Goal: Transaction & Acquisition: Book appointment/travel/reservation

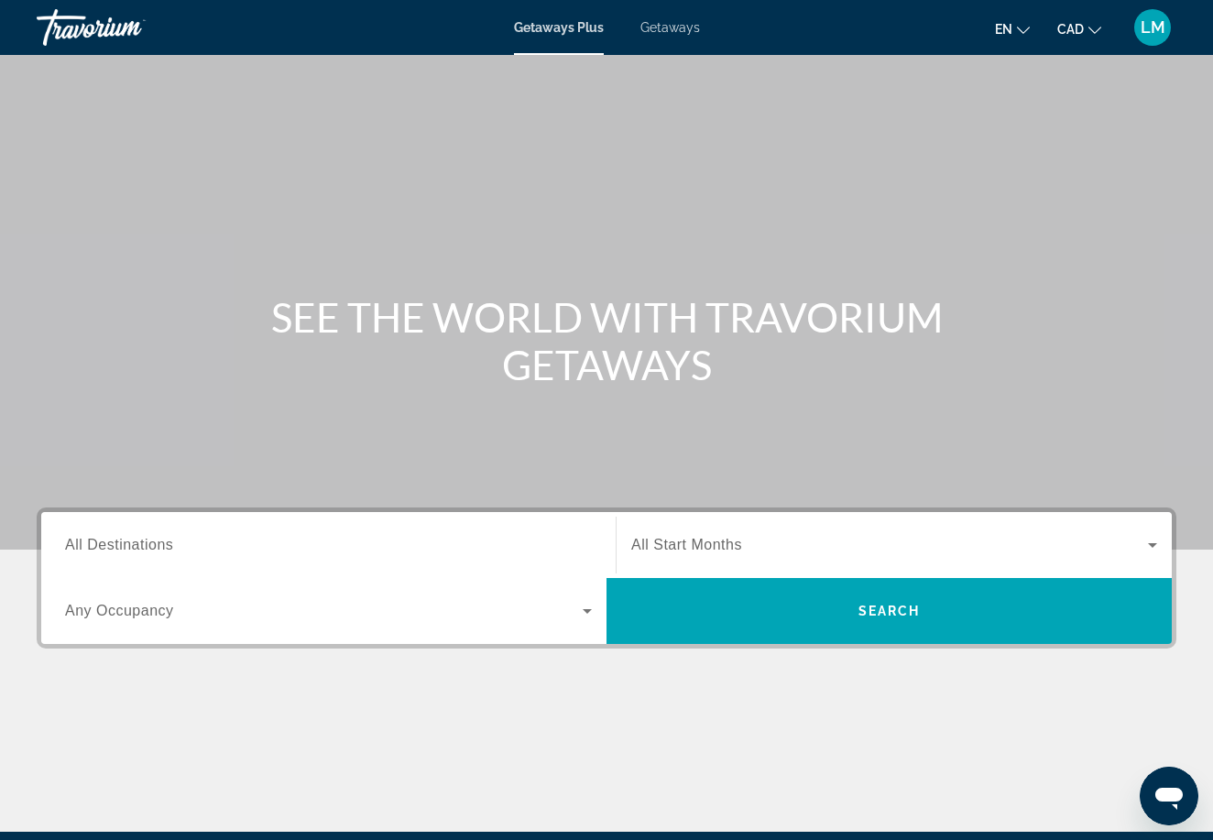
click at [180, 544] on input "Destination All Destinations" at bounding box center [328, 546] width 527 height 22
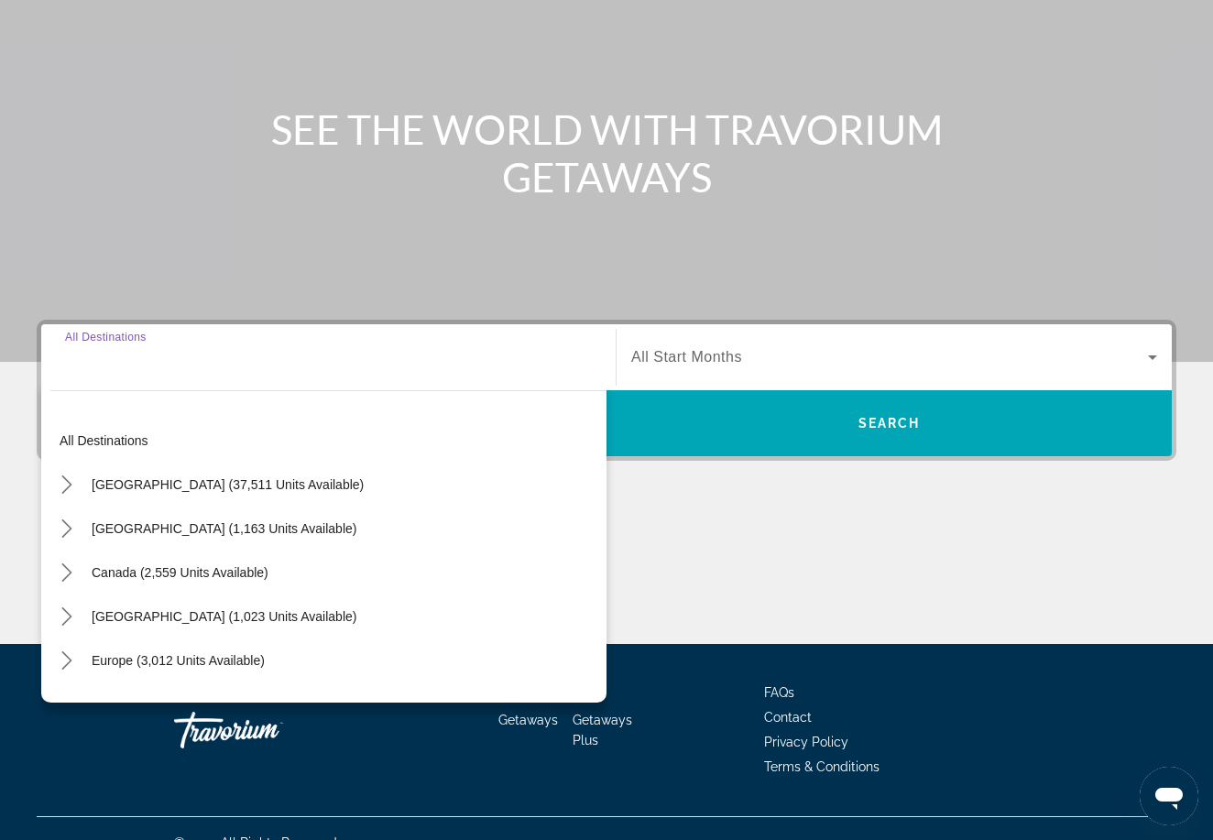
scroll to position [216, 0]
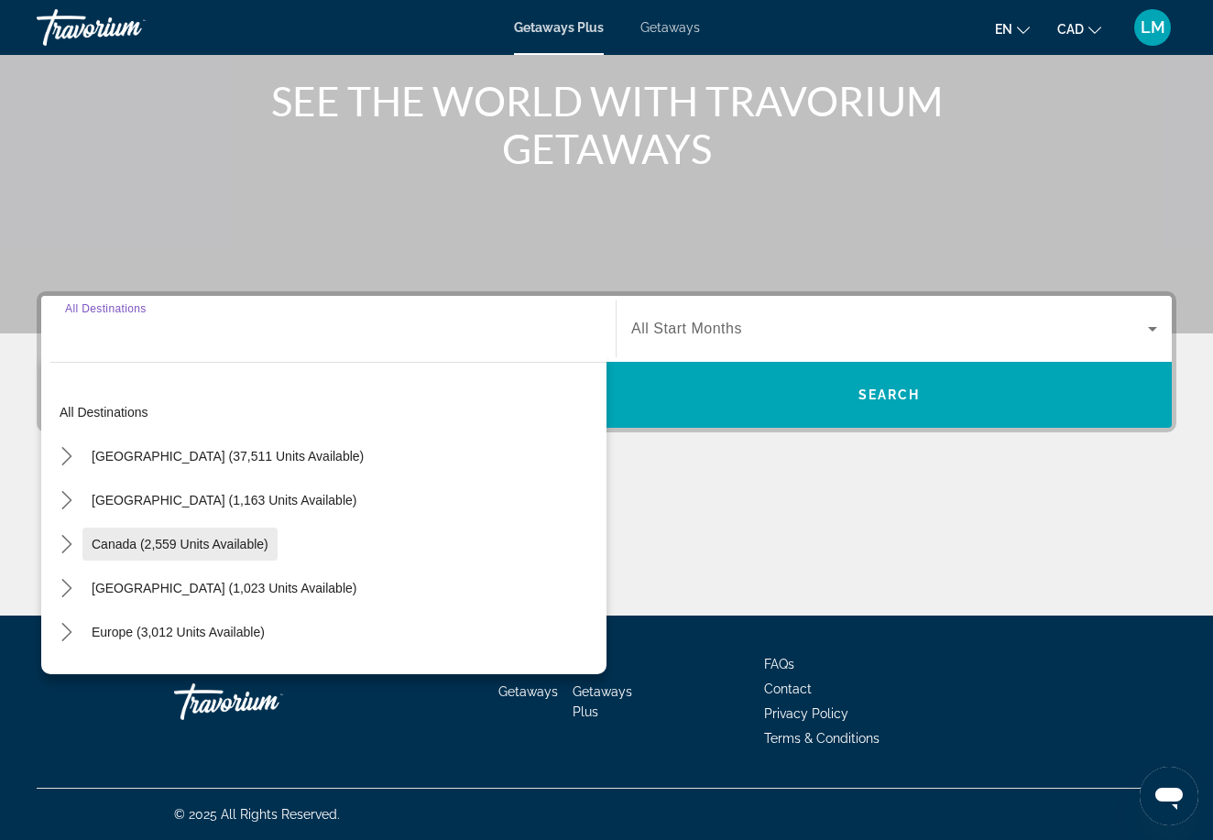
click at [227, 540] on span "Canada (2,559 units available)" at bounding box center [180, 544] width 177 height 15
type input "**********"
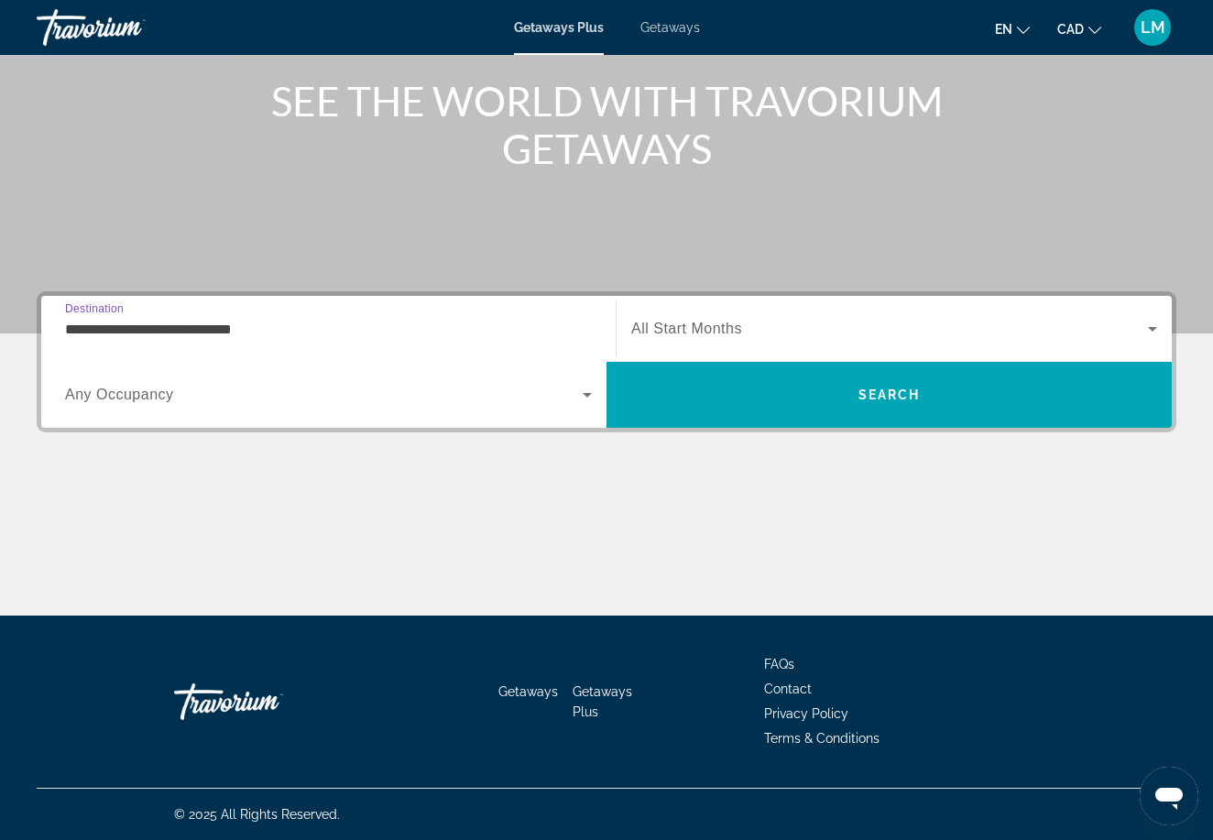
click at [270, 402] on span "Search widget" at bounding box center [324, 395] width 518 height 22
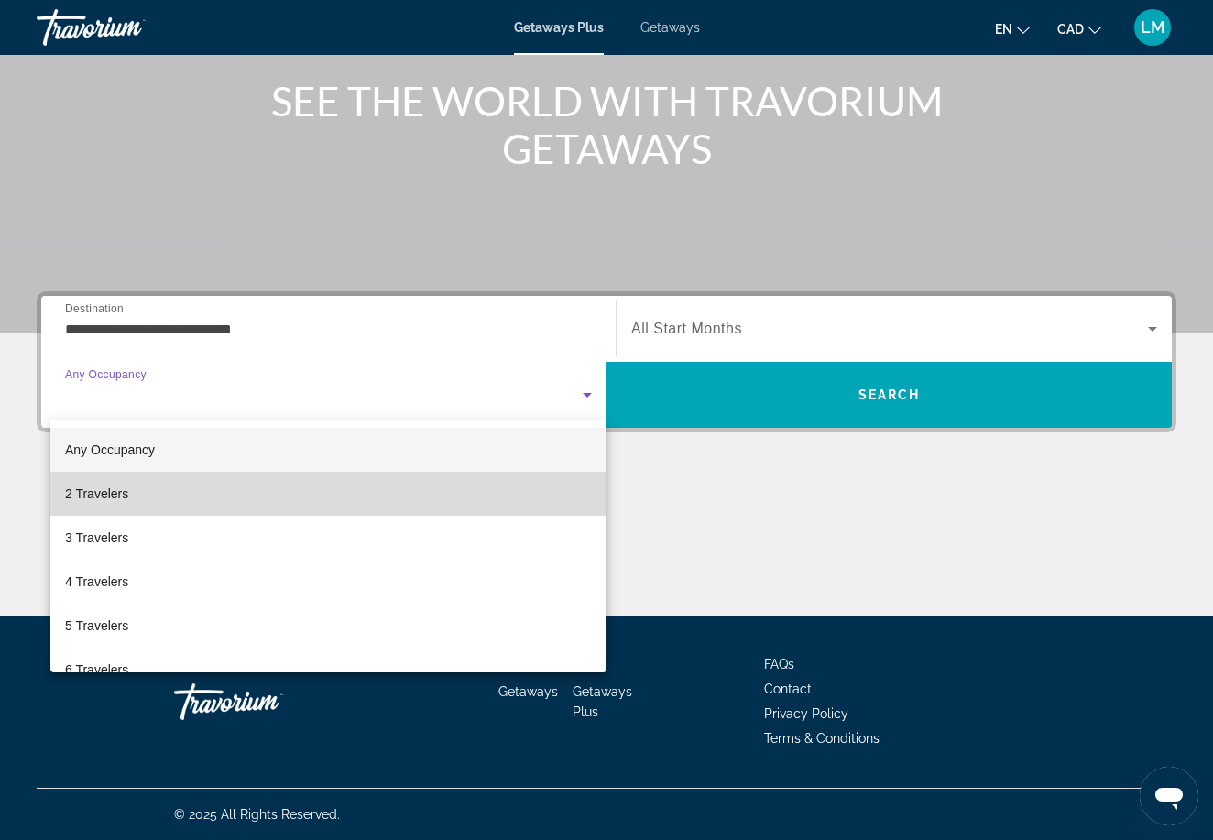
click at [242, 508] on mat-option "2 Travelers" at bounding box center [328, 494] width 556 height 44
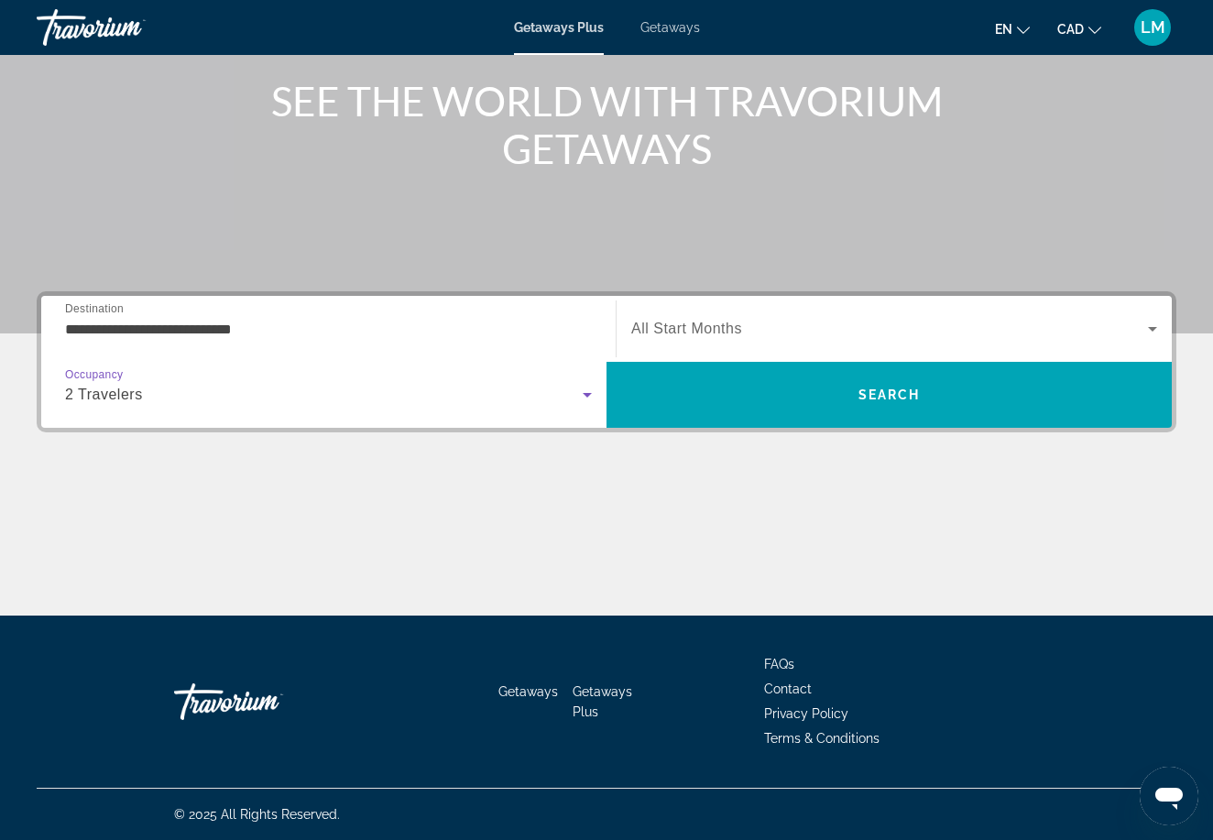
click at [889, 344] on div "Search widget" at bounding box center [894, 328] width 526 height 51
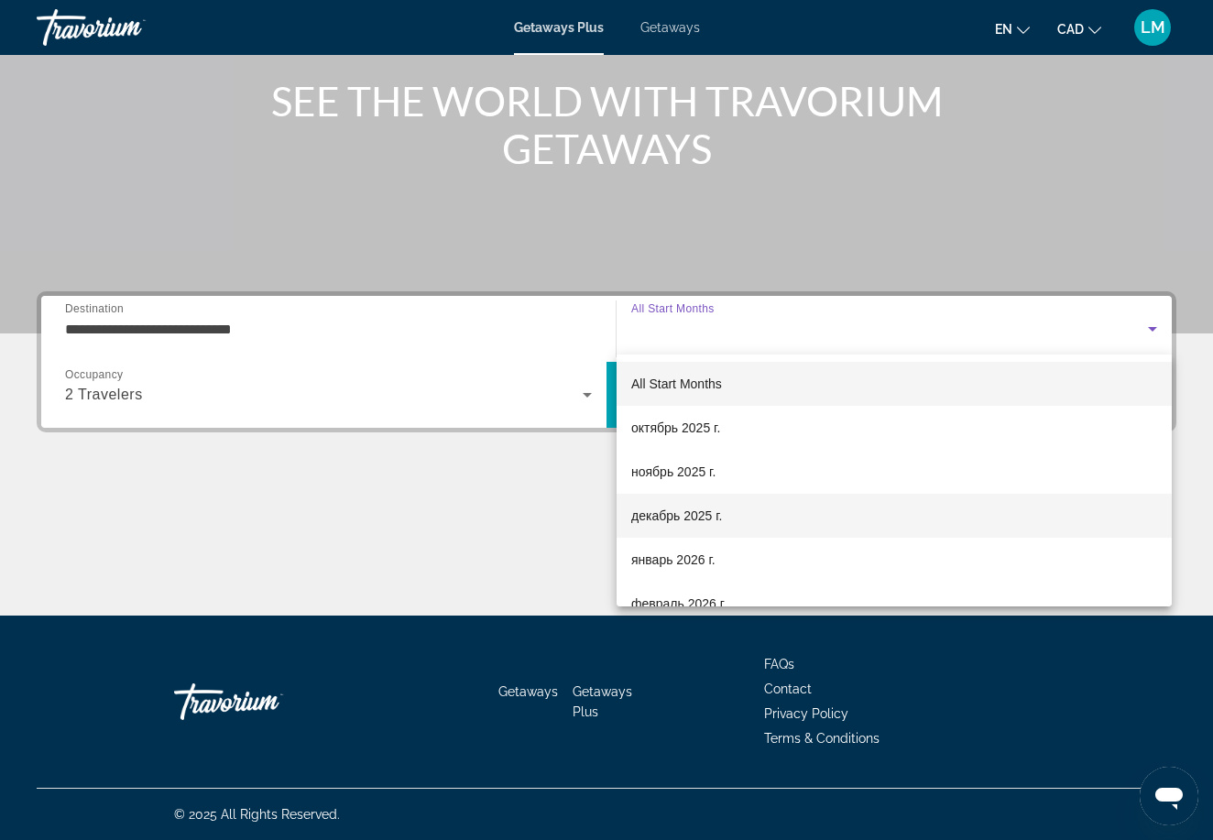
click at [715, 500] on mat-option "декабрь 2025 г." at bounding box center [893, 516] width 555 height 44
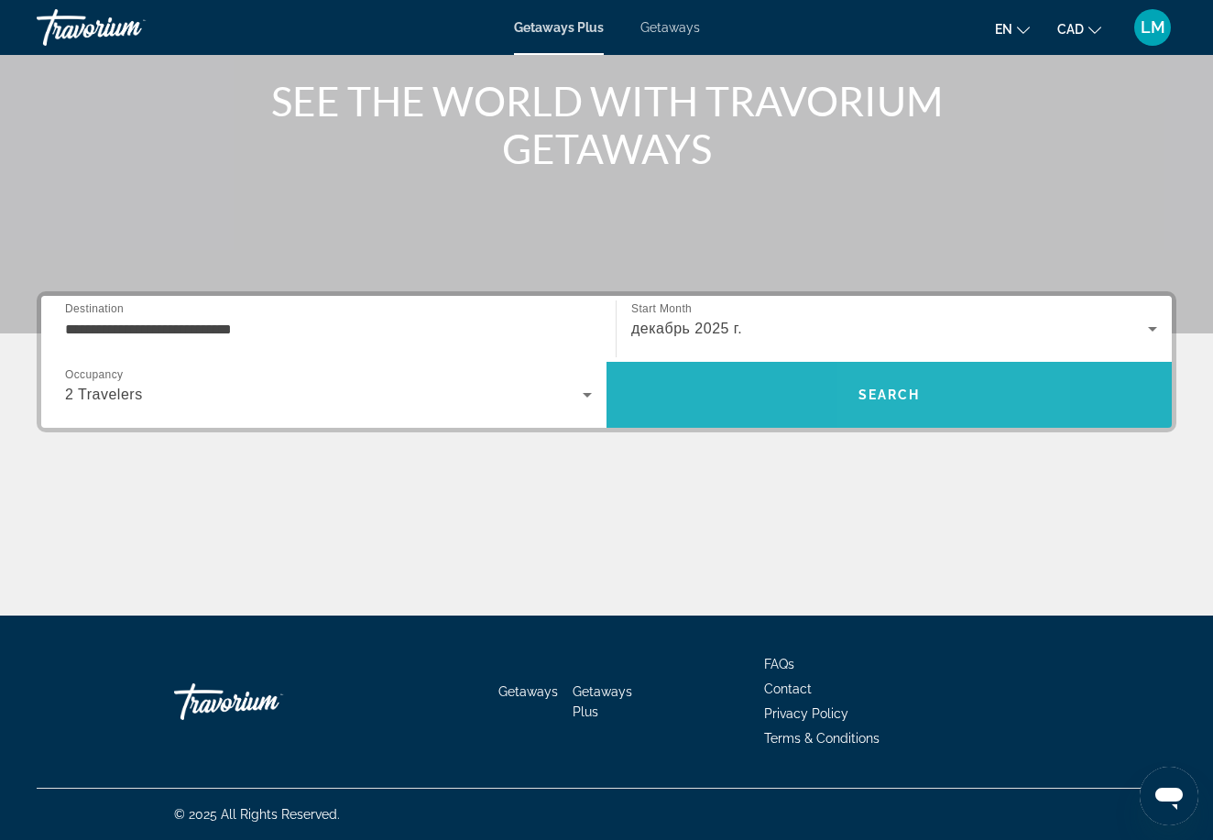
click at [895, 400] on span "Search" at bounding box center [889, 394] width 62 height 15
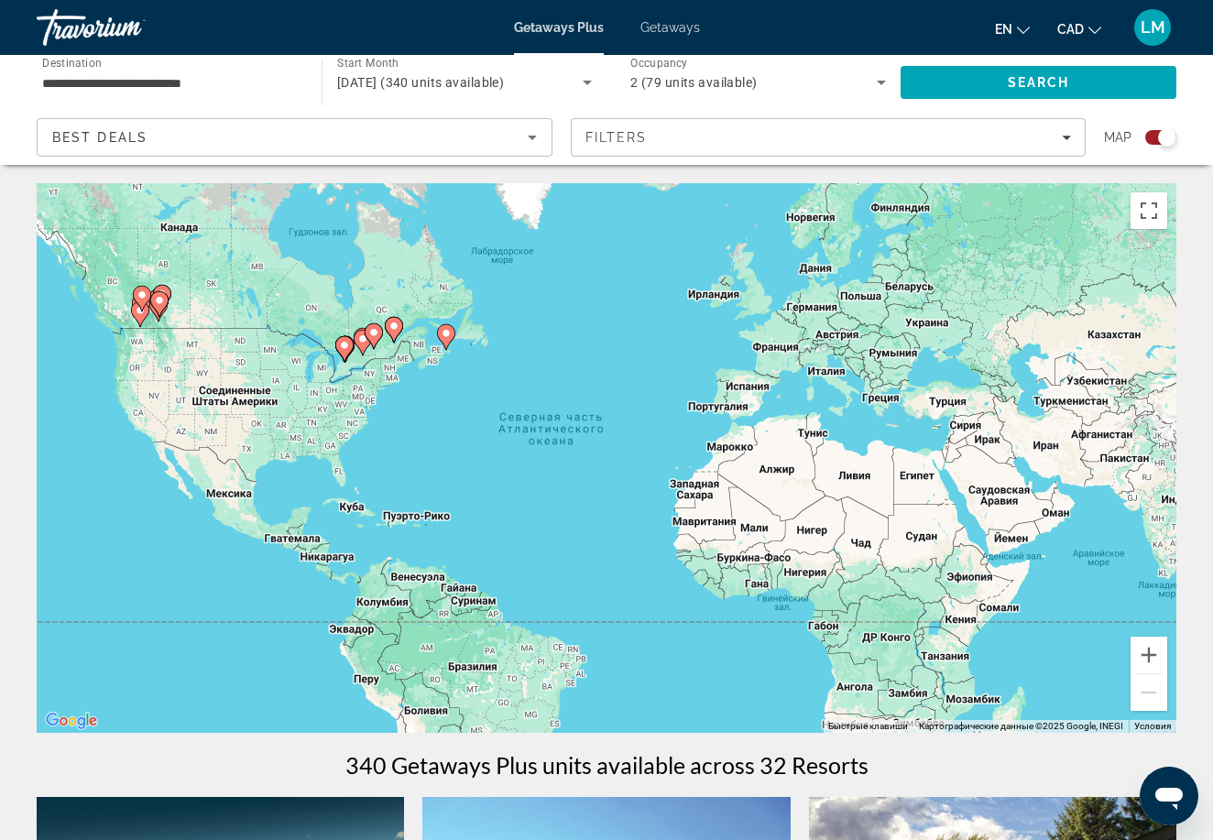
click at [543, 131] on div "Best Deals" at bounding box center [295, 137] width 514 height 37
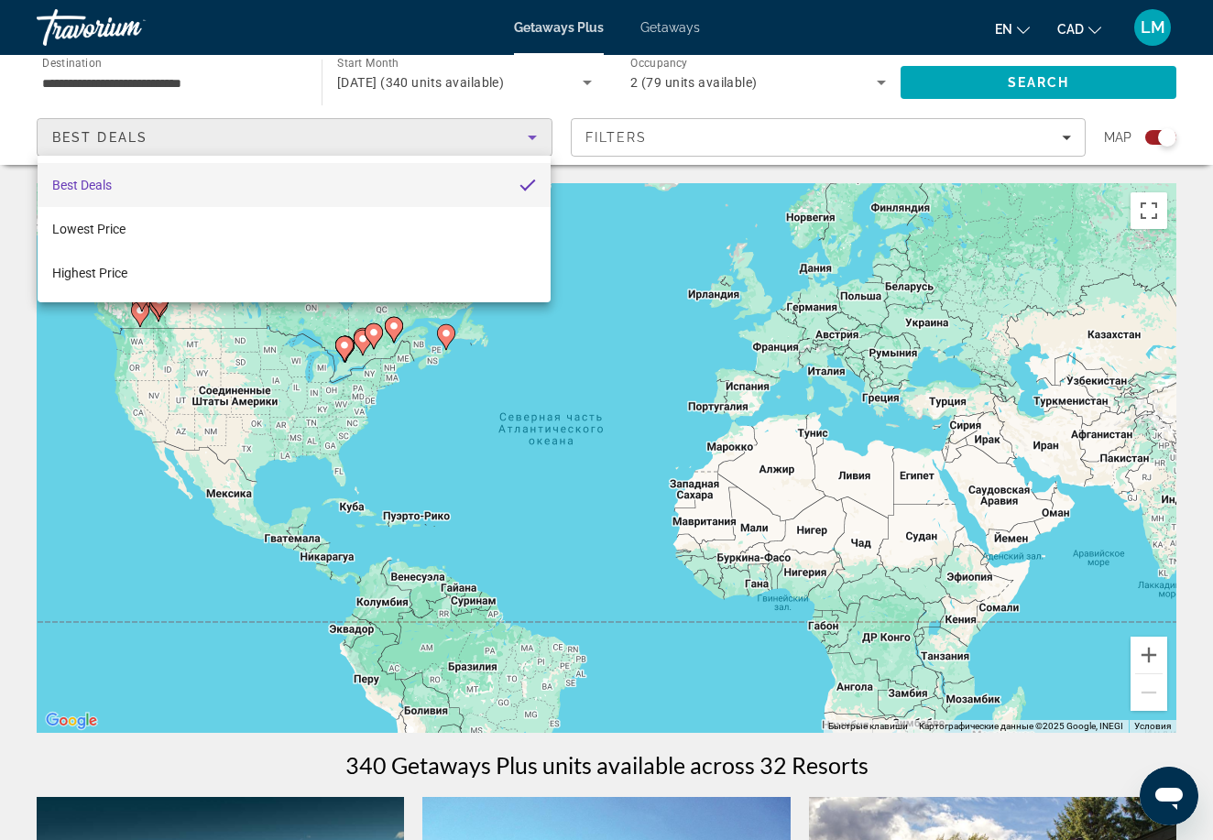
click at [543, 131] on div at bounding box center [606, 420] width 1213 height 840
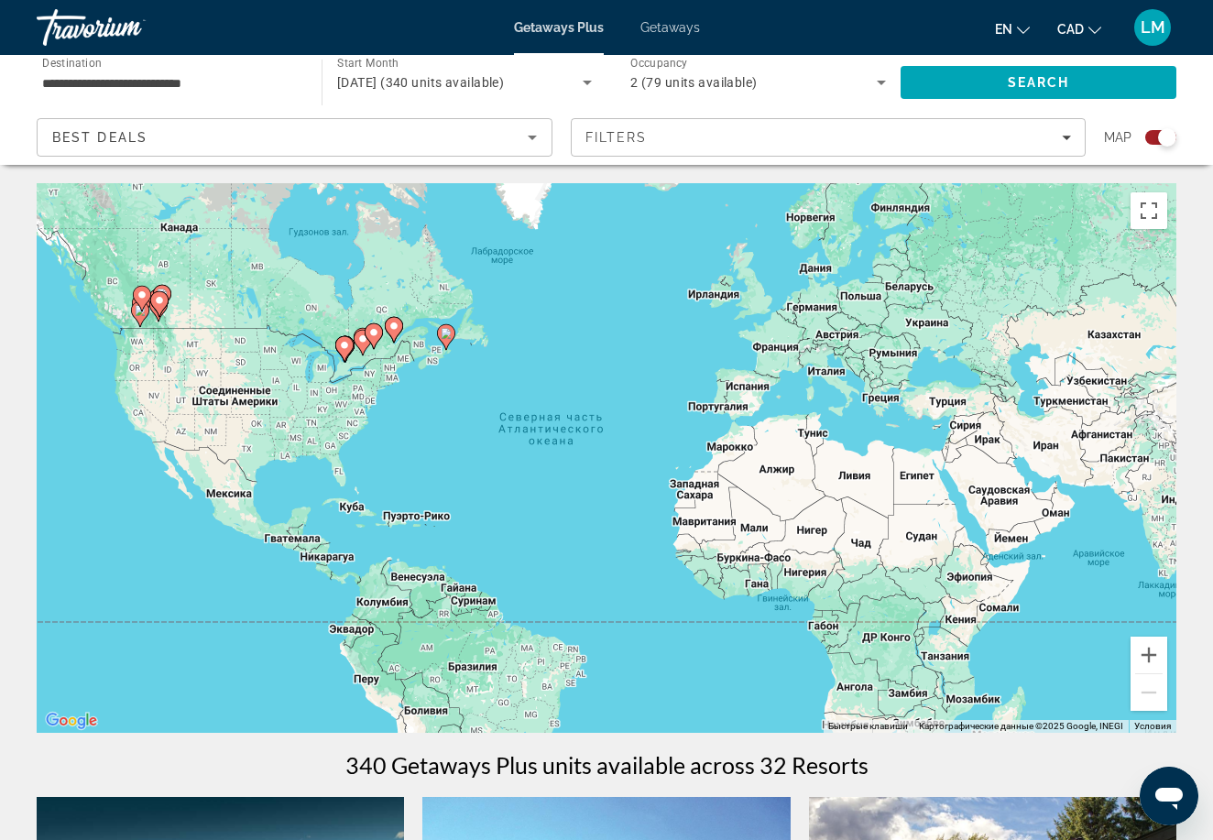
click at [672, 16] on div "Getaways Plus Getaways en English Español Français Italiano Português русский C…" at bounding box center [606, 28] width 1213 height 48
click at [671, 28] on span "Getaways" at bounding box center [670, 27] width 60 height 15
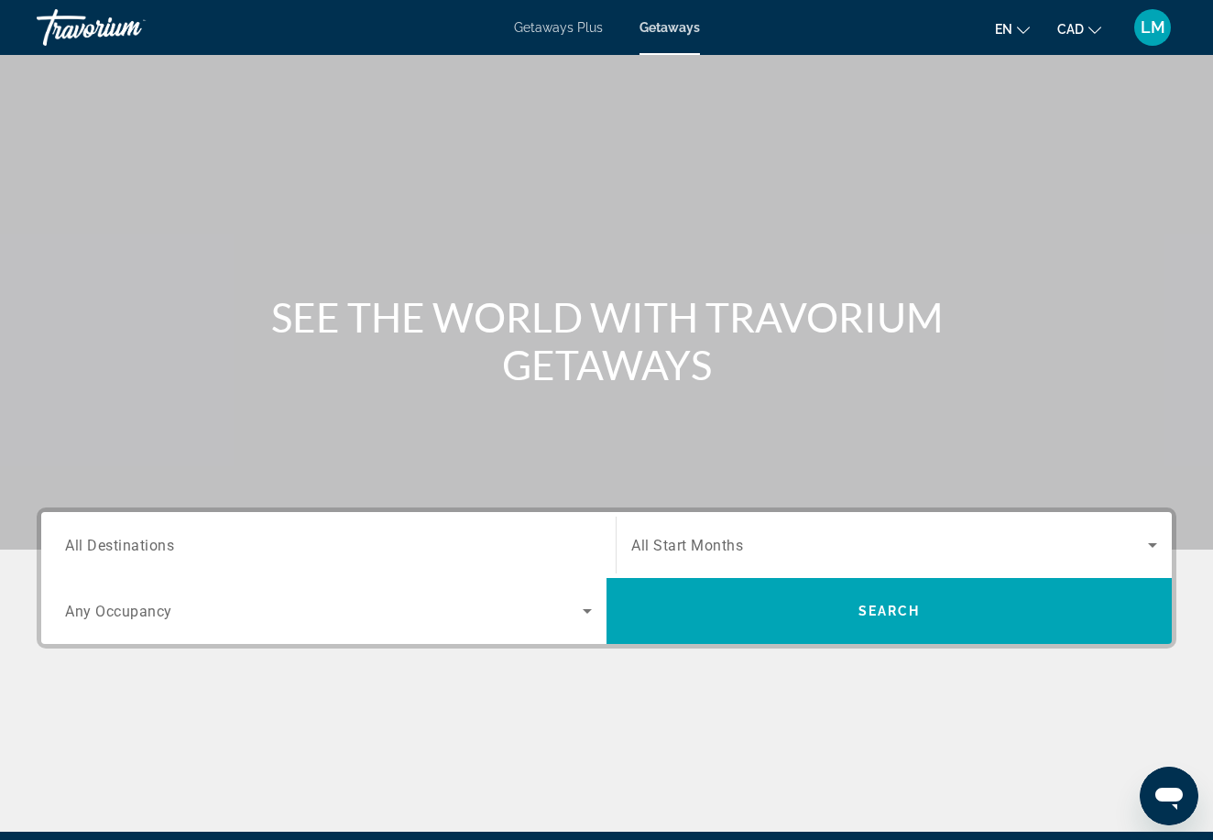
click at [203, 552] on input "Destination All Destinations" at bounding box center [328, 546] width 527 height 22
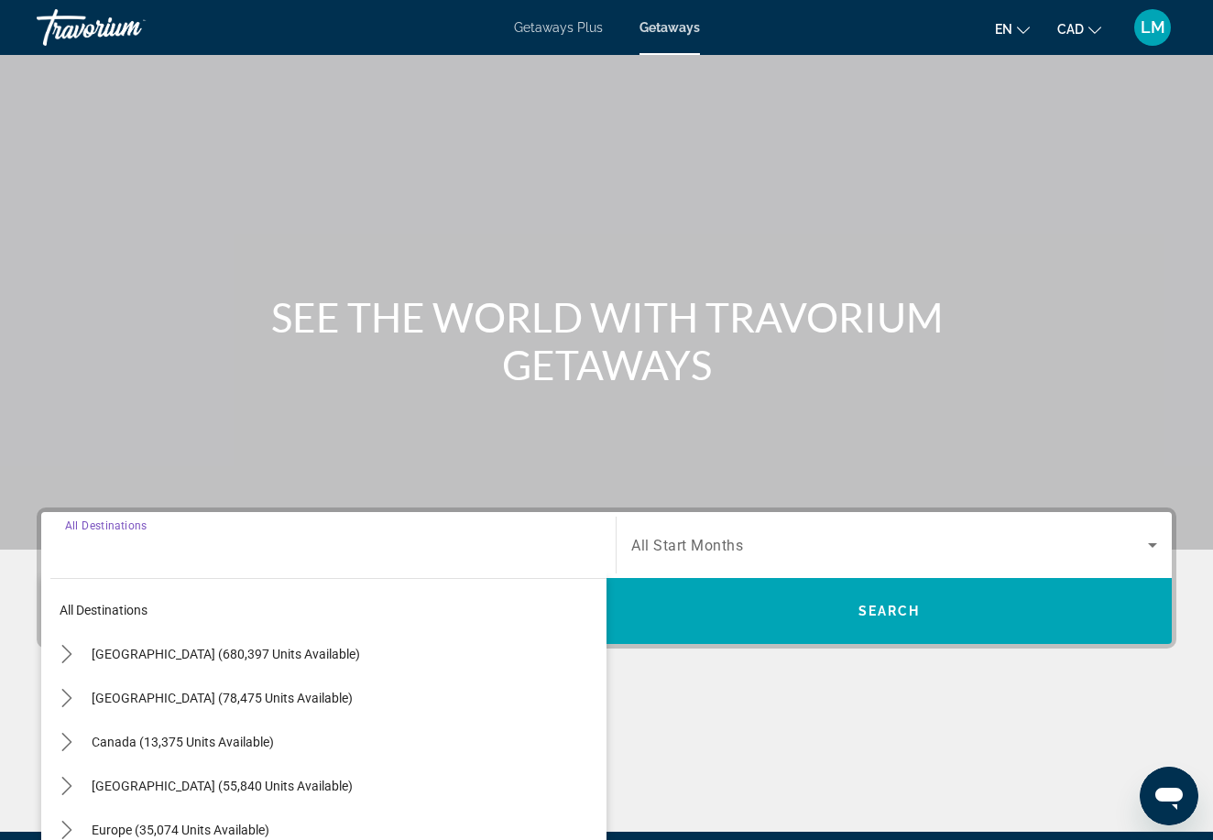
scroll to position [216, 0]
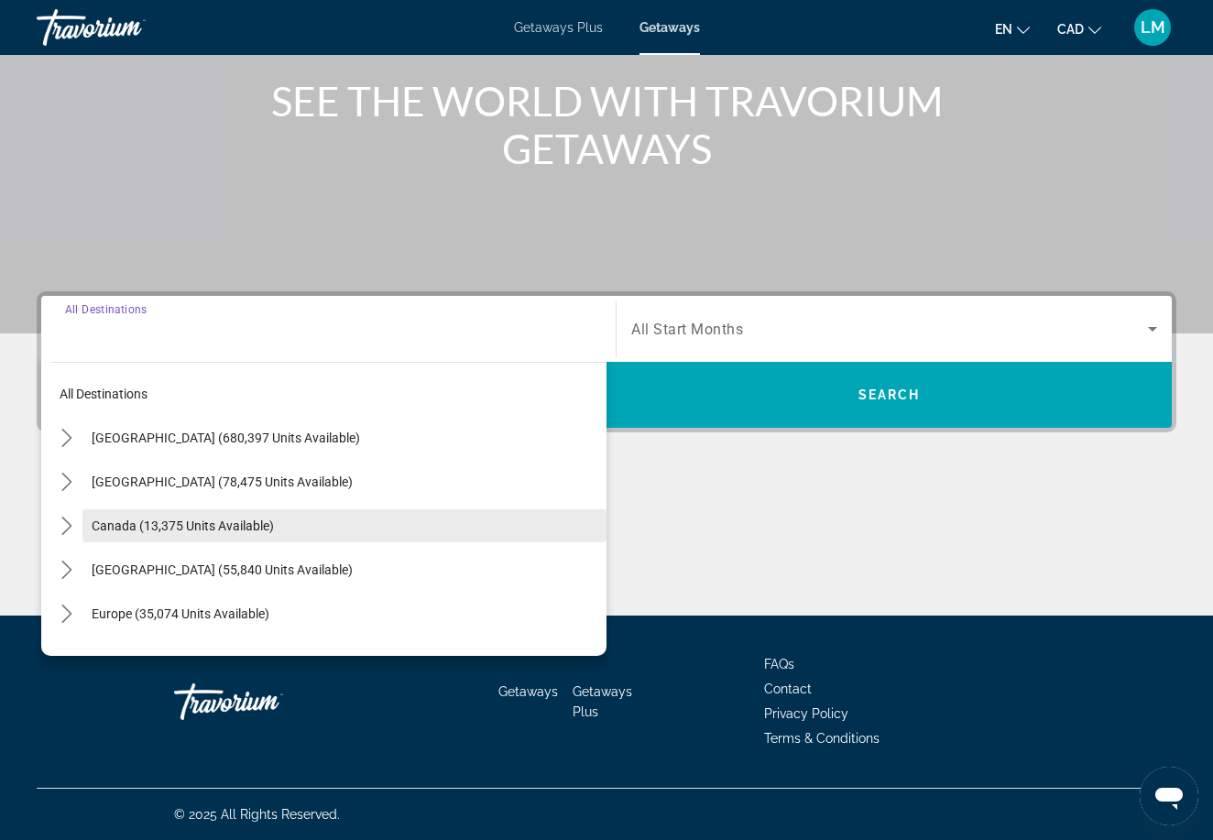
click at [215, 523] on span "Canada (13,375 units available)" at bounding box center [183, 525] width 182 height 15
type input "**********"
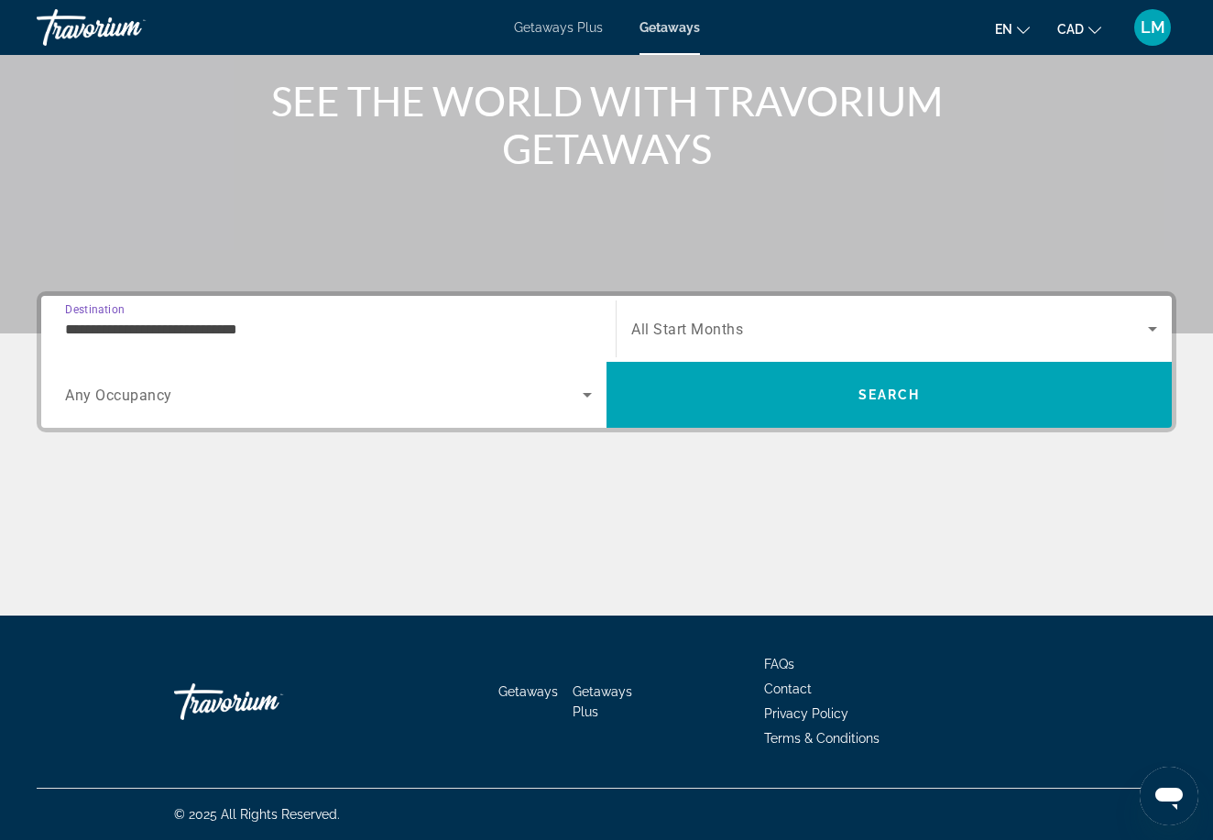
click at [351, 396] on span "Search widget" at bounding box center [324, 395] width 518 height 22
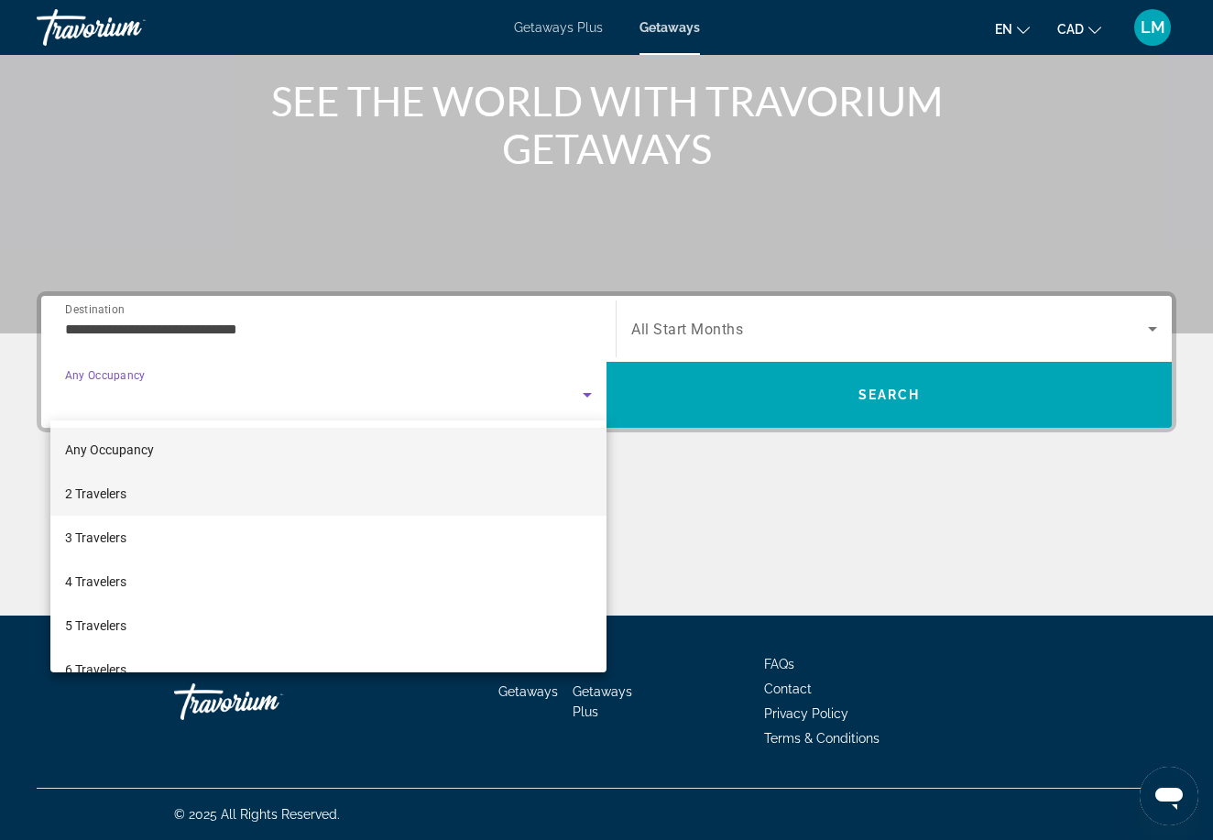
click at [287, 500] on mat-option "2 Travelers" at bounding box center [328, 494] width 556 height 44
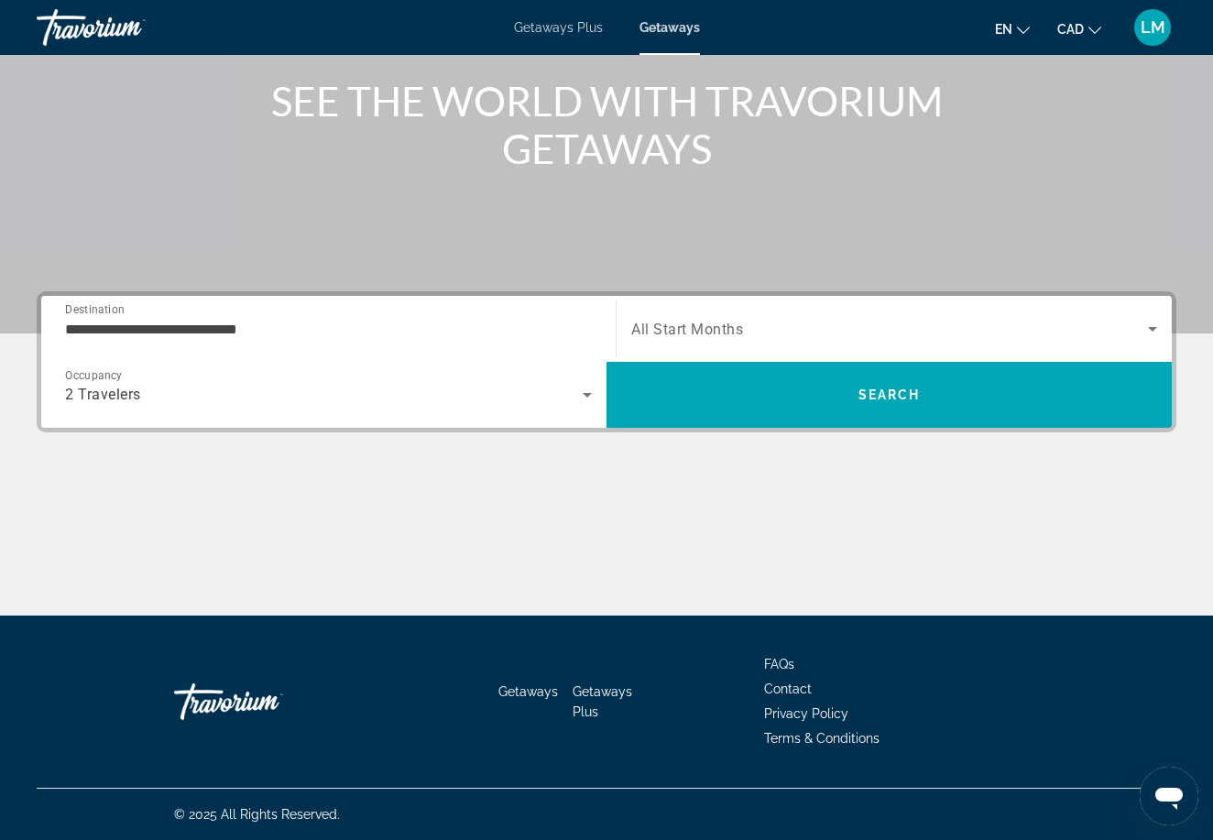
click at [693, 332] on span "All Start Months" at bounding box center [687, 329] width 112 height 17
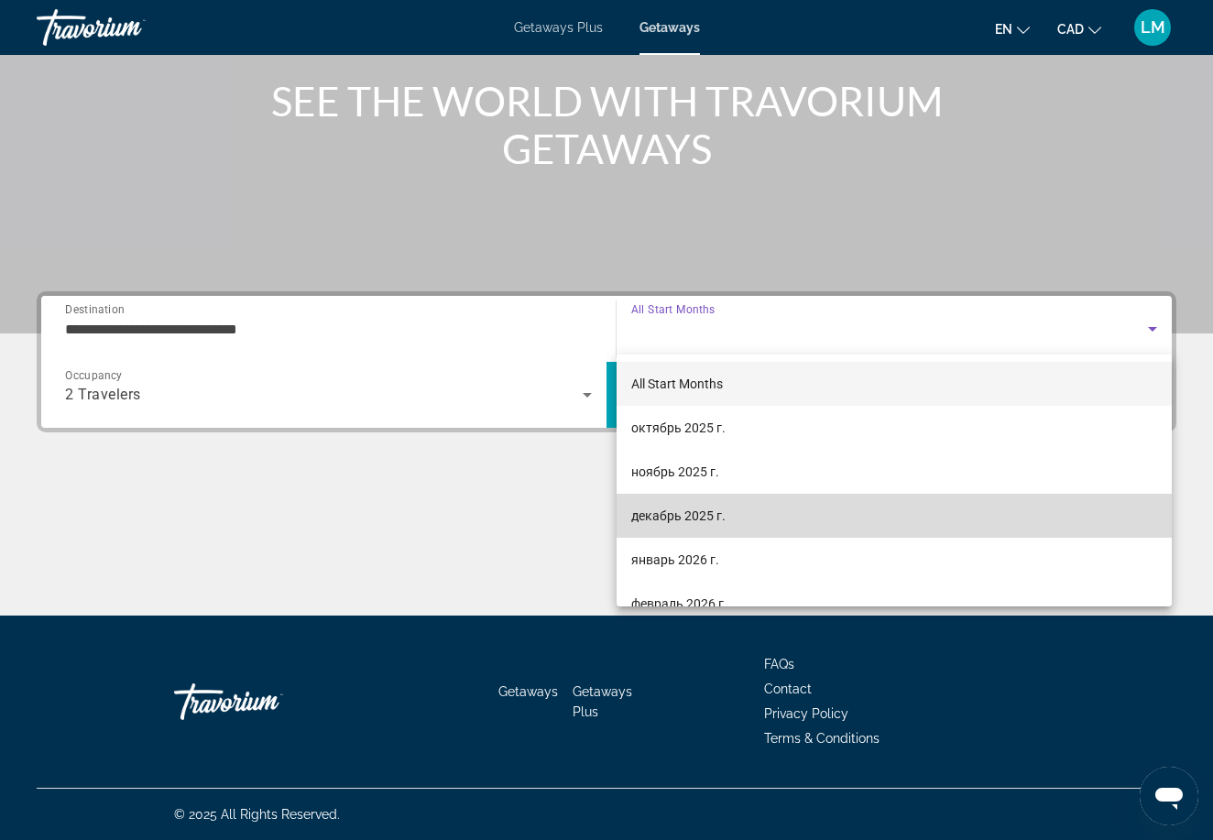
click at [666, 518] on span "декабрь 2025 г." at bounding box center [678, 516] width 94 height 22
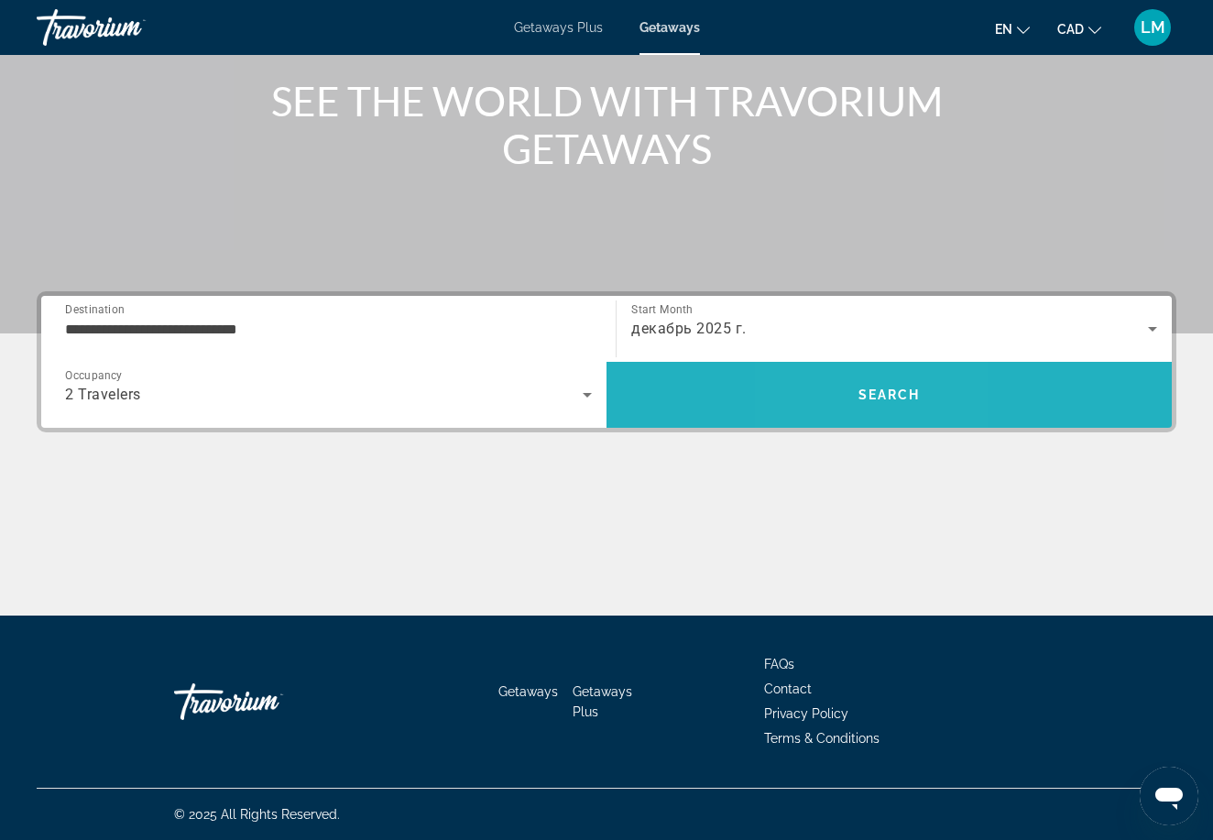
click at [847, 389] on span "Search" at bounding box center [888, 395] width 565 height 44
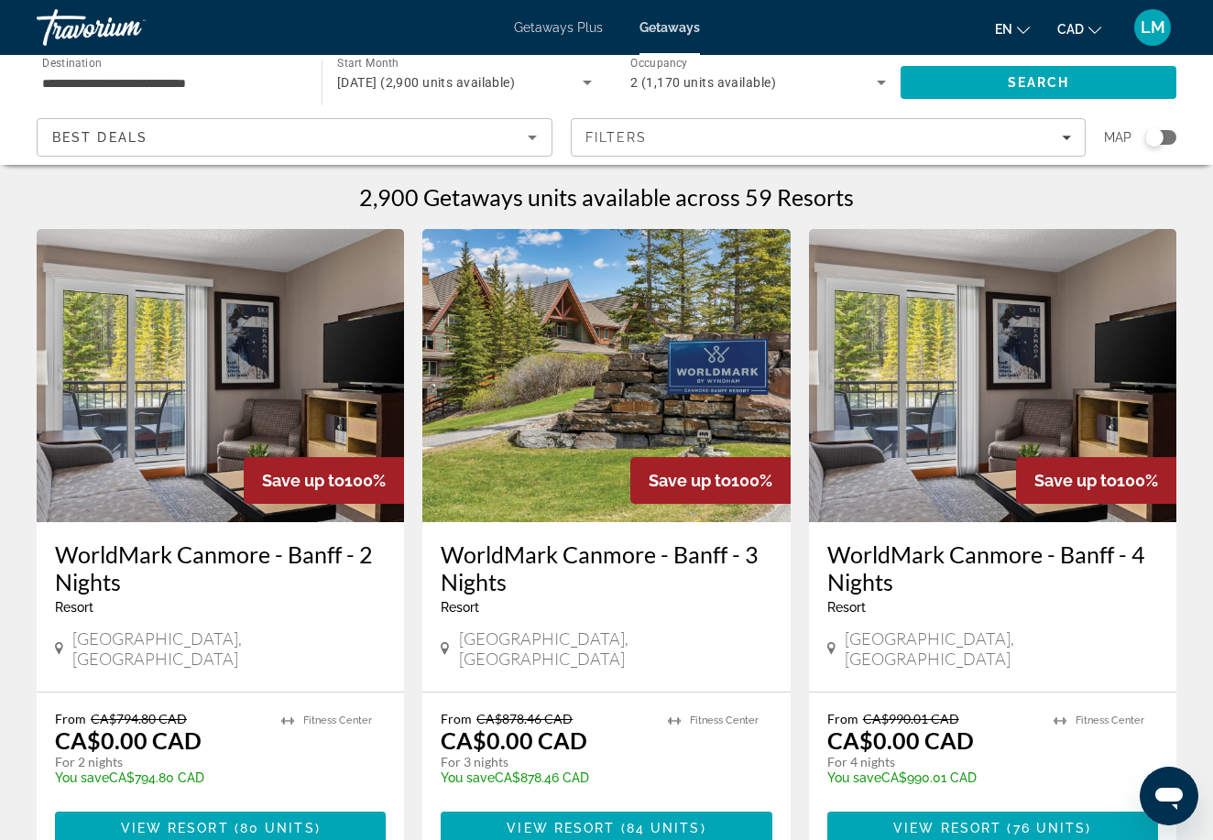
click at [556, 406] on img "Main content" at bounding box center [605, 375] width 367 height 293
click at [337, 456] on img "Main content" at bounding box center [220, 375] width 367 height 293
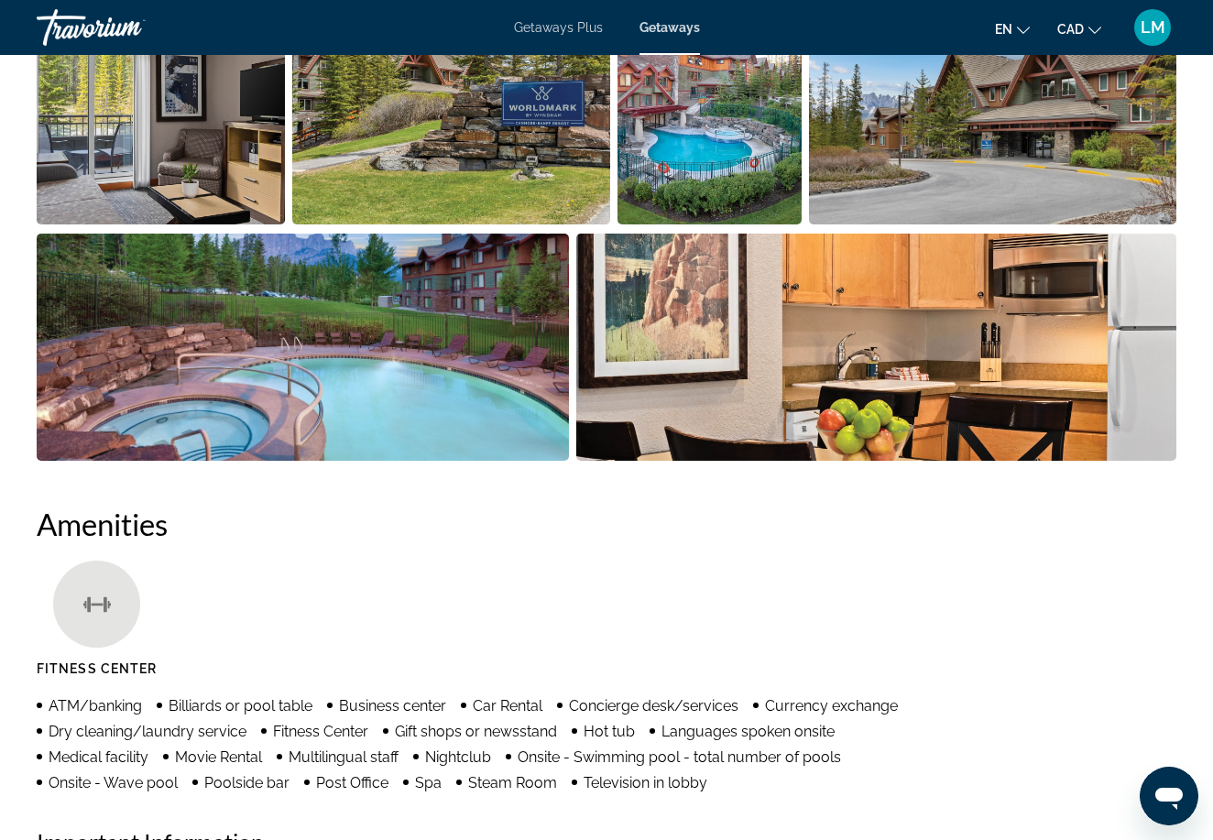
scroll to position [1328, 0]
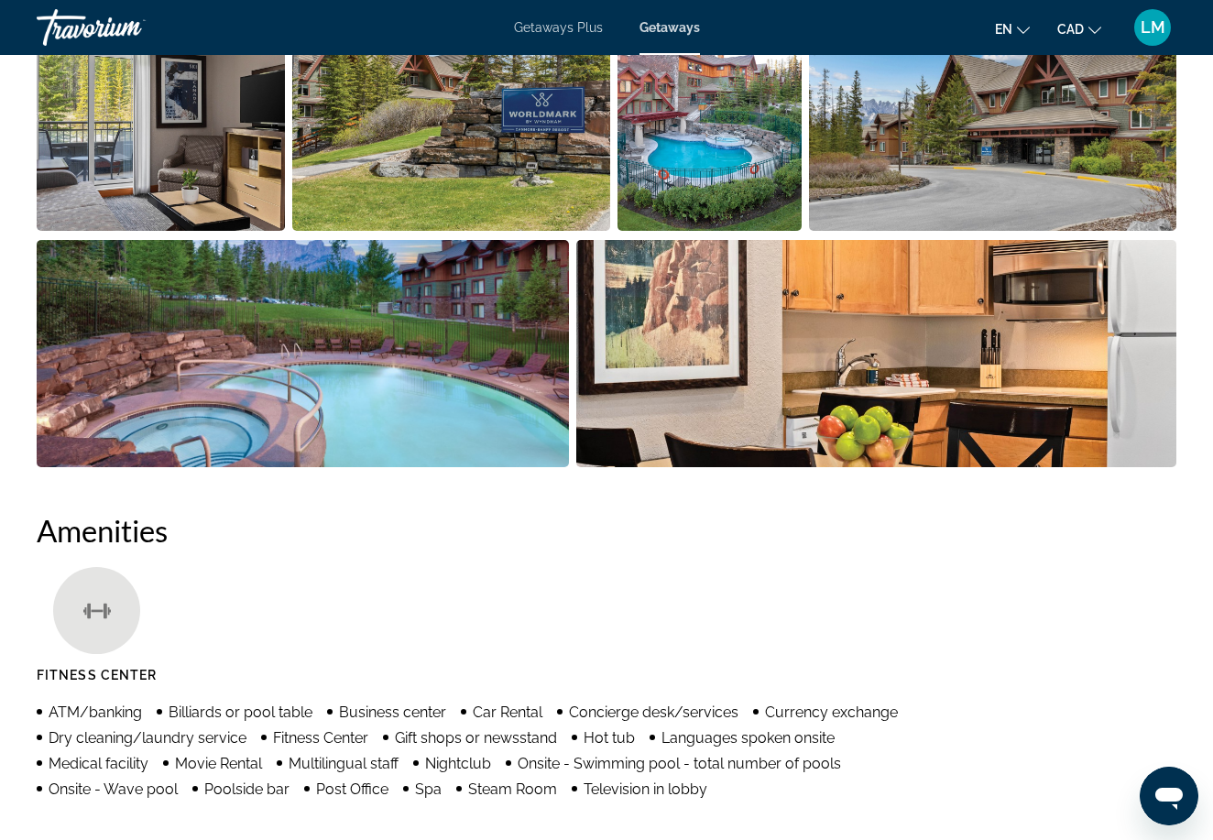
click at [834, 349] on img "Open full-screen image slider" at bounding box center [876, 353] width 601 height 227
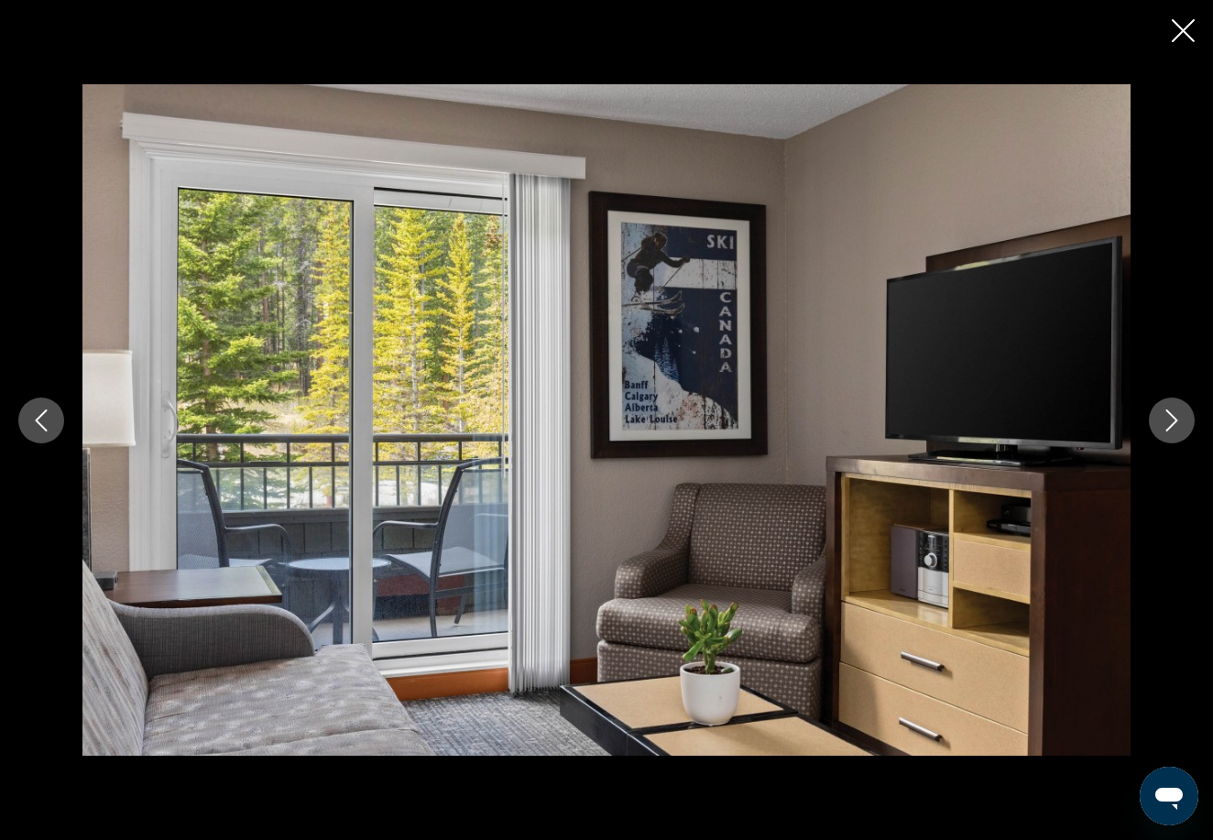
click at [1173, 29] on icon "Close slideshow" at bounding box center [1183, 30] width 23 height 23
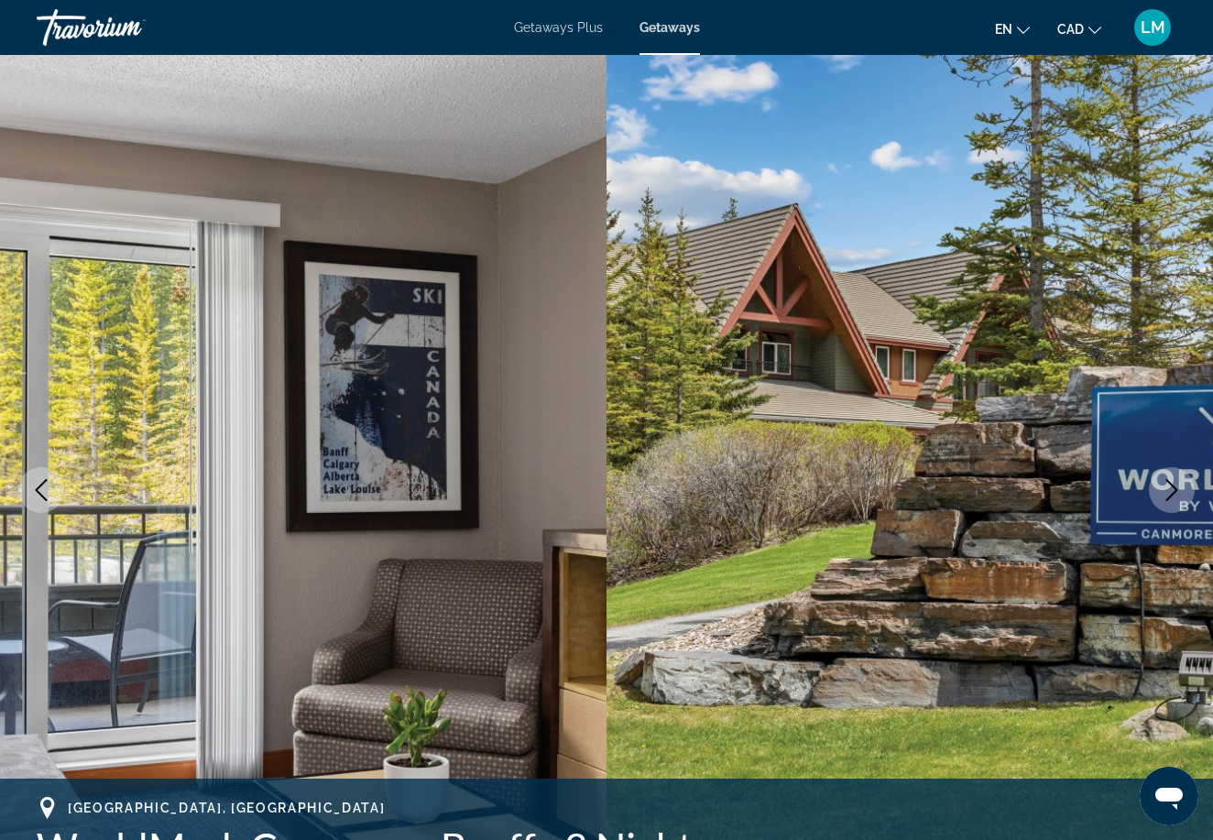
scroll to position [0, 0]
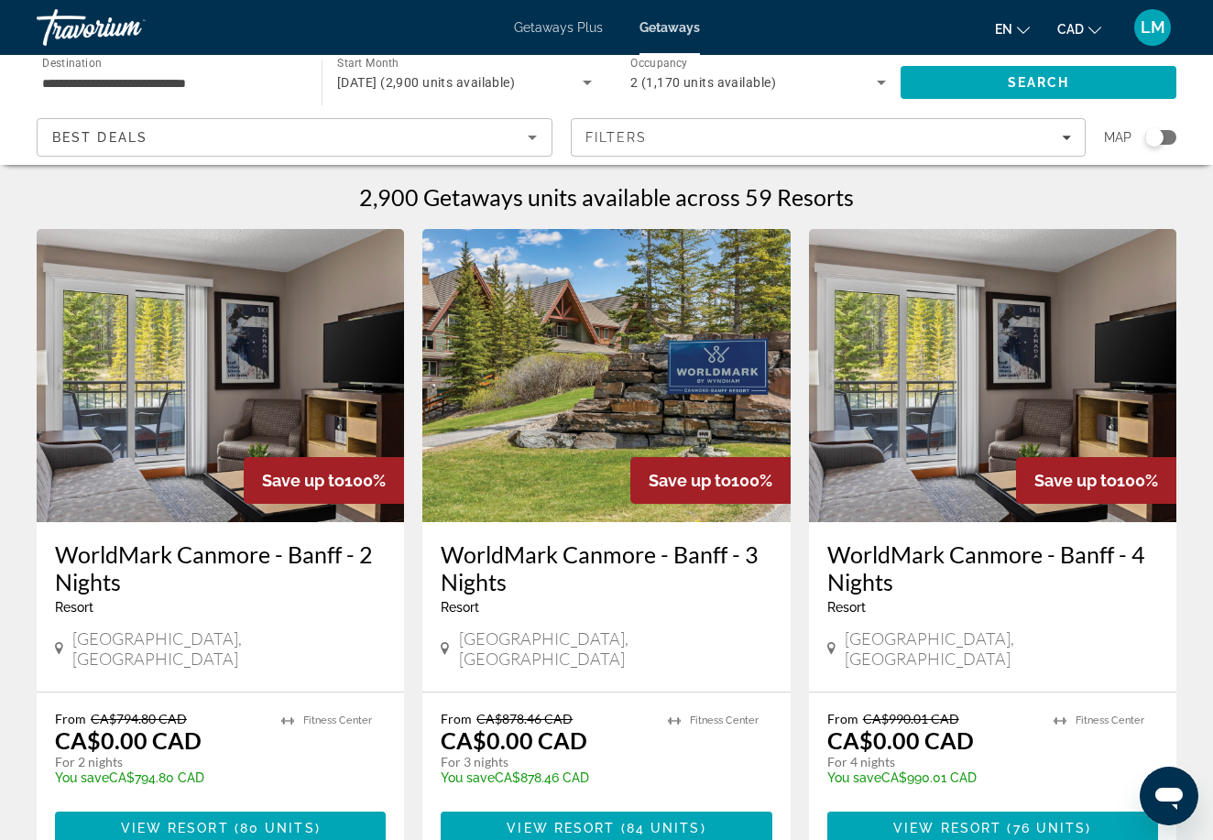
click at [256, 449] on img "Main content" at bounding box center [220, 375] width 367 height 293
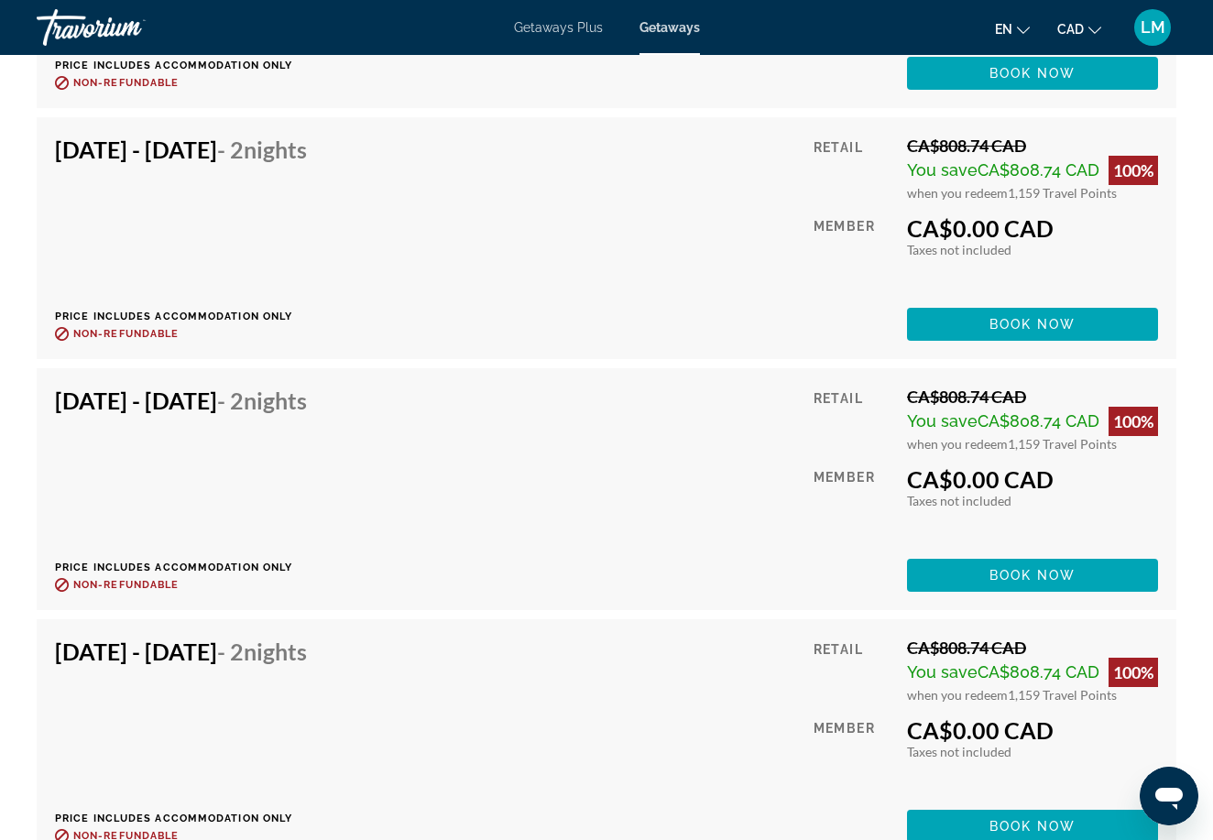
scroll to position [5111, 0]
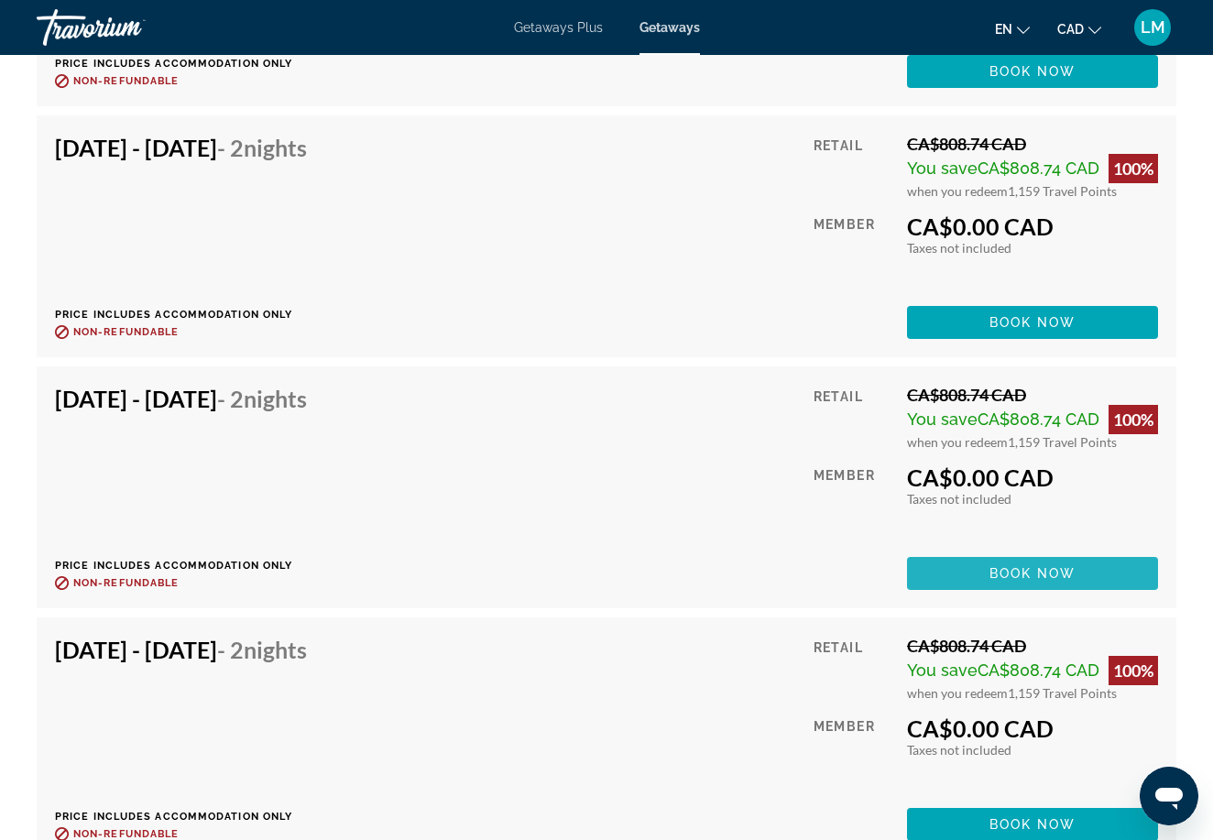
click at [955, 557] on span "Main content" at bounding box center [1032, 573] width 251 height 44
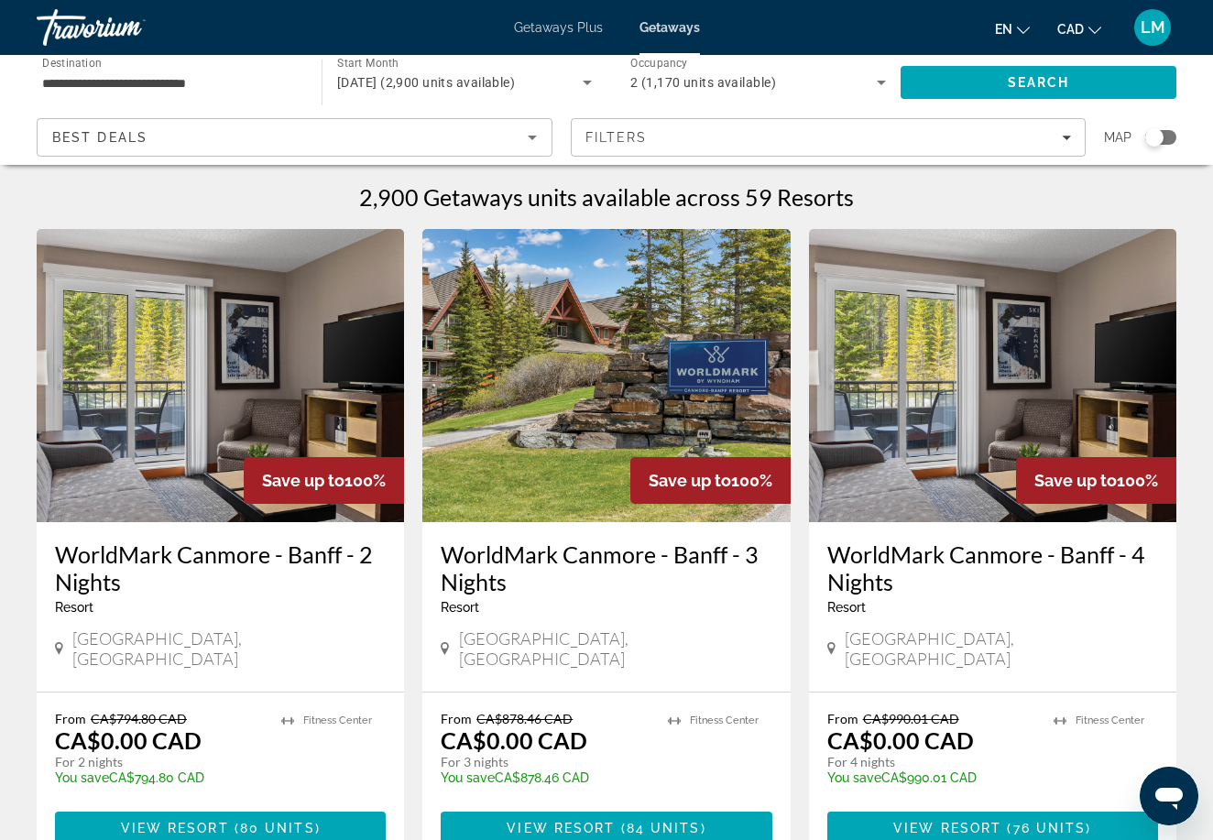
click at [585, 453] on img "Main content" at bounding box center [605, 375] width 367 height 293
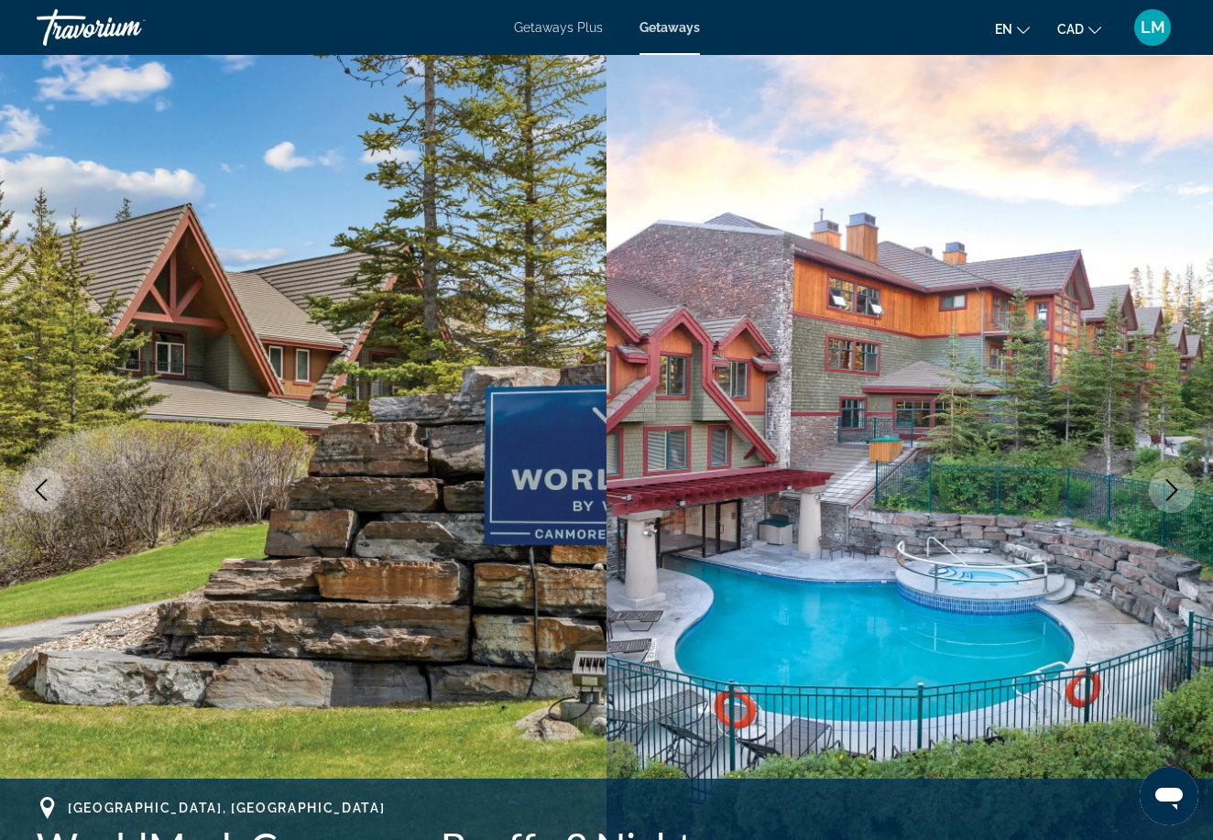
click at [1186, 498] on button "Next image" at bounding box center [1172, 490] width 46 height 46
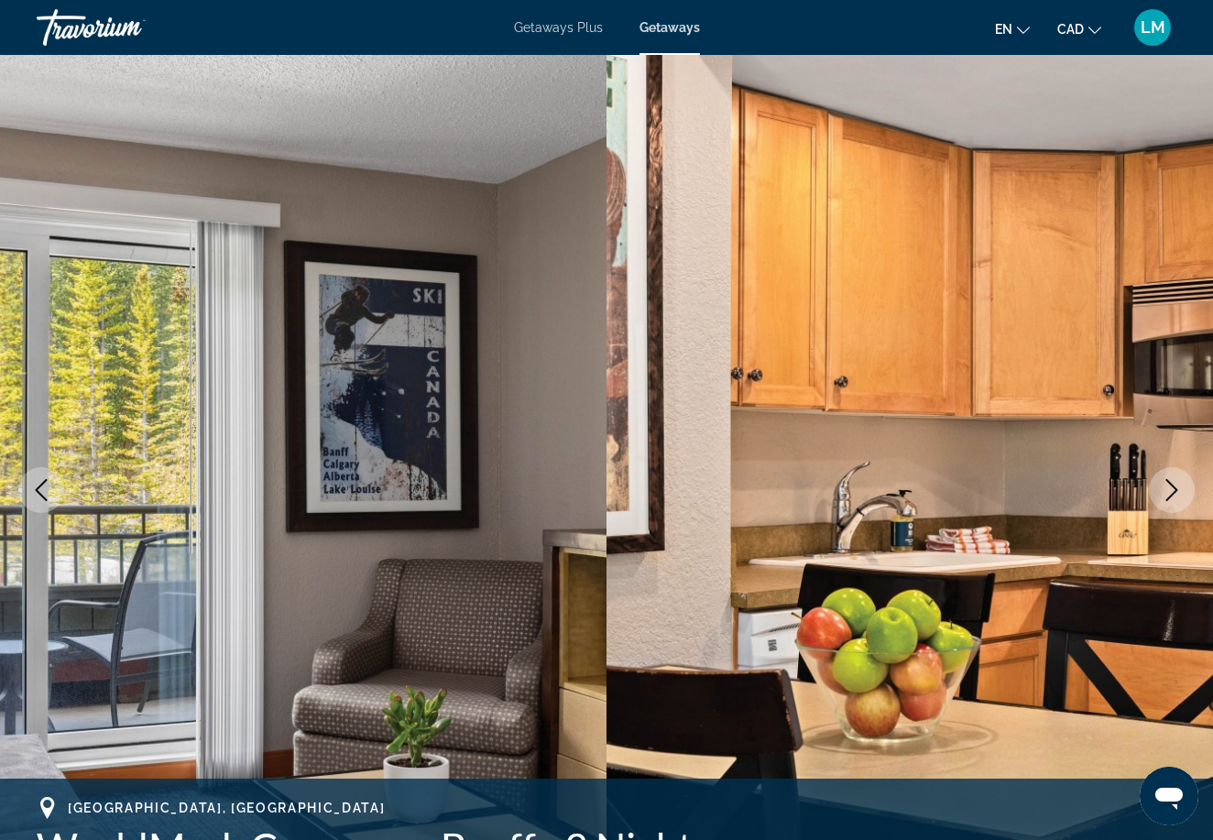
click at [1185, 498] on button "Next image" at bounding box center [1172, 490] width 46 height 46
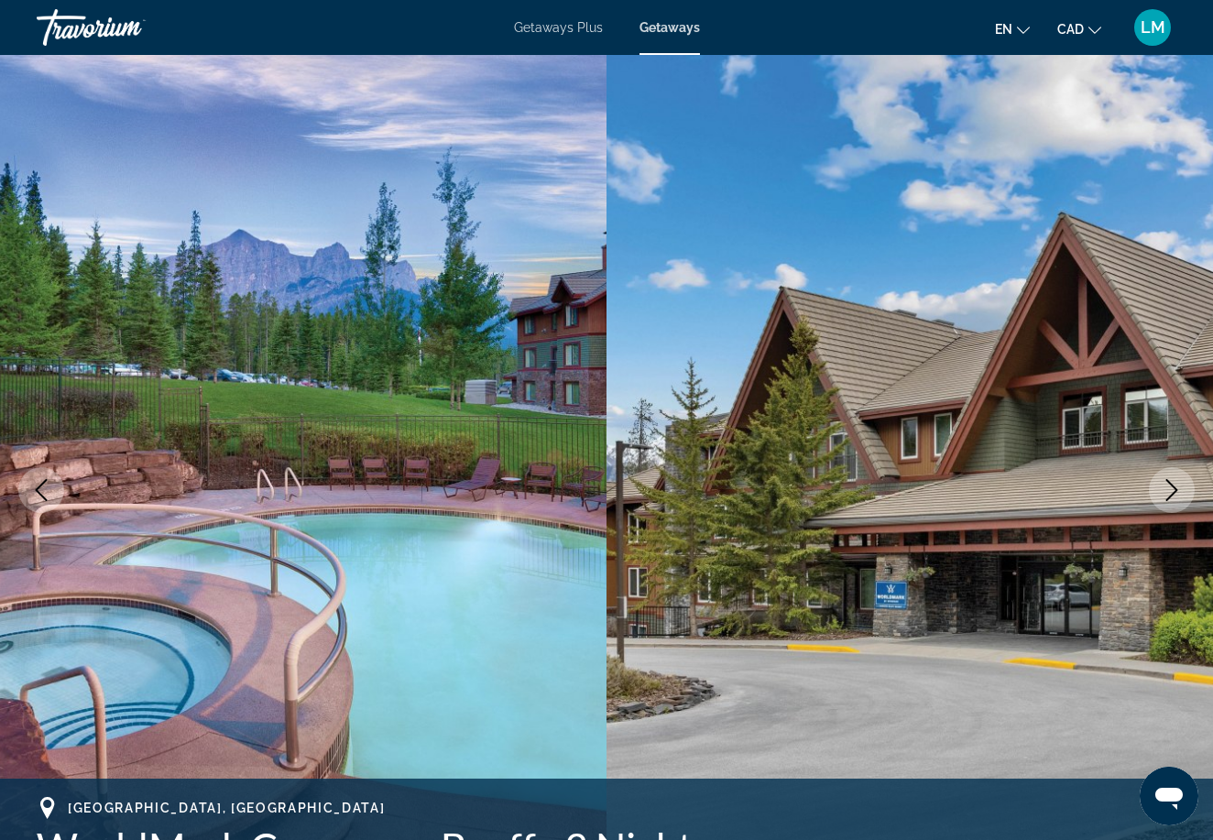
click at [1185, 498] on button "Next image" at bounding box center [1172, 490] width 46 height 46
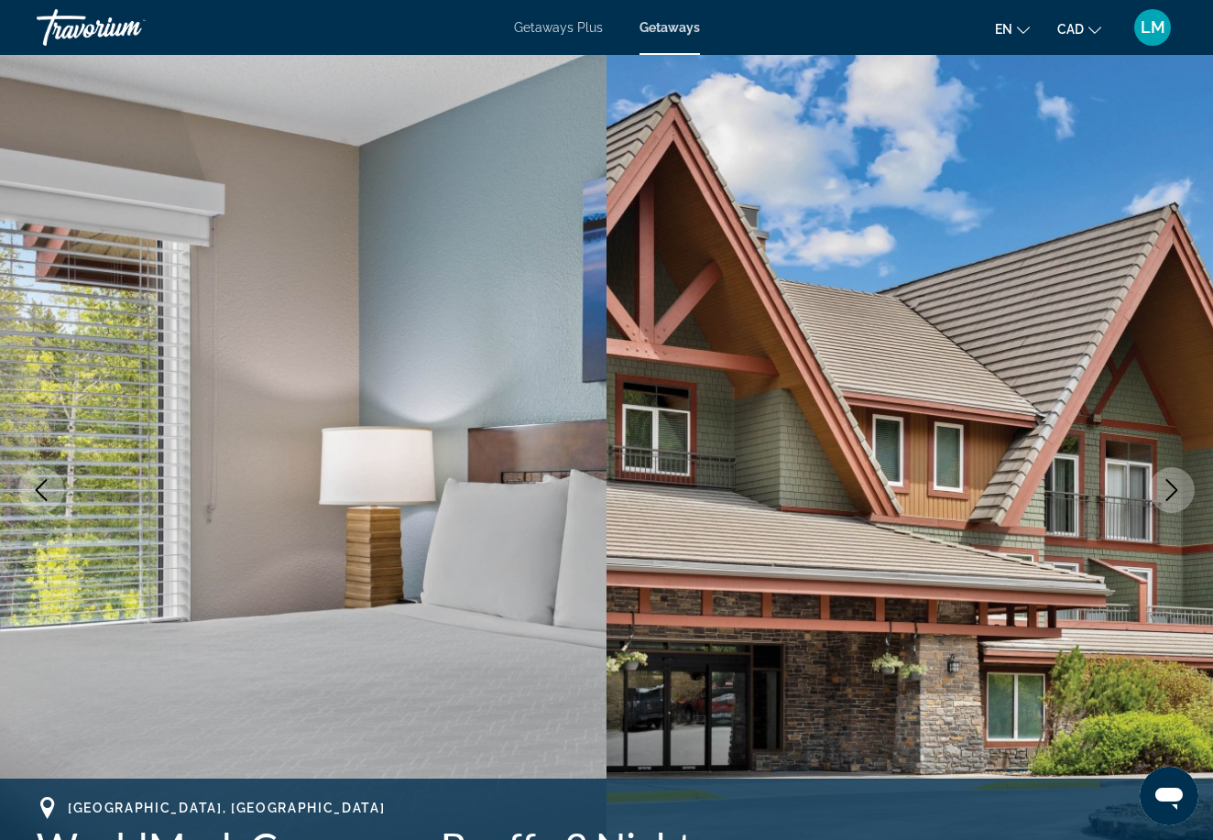
click at [1187, 500] on button "Next image" at bounding box center [1172, 490] width 46 height 46
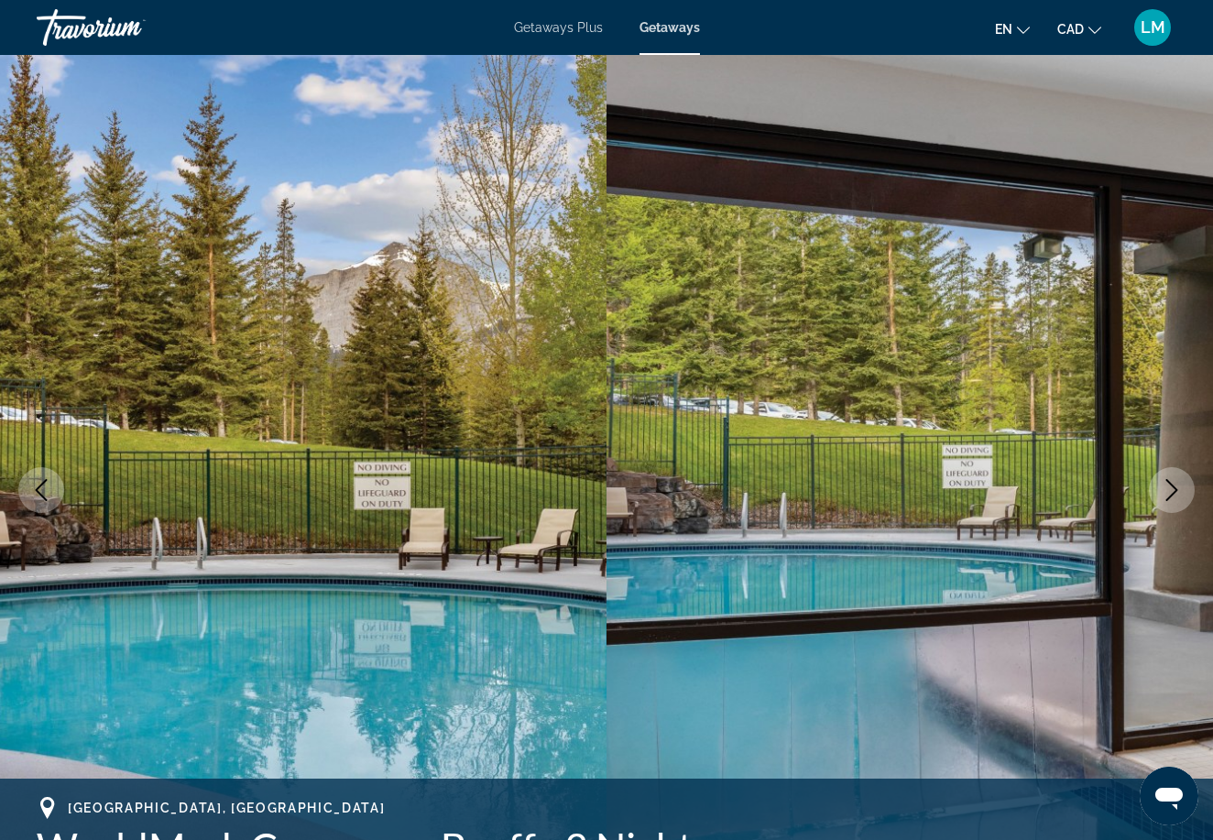
click at [1186, 500] on button "Next image" at bounding box center [1172, 490] width 46 height 46
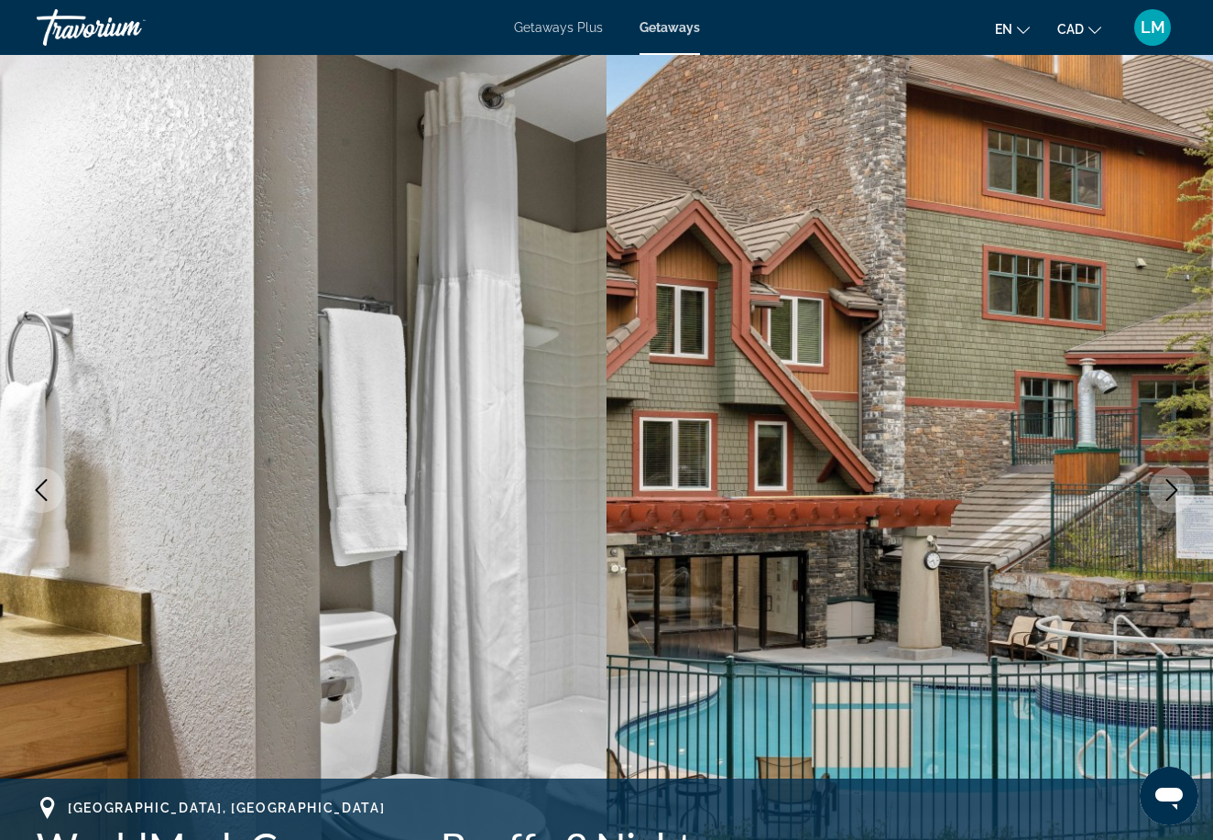
click at [1186, 500] on button "Next image" at bounding box center [1172, 490] width 46 height 46
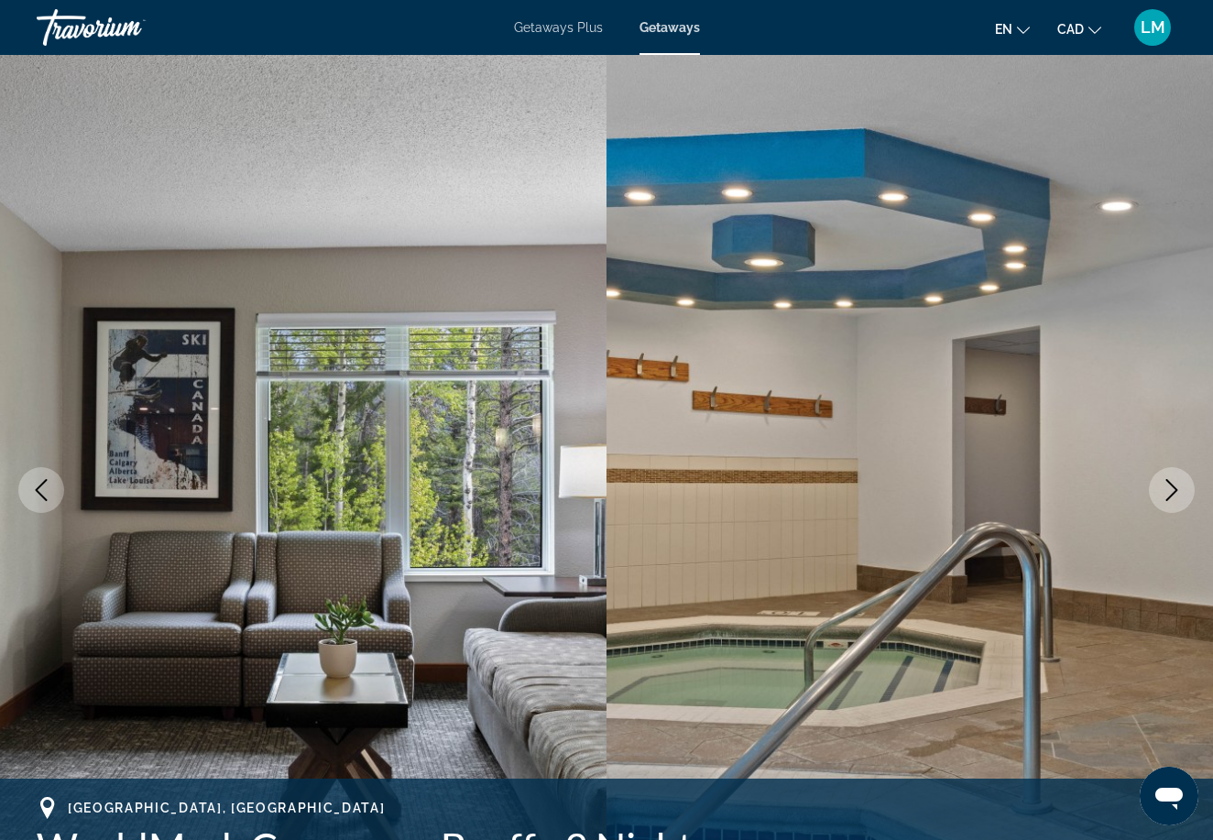
click at [1186, 500] on button "Next image" at bounding box center [1172, 490] width 46 height 46
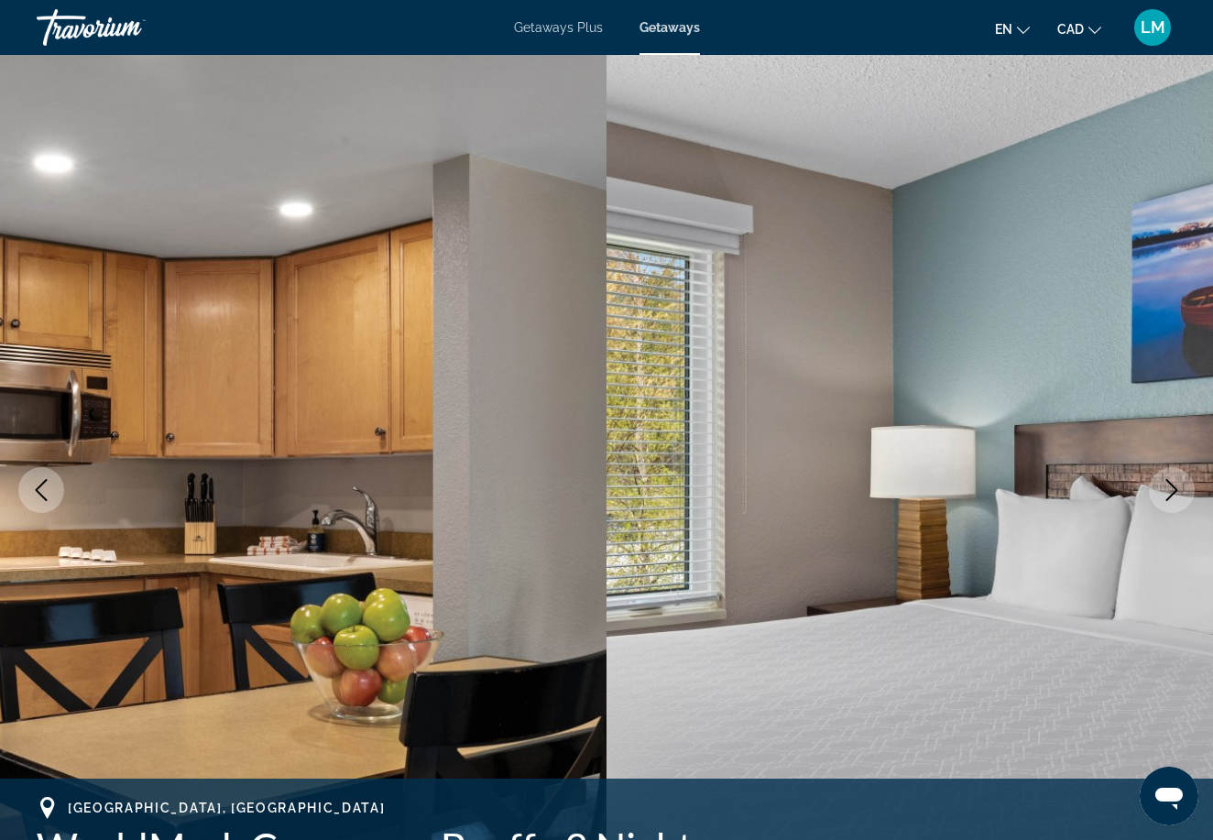
click at [1186, 500] on button "Next image" at bounding box center [1172, 490] width 46 height 46
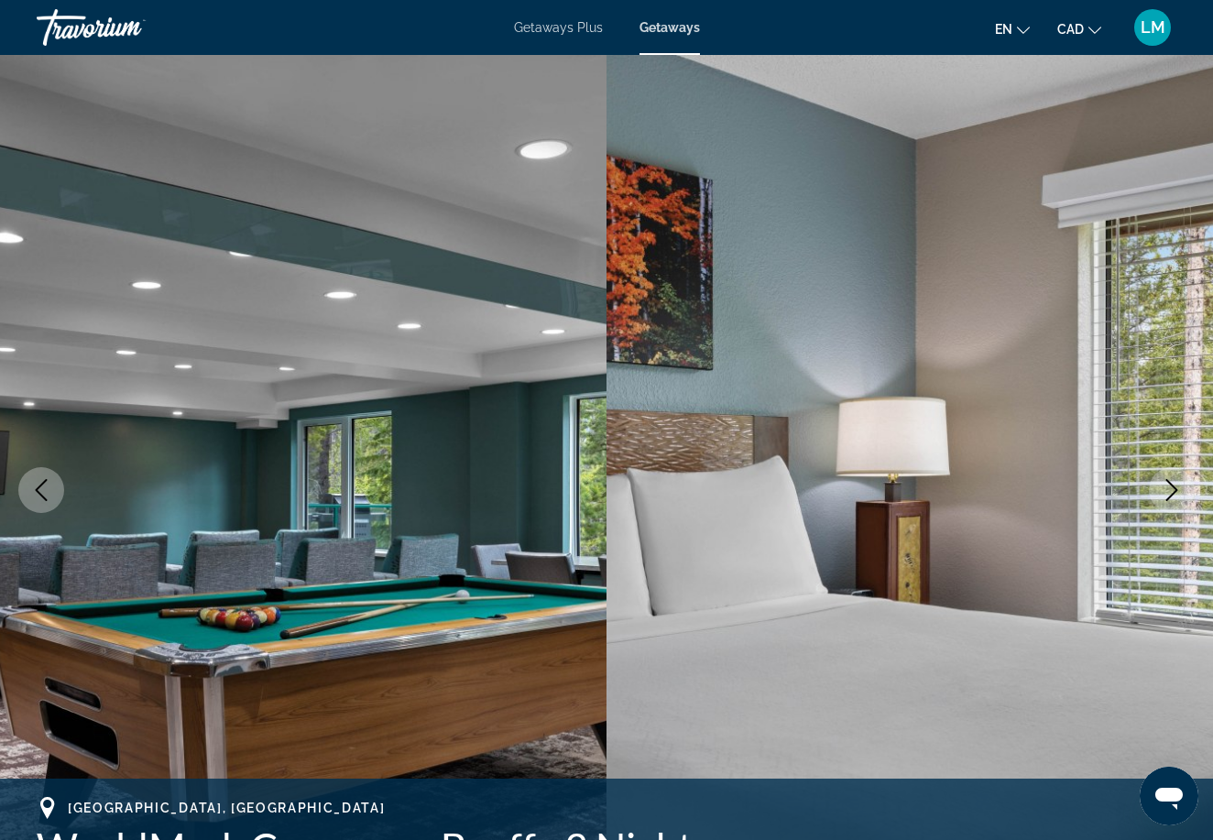
click at [1186, 500] on button "Next image" at bounding box center [1172, 490] width 46 height 46
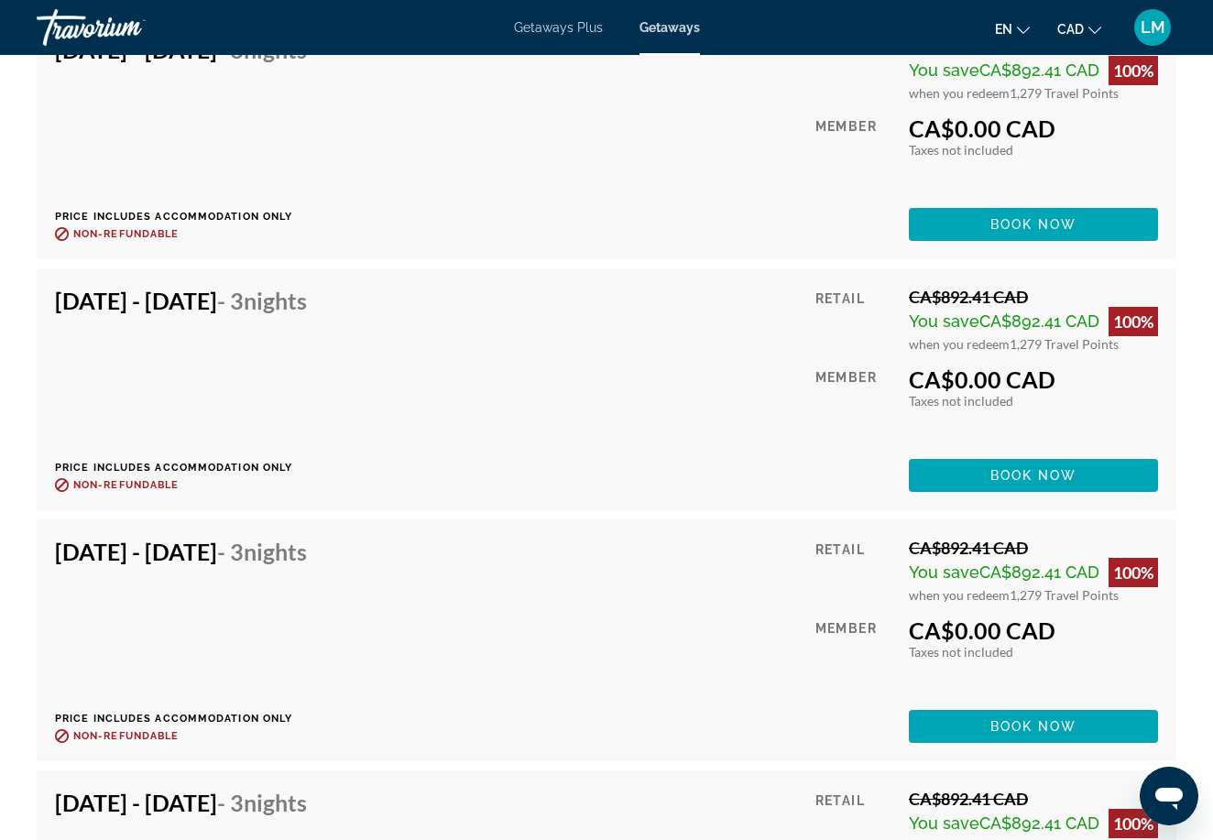
scroll to position [5322, 0]
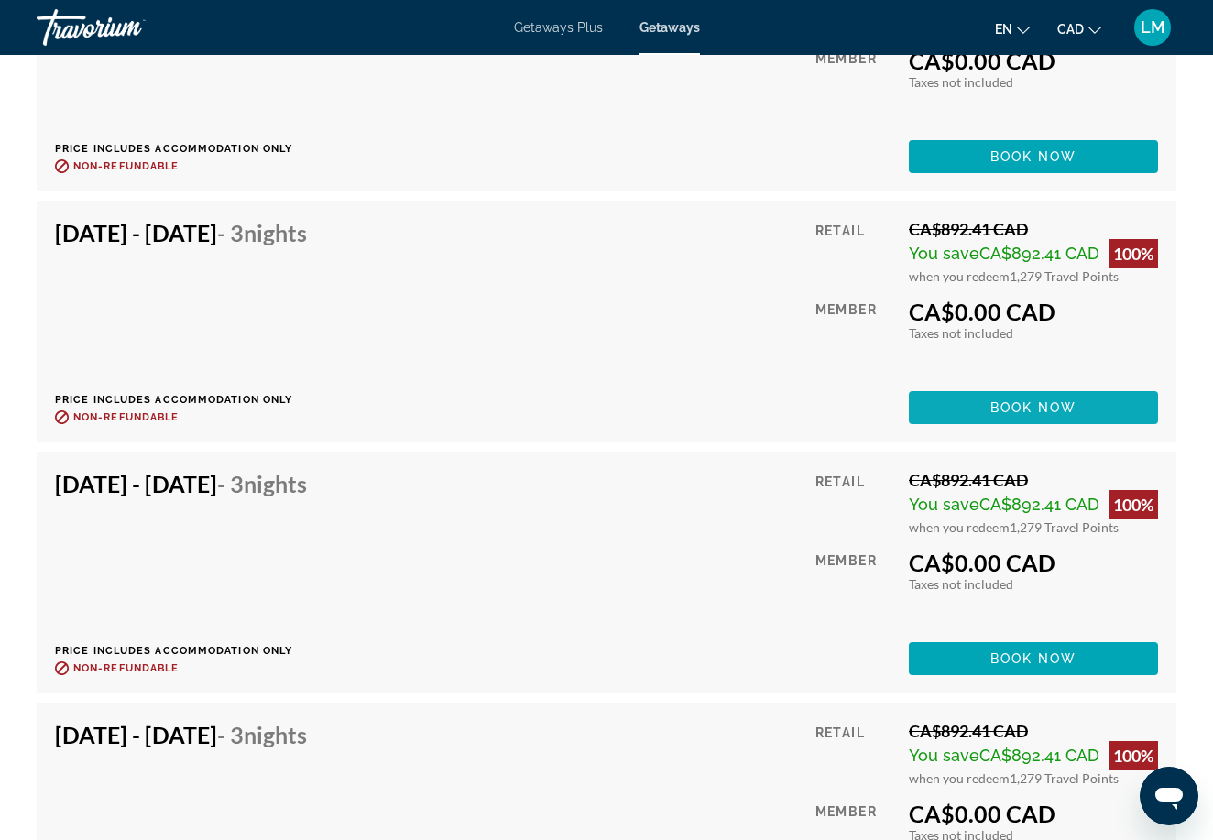
click at [967, 386] on span "Main content" at bounding box center [1033, 408] width 249 height 44
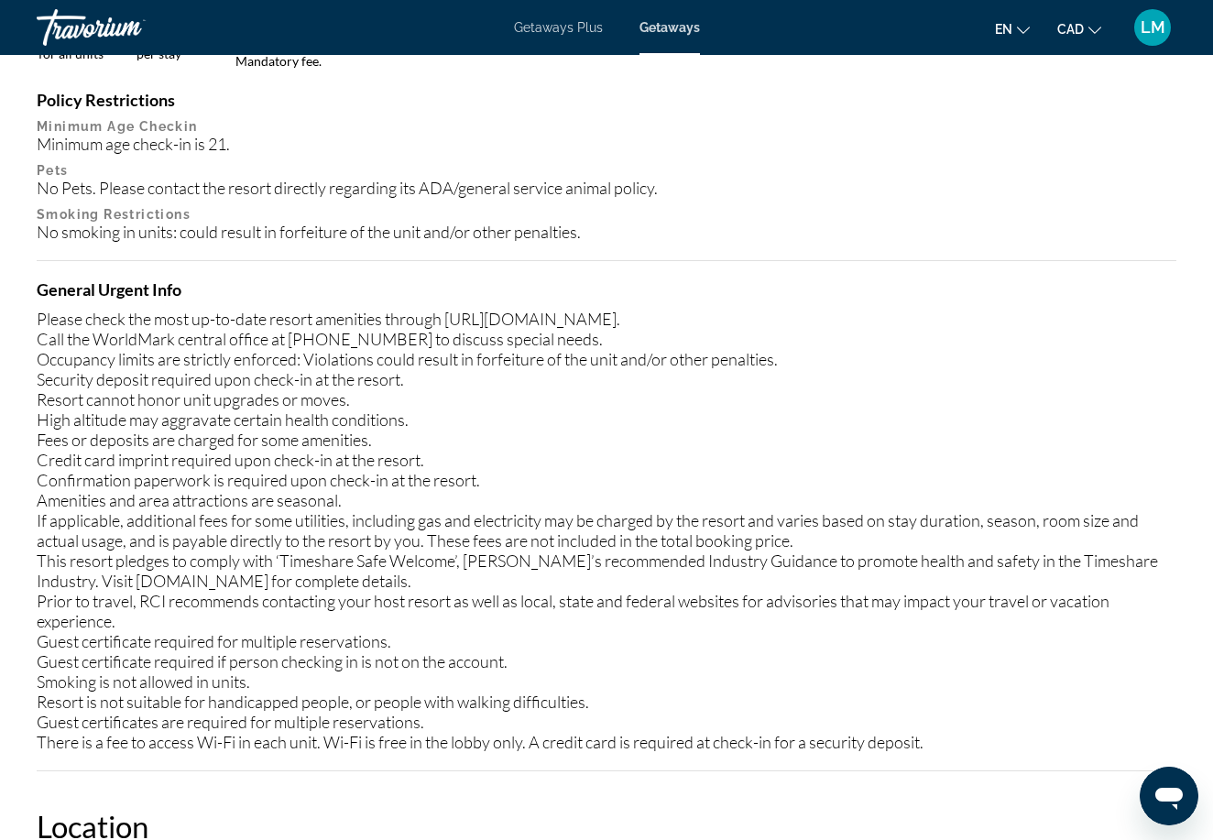
scroll to position [2262, 0]
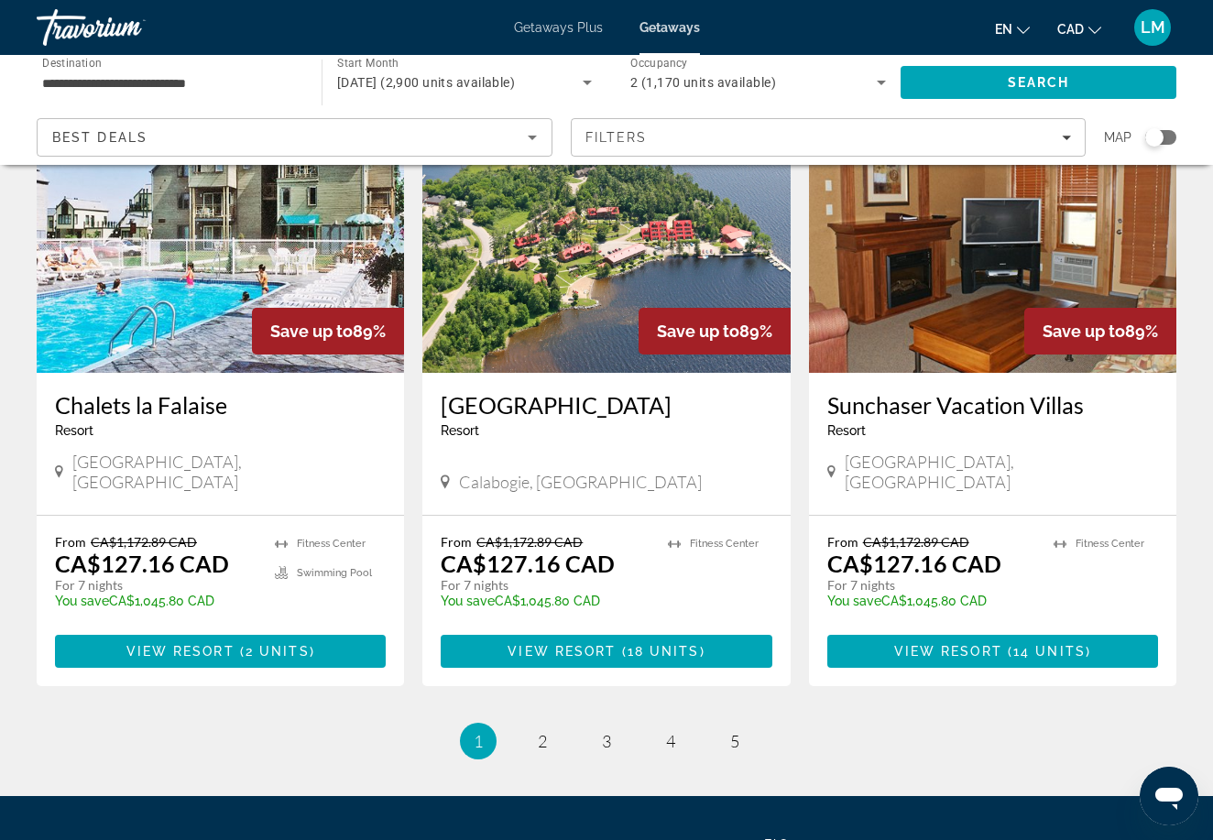
scroll to position [2164, 0]
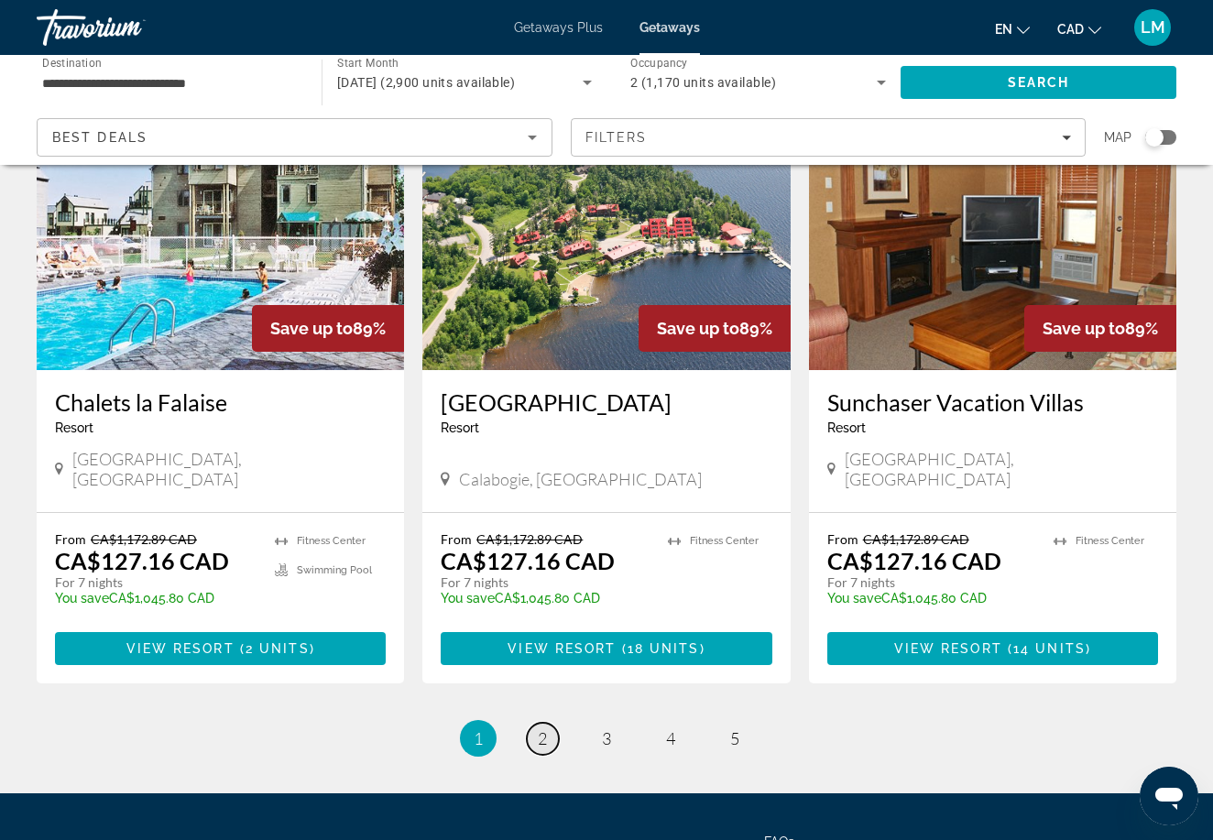
click at [544, 728] on span "2" at bounding box center [542, 738] width 9 height 20
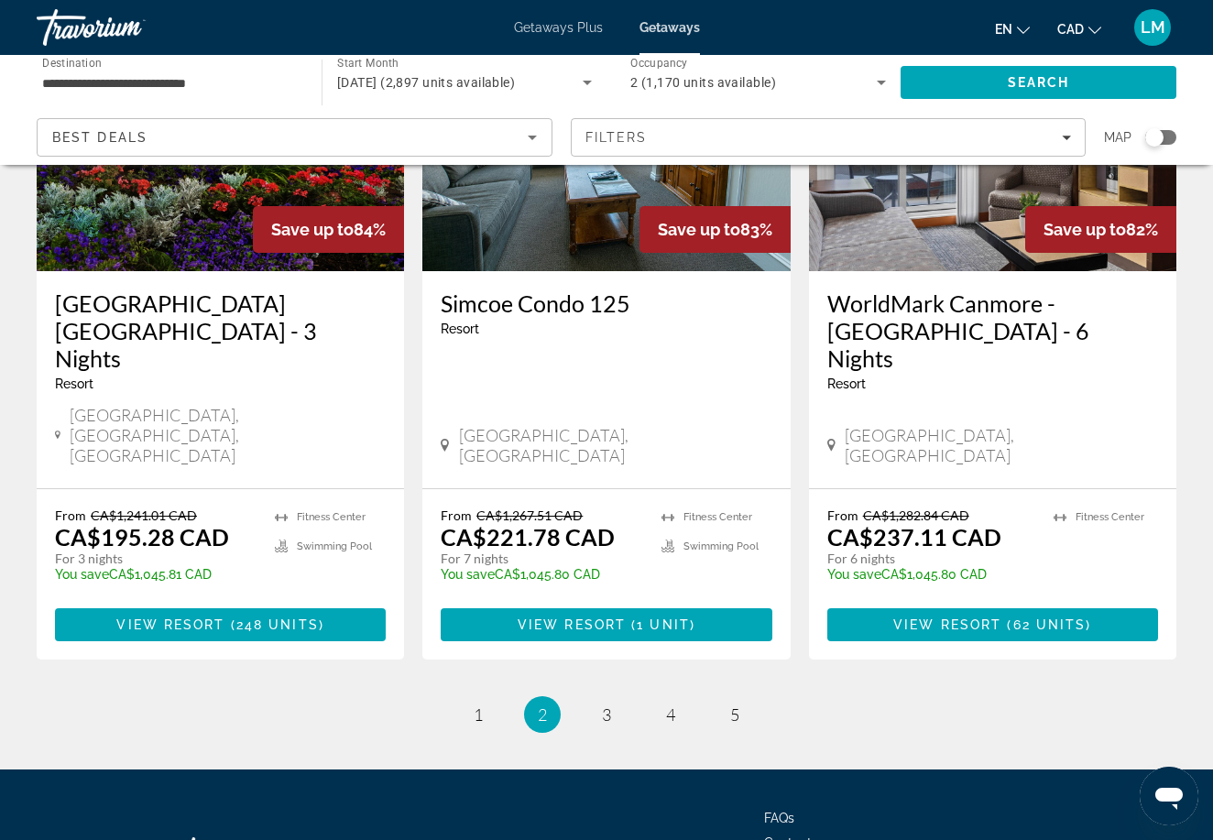
scroll to position [2289, 0]
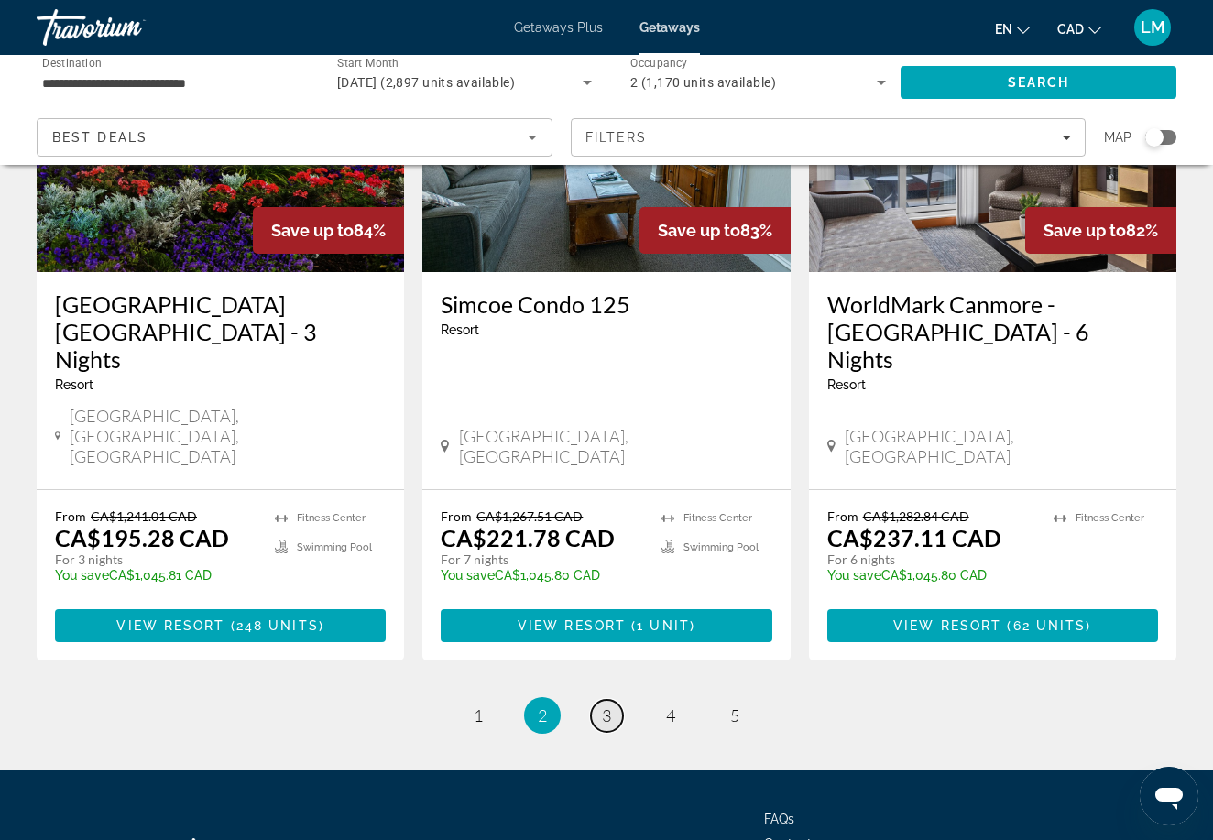
click at [605, 700] on link "page 3" at bounding box center [607, 716] width 32 height 32
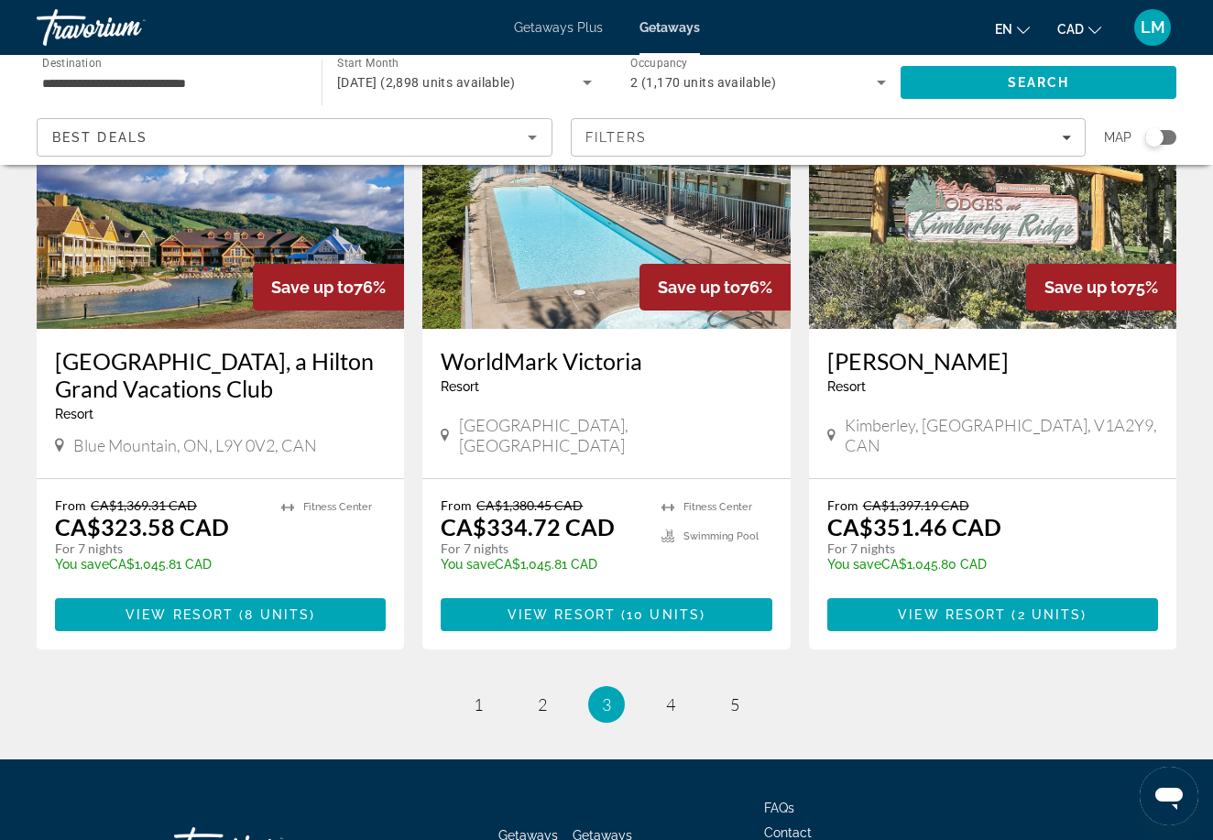
scroll to position [2166, 0]
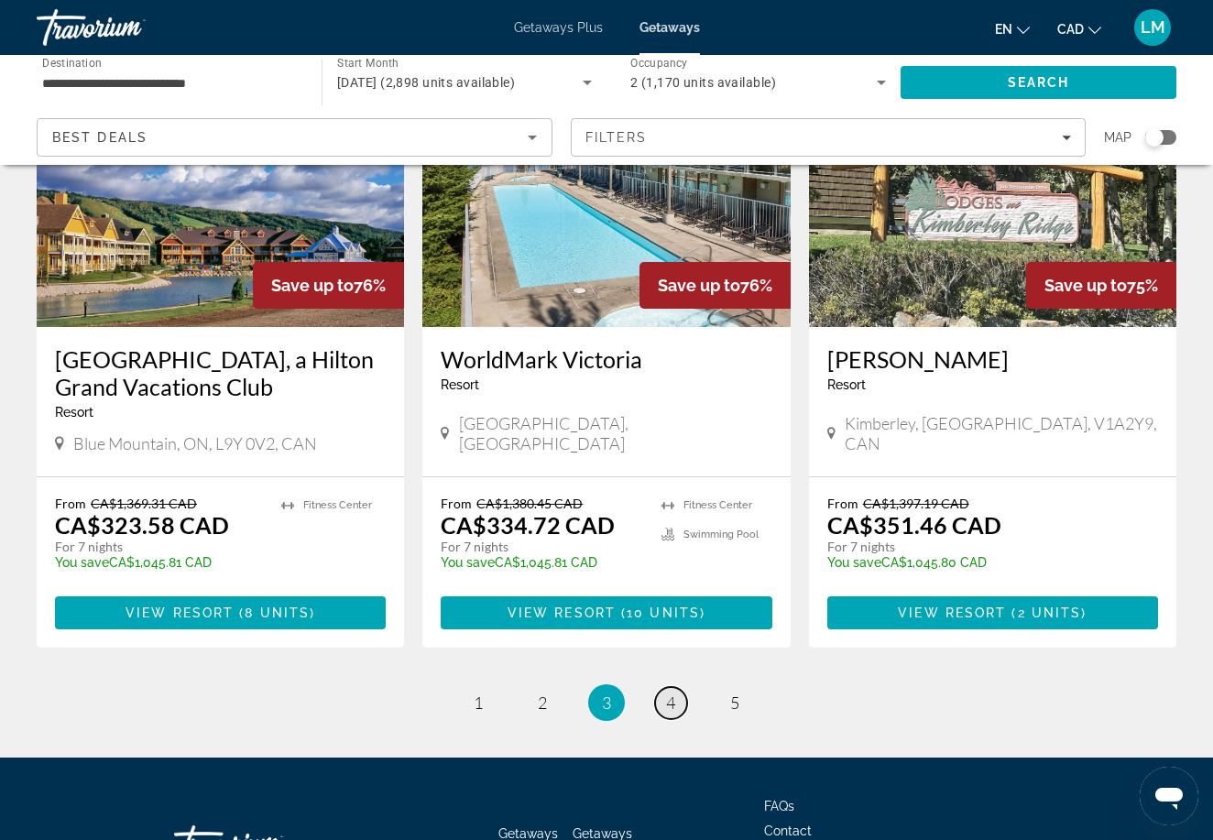
click at [672, 693] on span "4" at bounding box center [670, 703] width 9 height 20
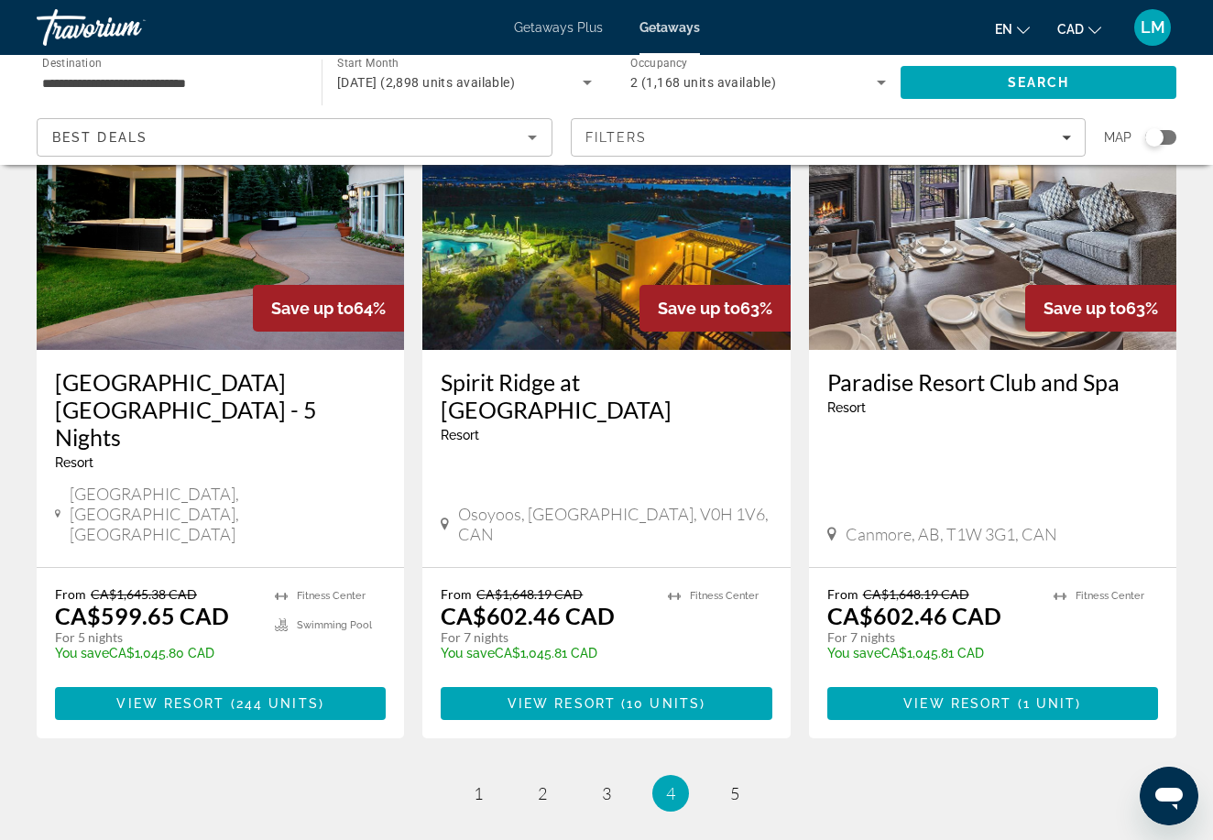
scroll to position [2255, 0]
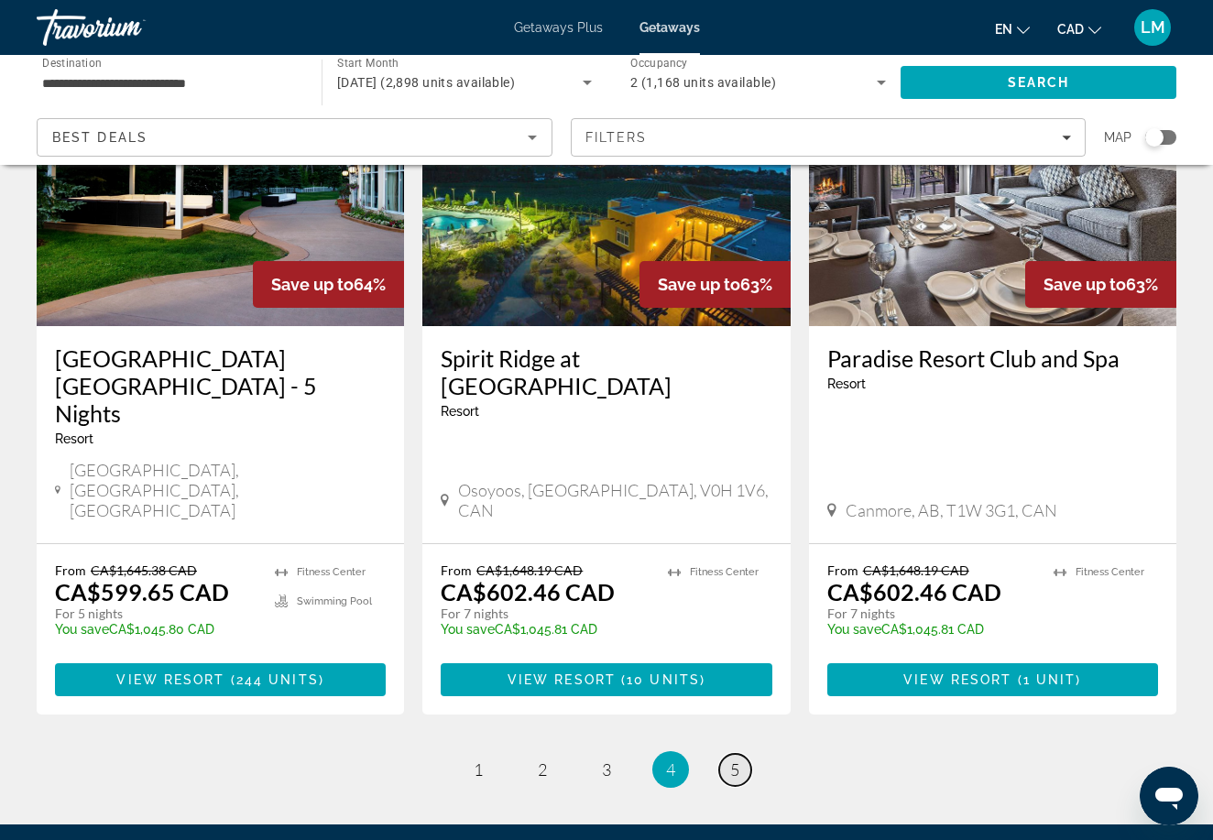
click at [730, 759] on span "5" at bounding box center [734, 769] width 9 height 20
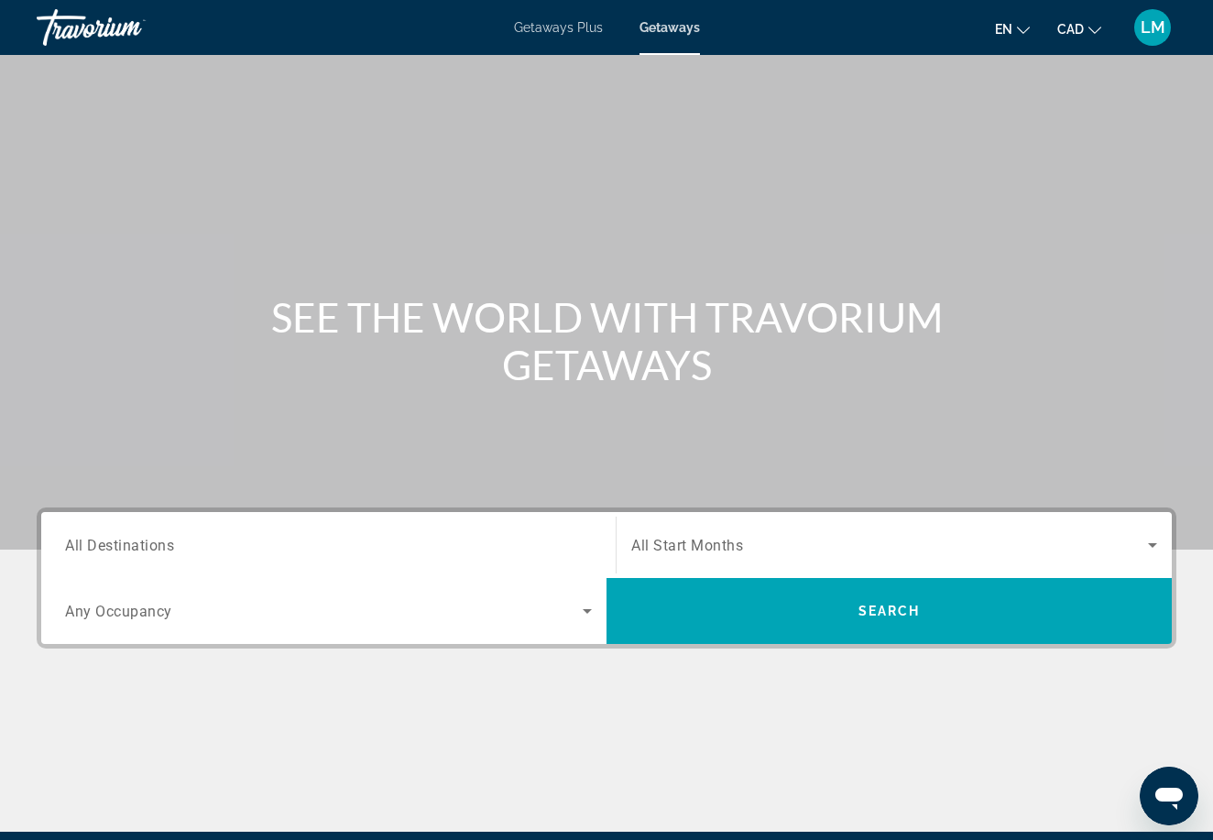
click at [142, 540] on span "All Destinations" at bounding box center [119, 544] width 109 height 17
click at [142, 540] on input "Destination All Destinations" at bounding box center [328, 546] width 527 height 22
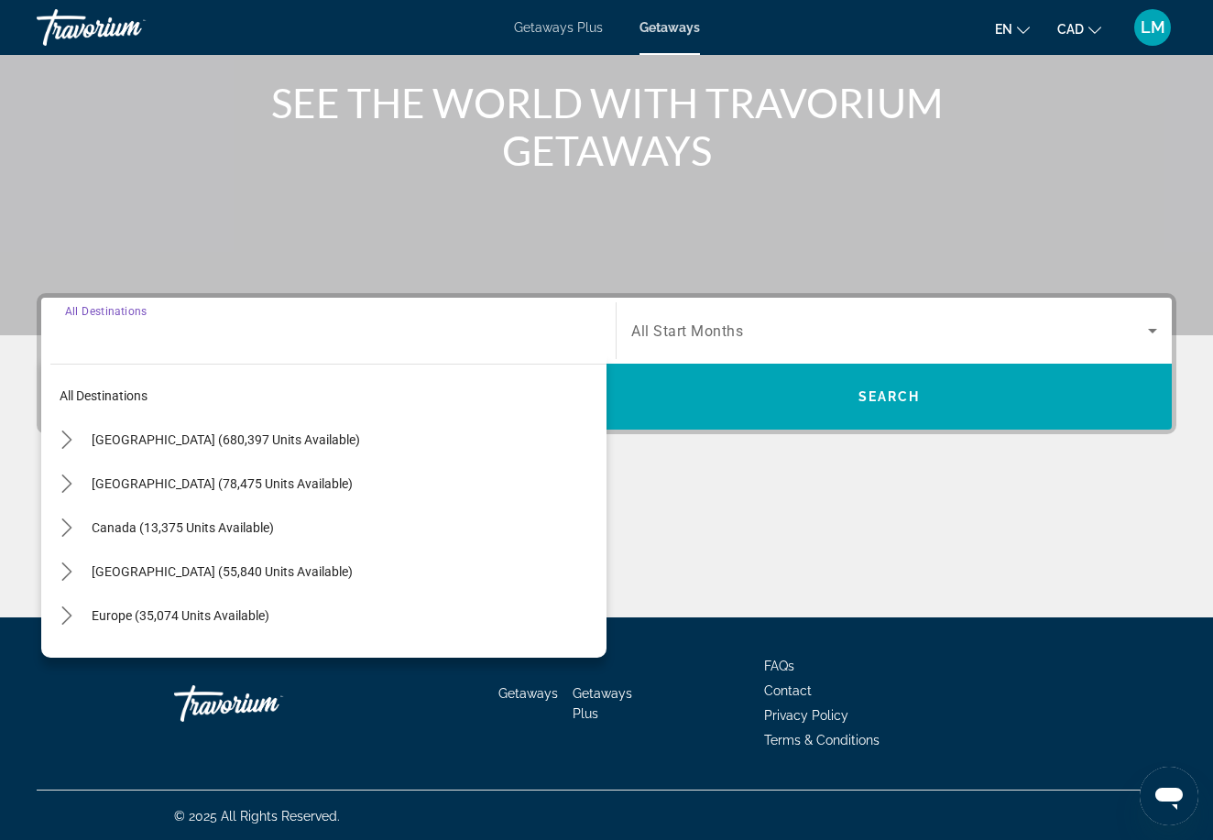
scroll to position [216, 0]
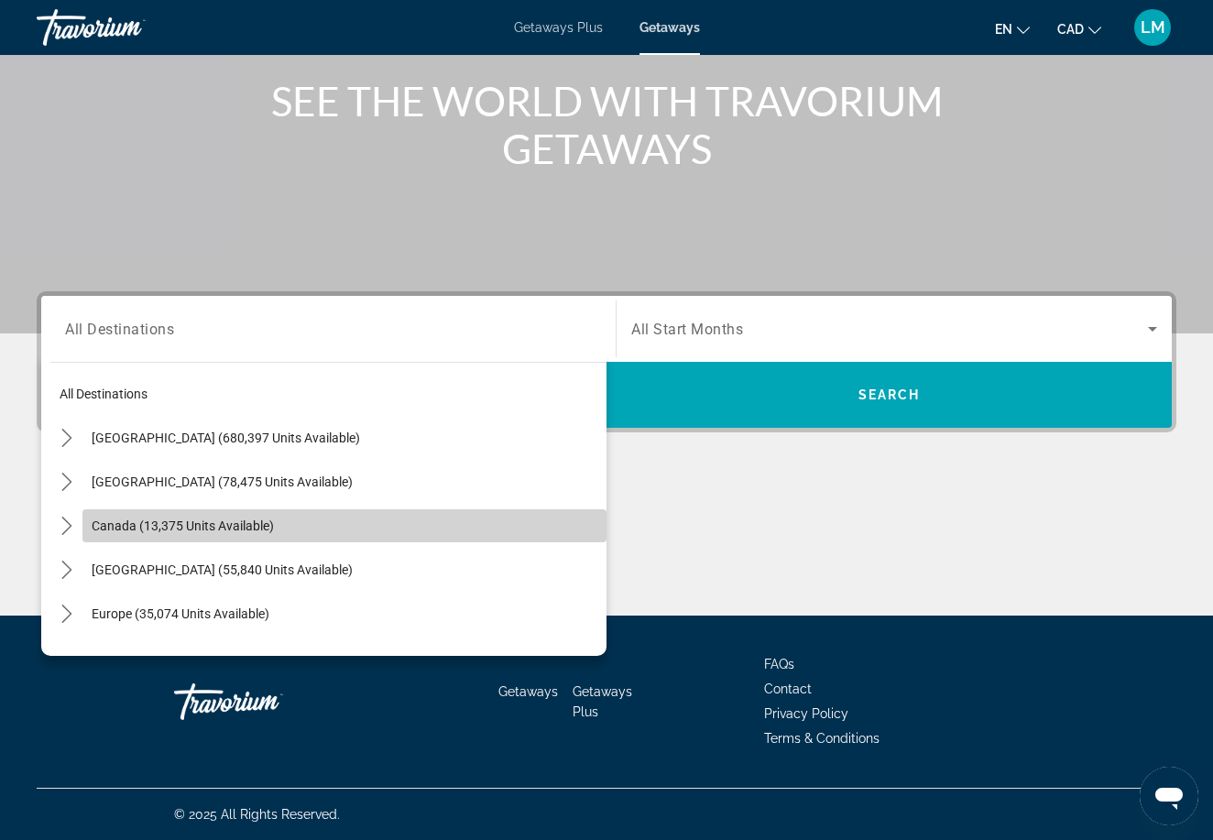
click at [191, 531] on span "Canada (13,375 units available)" at bounding box center [183, 525] width 182 height 15
type input "**********"
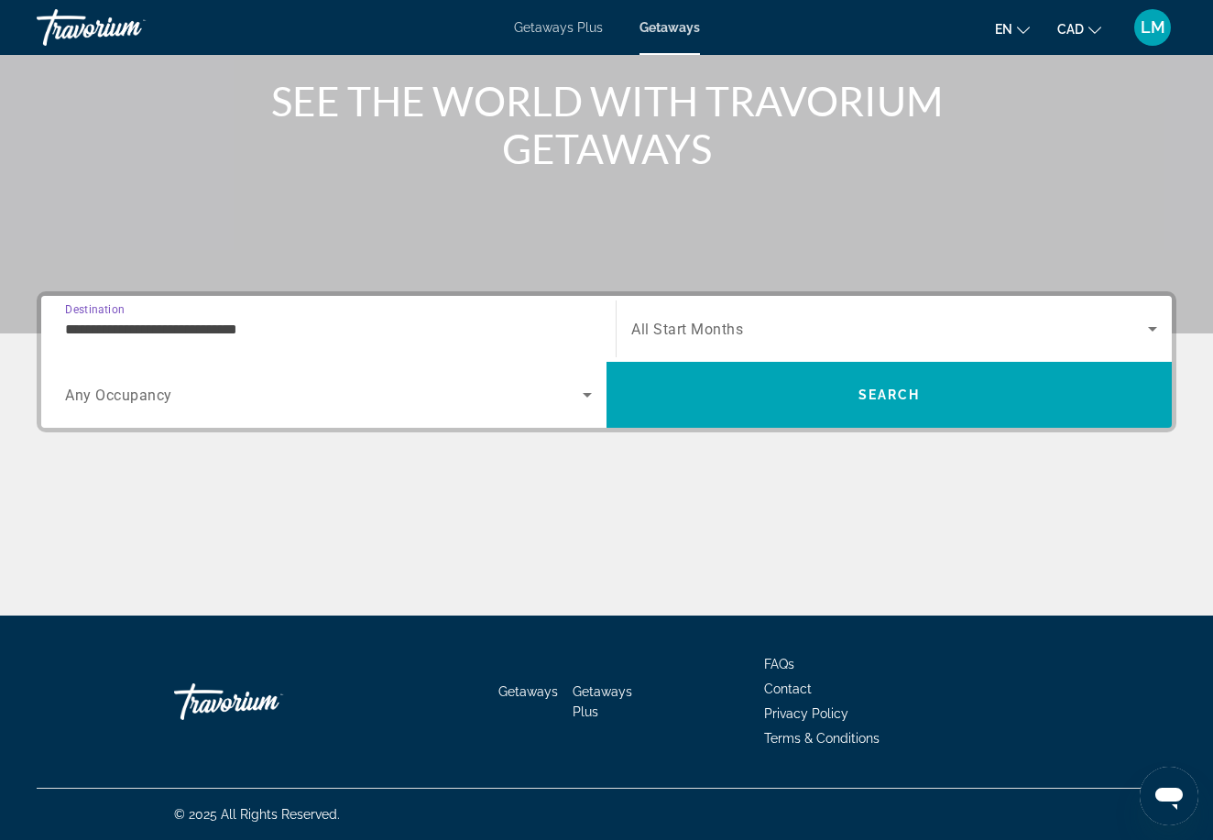
click at [428, 397] on span "Search widget" at bounding box center [324, 395] width 518 height 22
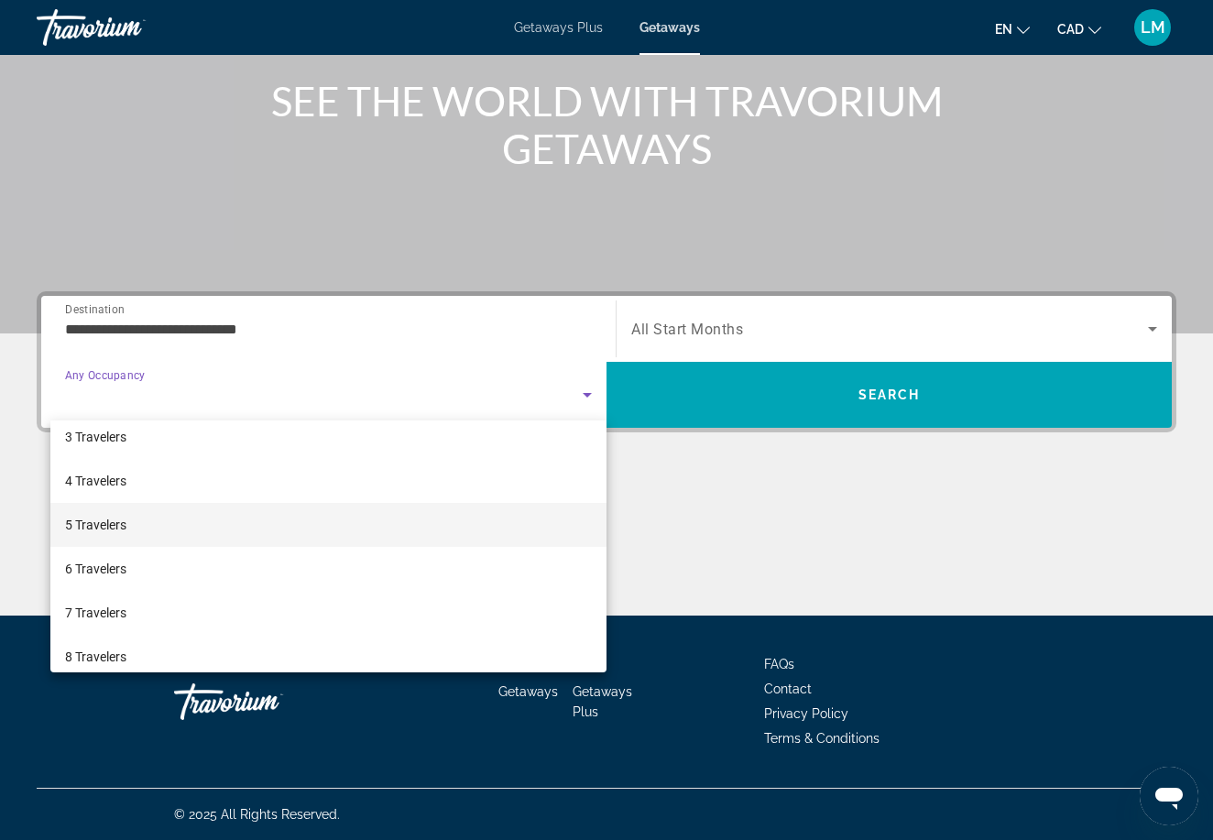
scroll to position [105, 0]
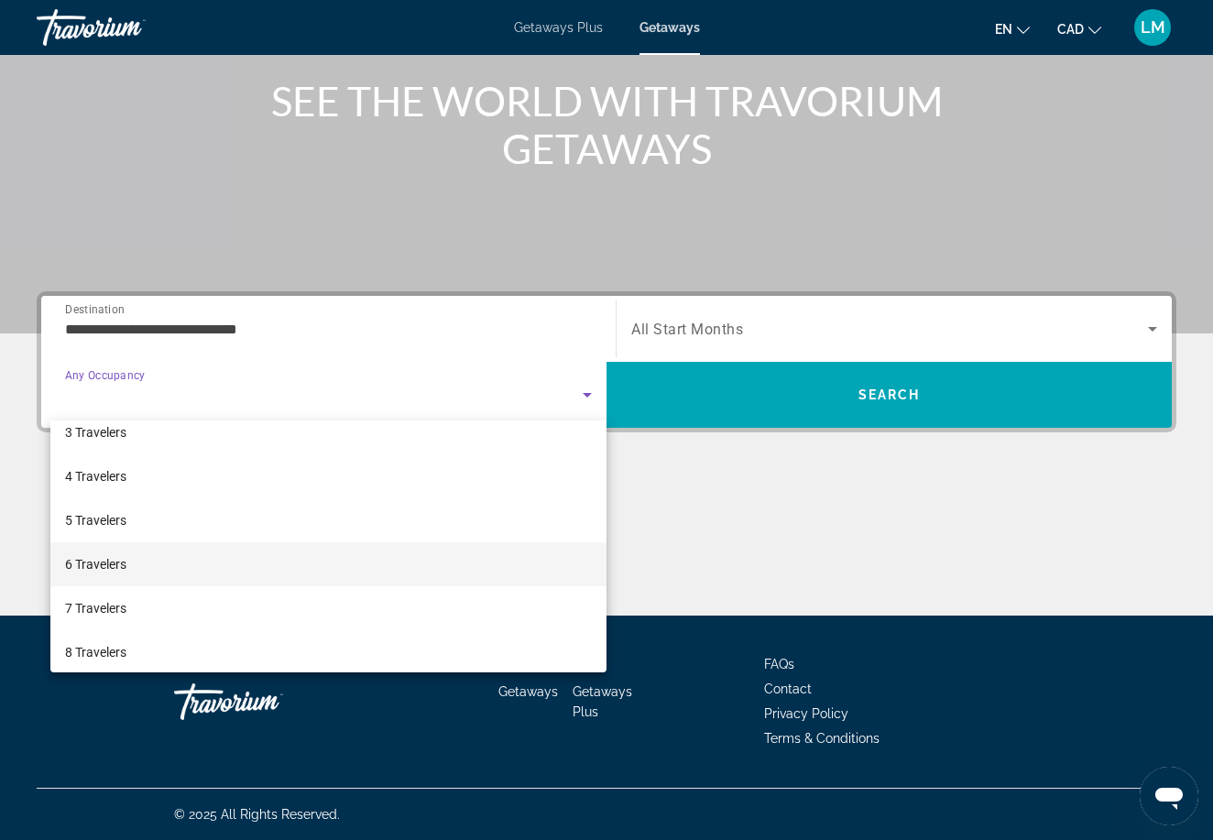
click at [209, 562] on mat-option "6 Travelers" at bounding box center [328, 564] width 556 height 44
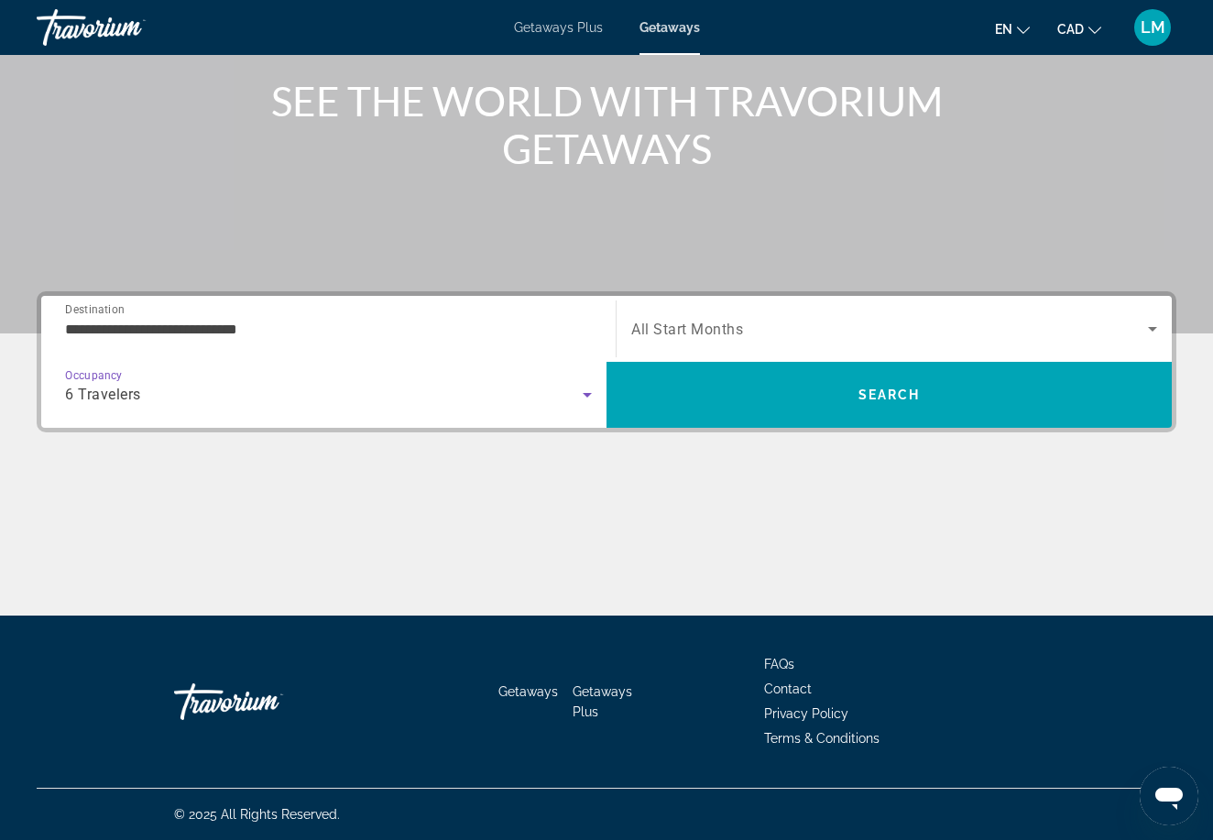
click at [692, 319] on span "Search widget" at bounding box center [889, 329] width 517 height 22
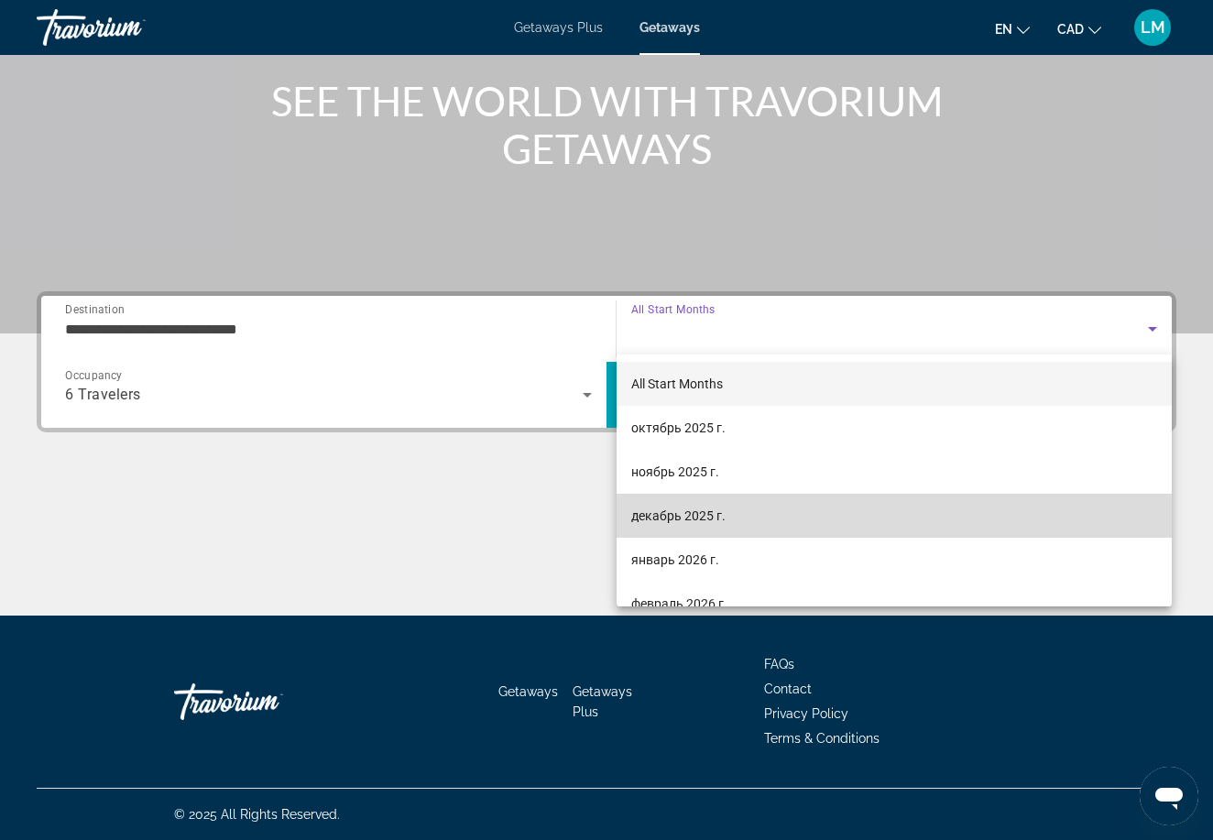
click at [655, 509] on span "декабрь 2025 г." at bounding box center [678, 516] width 94 height 22
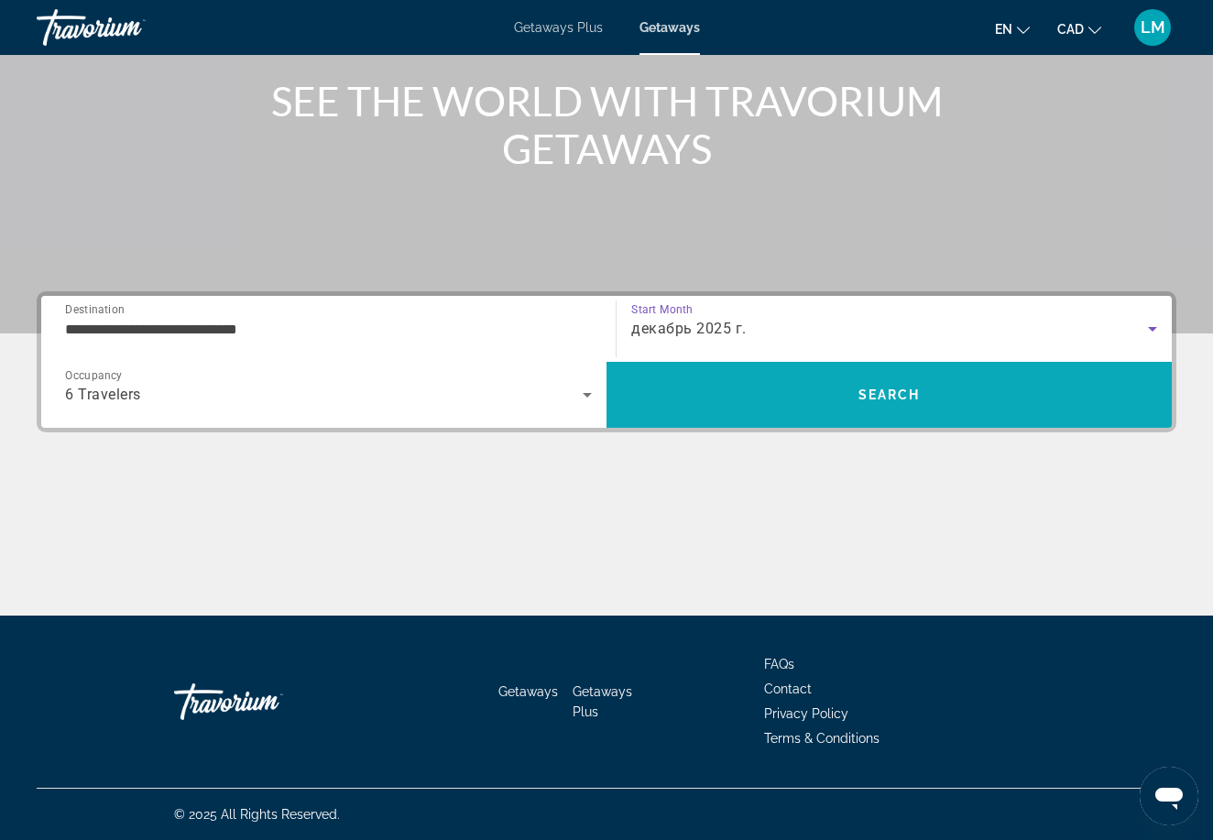
click at [747, 400] on span "Search" at bounding box center [888, 395] width 565 height 44
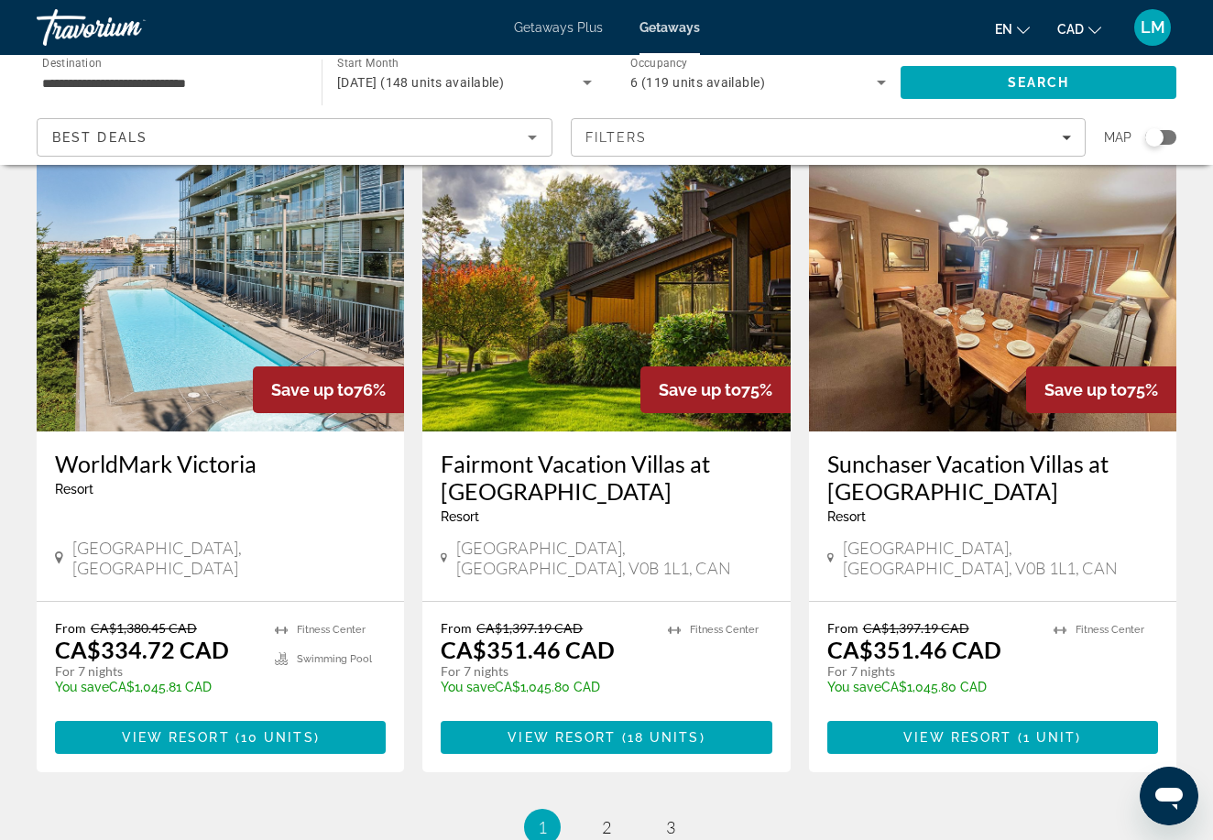
scroll to position [2076, 0]
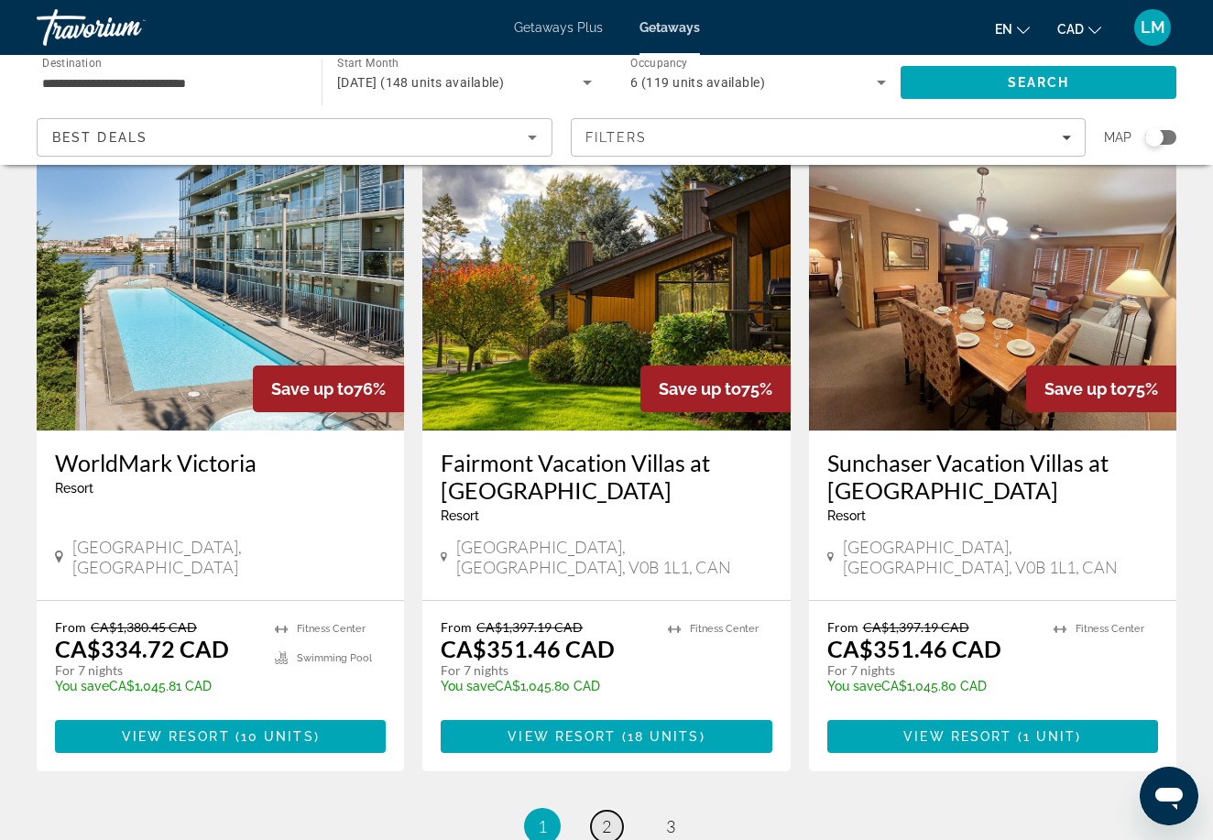
click at [606, 816] on span "2" at bounding box center [606, 826] width 9 height 20
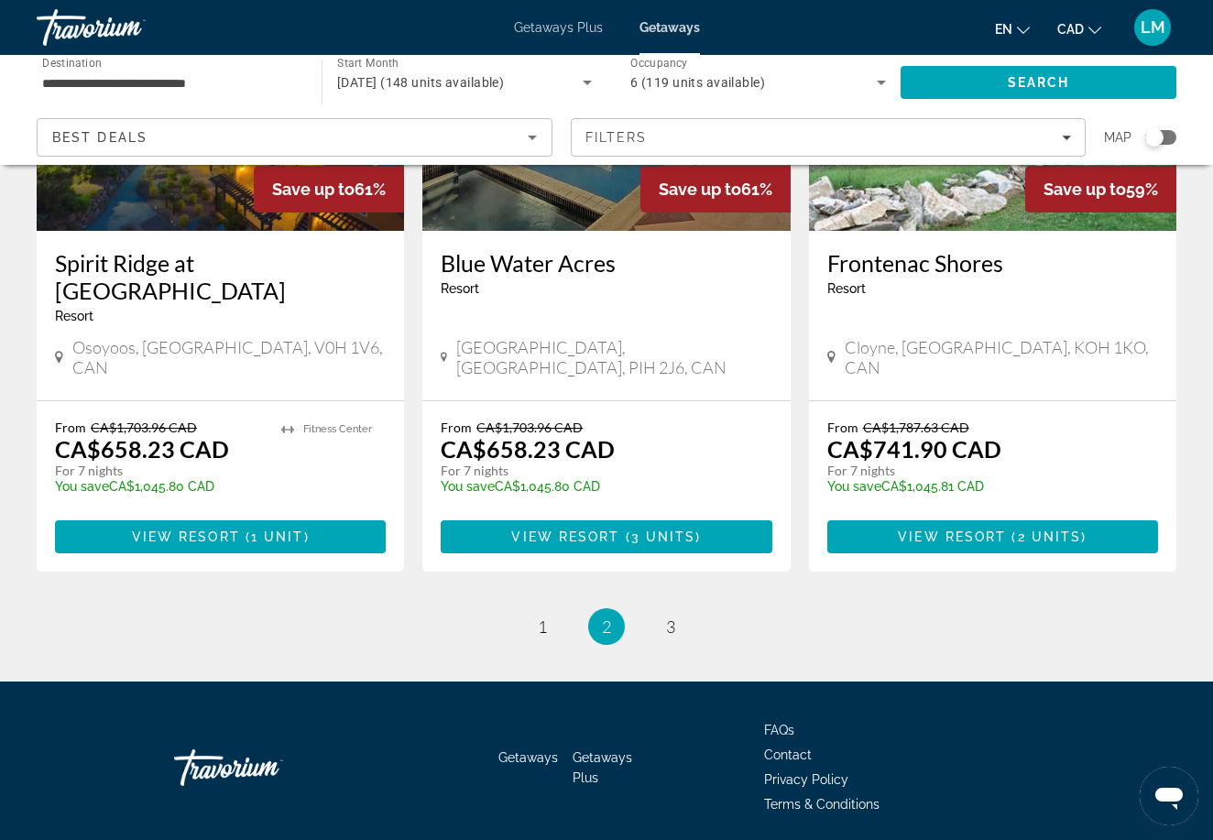
scroll to position [2262, 0]
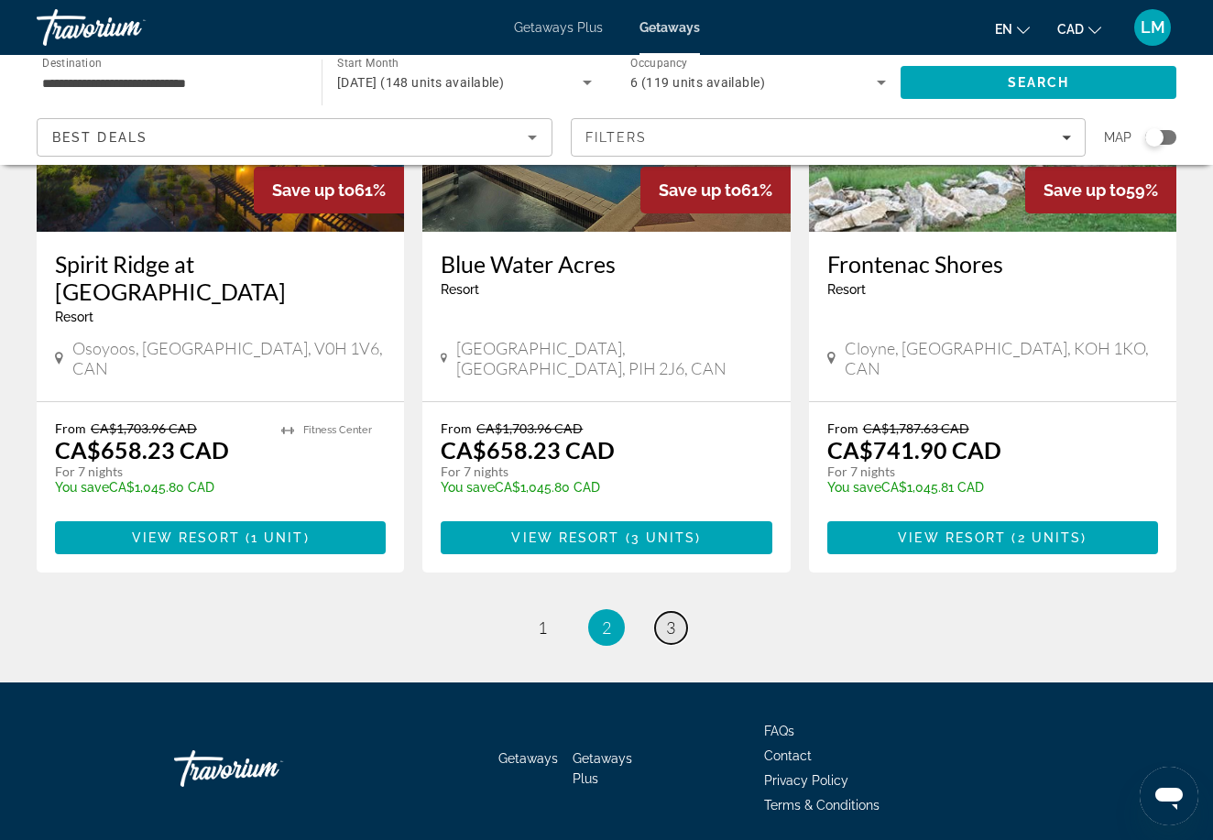
click at [660, 612] on link "page 3" at bounding box center [671, 628] width 32 height 32
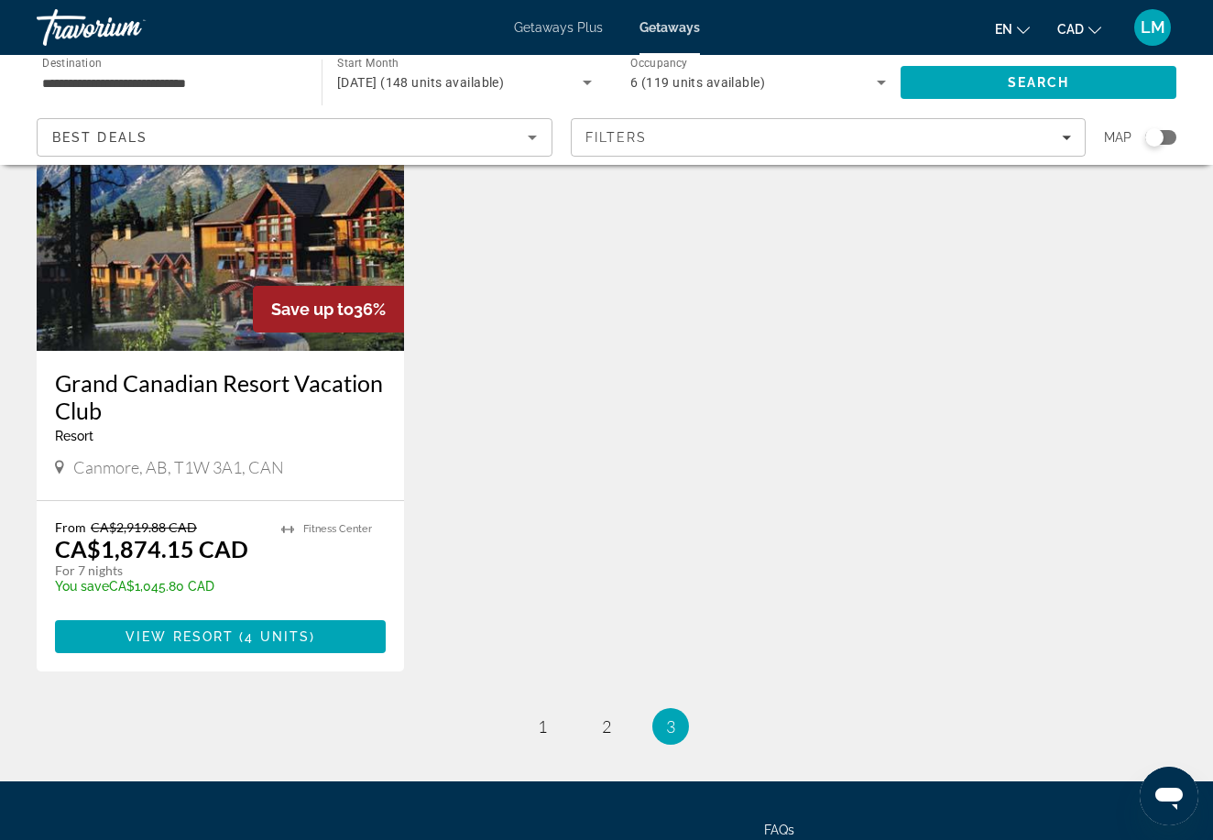
scroll to position [909, 0]
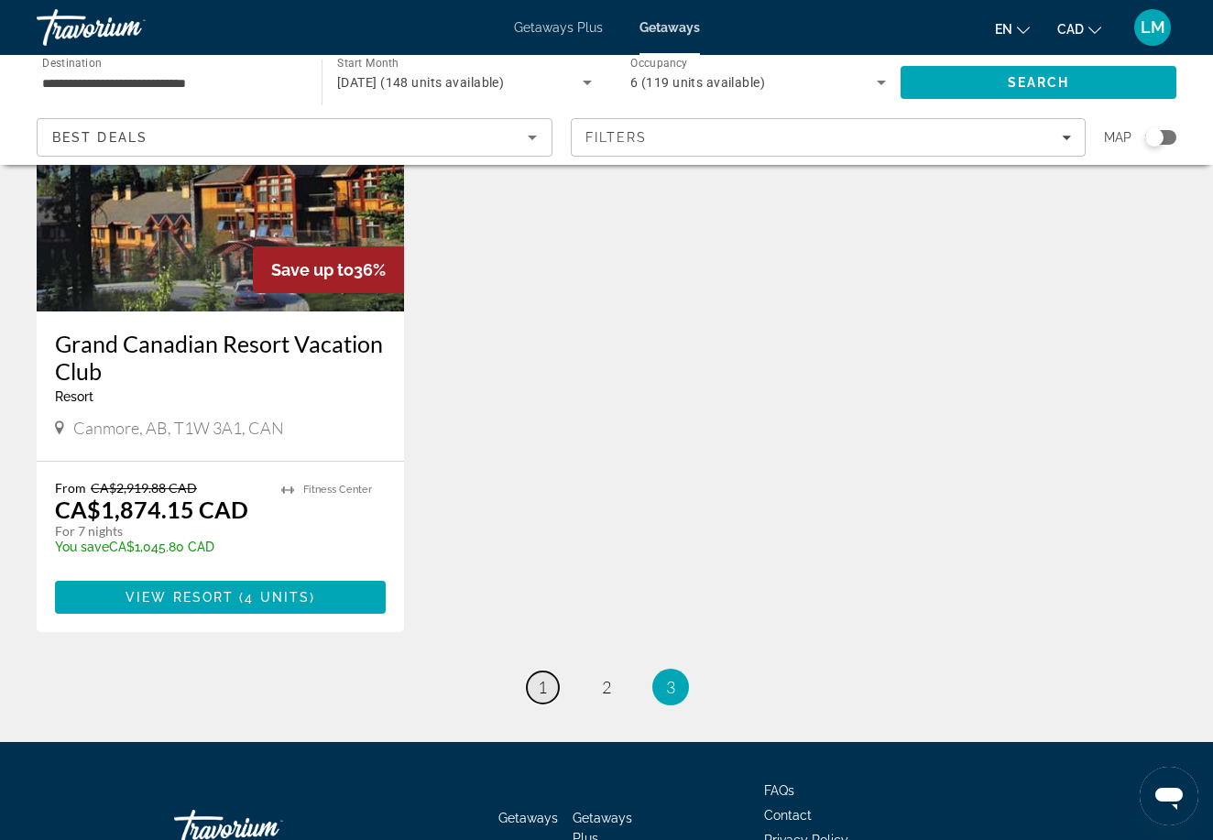
click at [550, 671] on link "page 1" at bounding box center [543, 687] width 32 height 32
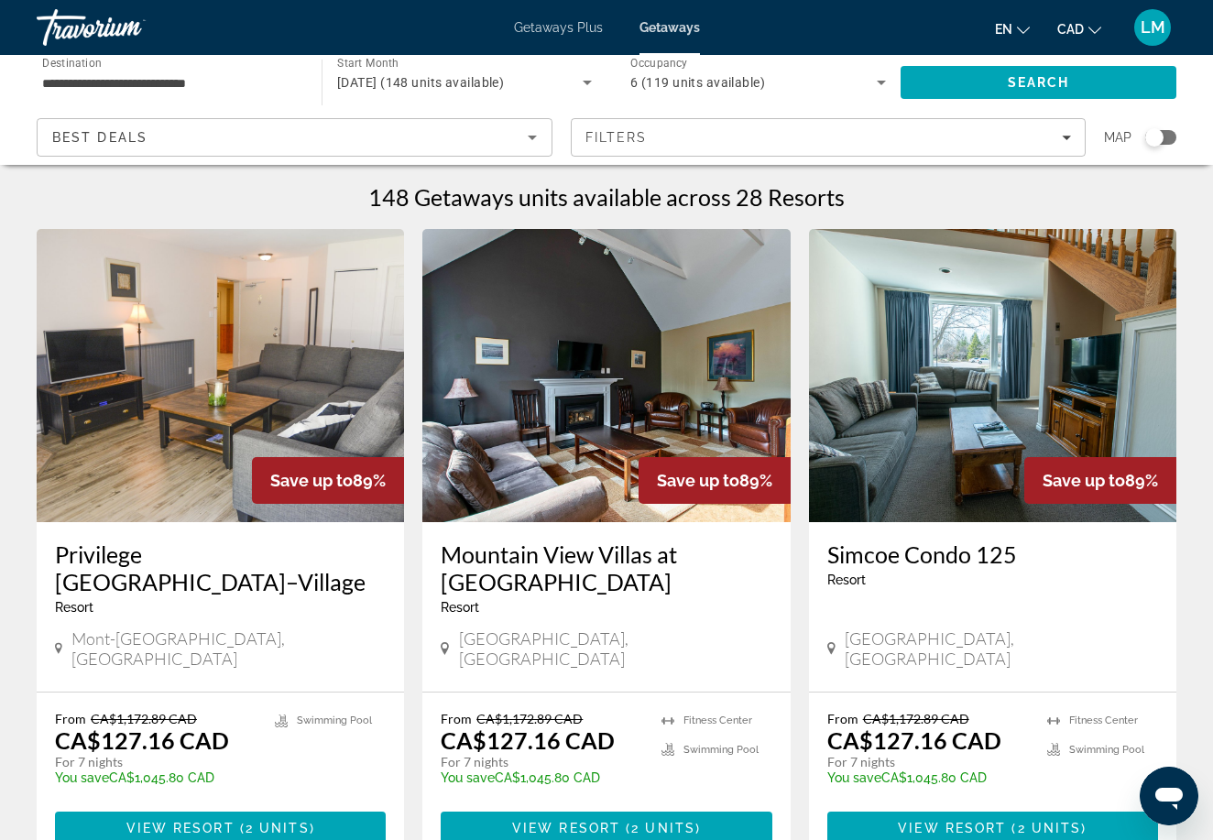
click at [534, 554] on h3 "Mountain View Villas at [GEOGRAPHIC_DATA]" at bounding box center [606, 567] width 331 height 55
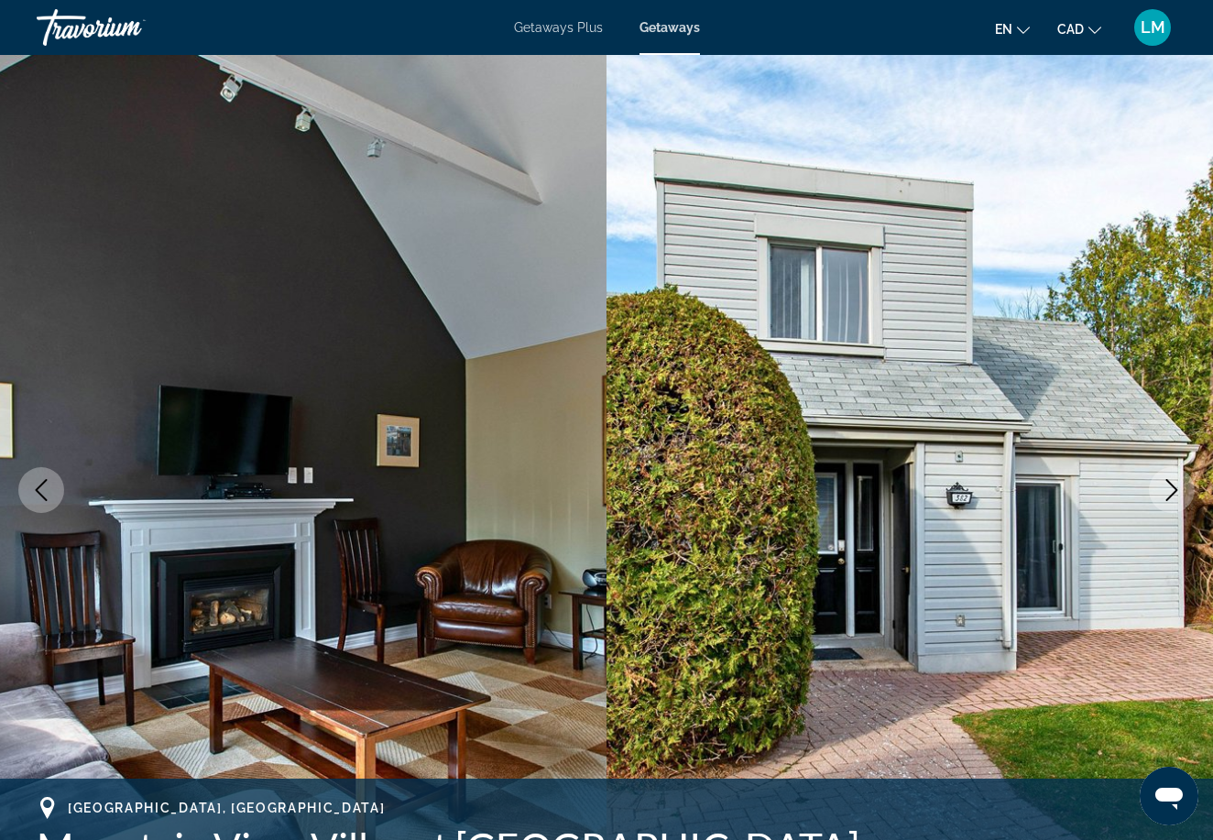
click at [1174, 489] on icon "Next image" at bounding box center [1172, 490] width 22 height 22
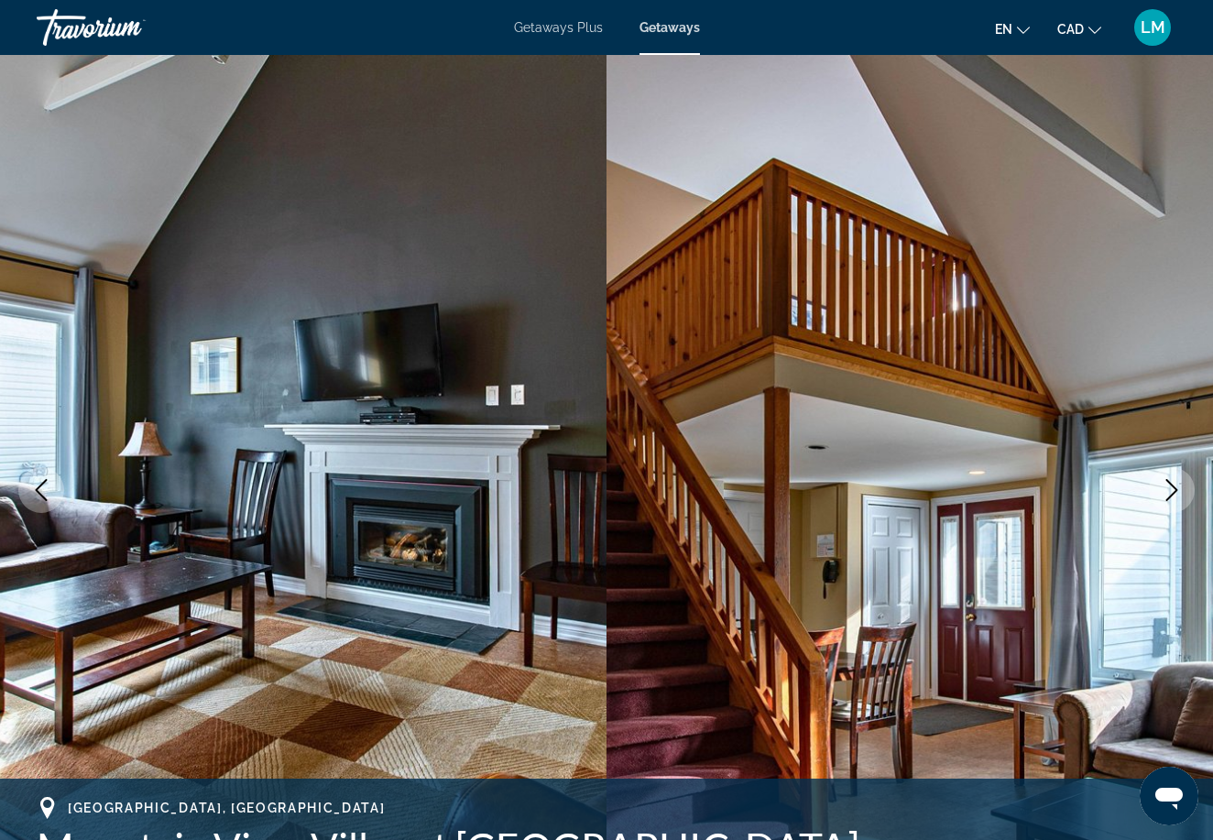
click at [1174, 490] on icon "Next image" at bounding box center [1172, 490] width 22 height 22
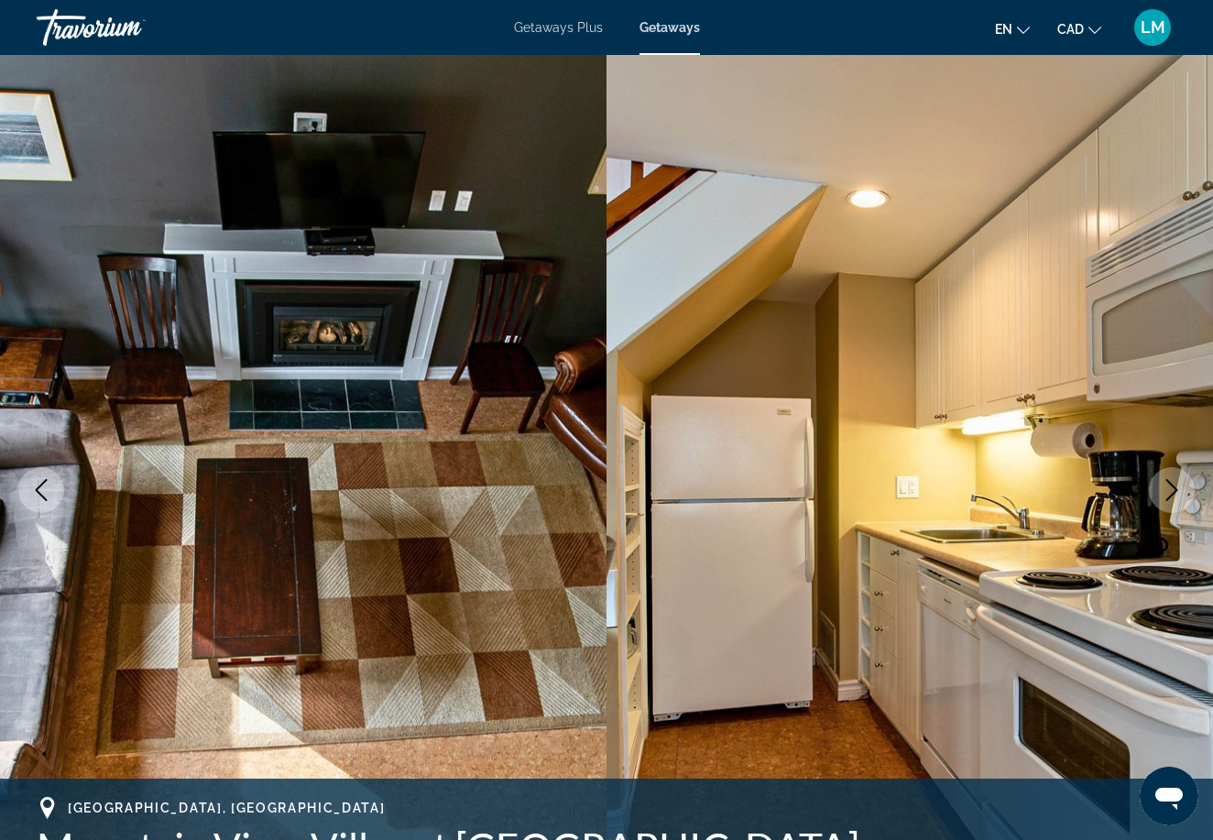
click at [1173, 490] on icon "Next image" at bounding box center [1172, 490] width 22 height 22
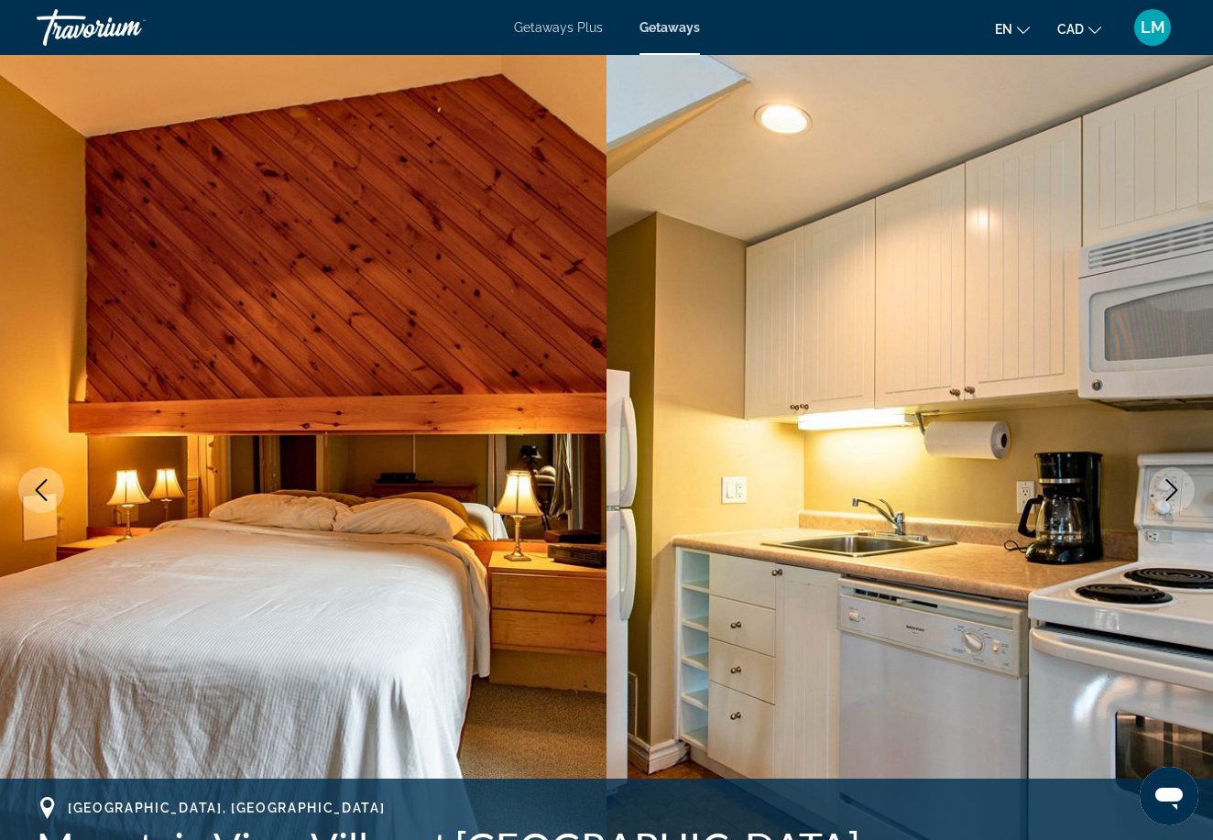
click at [1173, 490] on icon "Next image" at bounding box center [1172, 490] width 22 height 22
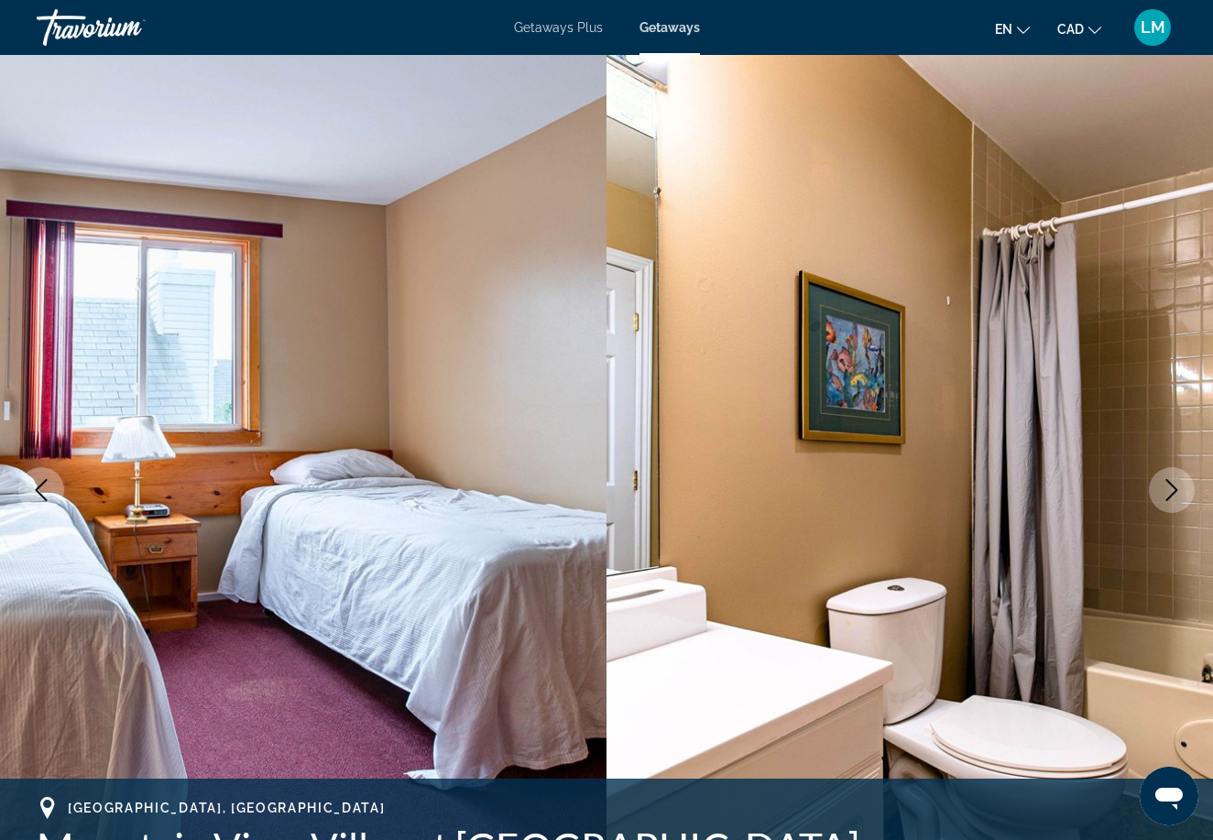
click at [1173, 490] on icon "Next image" at bounding box center [1172, 490] width 22 height 22
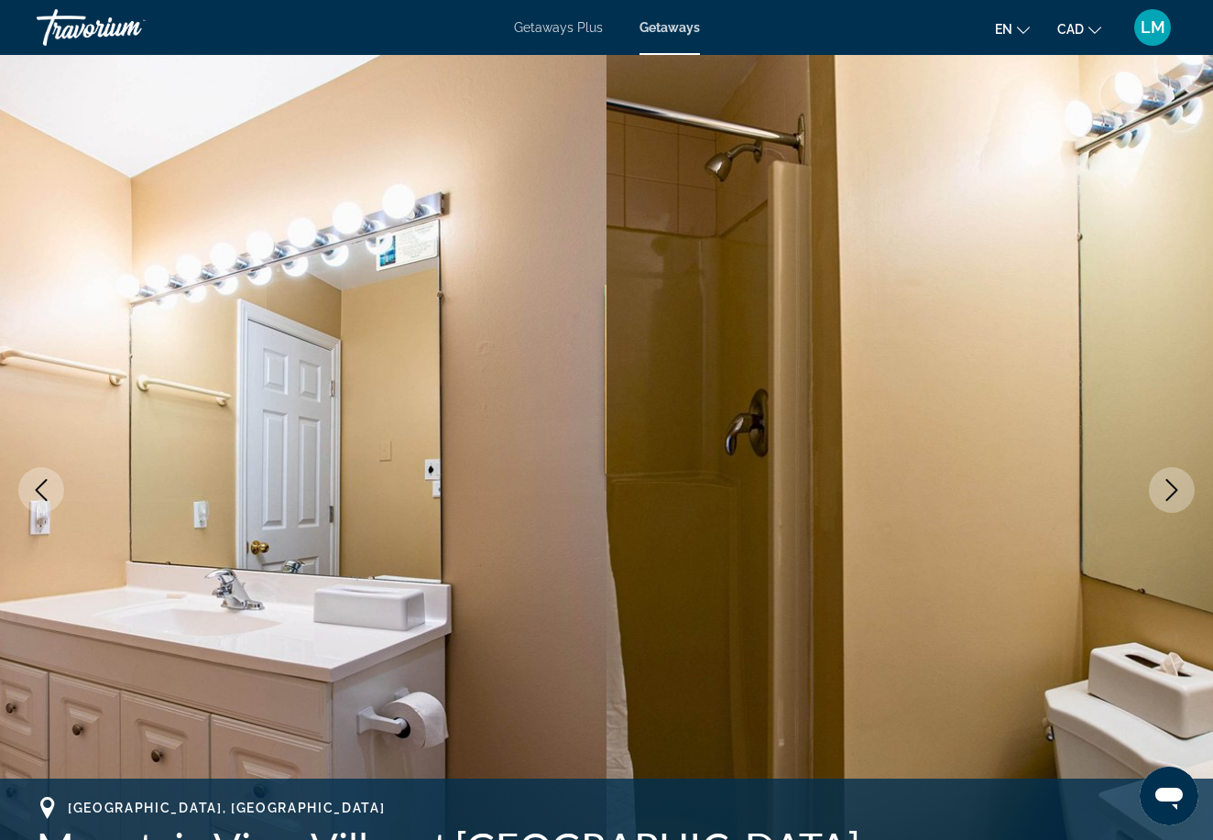
click at [1174, 492] on icon "Next image" at bounding box center [1172, 490] width 12 height 22
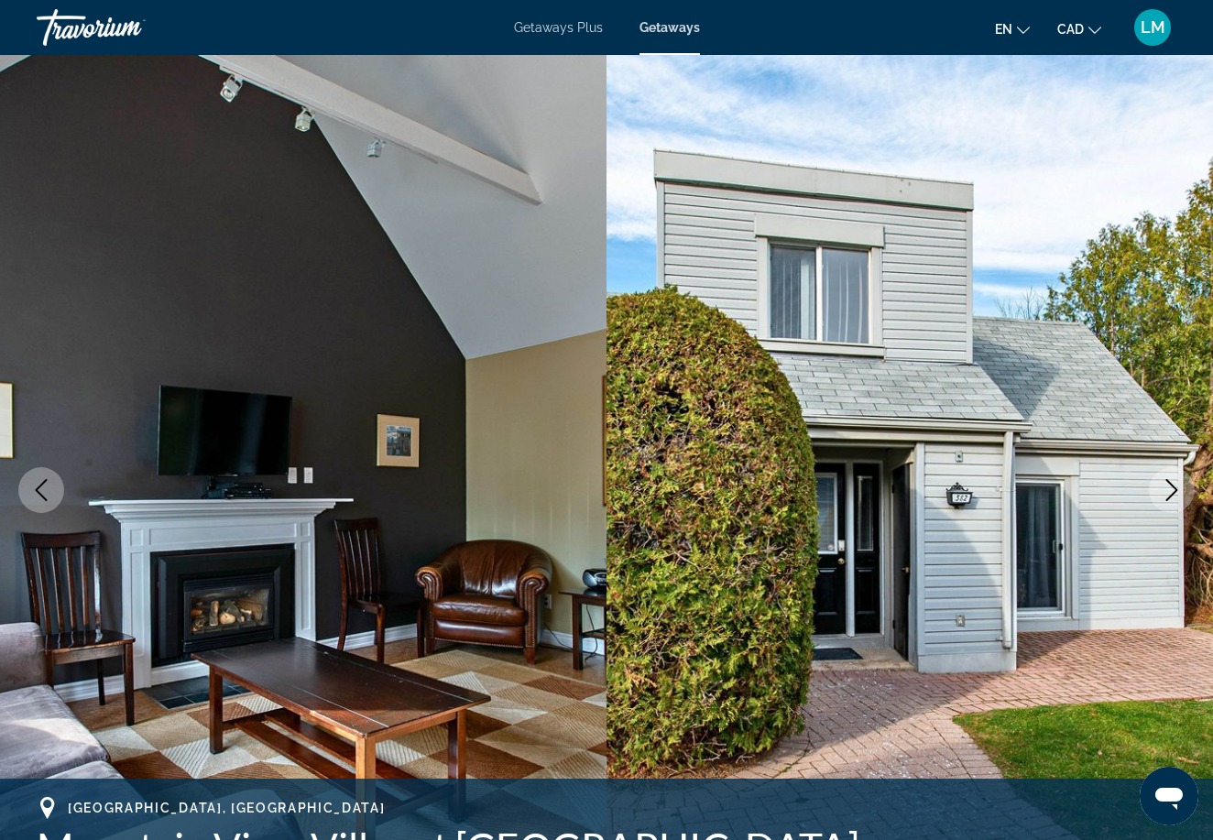
click at [1174, 492] on icon "Next image" at bounding box center [1172, 490] width 12 height 22
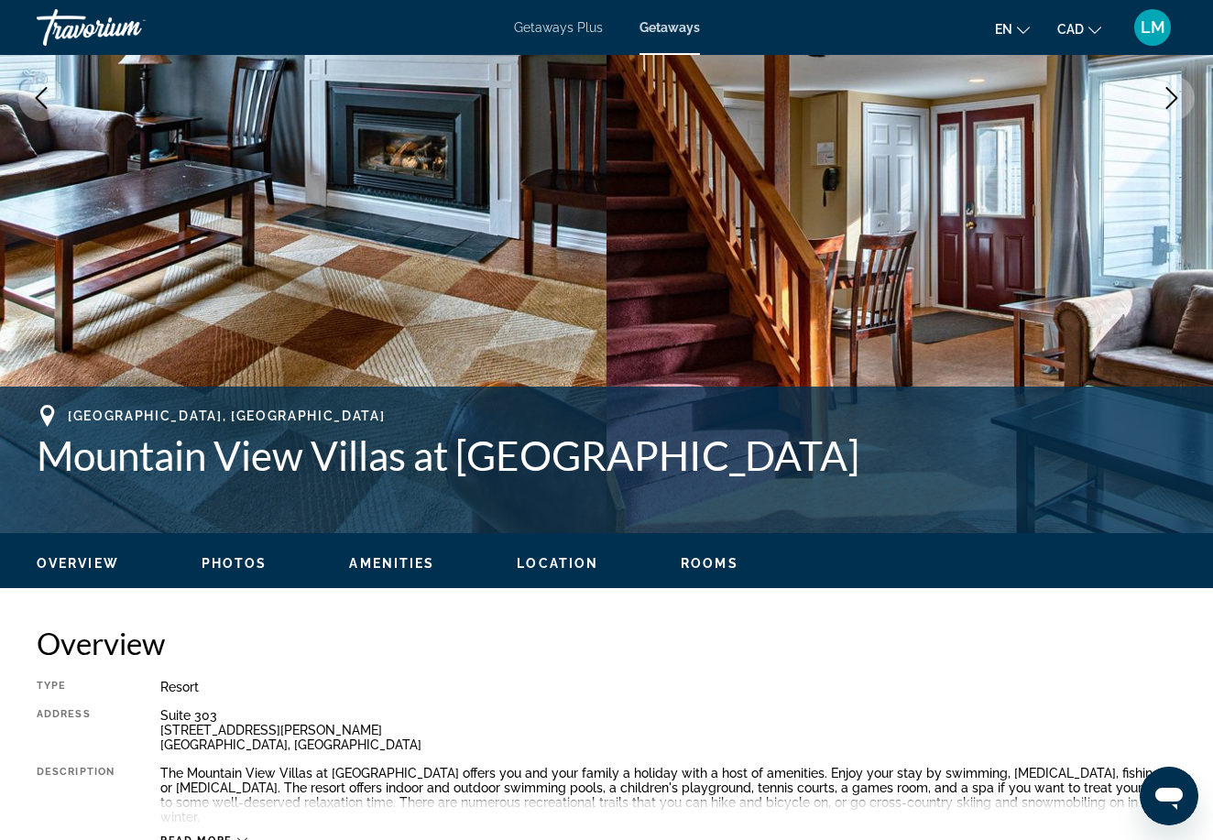
scroll to position [391, 0]
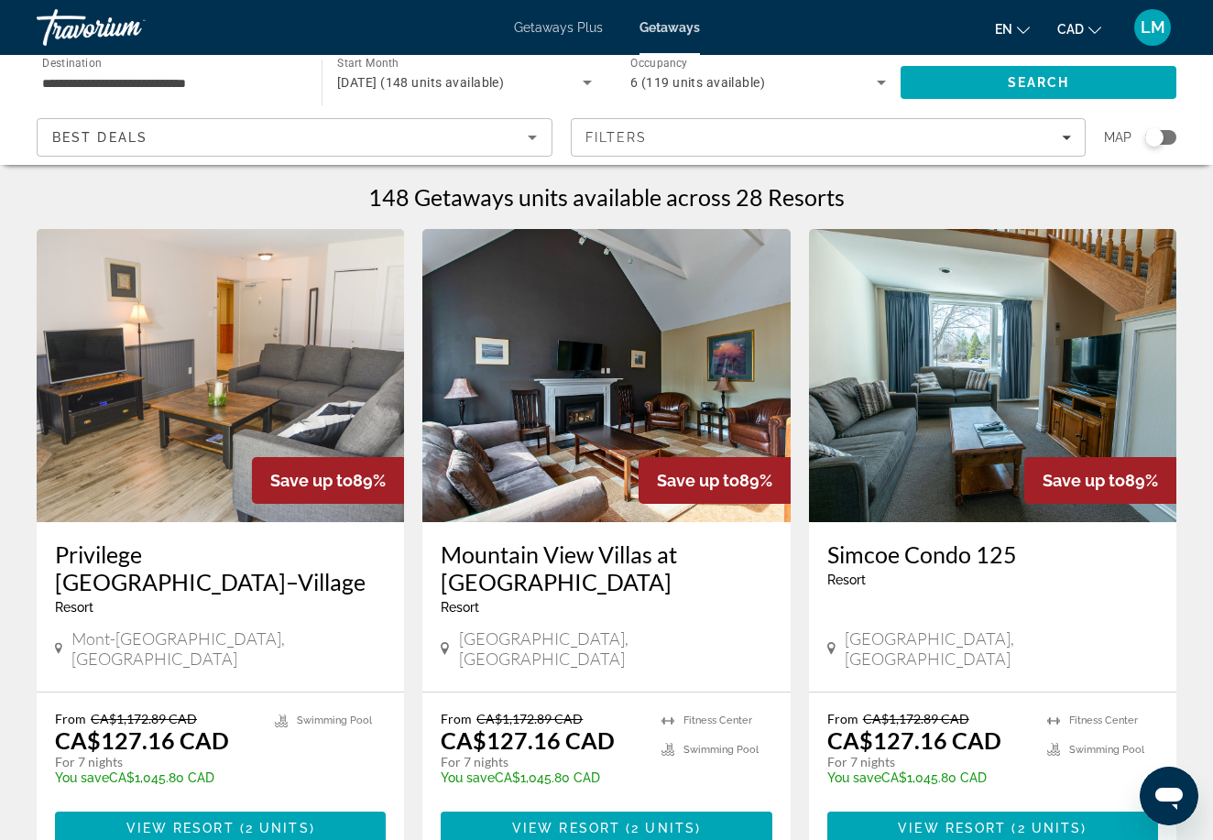
click at [972, 431] on img "Main content" at bounding box center [992, 375] width 367 height 293
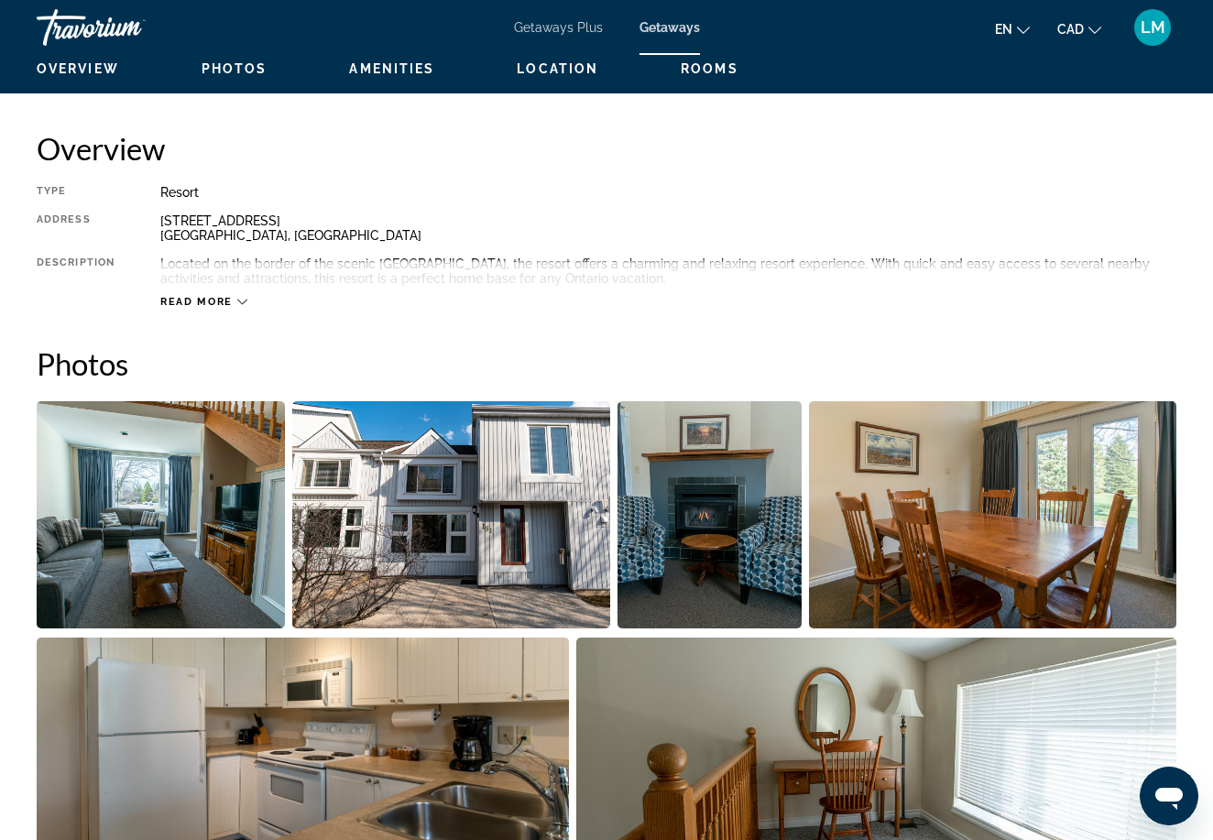
scroll to position [886, 0]
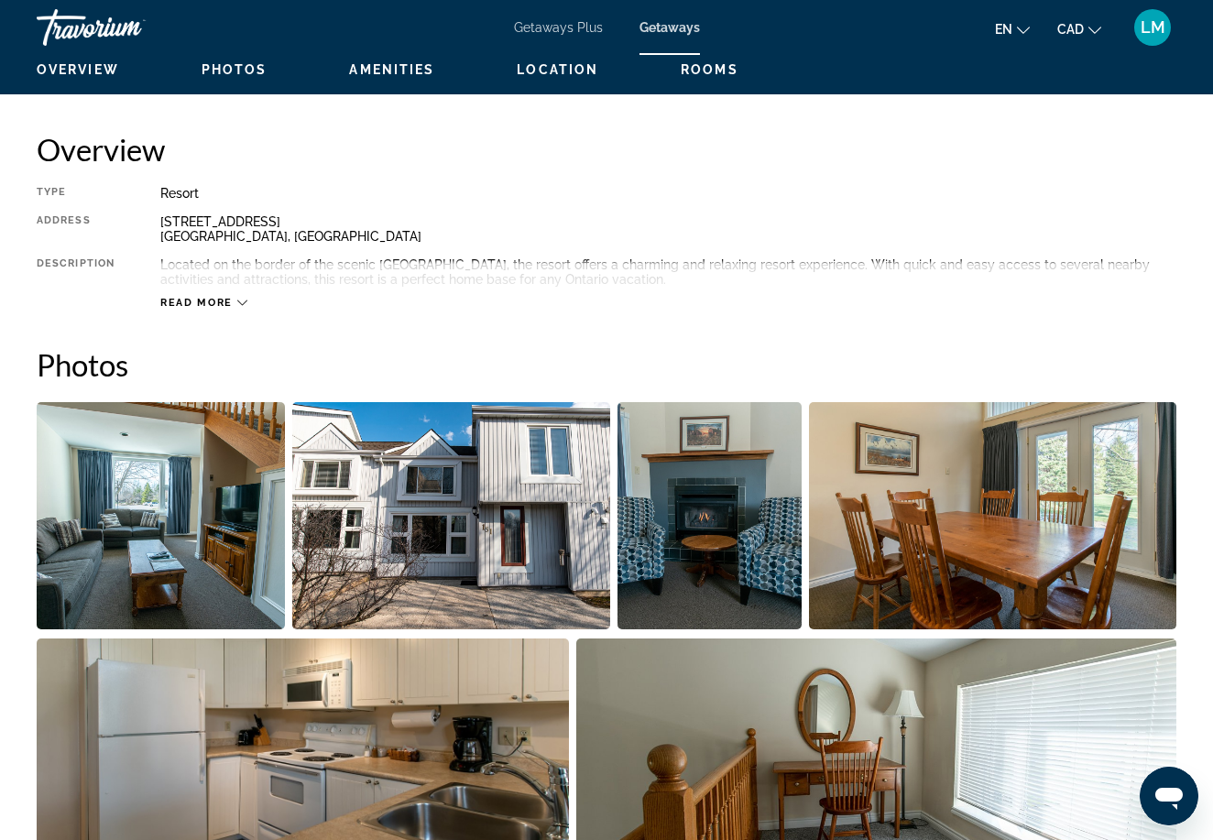
click at [723, 502] on img "Open full-screen image slider" at bounding box center [709, 515] width 184 height 227
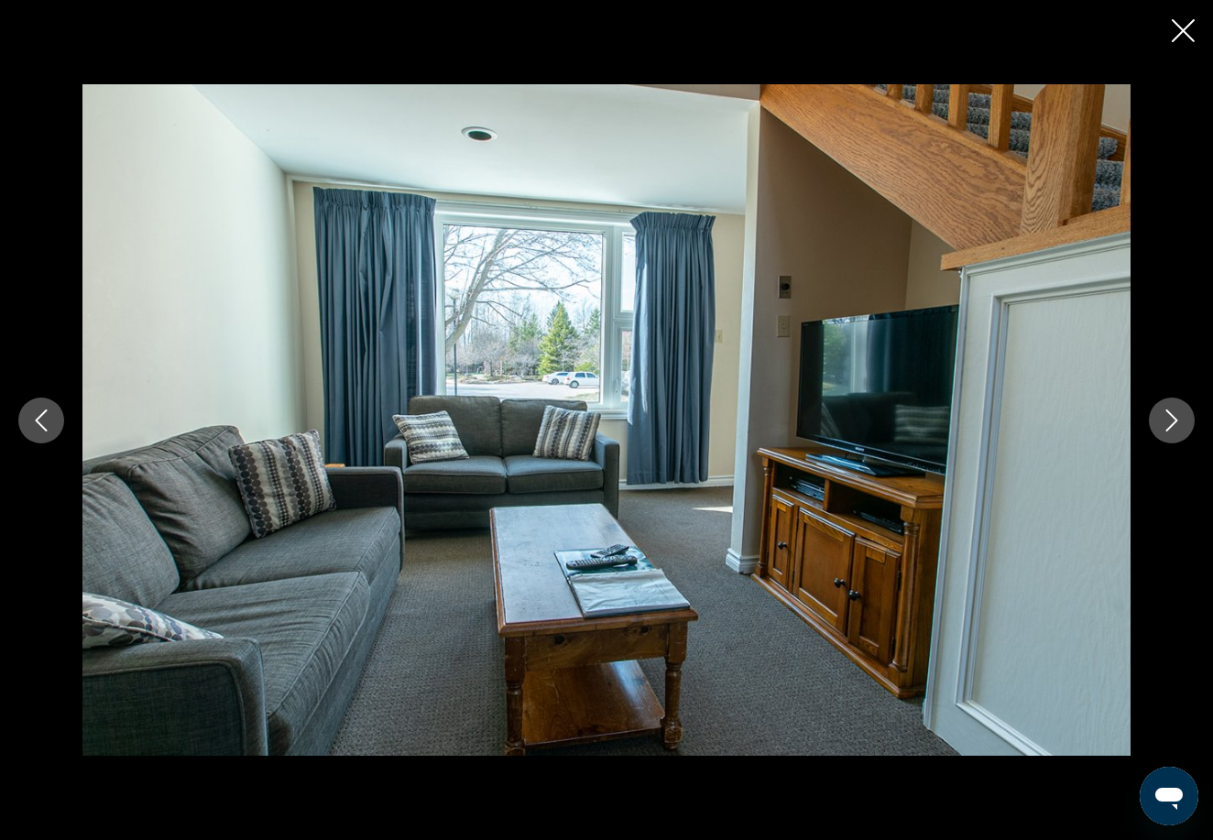
click at [1169, 412] on icon "Next image" at bounding box center [1172, 420] width 12 height 22
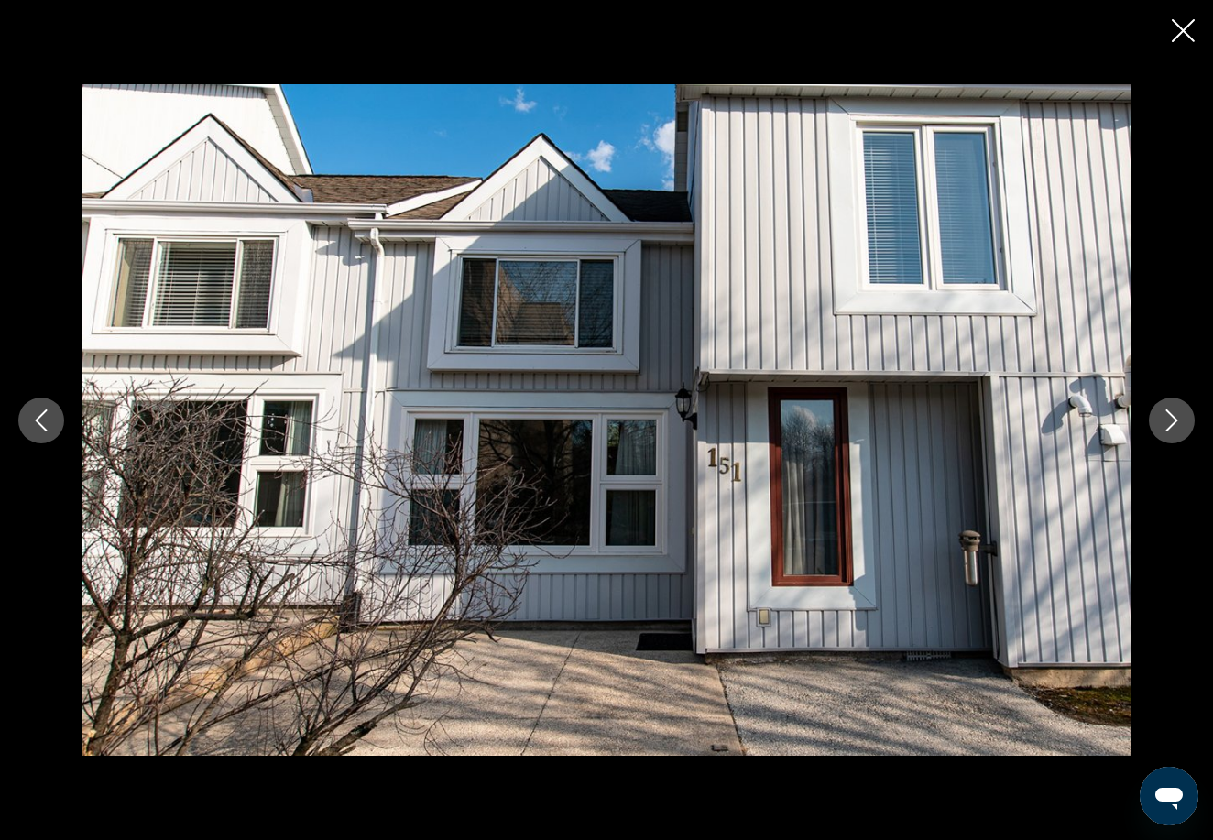
click at [1169, 412] on icon "Next image" at bounding box center [1172, 420] width 12 height 22
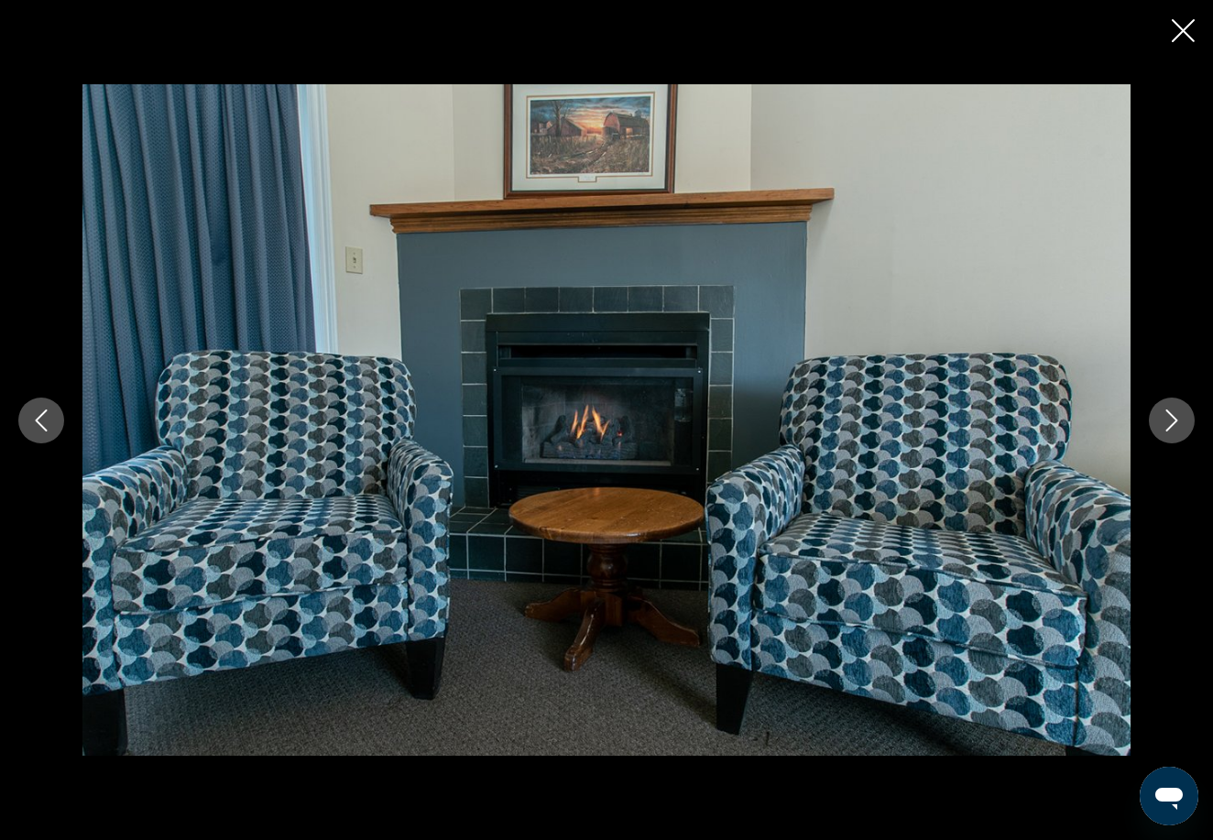
click at [1169, 412] on icon "Next image" at bounding box center [1172, 420] width 12 height 22
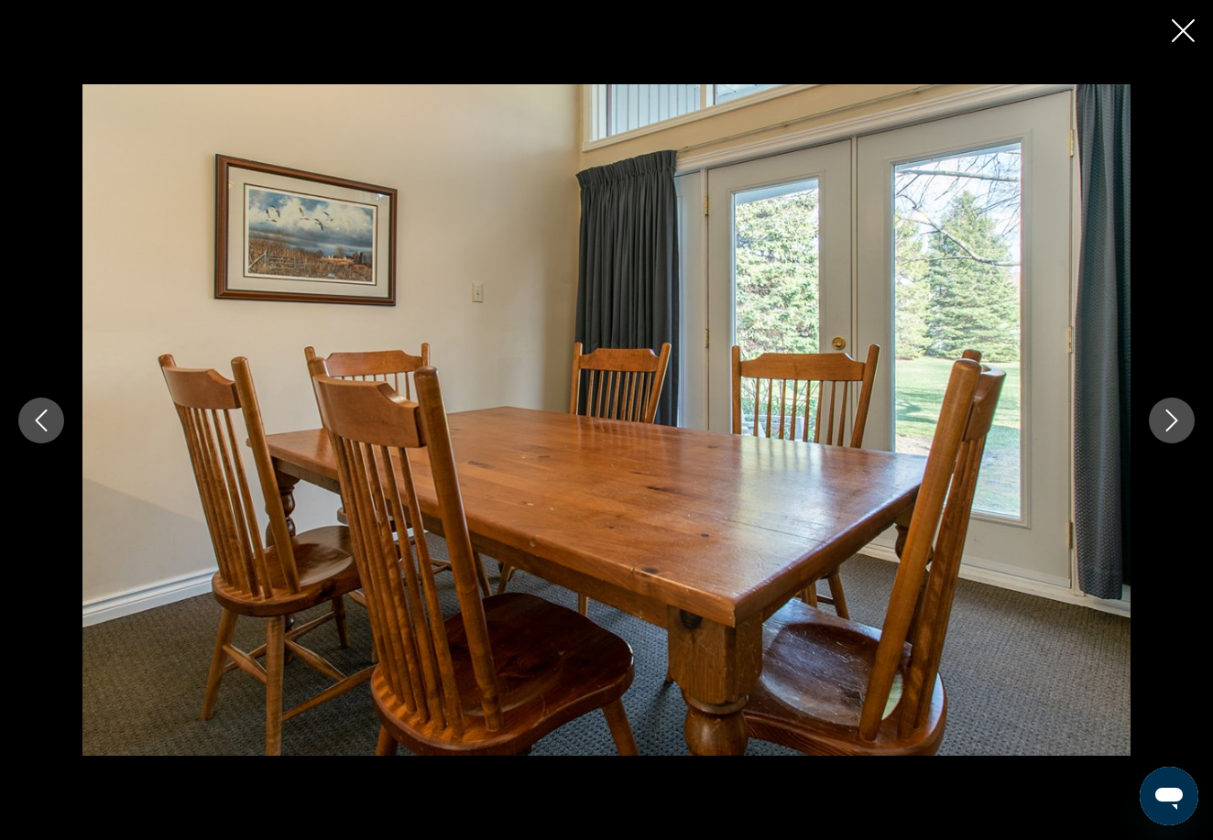
click at [1169, 412] on icon "Next image" at bounding box center [1172, 420] width 12 height 22
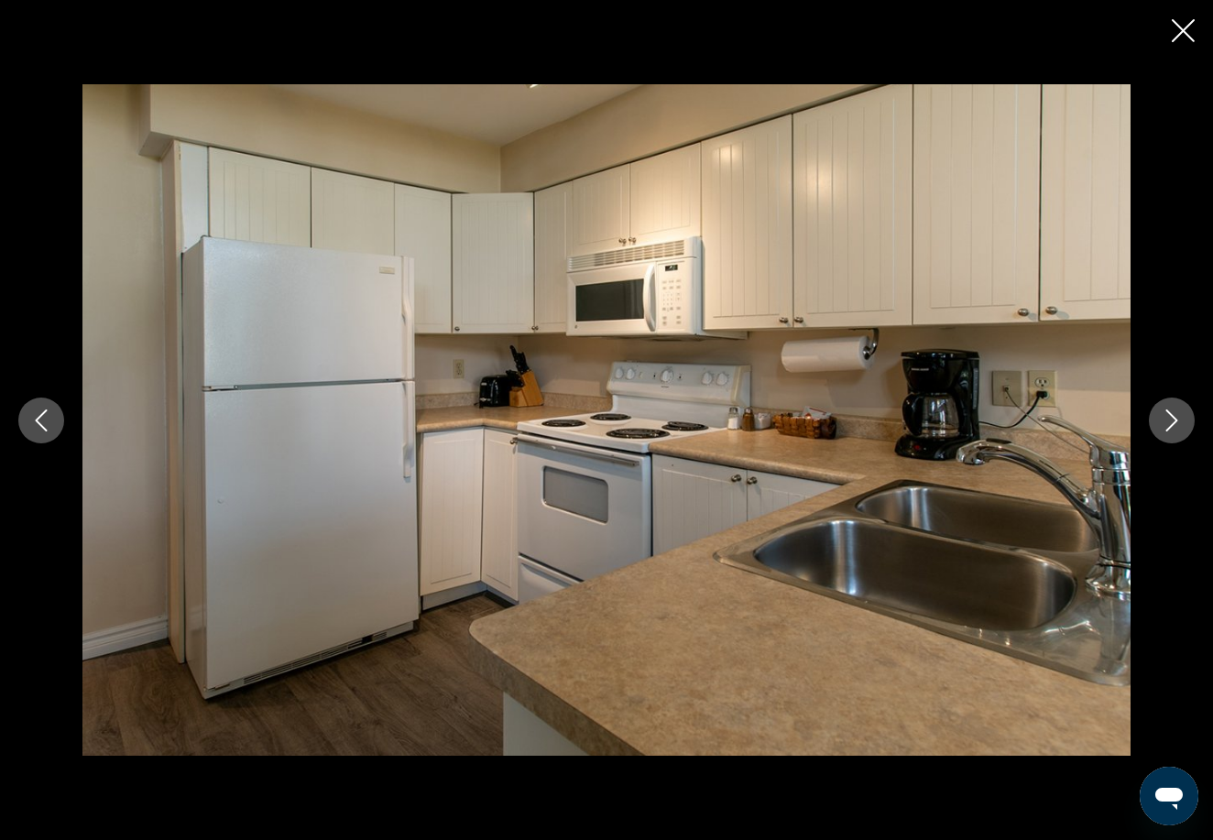
click at [1169, 412] on icon "Next image" at bounding box center [1172, 420] width 12 height 22
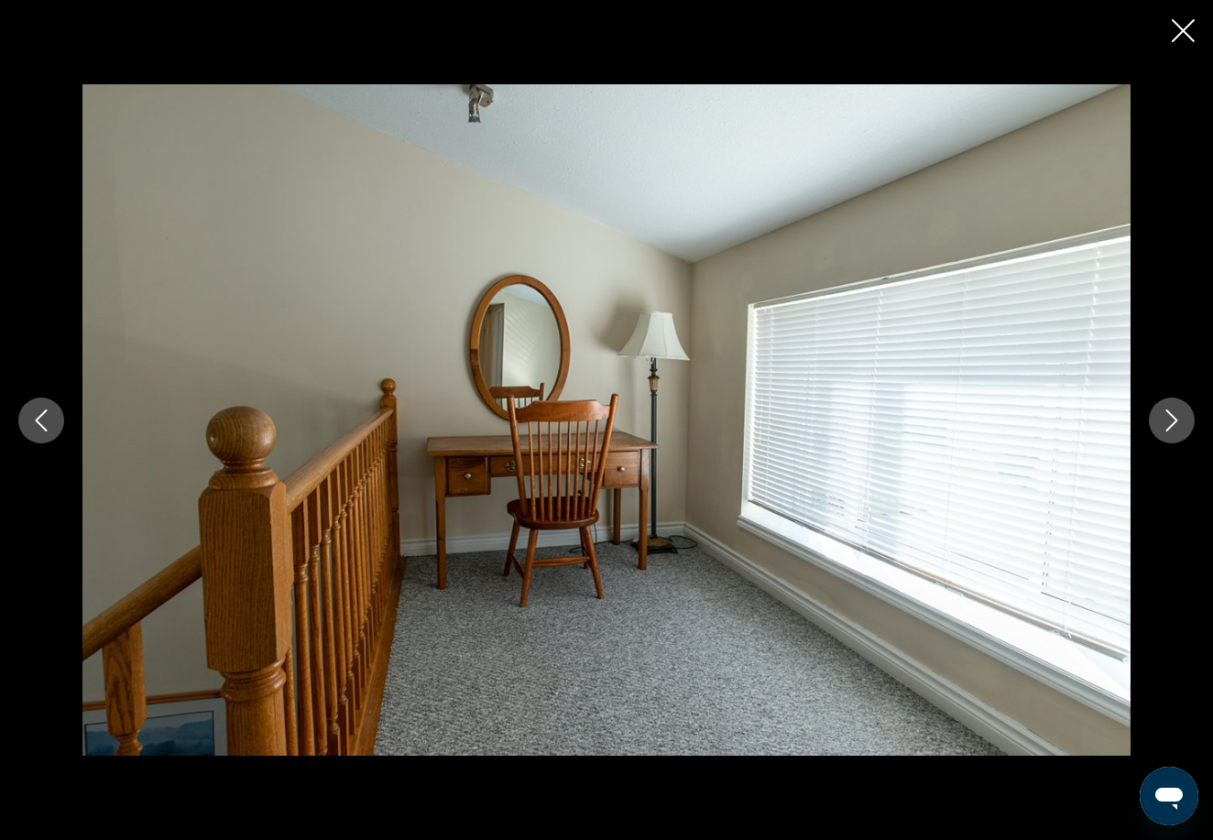
click at [1169, 412] on icon "Next image" at bounding box center [1172, 420] width 12 height 22
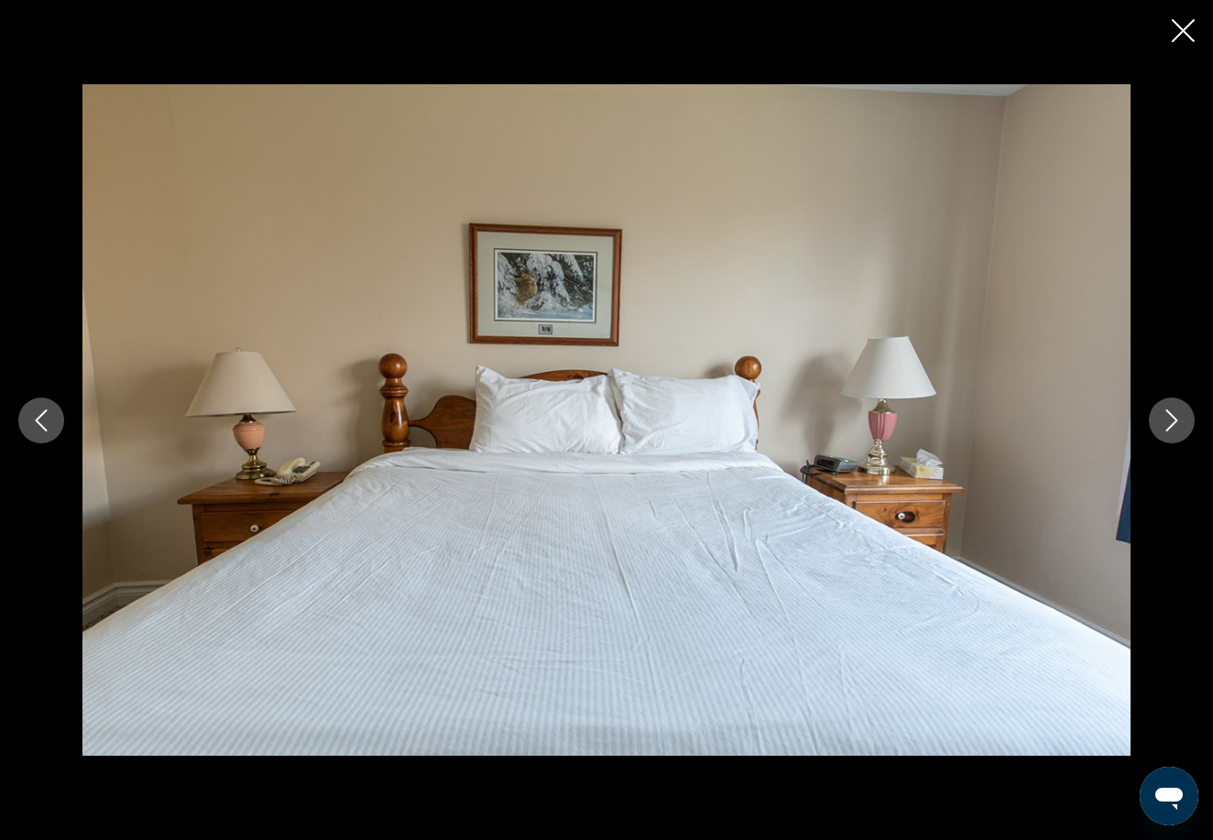
click at [1170, 411] on icon "Next image" at bounding box center [1172, 420] width 22 height 22
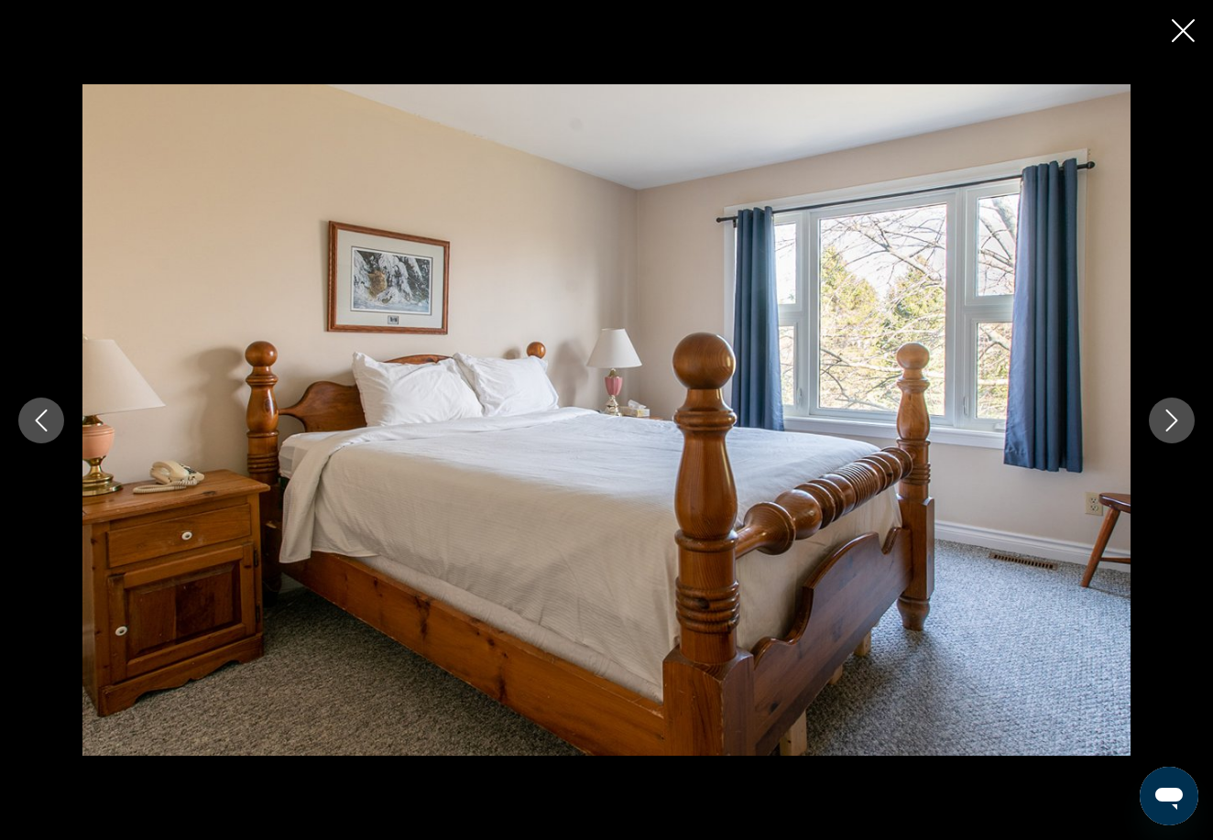
click at [1169, 410] on icon "Next image" at bounding box center [1172, 420] width 22 height 22
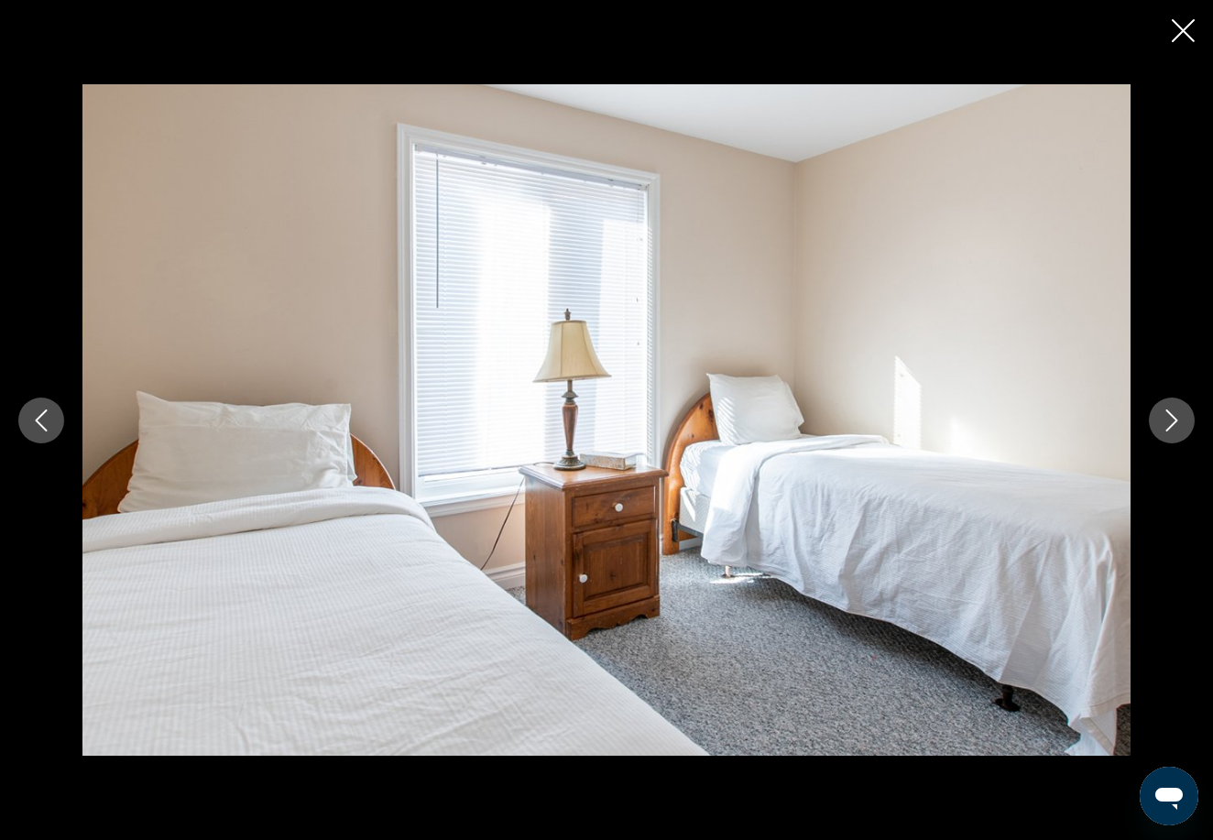
click at [1169, 410] on icon "Next image" at bounding box center [1172, 420] width 22 height 22
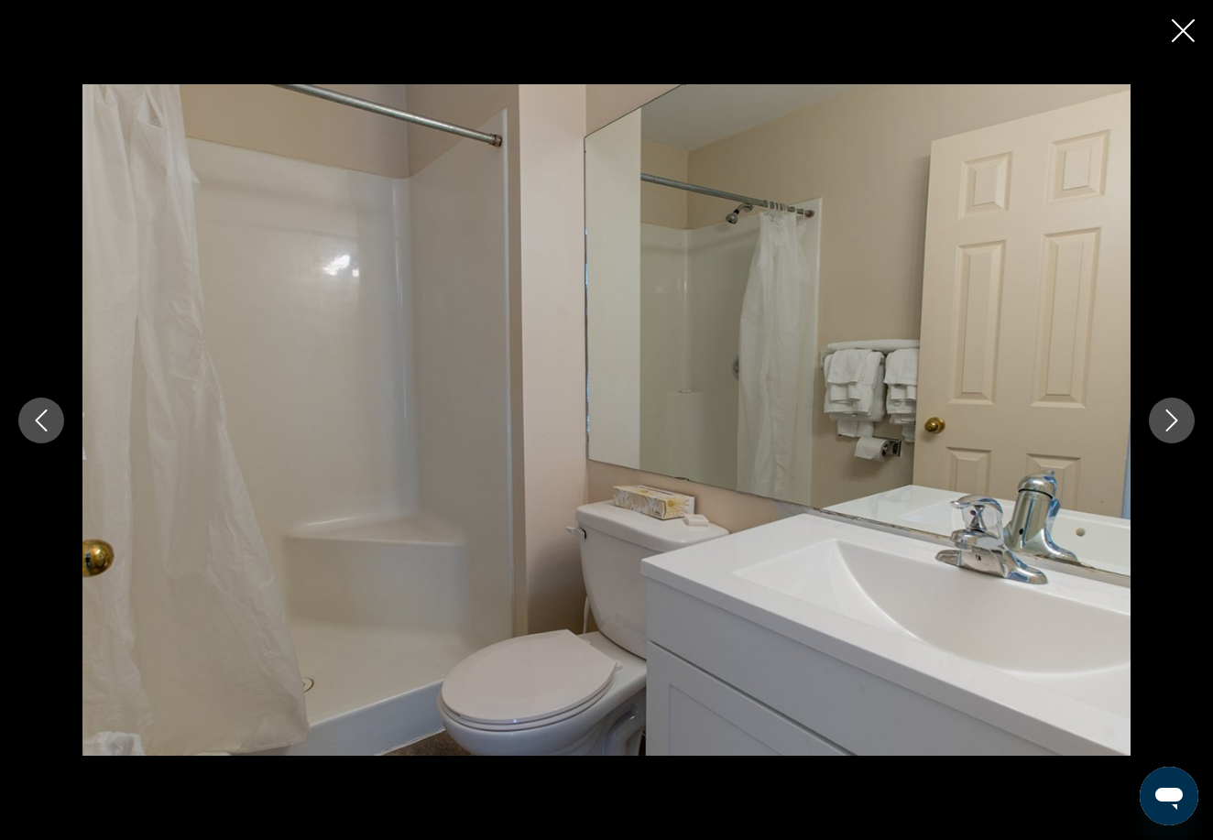
click at [1168, 409] on icon "Next image" at bounding box center [1172, 420] width 22 height 22
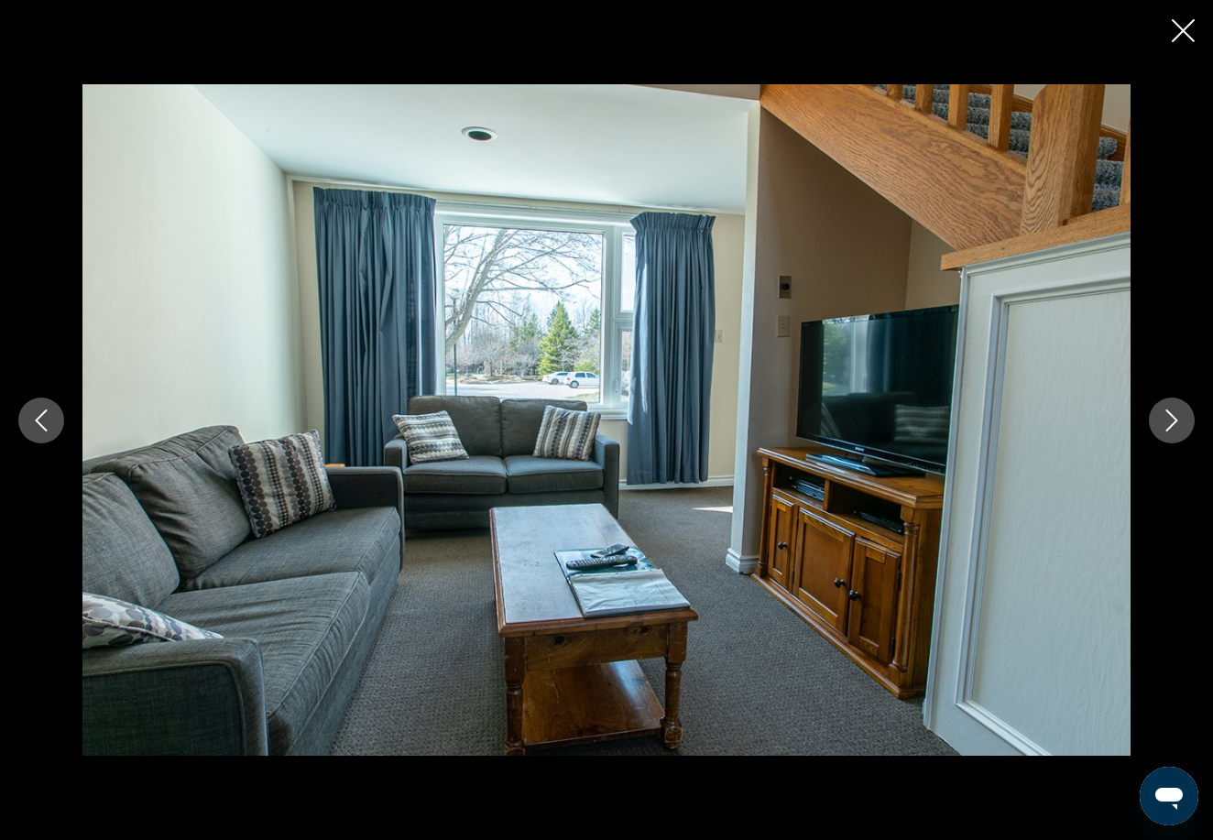
click at [1168, 409] on icon "Next image" at bounding box center [1172, 420] width 22 height 22
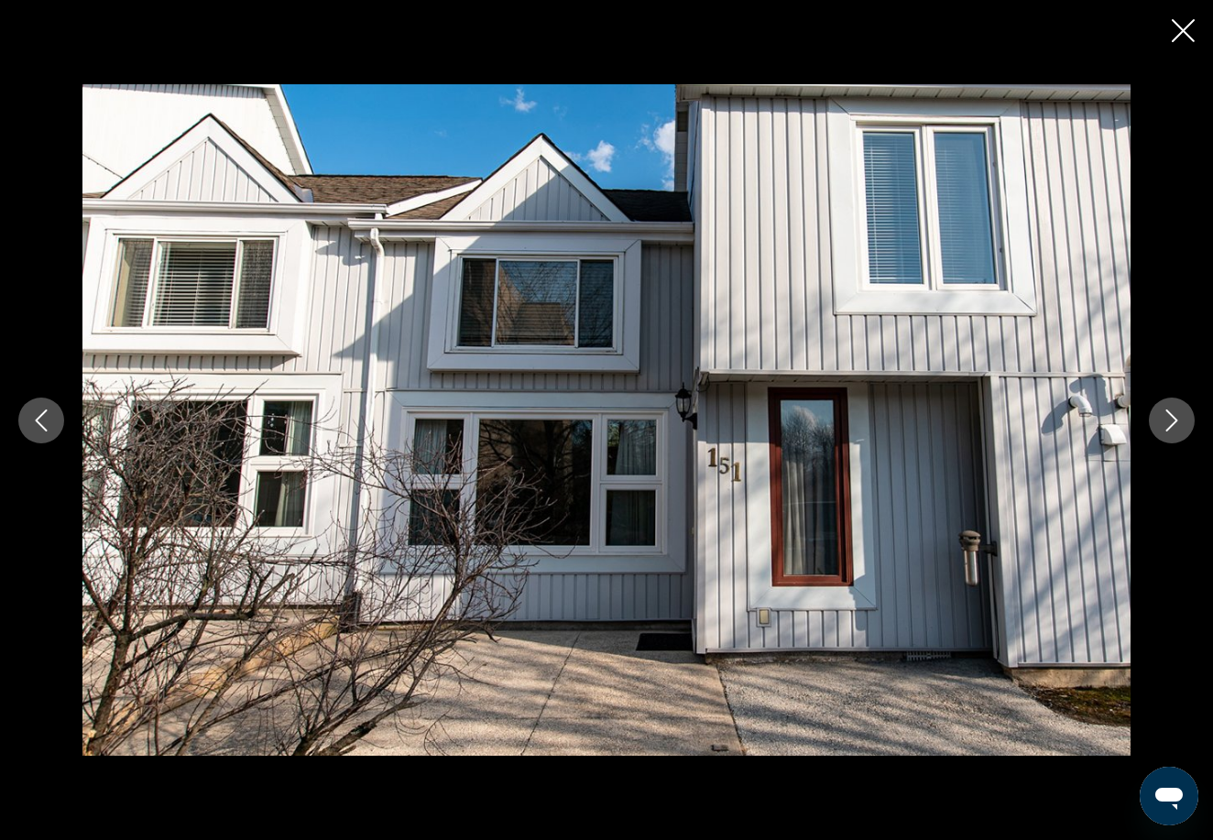
click at [1173, 38] on icon "Close slideshow" at bounding box center [1183, 30] width 23 height 23
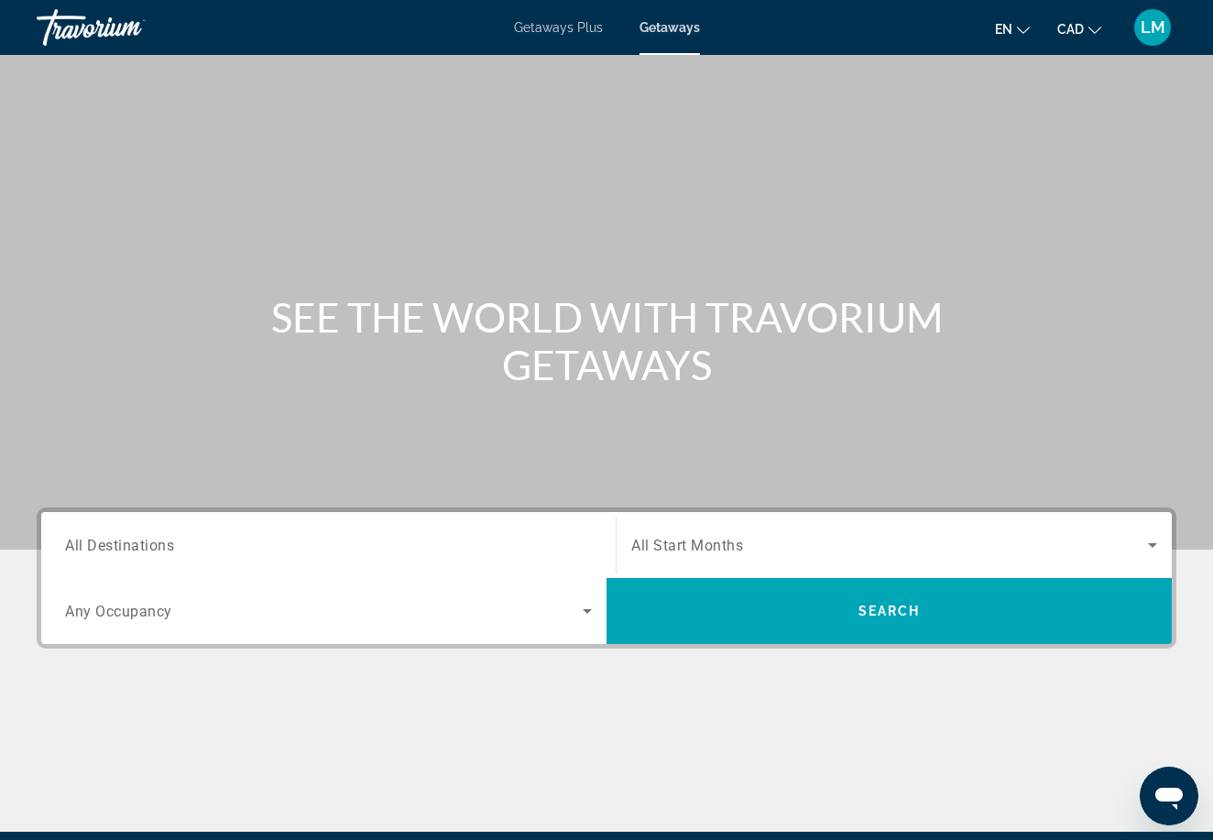
click at [179, 537] on input "Destination All Destinations" at bounding box center [328, 546] width 527 height 22
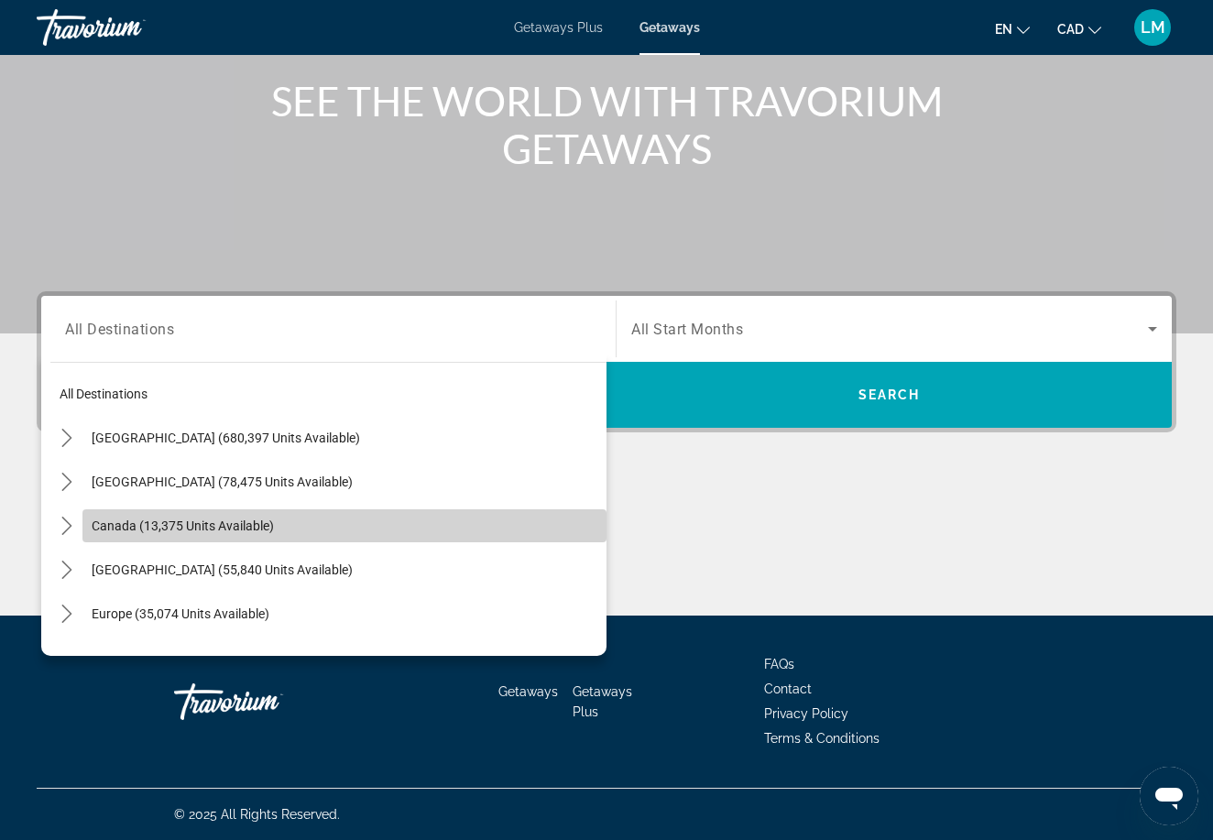
click at [179, 537] on span "Select destination: Canada (13,375 units available)" at bounding box center [344, 526] width 524 height 44
type input "**********"
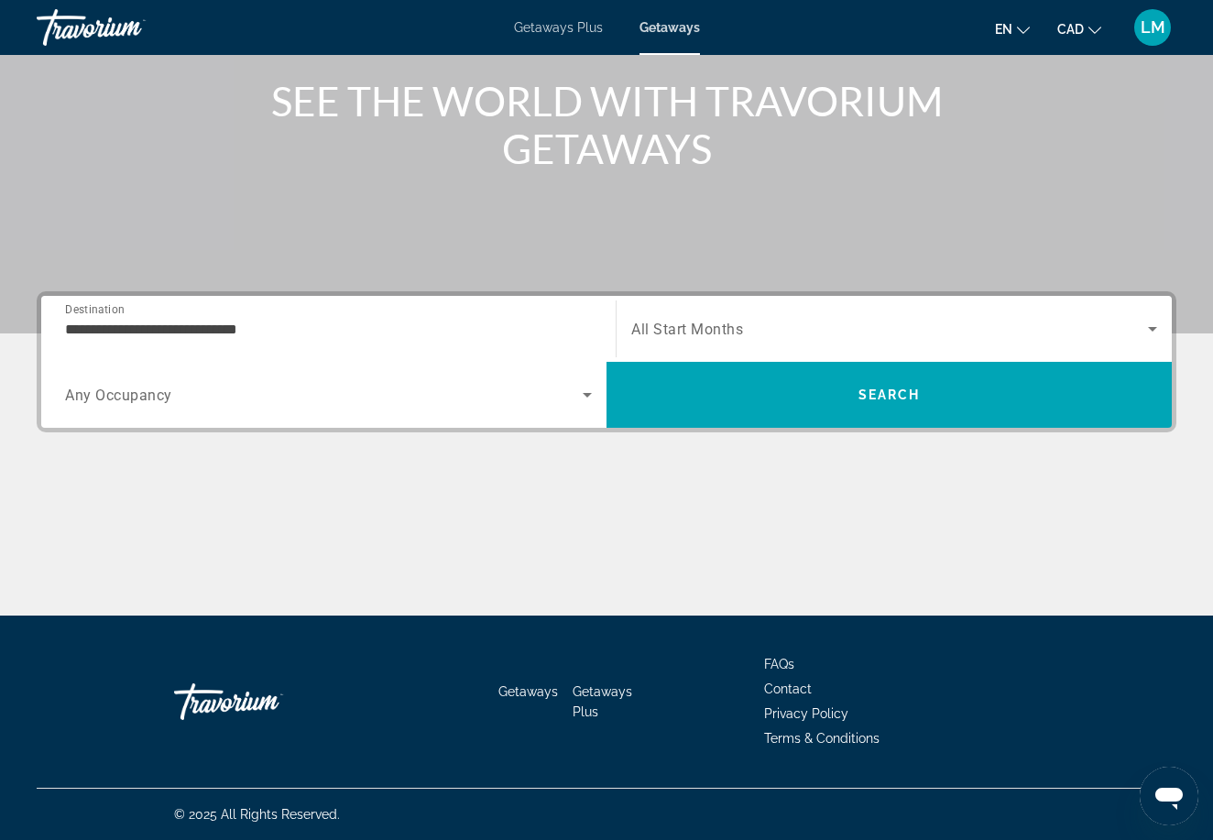
click at [247, 410] on div "Search widget" at bounding box center [328, 394] width 527 height 51
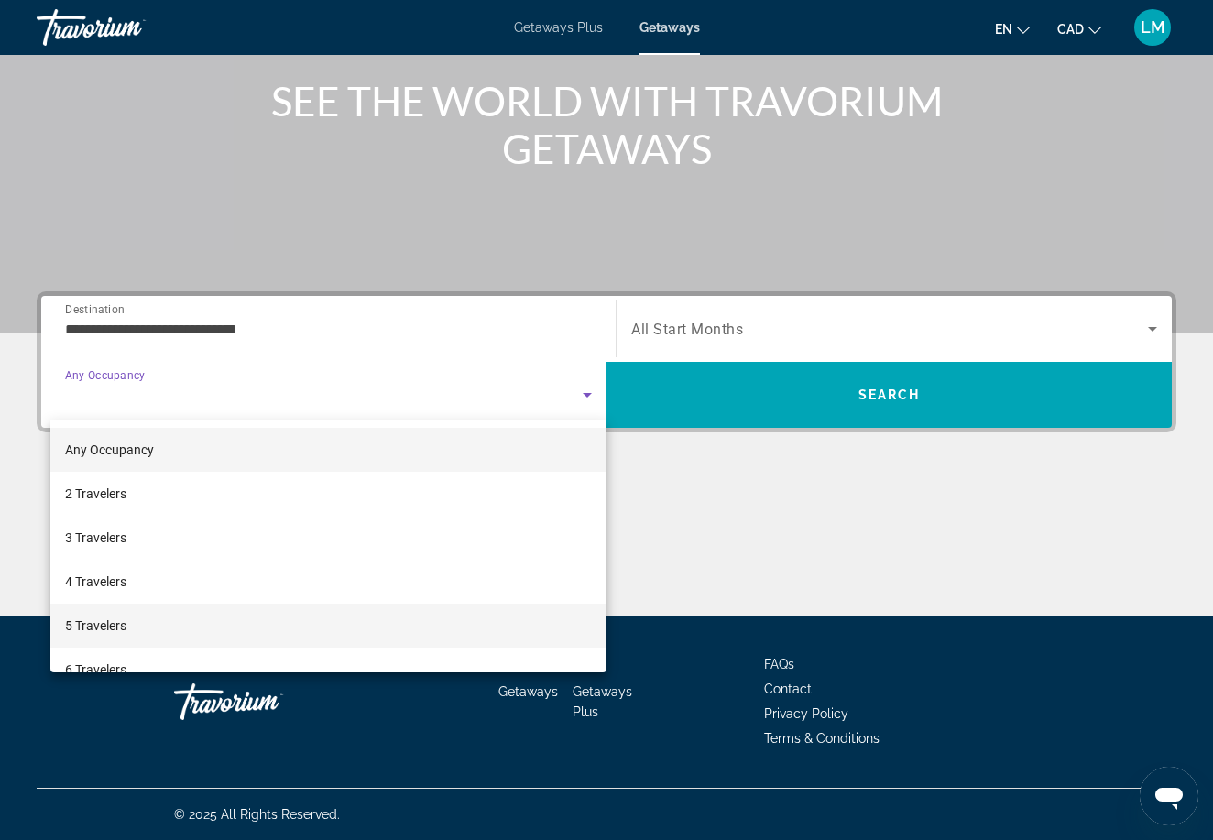
click at [144, 610] on mat-option "5 Travelers" at bounding box center [328, 626] width 556 height 44
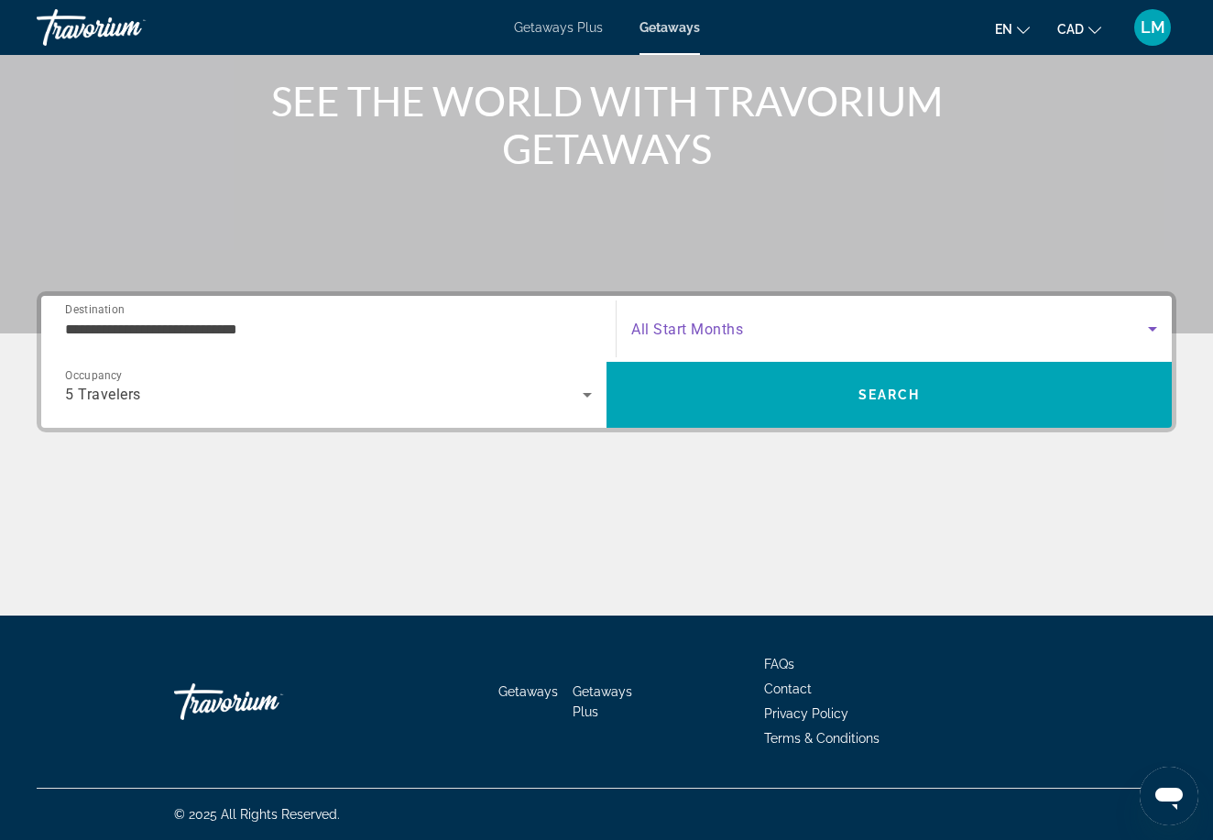
click at [752, 337] on span "Search widget" at bounding box center [889, 329] width 517 height 22
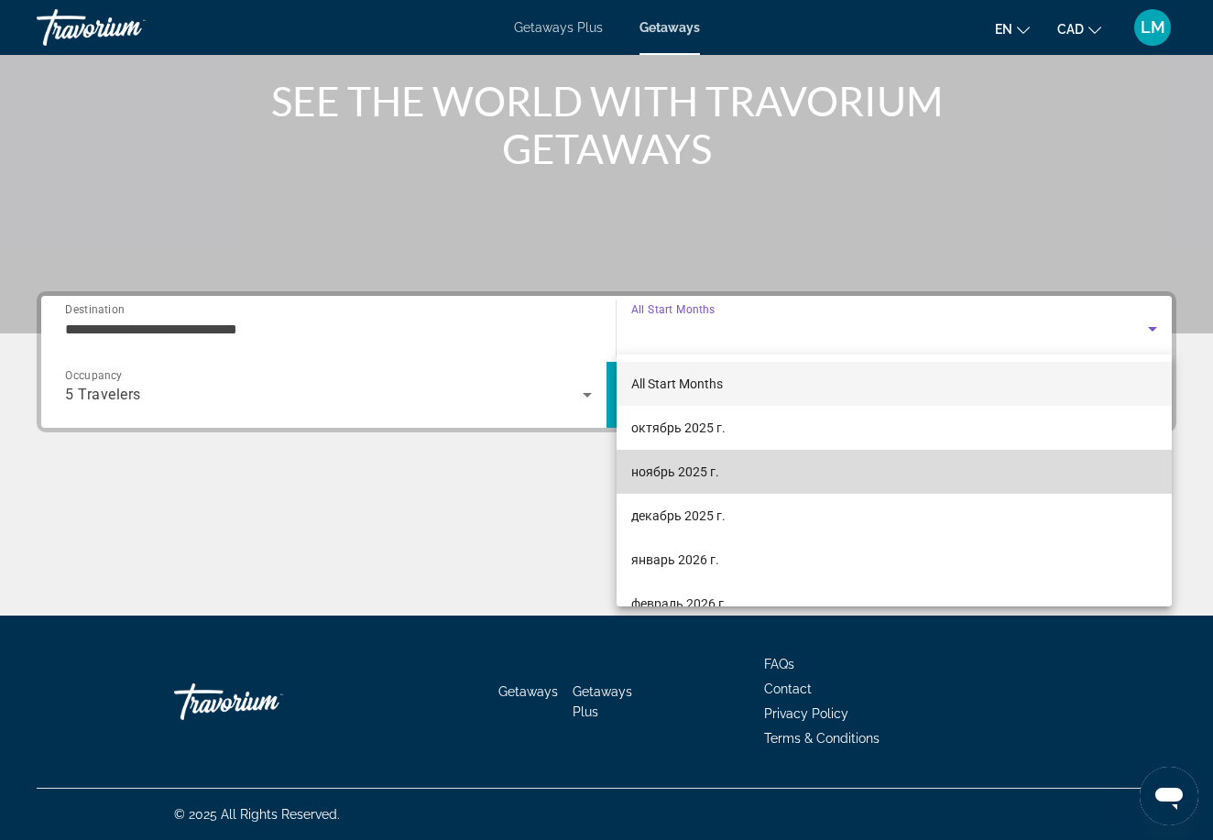
click at [671, 487] on mat-option "ноябрь 2025 г." at bounding box center [893, 472] width 555 height 44
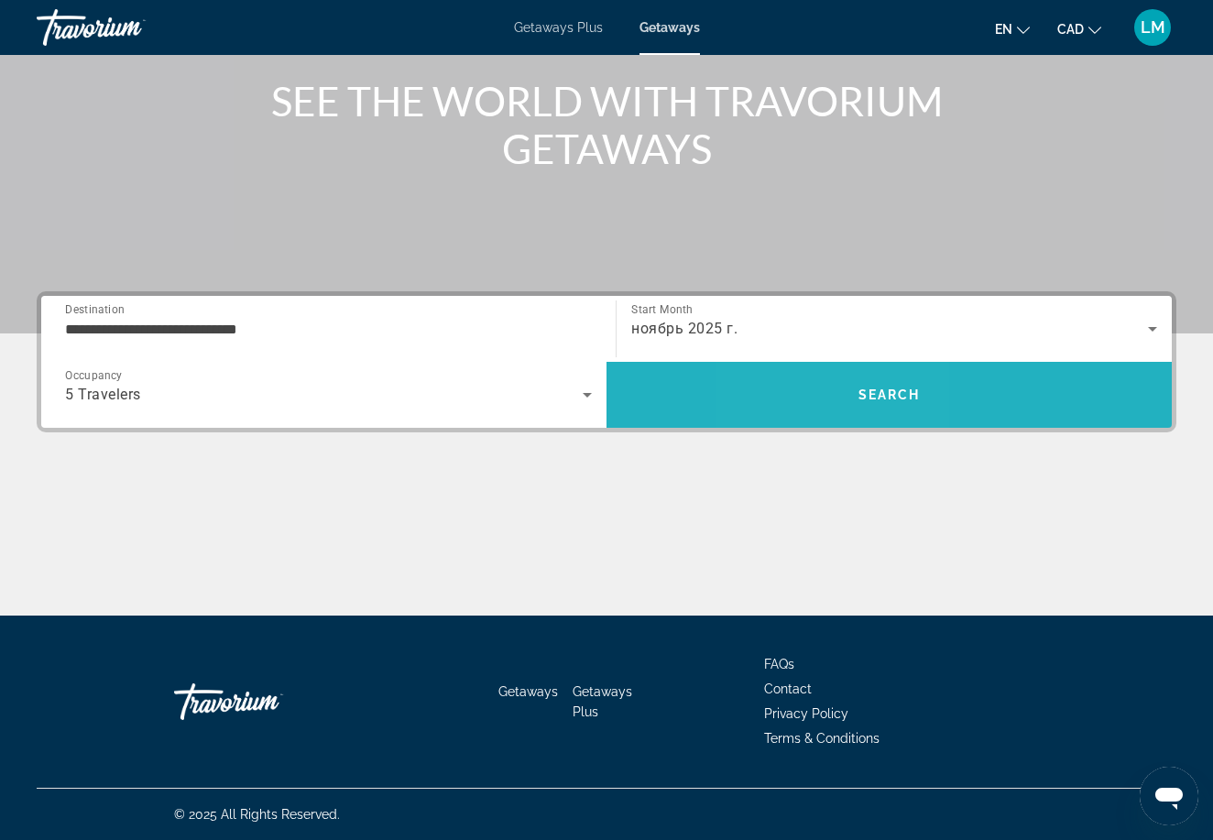
click at [829, 380] on span "Search" at bounding box center [888, 395] width 565 height 44
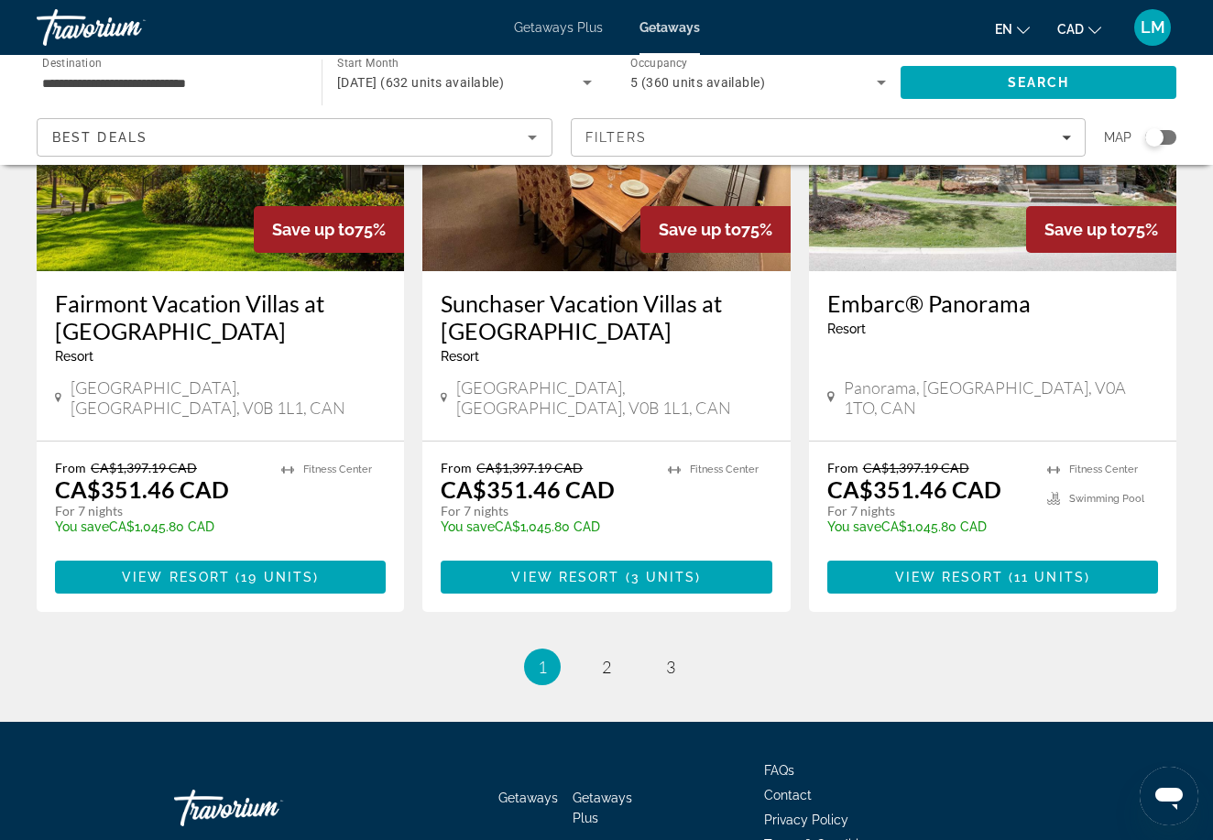
scroll to position [2262, 0]
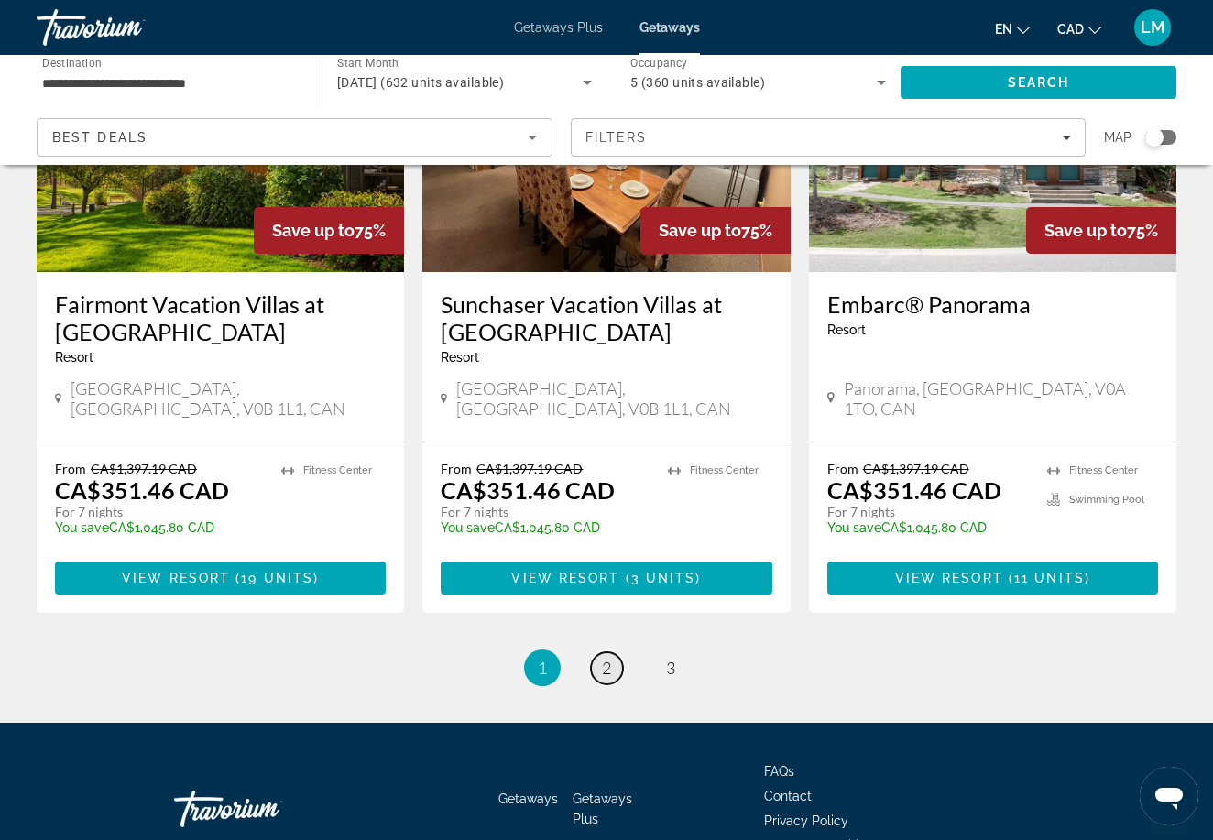
click at [611, 652] on link "page 2" at bounding box center [607, 668] width 32 height 32
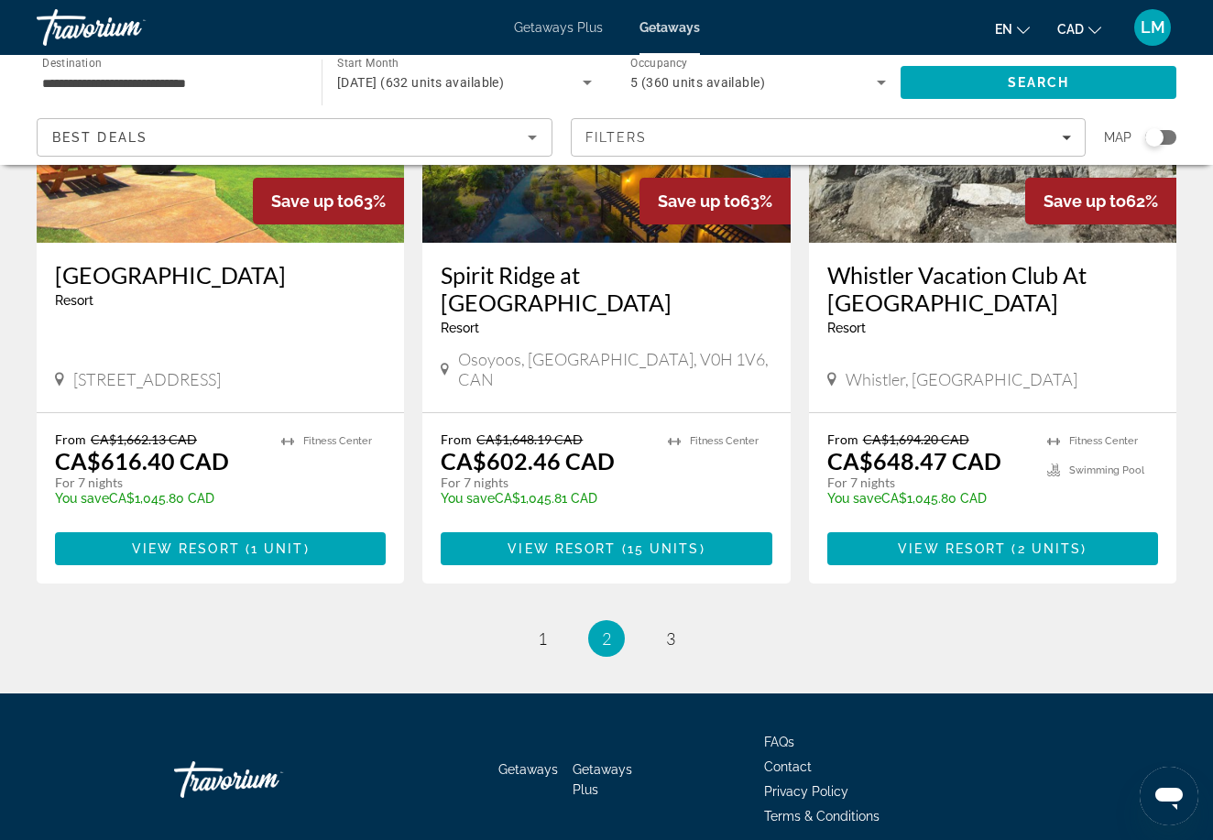
scroll to position [2317, 0]
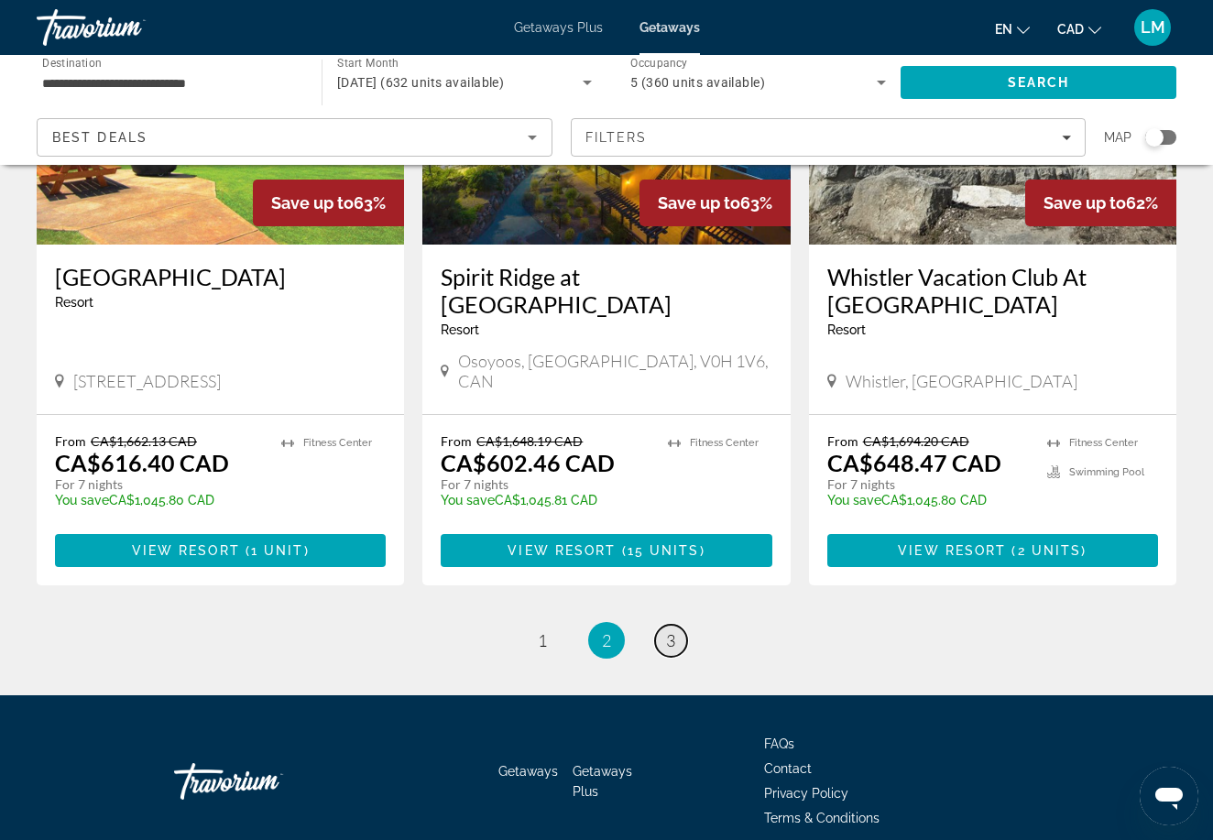
click at [675, 630] on span "3" at bounding box center [670, 640] width 9 height 20
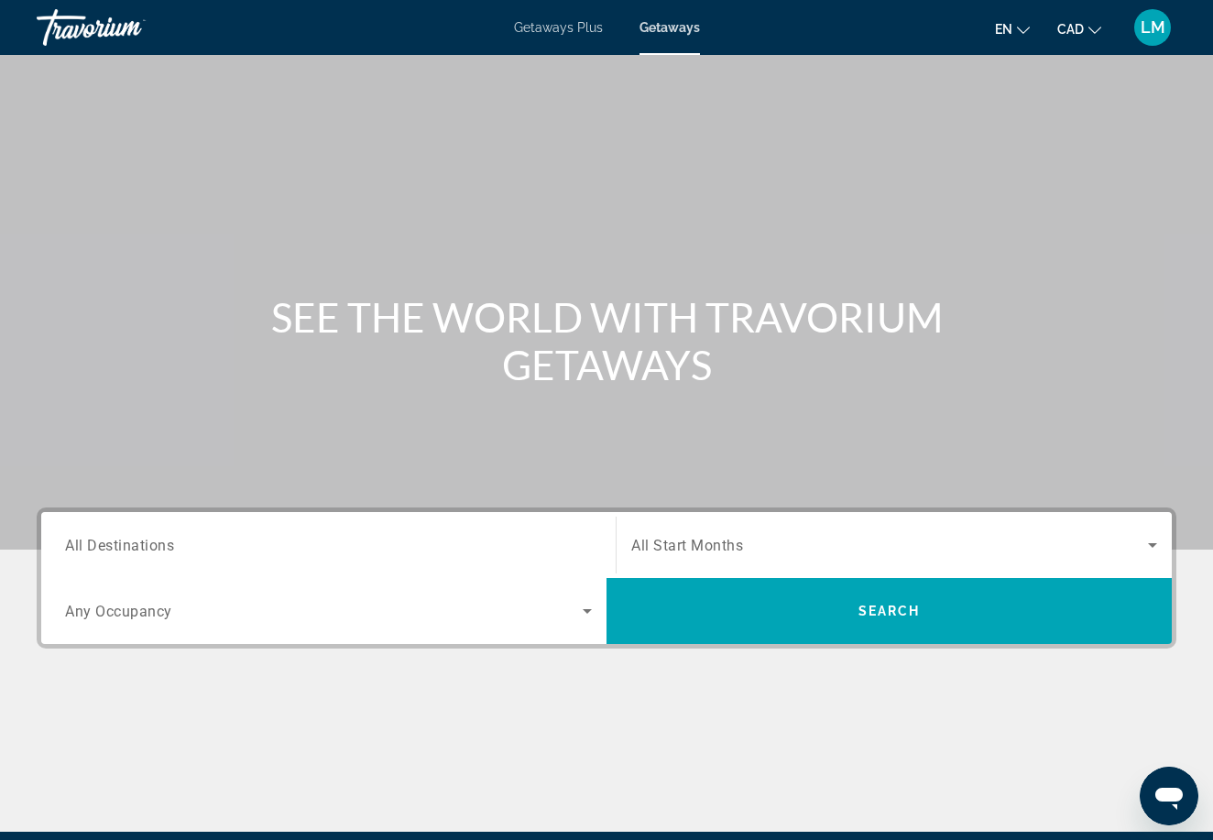
click at [187, 542] on input "Destination All Destinations" at bounding box center [328, 546] width 527 height 22
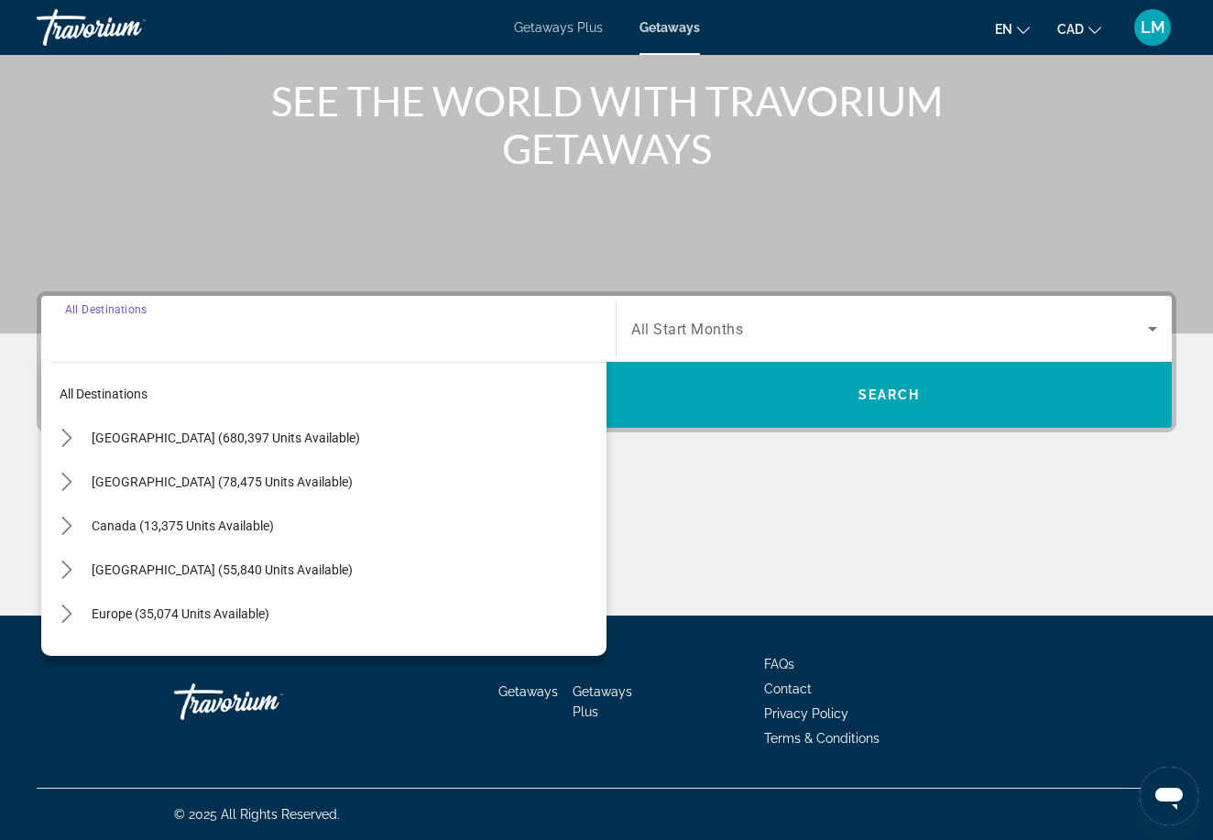
click at [230, 338] on input "Destination All Destinations" at bounding box center [328, 330] width 527 height 22
click at [225, 344] on div "Search widget" at bounding box center [328, 329] width 527 height 52
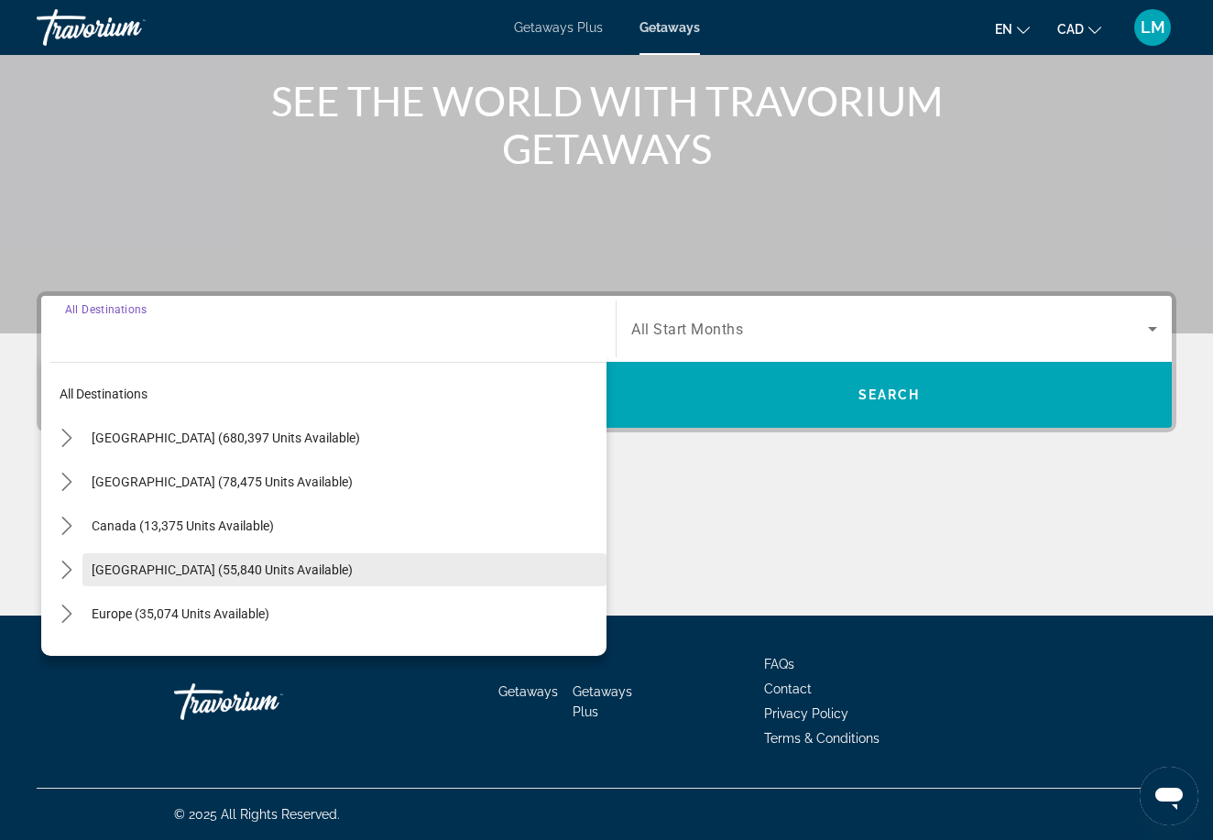
click at [130, 566] on span "[GEOGRAPHIC_DATA] (55,840 units available)" at bounding box center [222, 569] width 261 height 15
type input "**********"
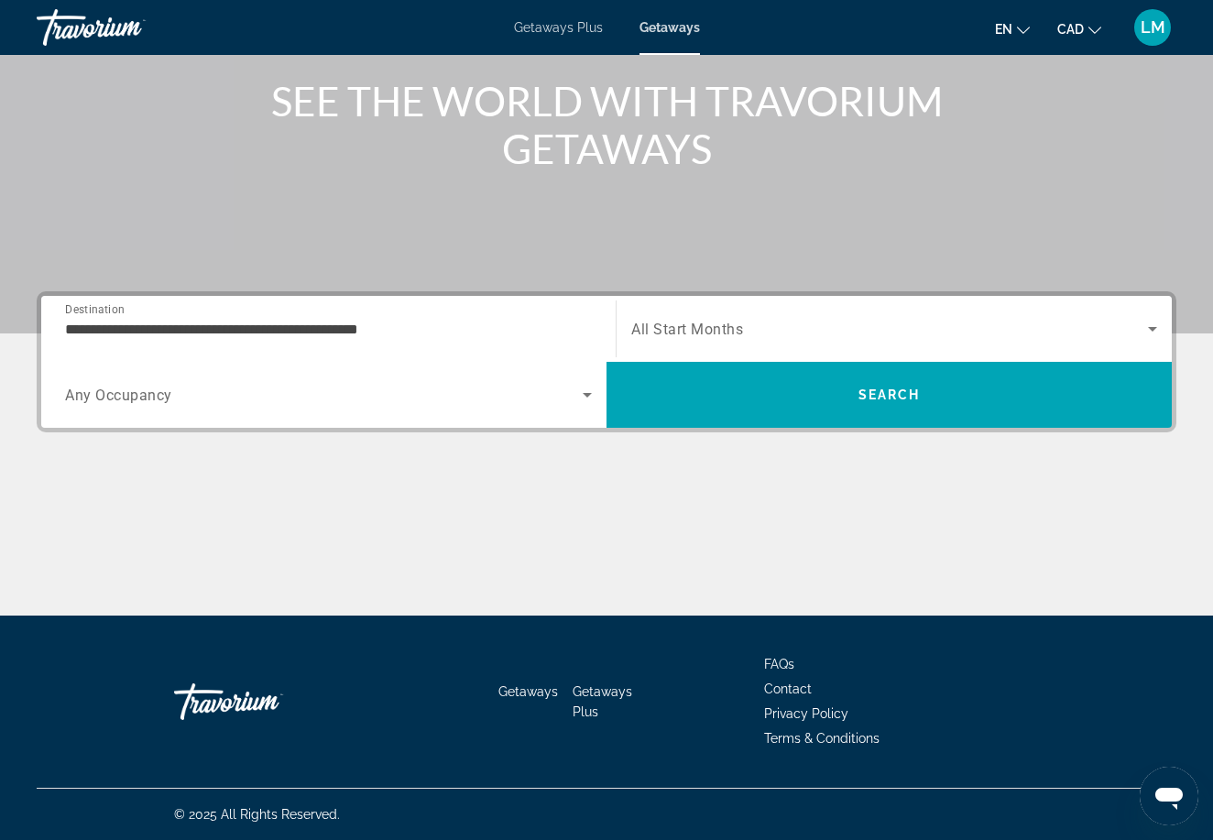
click at [442, 412] on div "Search widget" at bounding box center [328, 394] width 527 height 51
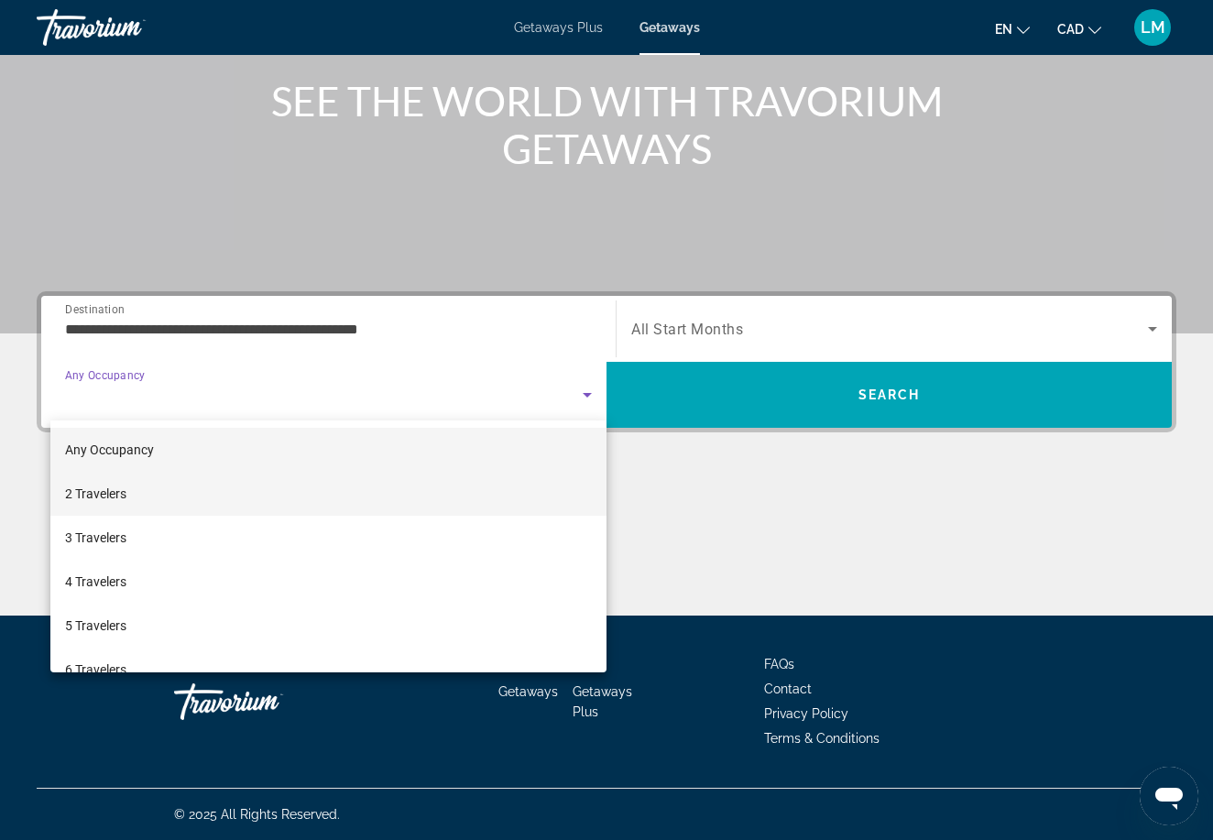
click at [368, 489] on mat-option "2 Travelers" at bounding box center [328, 494] width 556 height 44
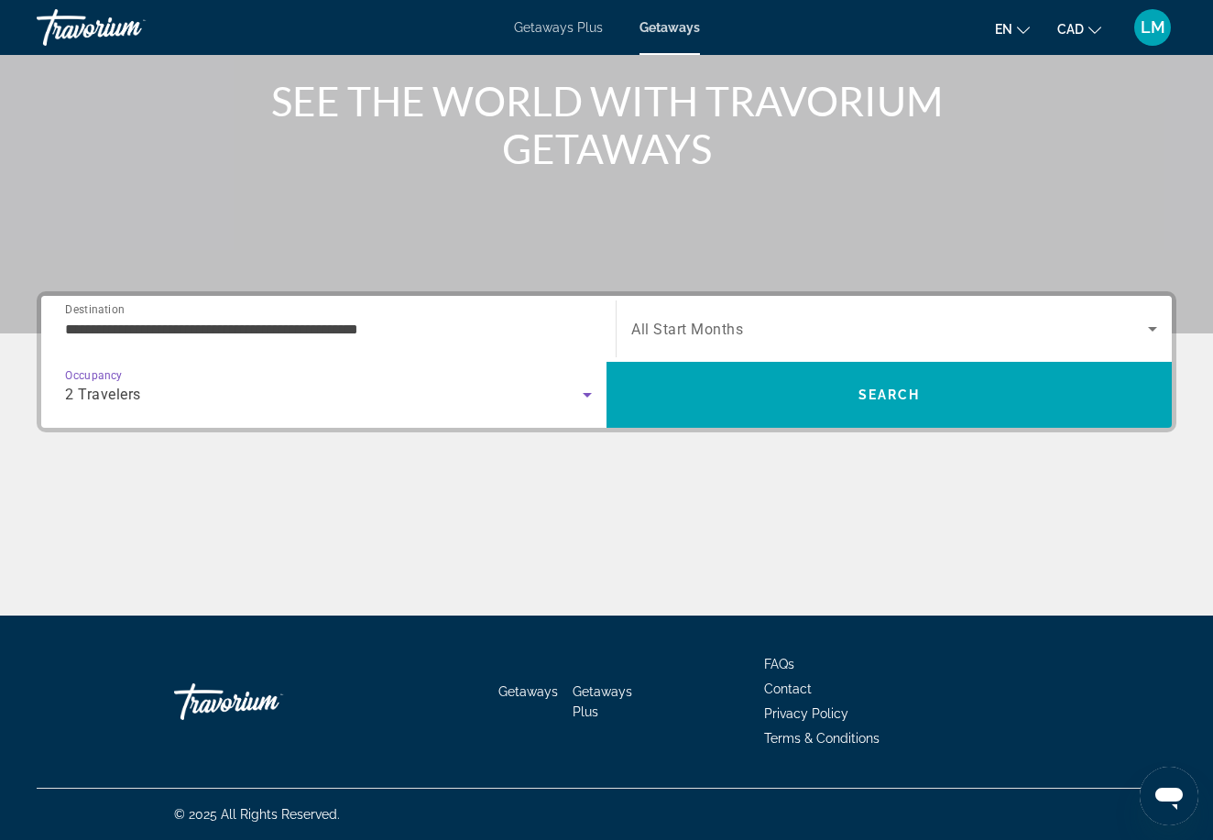
click at [752, 316] on div "Search widget" at bounding box center [894, 328] width 526 height 51
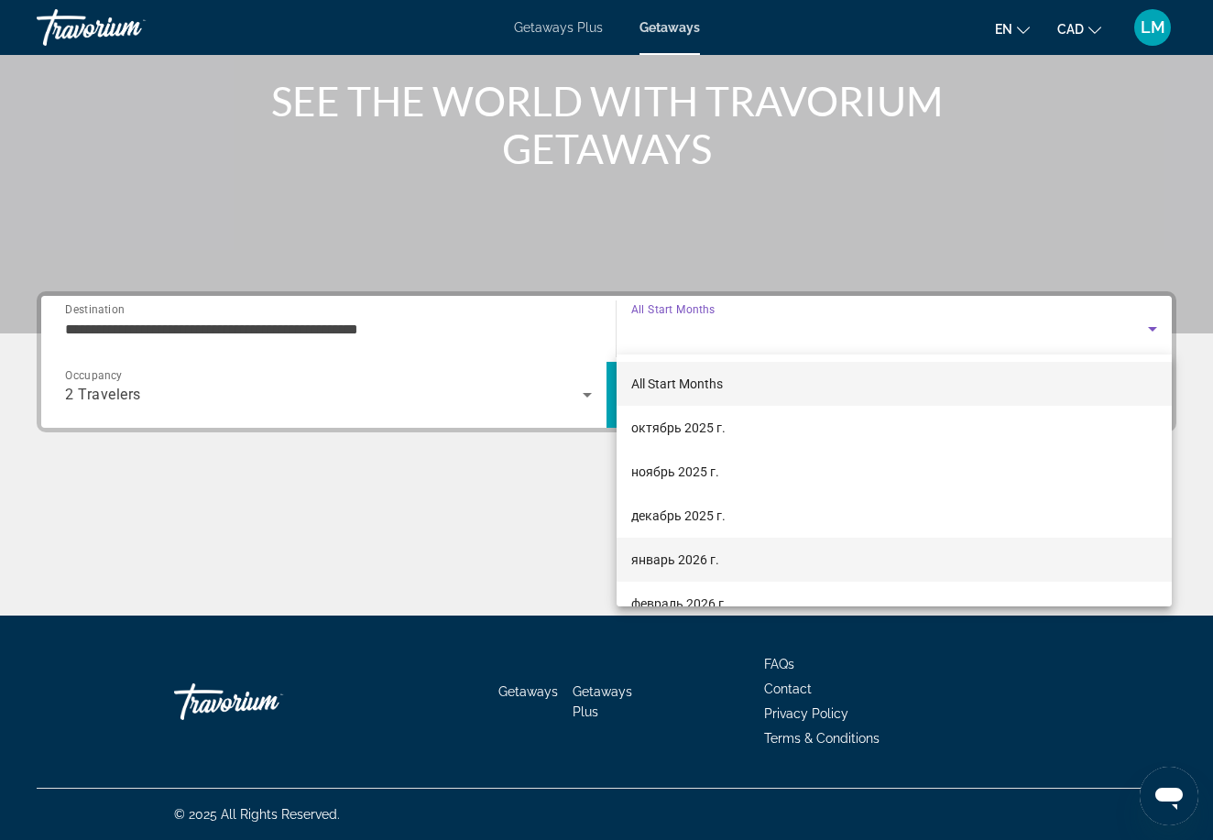
click at [657, 551] on span "январь 2026 г." at bounding box center [675, 560] width 88 height 22
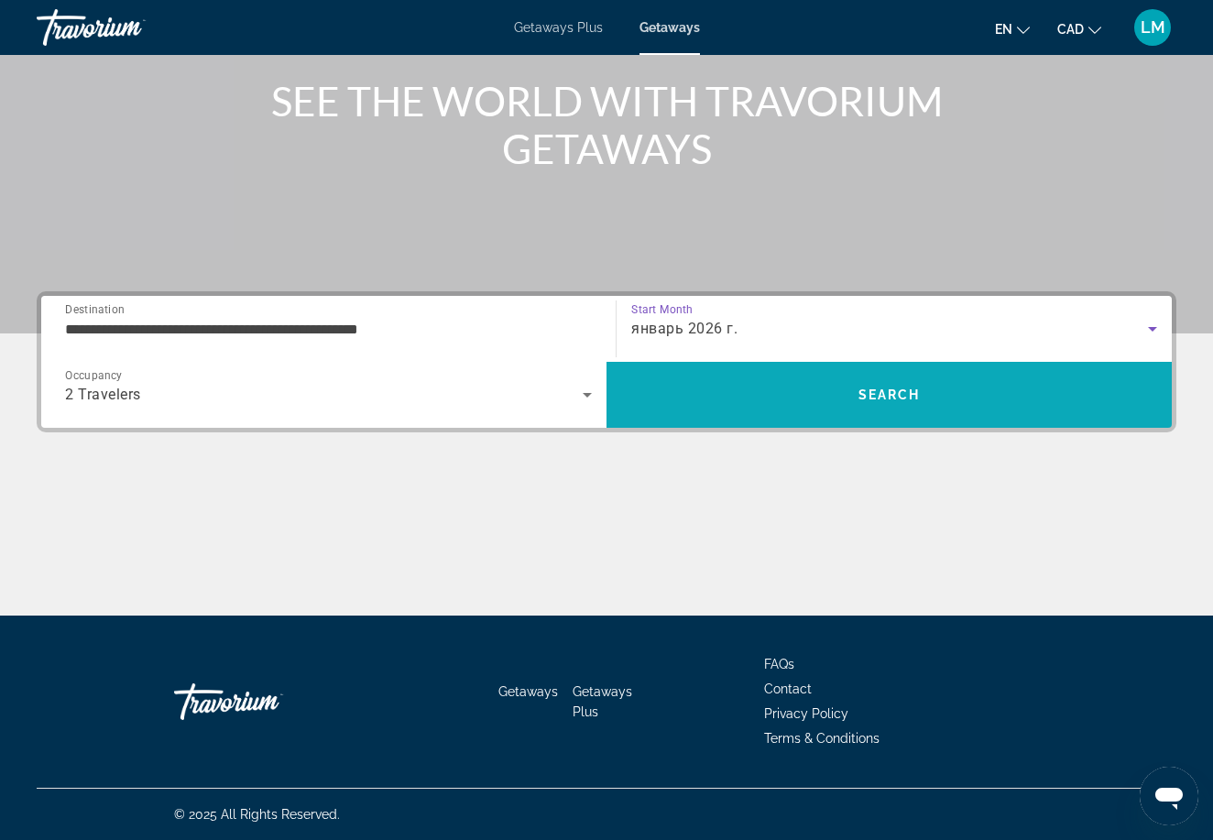
click at [769, 402] on span "Search" at bounding box center [888, 395] width 565 height 44
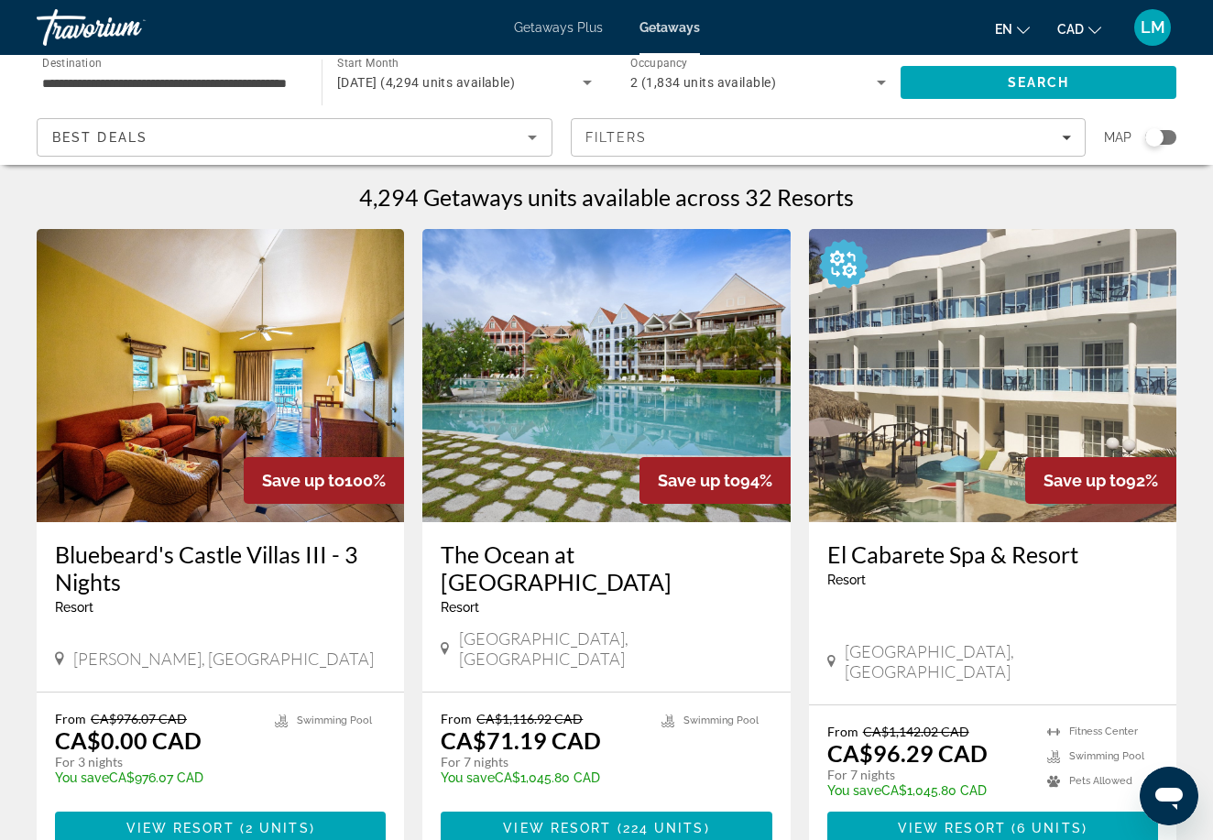
click at [533, 34] on span "Getaways Plus" at bounding box center [558, 27] width 89 height 15
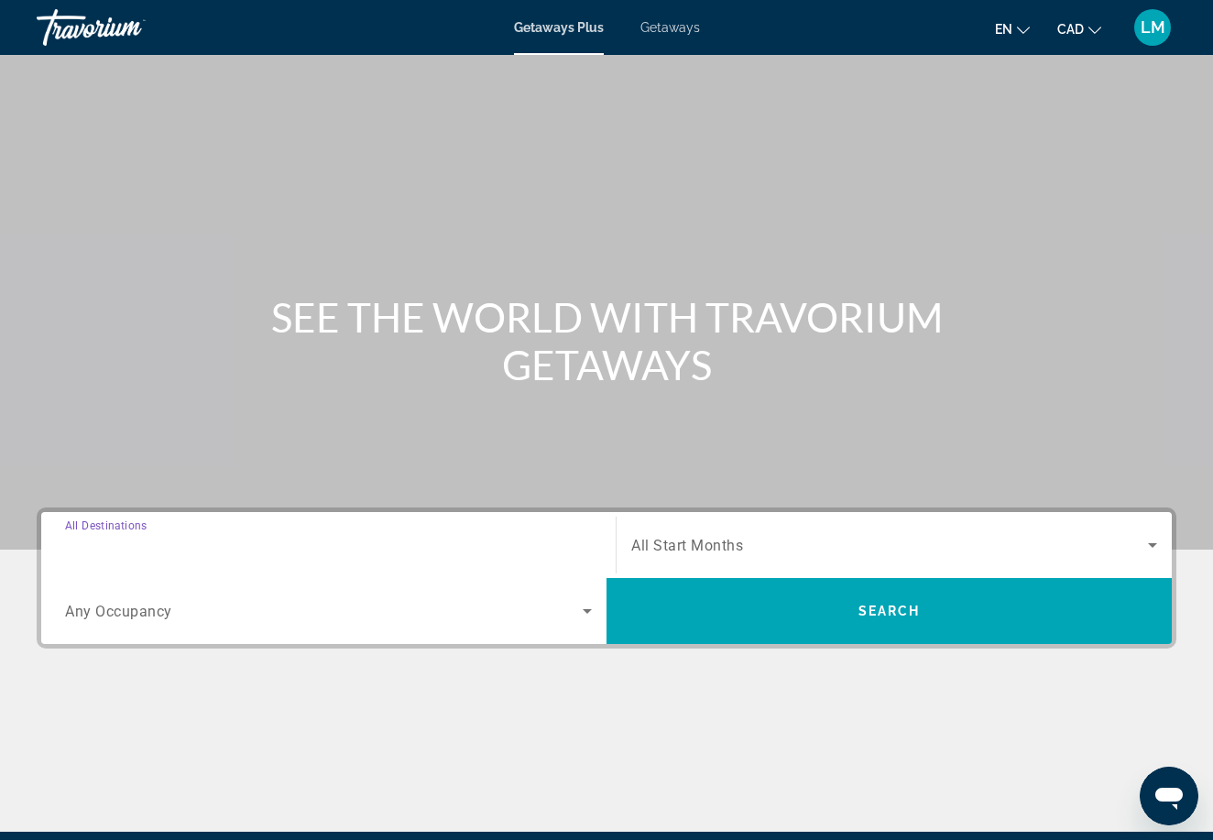
click at [185, 554] on input "Destination All Destinations" at bounding box center [328, 546] width 527 height 22
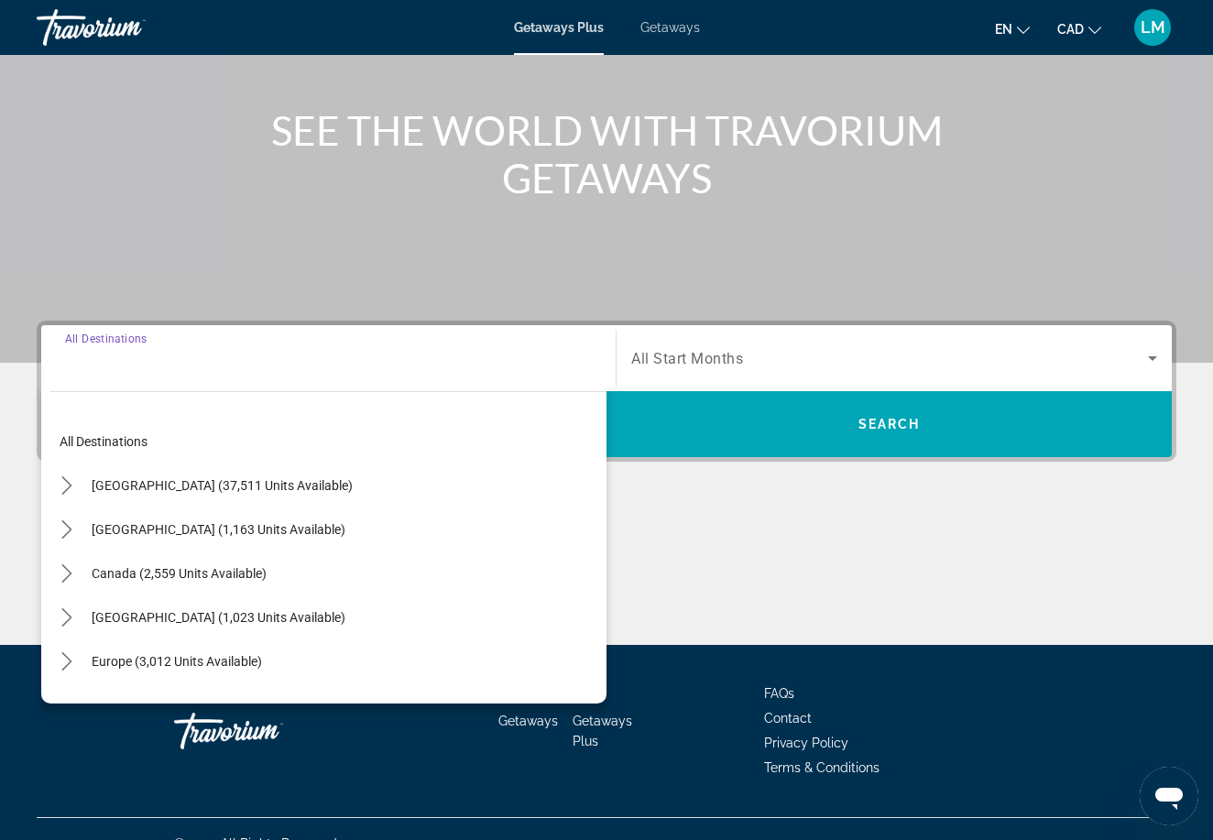
scroll to position [216, 0]
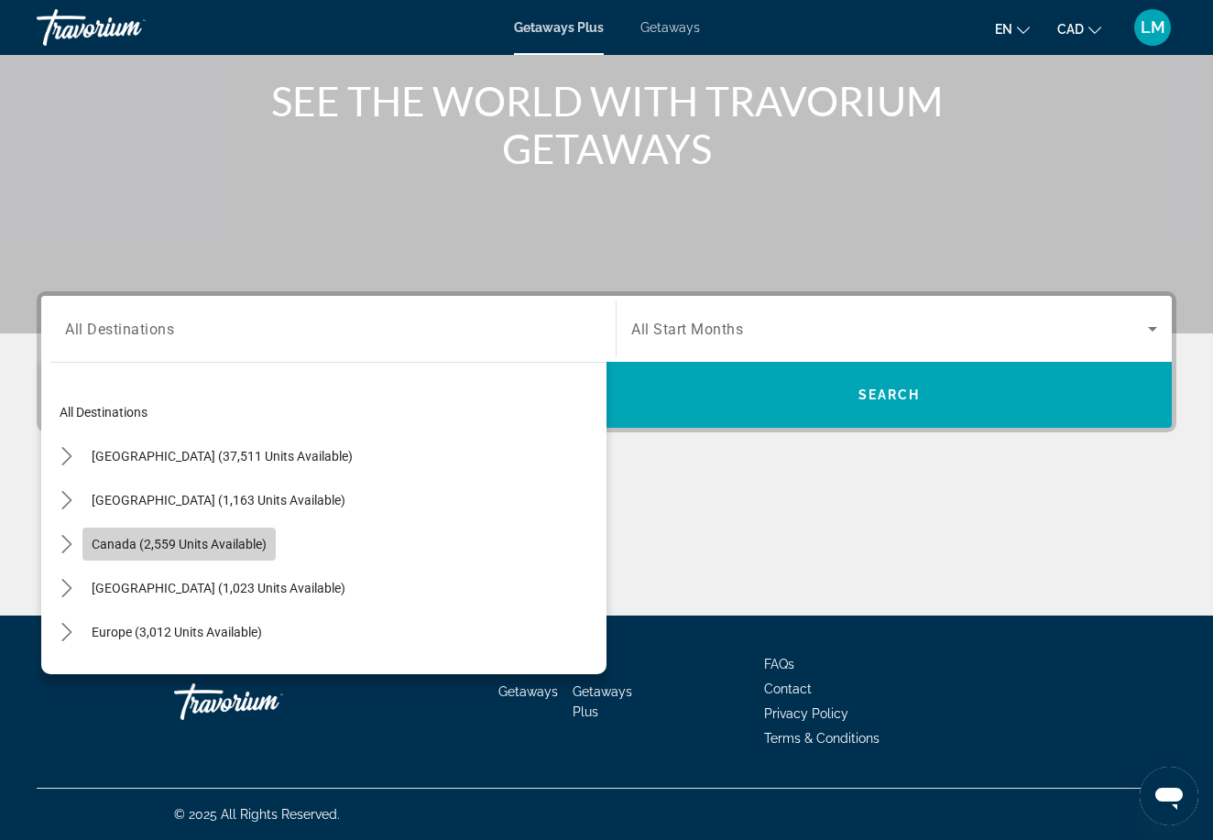
click at [212, 531] on span "Select destination: Canada (2,559 units available)" at bounding box center [178, 544] width 193 height 44
type input "**********"
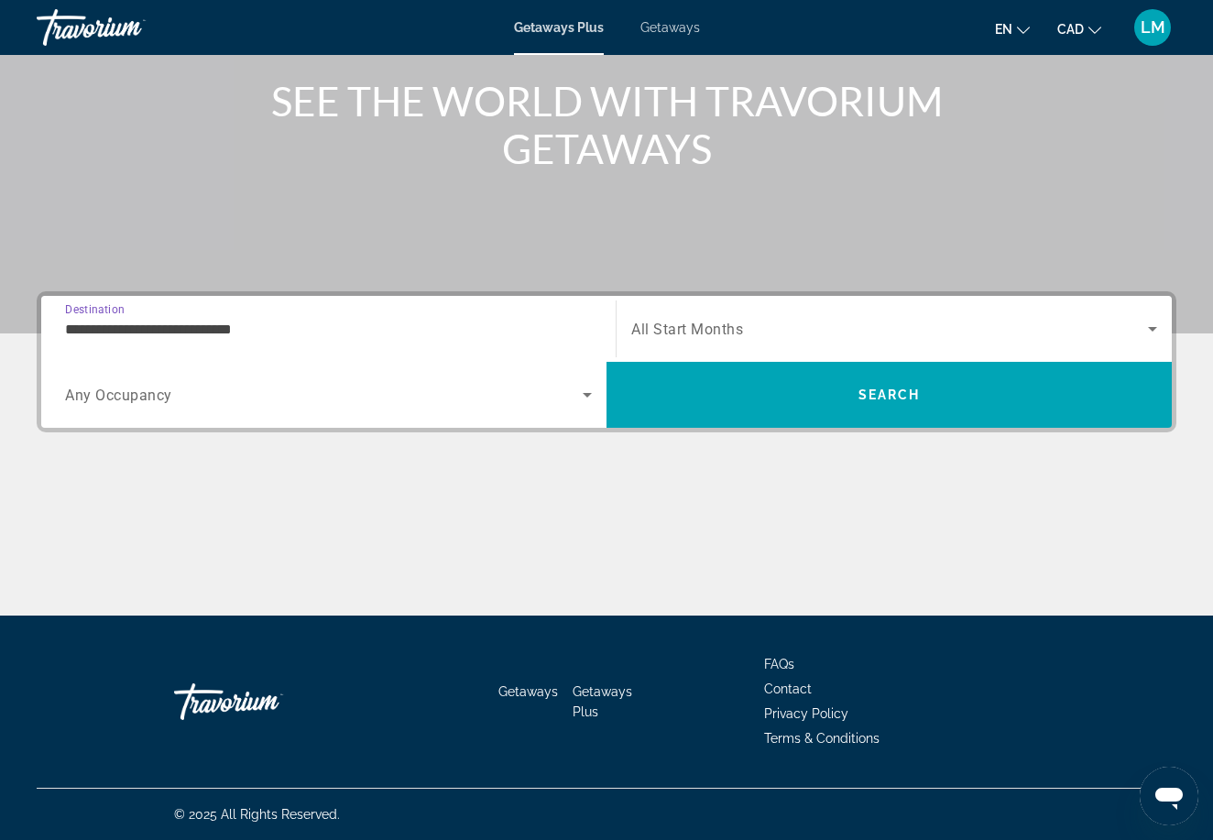
click at [347, 377] on div "Search widget" at bounding box center [328, 394] width 527 height 51
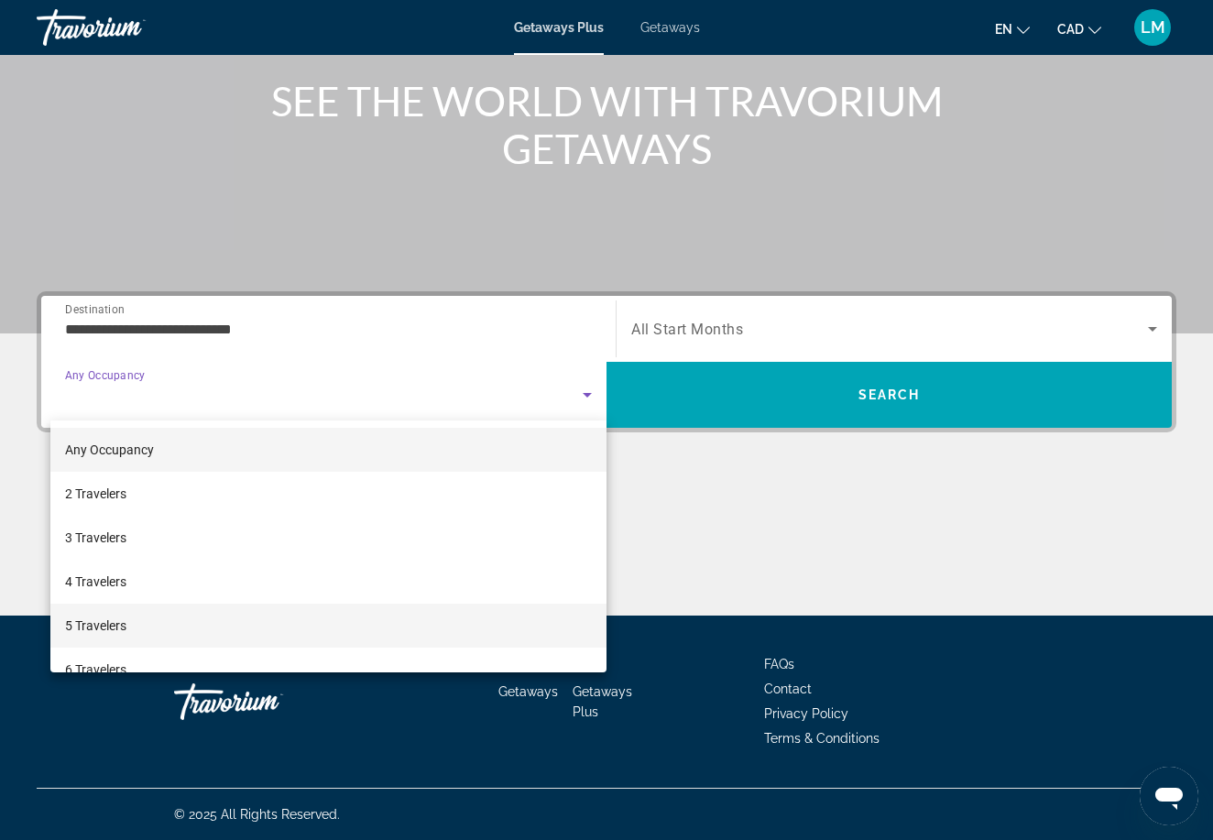
click at [149, 636] on mat-option "5 Travelers" at bounding box center [328, 626] width 556 height 44
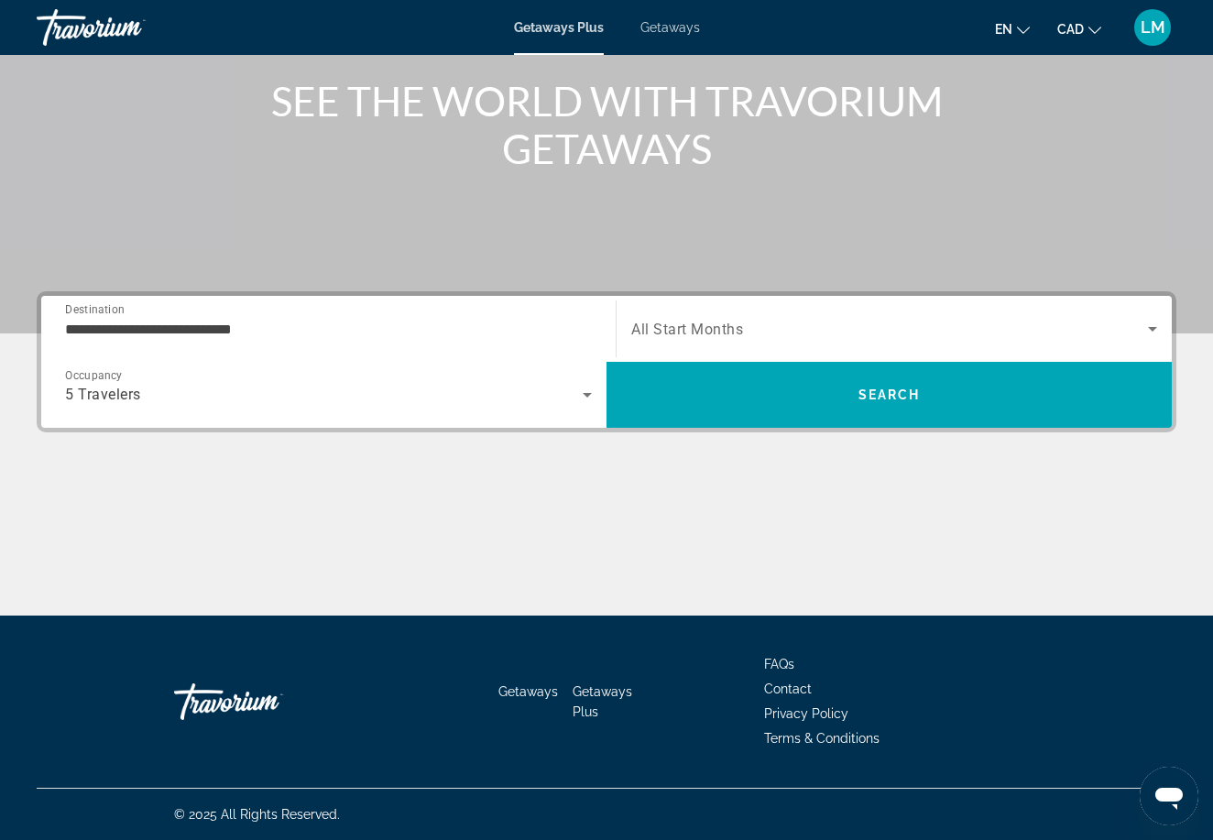
click at [704, 327] on span "All Start Months" at bounding box center [687, 329] width 112 height 17
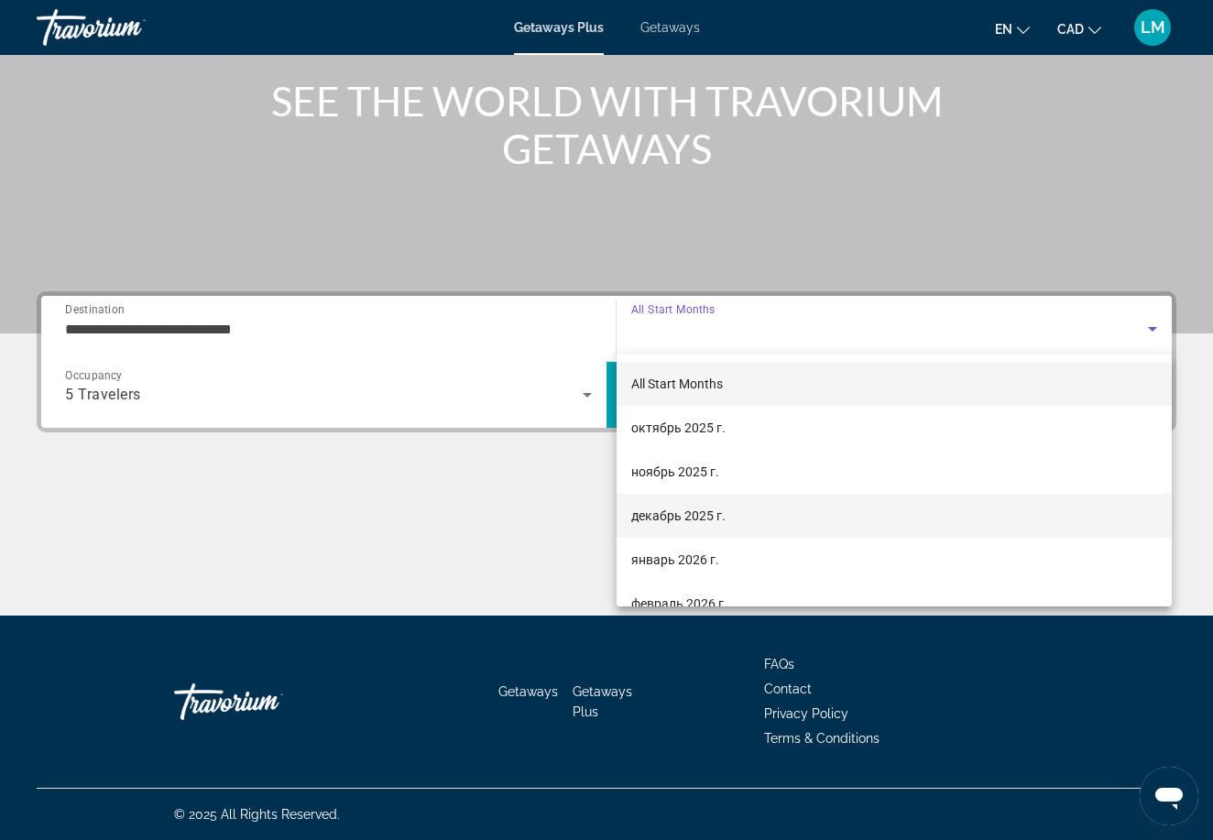
click at [662, 507] on span "декабрь 2025 г." at bounding box center [678, 516] width 94 height 22
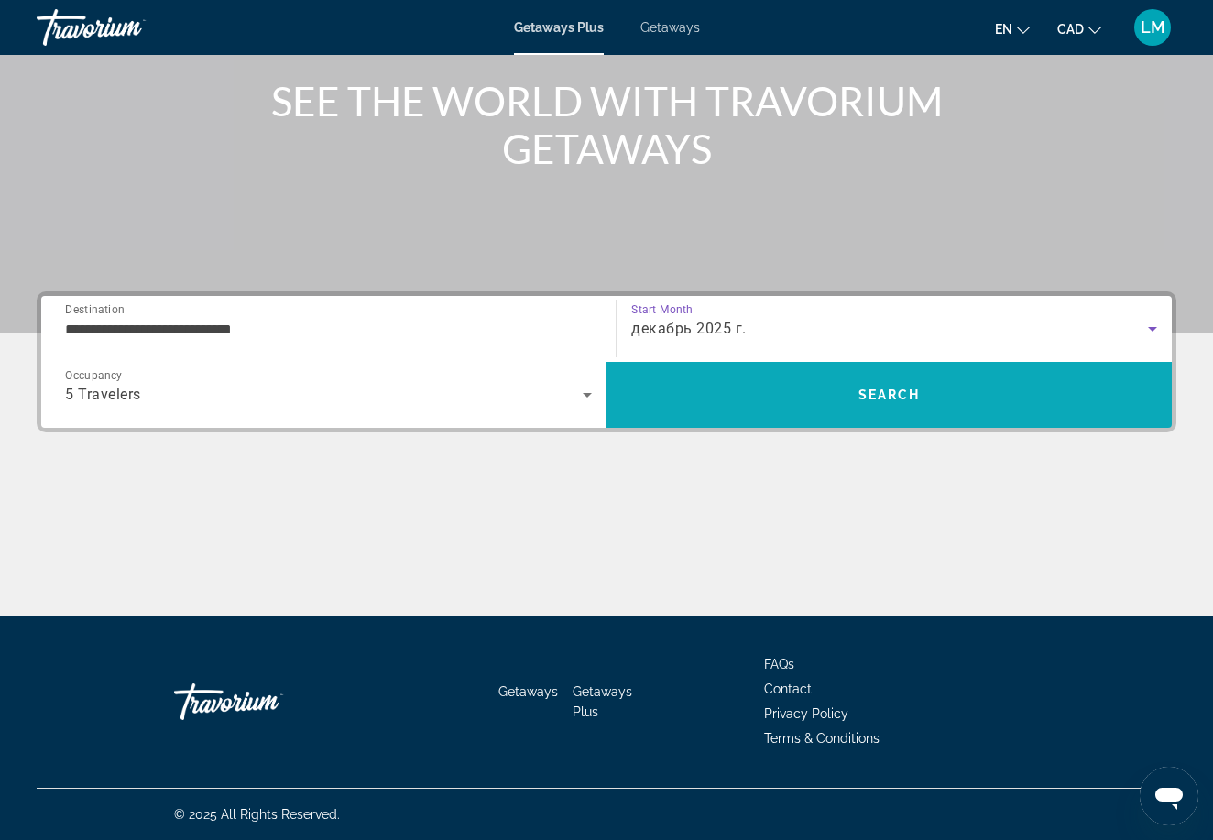
click at [734, 398] on span "Search" at bounding box center [888, 395] width 565 height 44
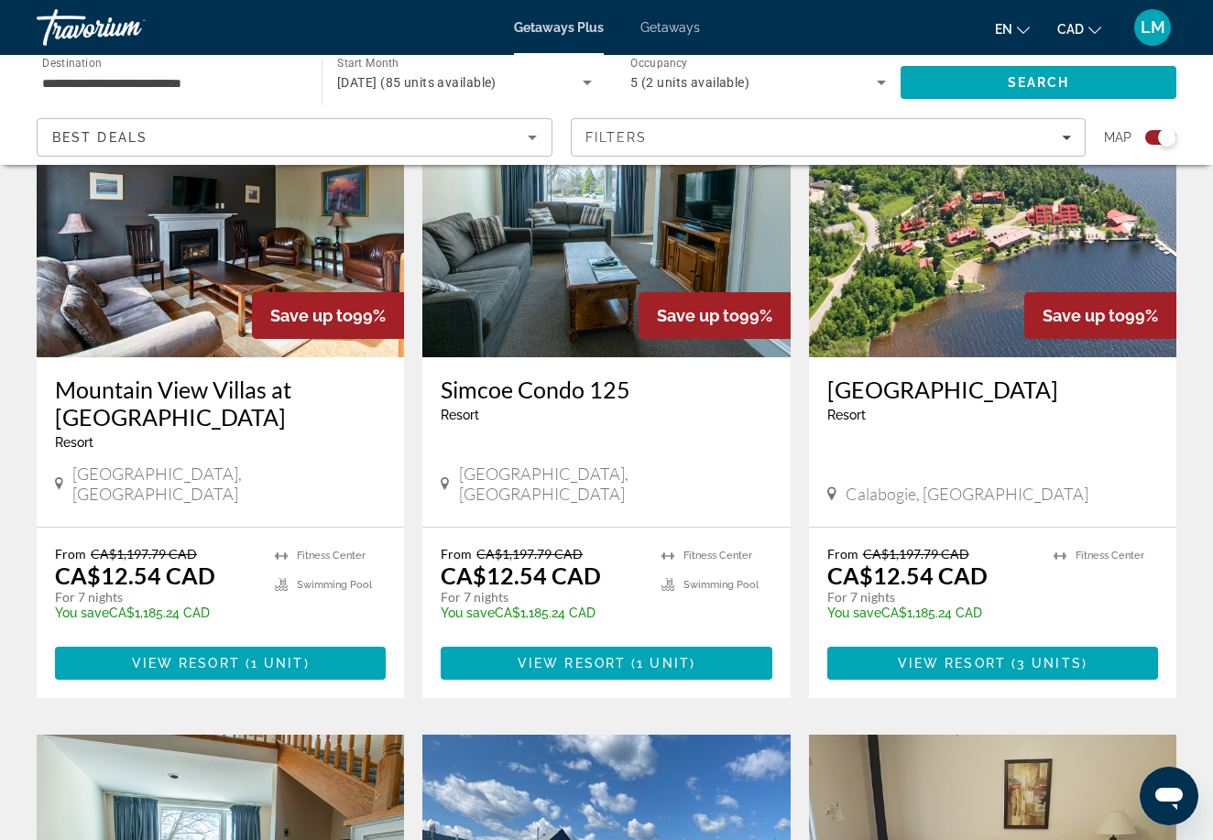
scroll to position [2067, 0]
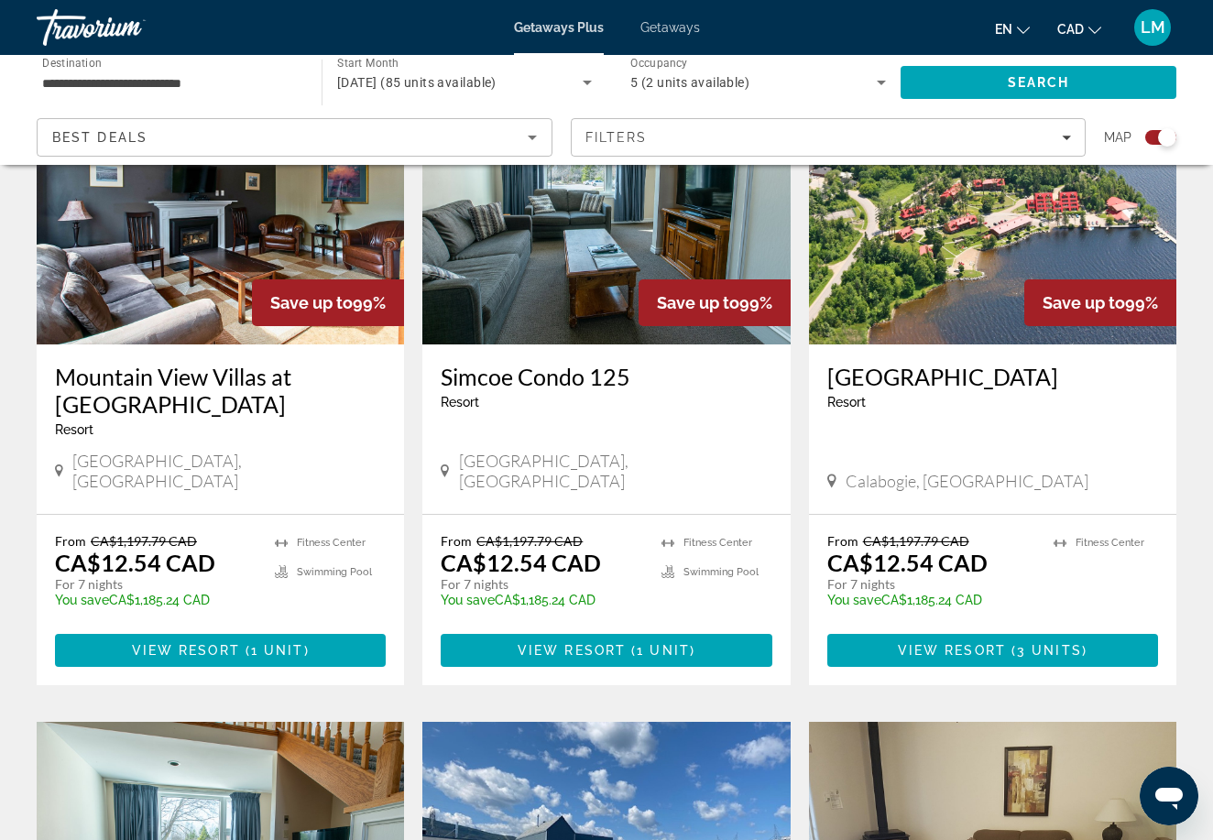
click at [903, 363] on h3 "[GEOGRAPHIC_DATA]" at bounding box center [992, 376] width 331 height 27
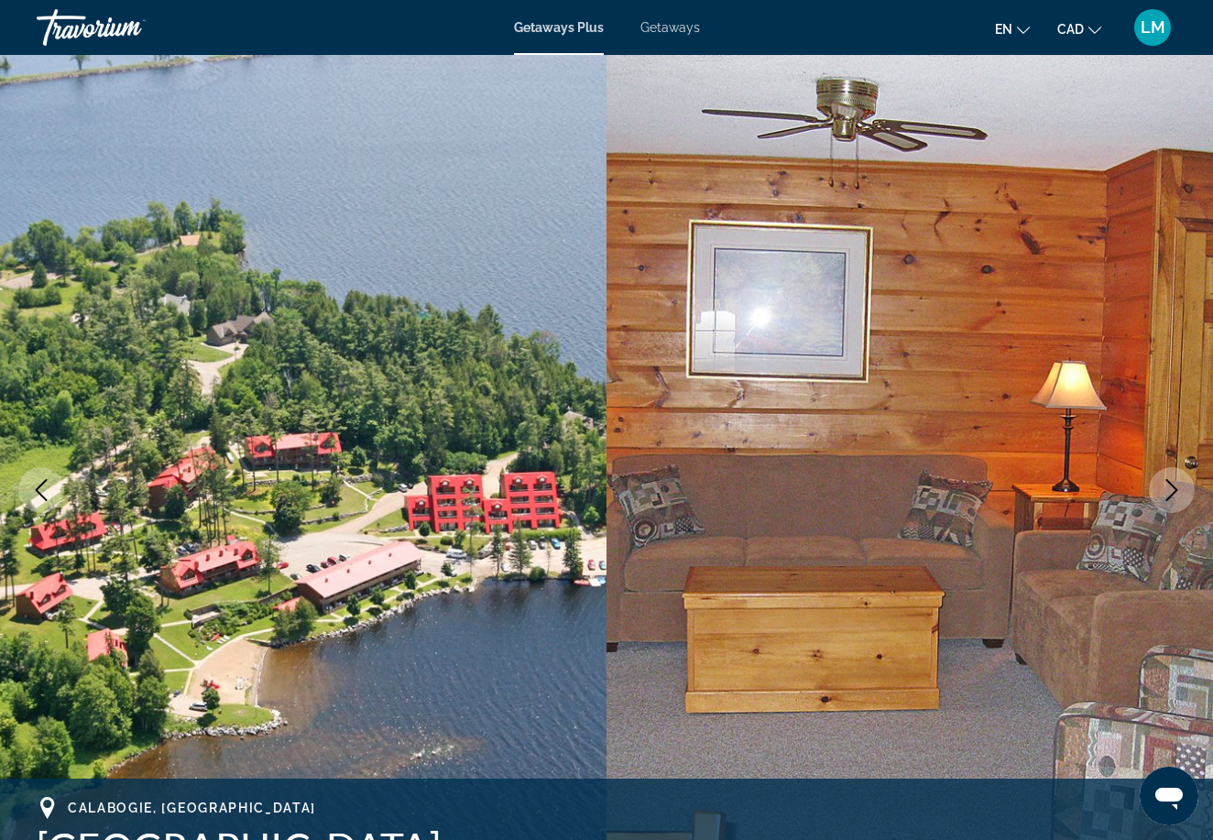
click at [1159, 497] on button "Next image" at bounding box center [1172, 490] width 46 height 46
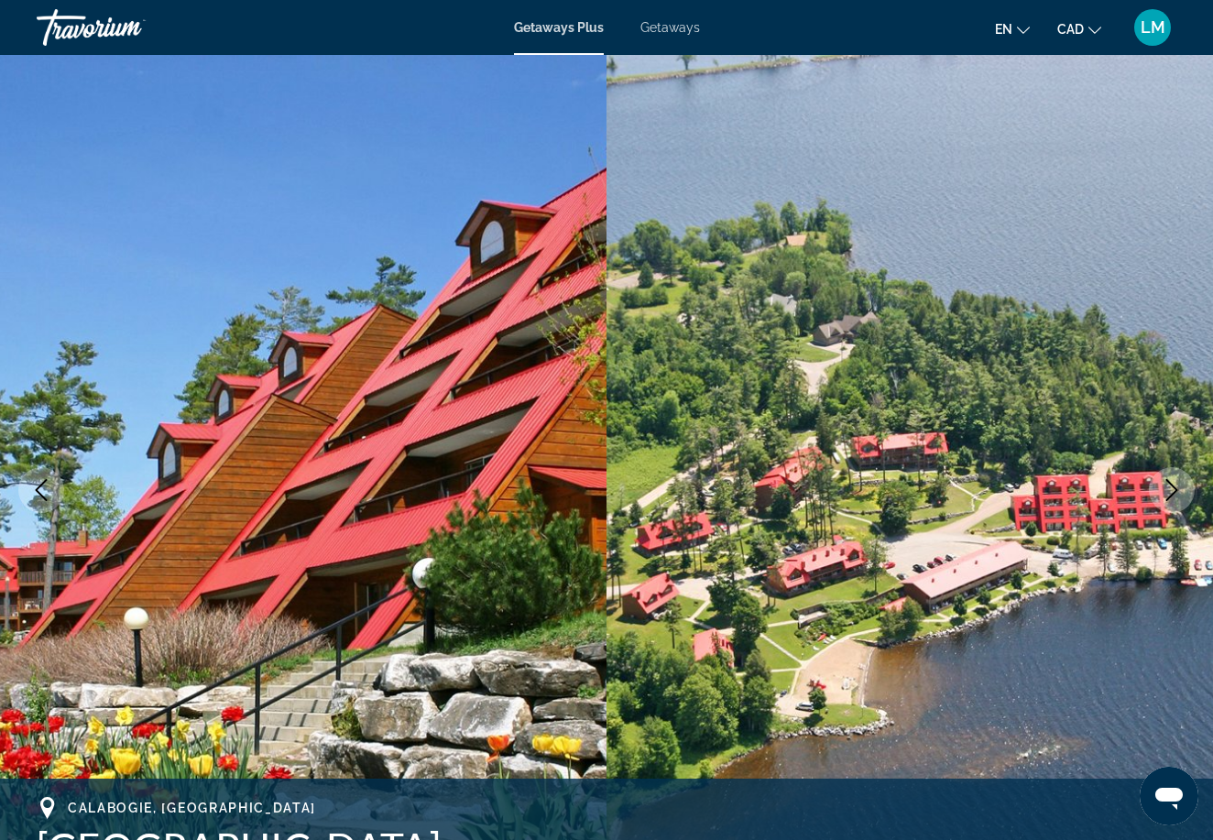
click at [1158, 497] on button "Next image" at bounding box center [1172, 490] width 46 height 46
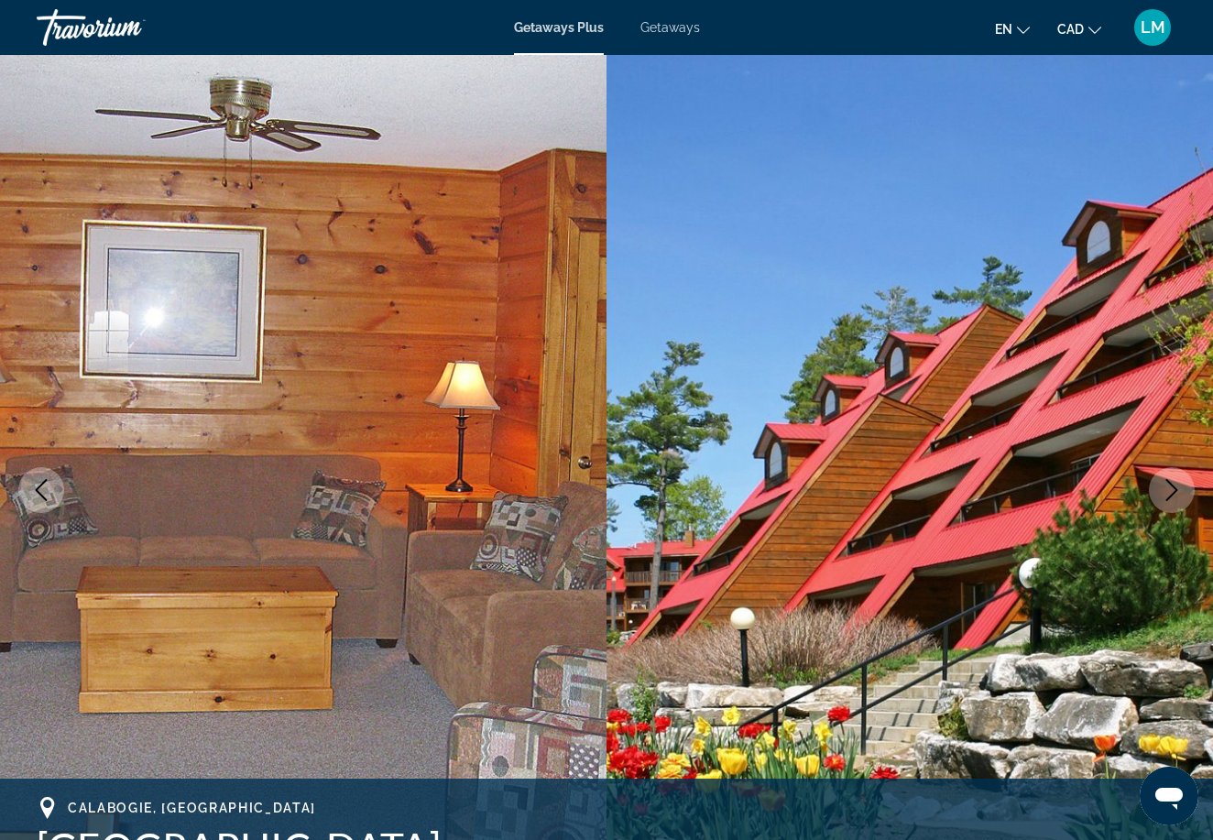
click at [1158, 497] on button "Next image" at bounding box center [1172, 490] width 46 height 46
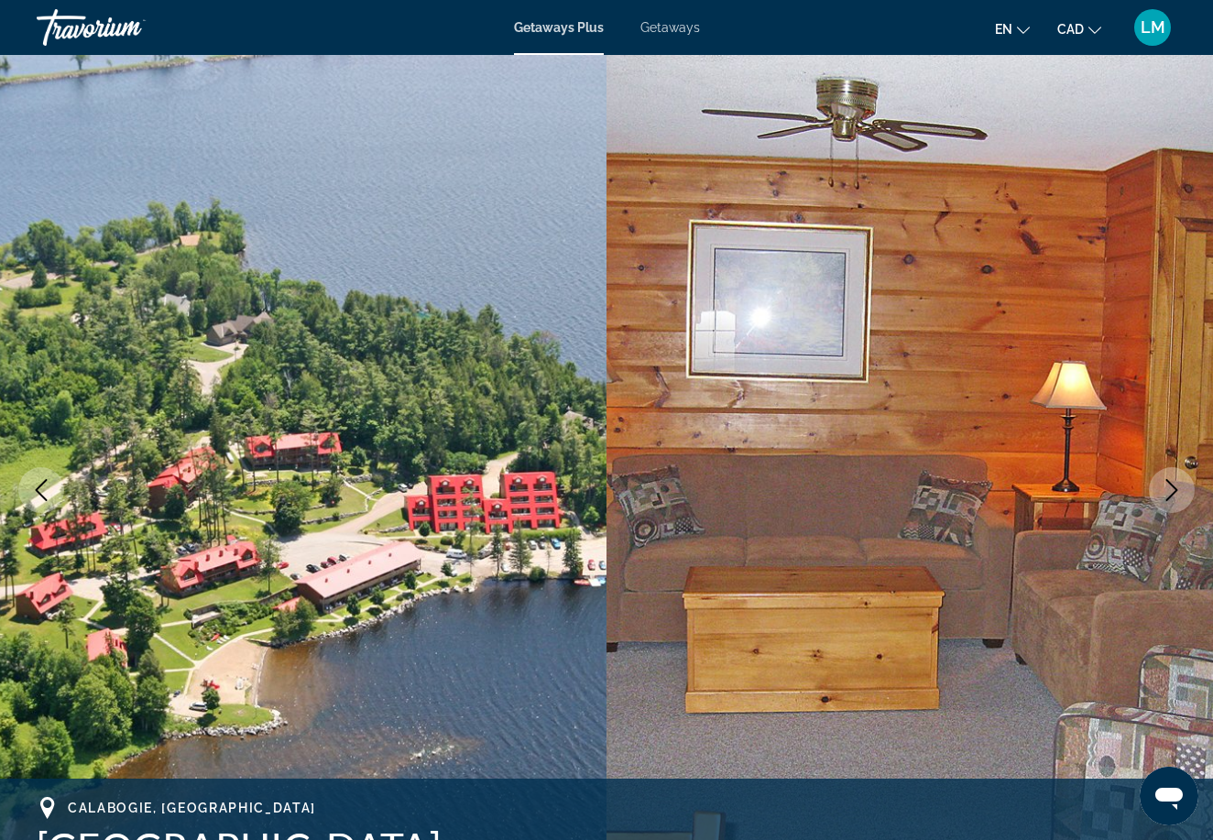
click at [1158, 498] on button "Next image" at bounding box center [1172, 490] width 46 height 46
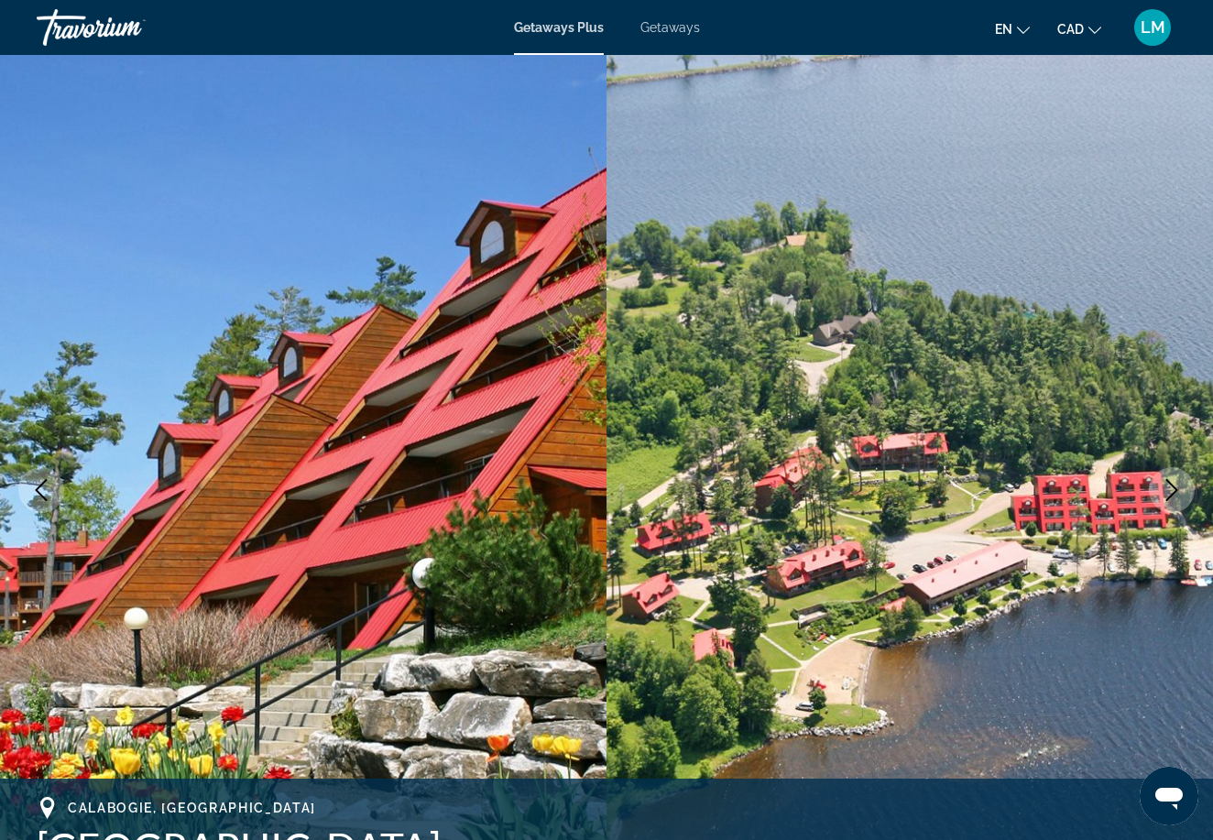
click at [1158, 498] on button "Next image" at bounding box center [1172, 490] width 46 height 46
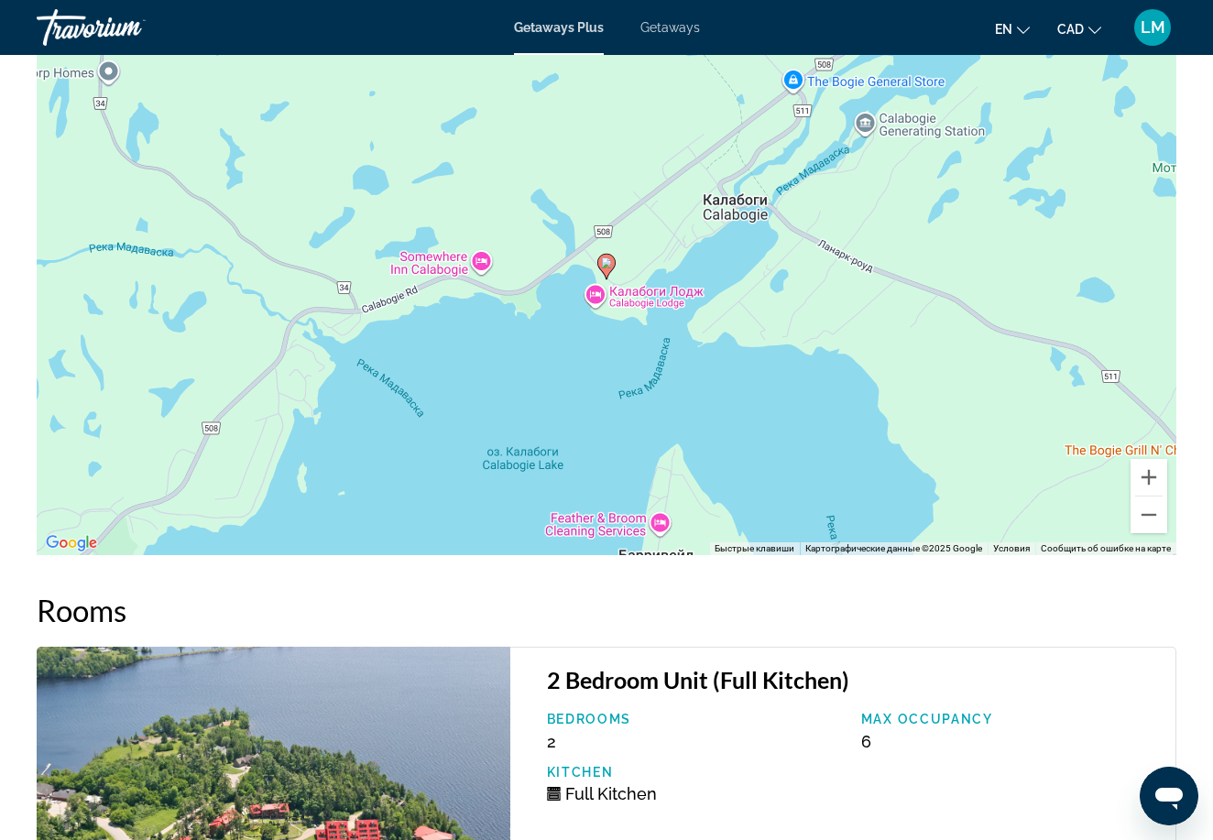
scroll to position [2744, 0]
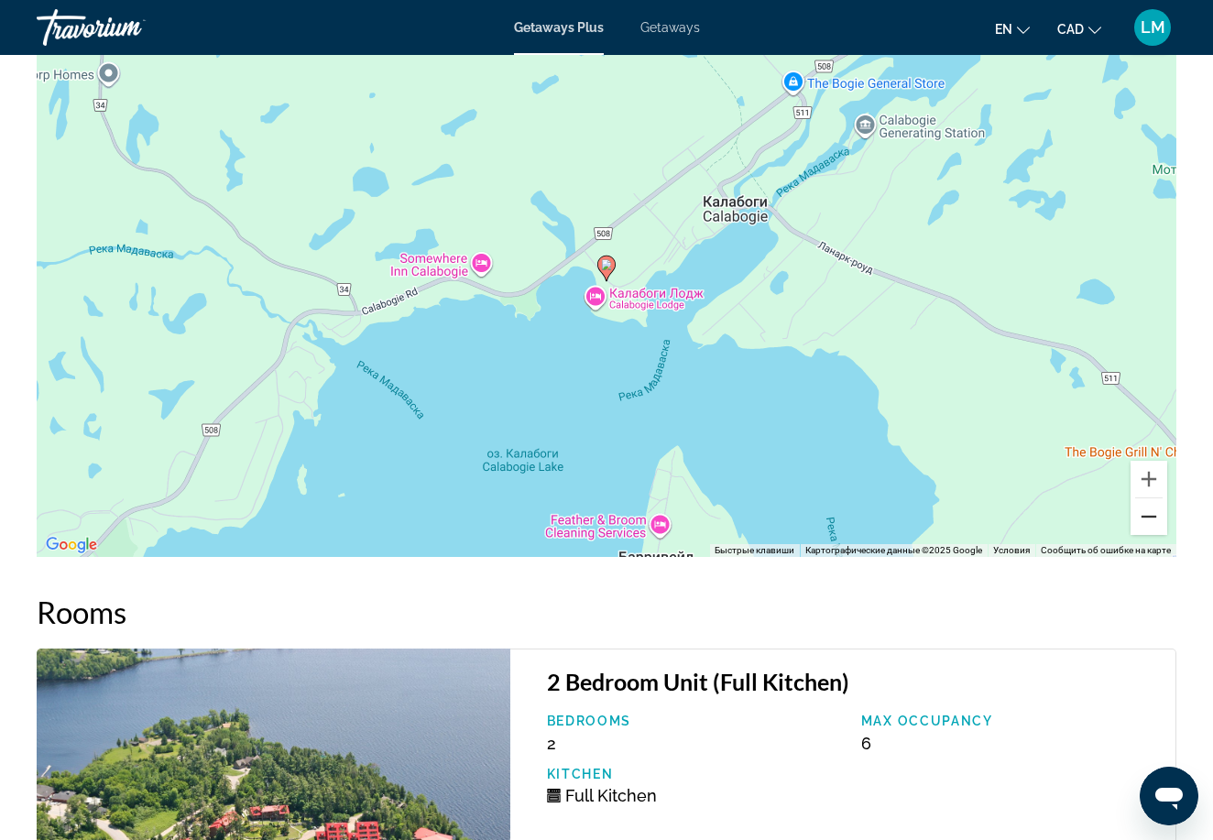
click at [1157, 517] on button "Уменьшить" at bounding box center [1148, 516] width 37 height 37
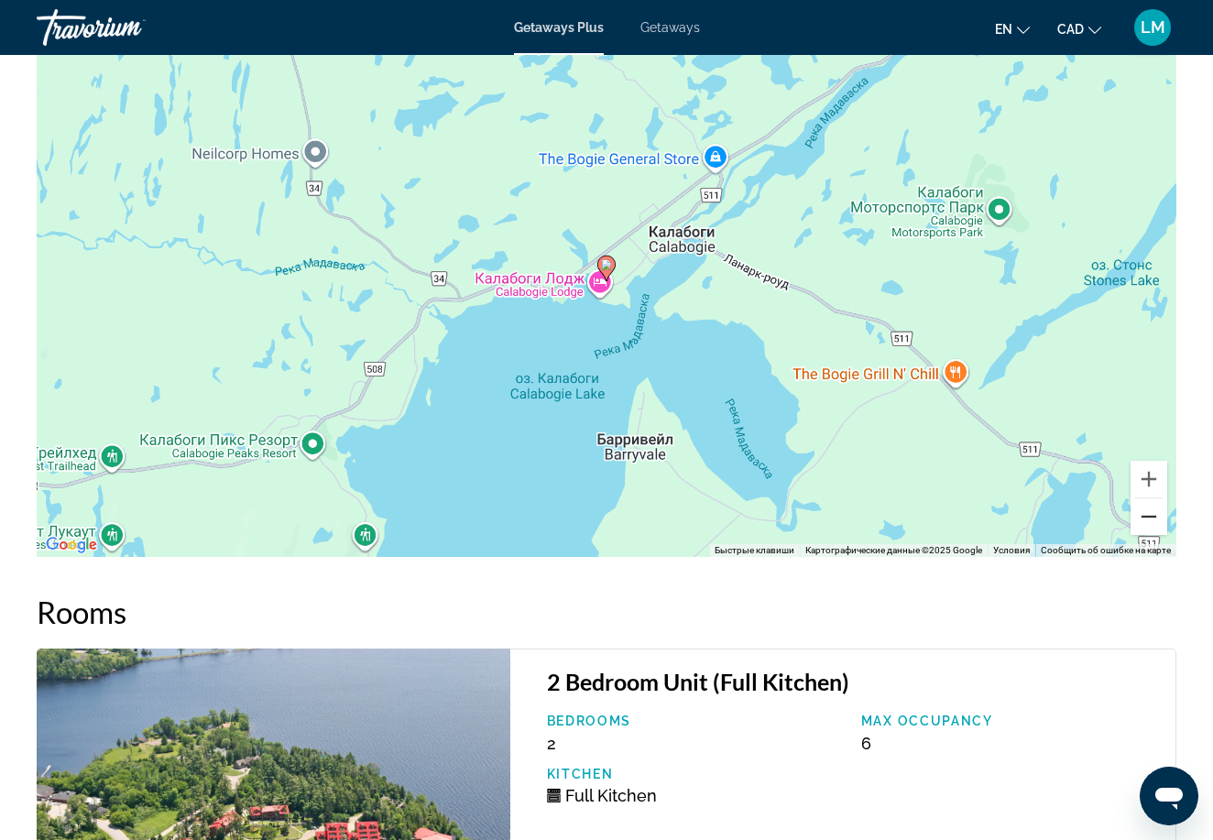
click at [1157, 517] on button "Уменьшить" at bounding box center [1148, 516] width 37 height 37
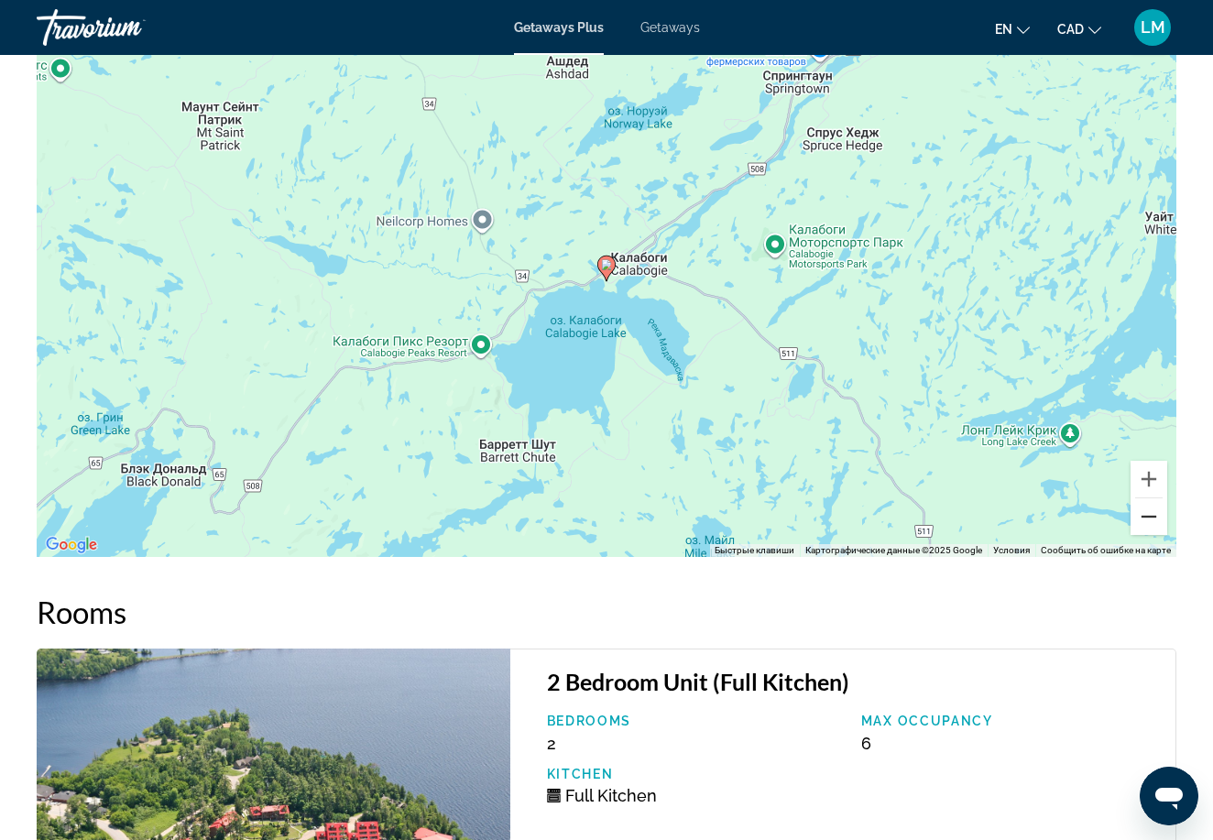
click at [1157, 519] on button "Уменьшить" at bounding box center [1148, 516] width 37 height 37
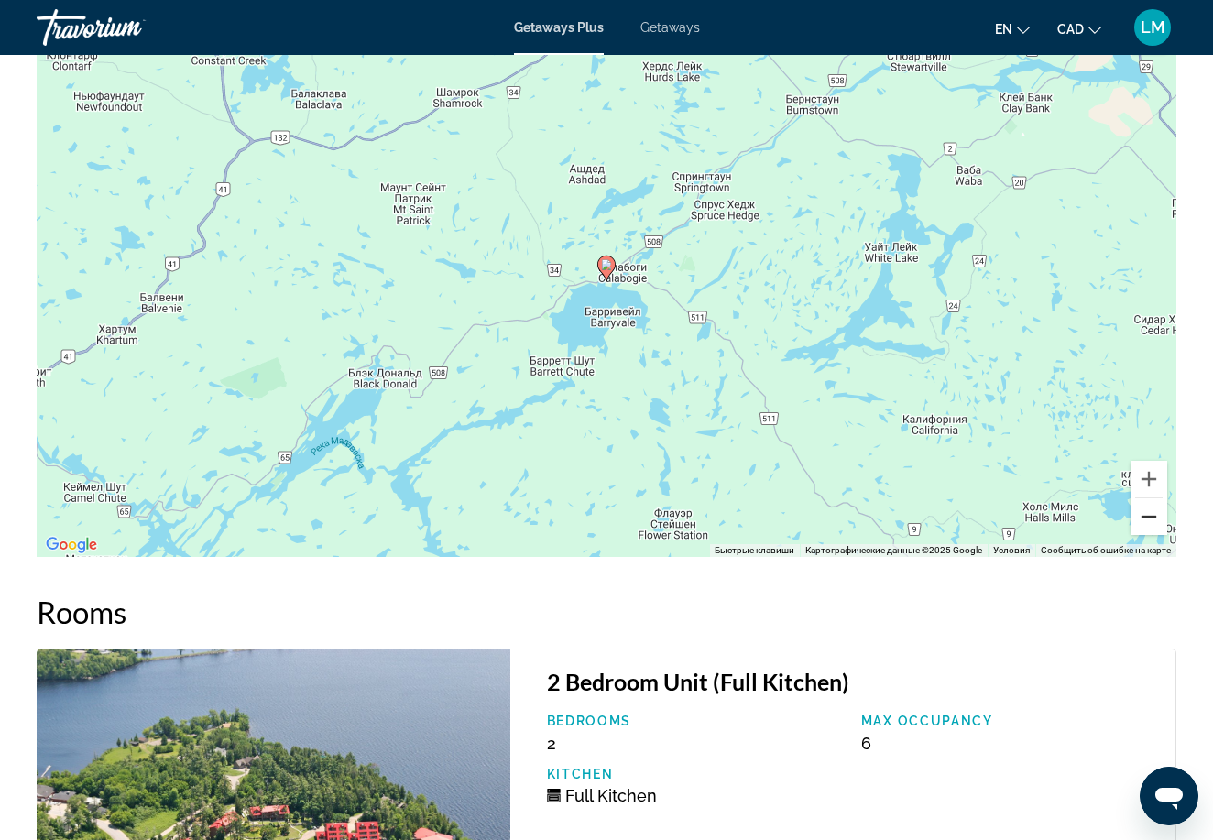
click at [1157, 519] on button "Уменьшить" at bounding box center [1148, 516] width 37 height 37
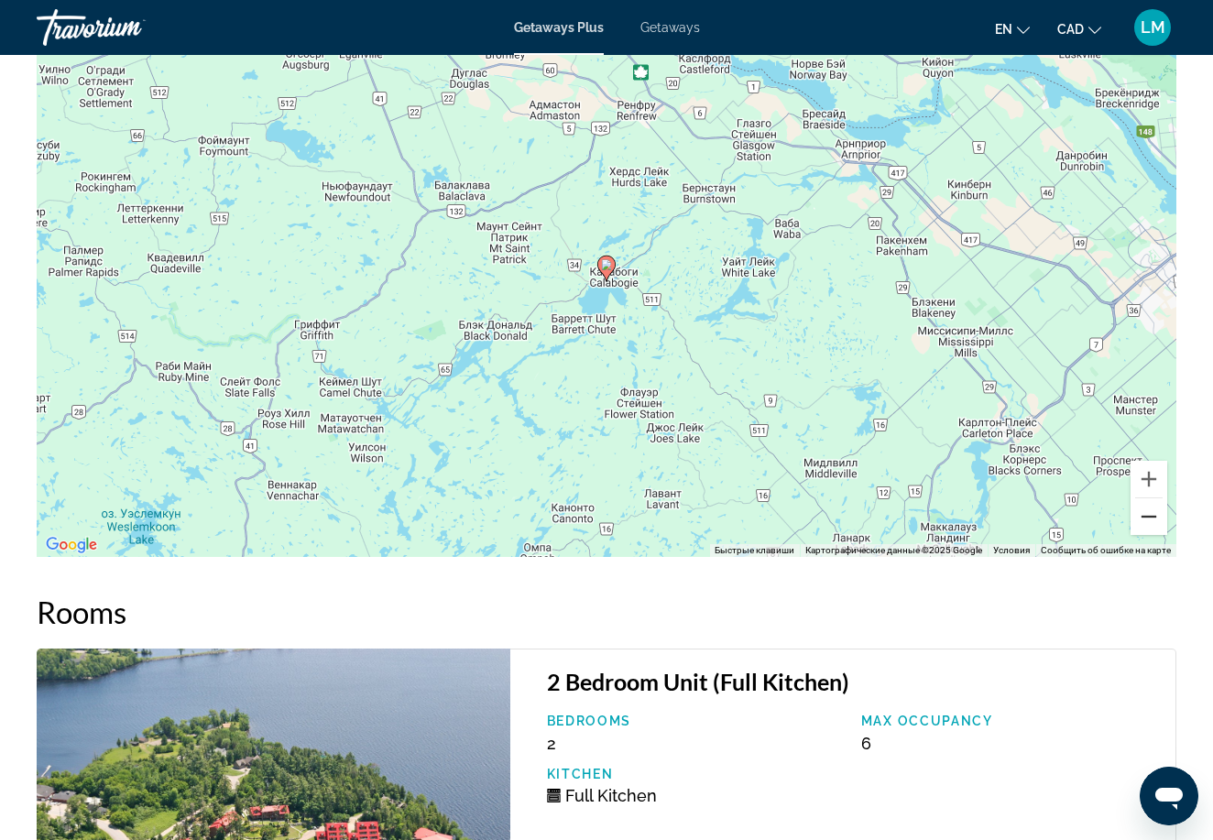
click at [1157, 519] on button "Уменьшить" at bounding box center [1148, 516] width 37 height 37
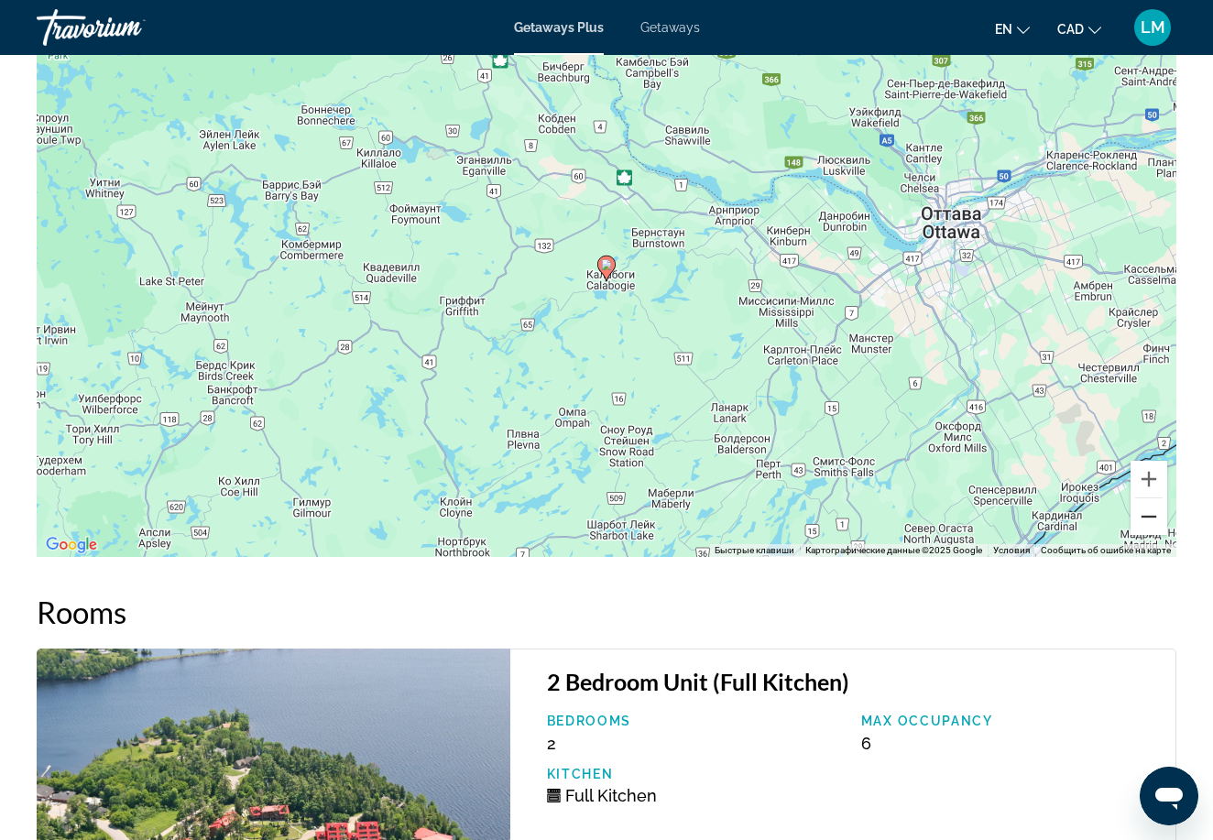
click at [1157, 520] on button "Уменьшить" at bounding box center [1148, 516] width 37 height 37
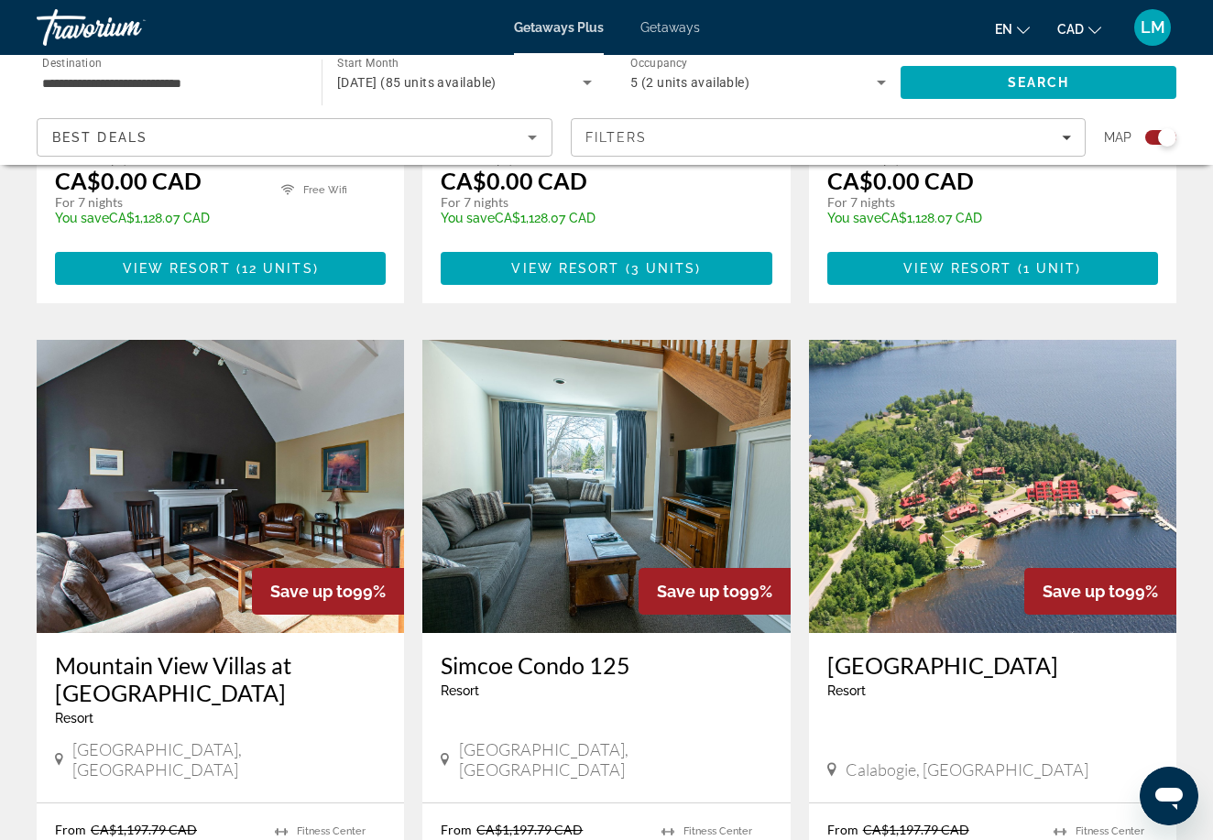
scroll to position [1807, 0]
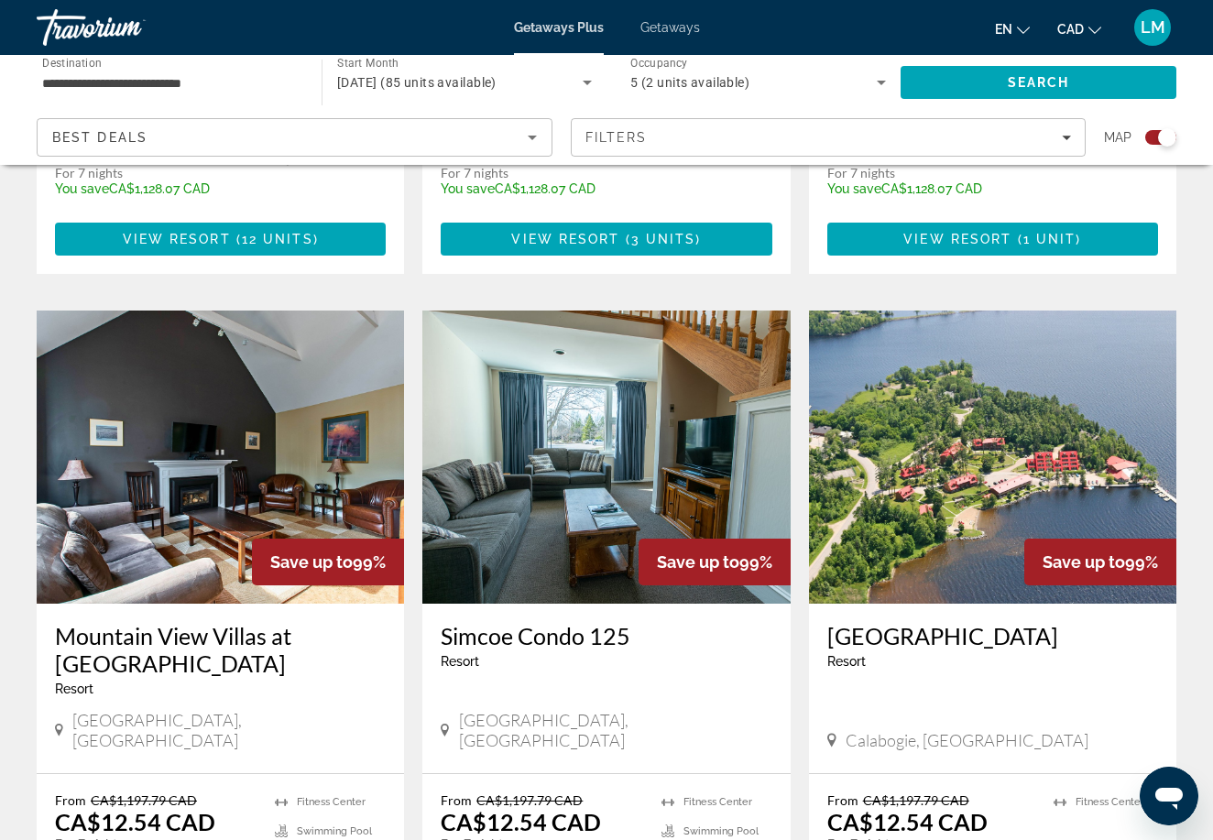
click at [207, 520] on img "Main content" at bounding box center [220, 457] width 367 height 293
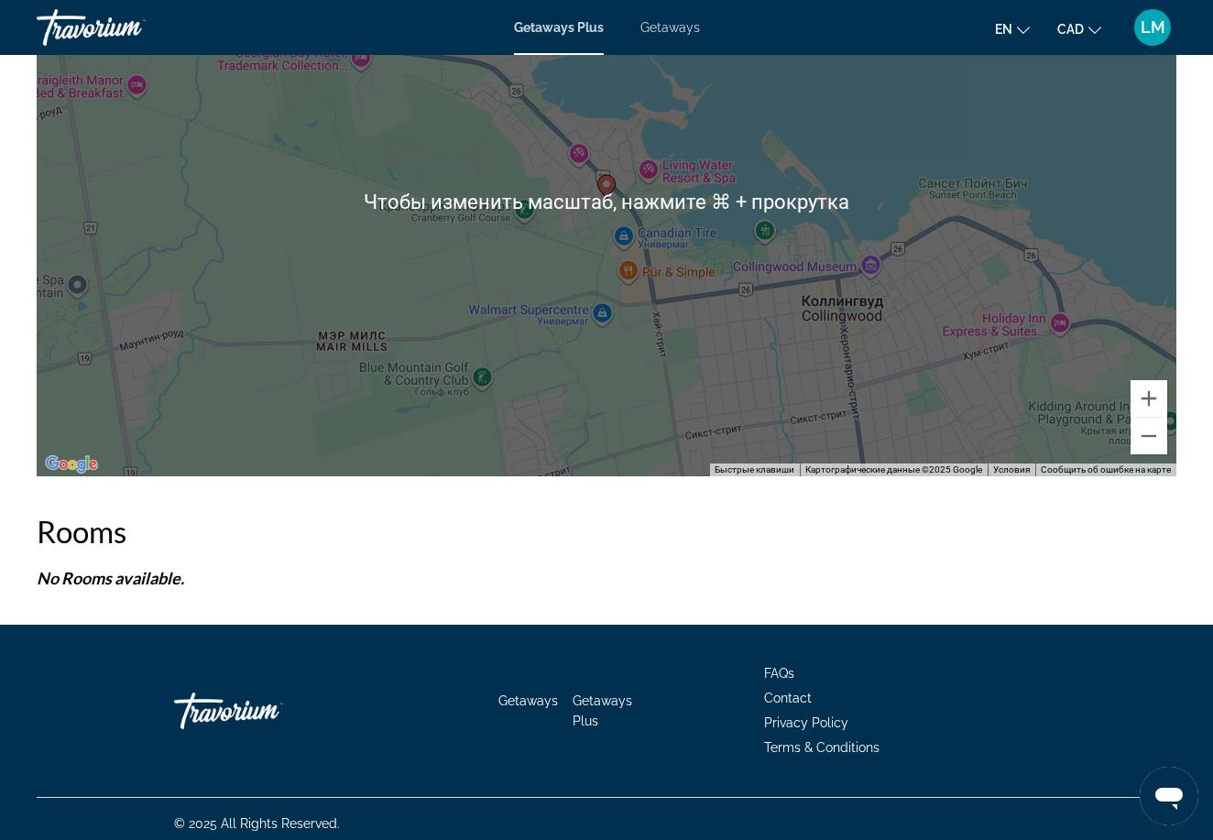
scroll to position [3149, 0]
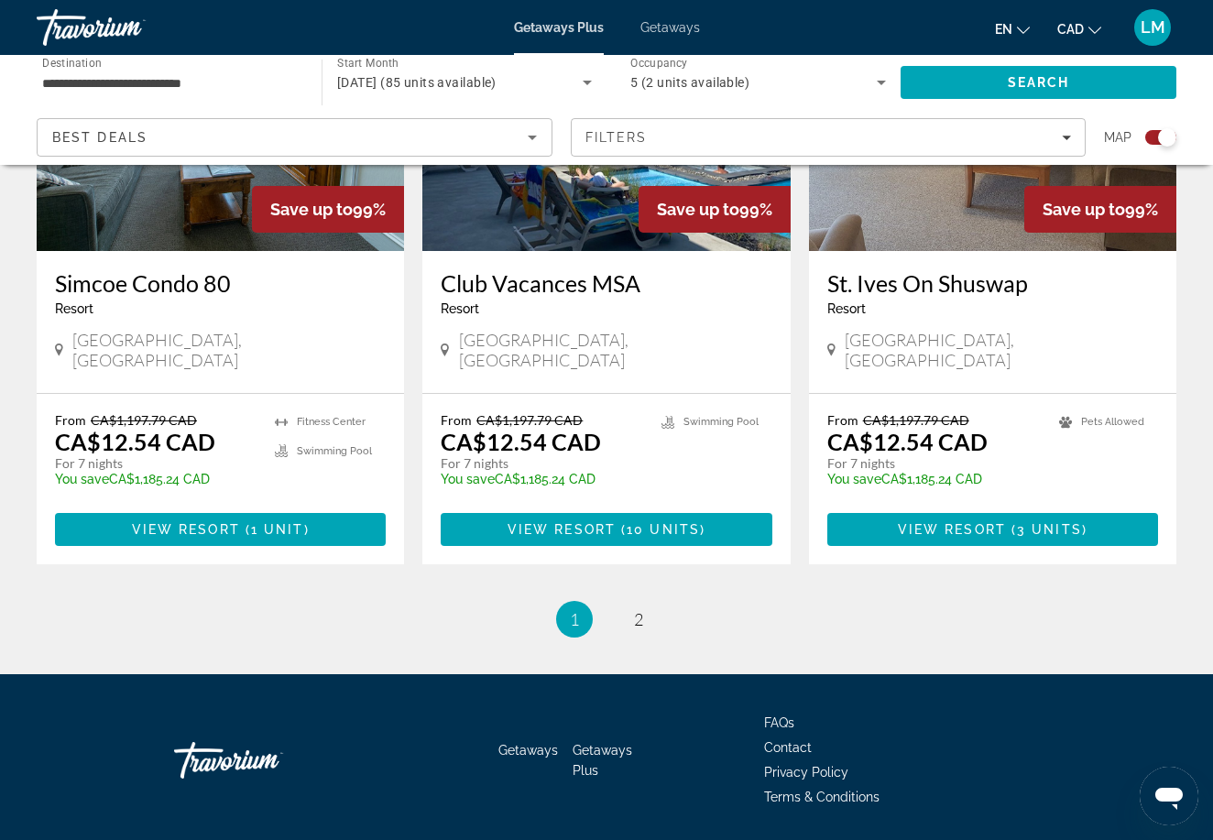
scroll to position [2830, 0]
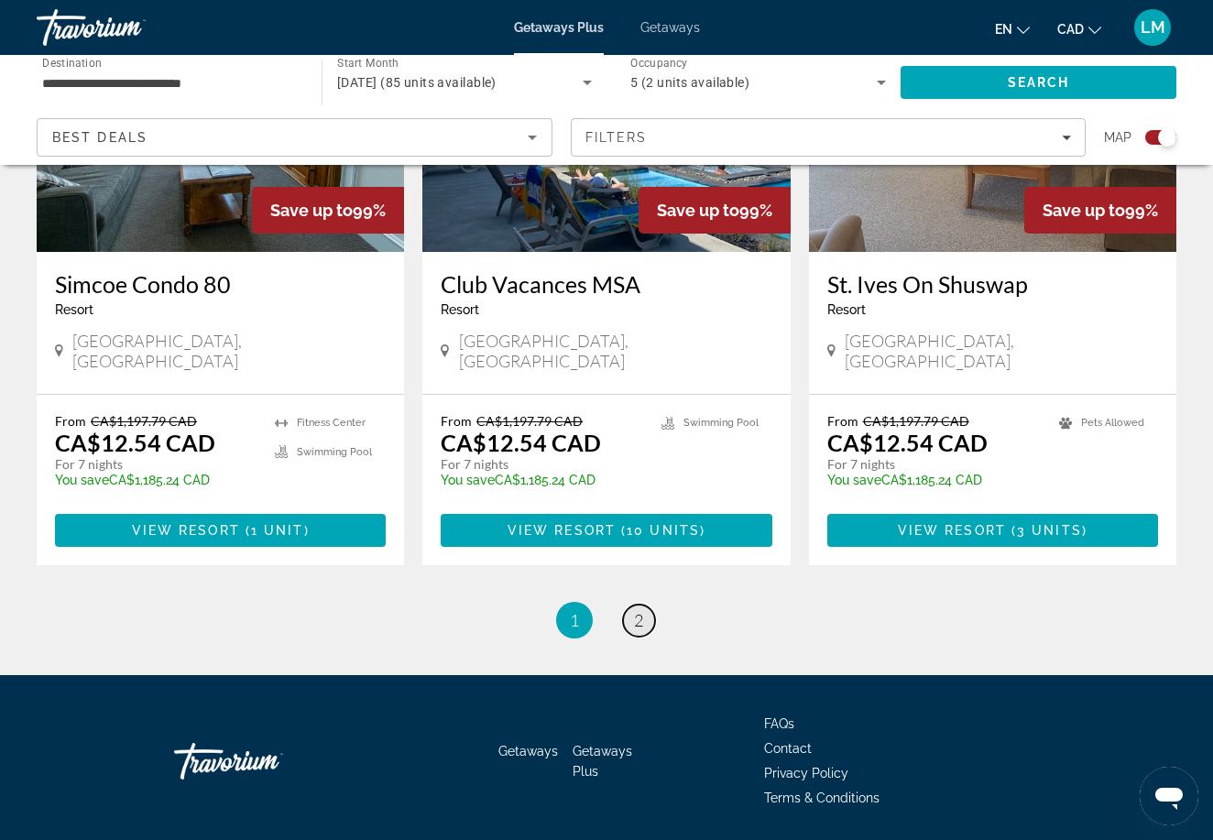
click at [634, 610] on span "2" at bounding box center [638, 620] width 9 height 20
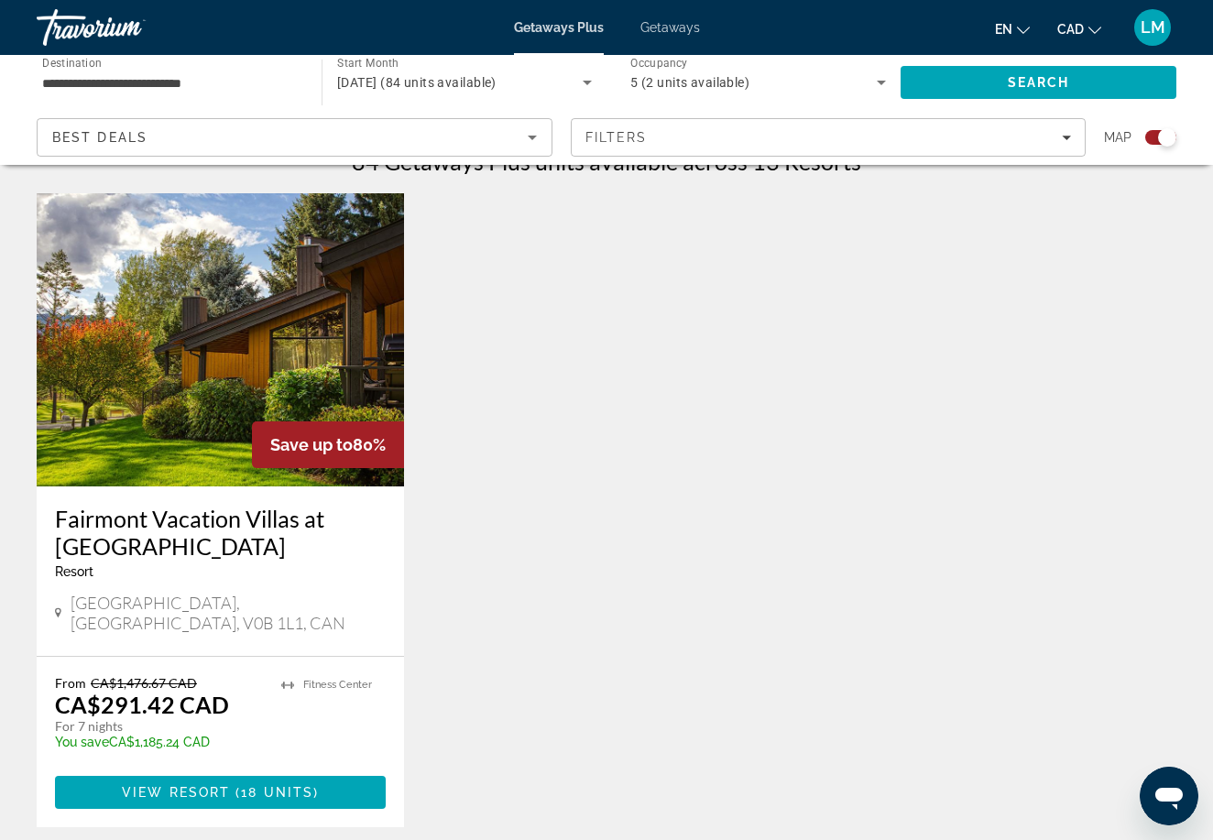
scroll to position [605, 0]
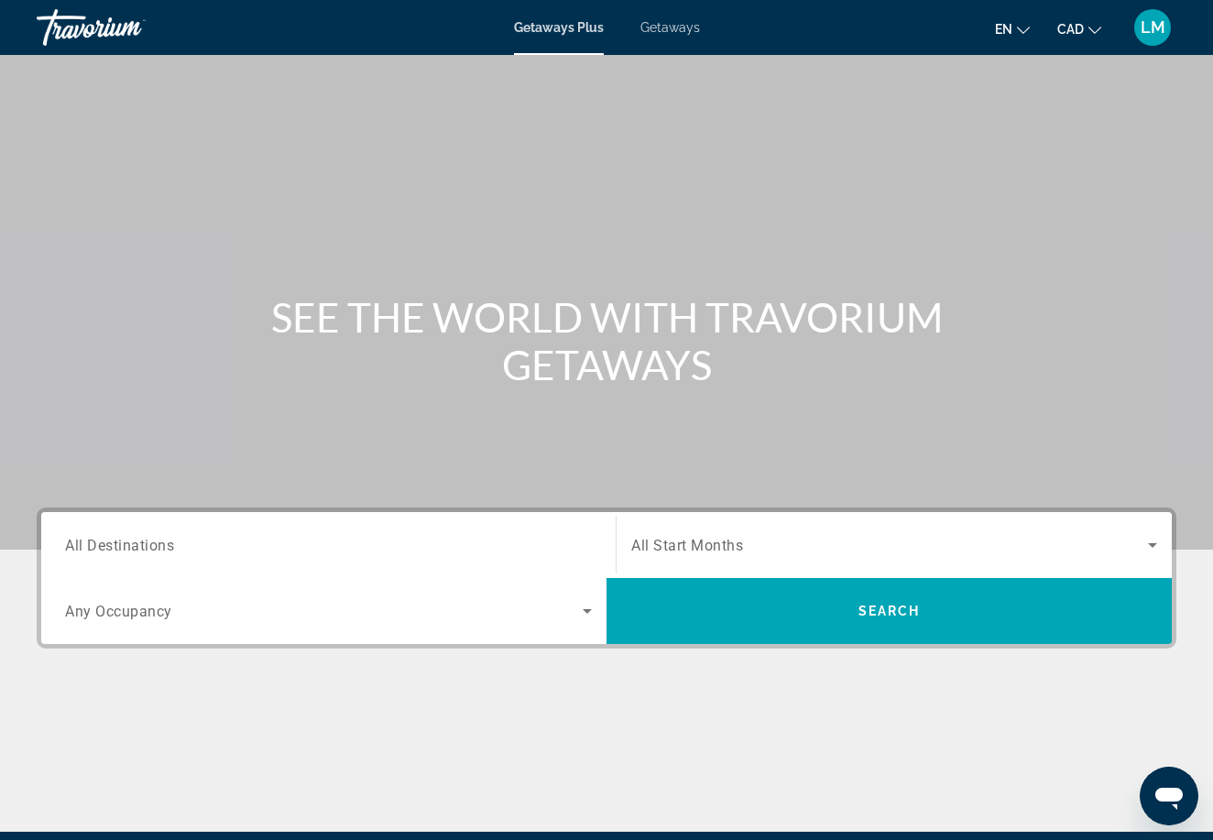
click at [242, 553] on input "Destination All Destinations" at bounding box center [328, 546] width 527 height 22
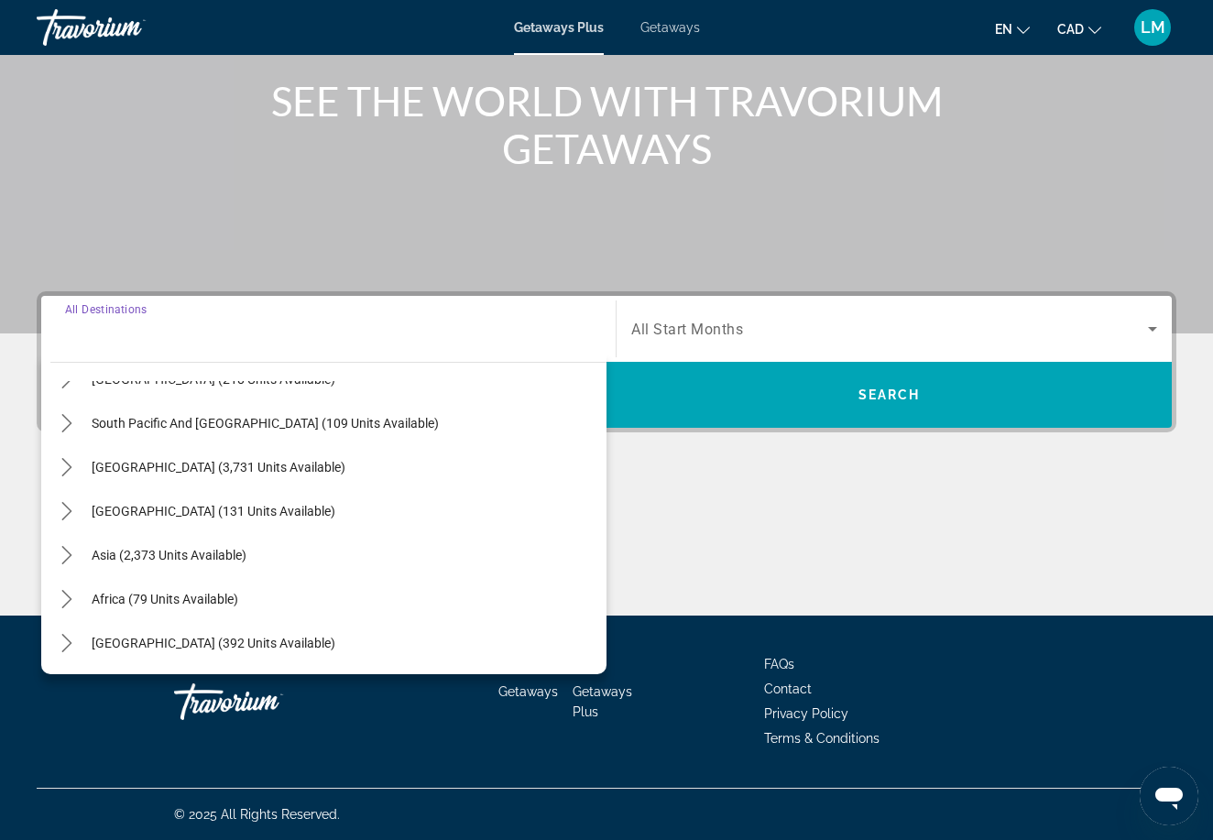
scroll to position [297, 0]
click at [213, 606] on span "Select destination: Africa (79 units available)" at bounding box center [164, 599] width 165 height 44
type input "**********"
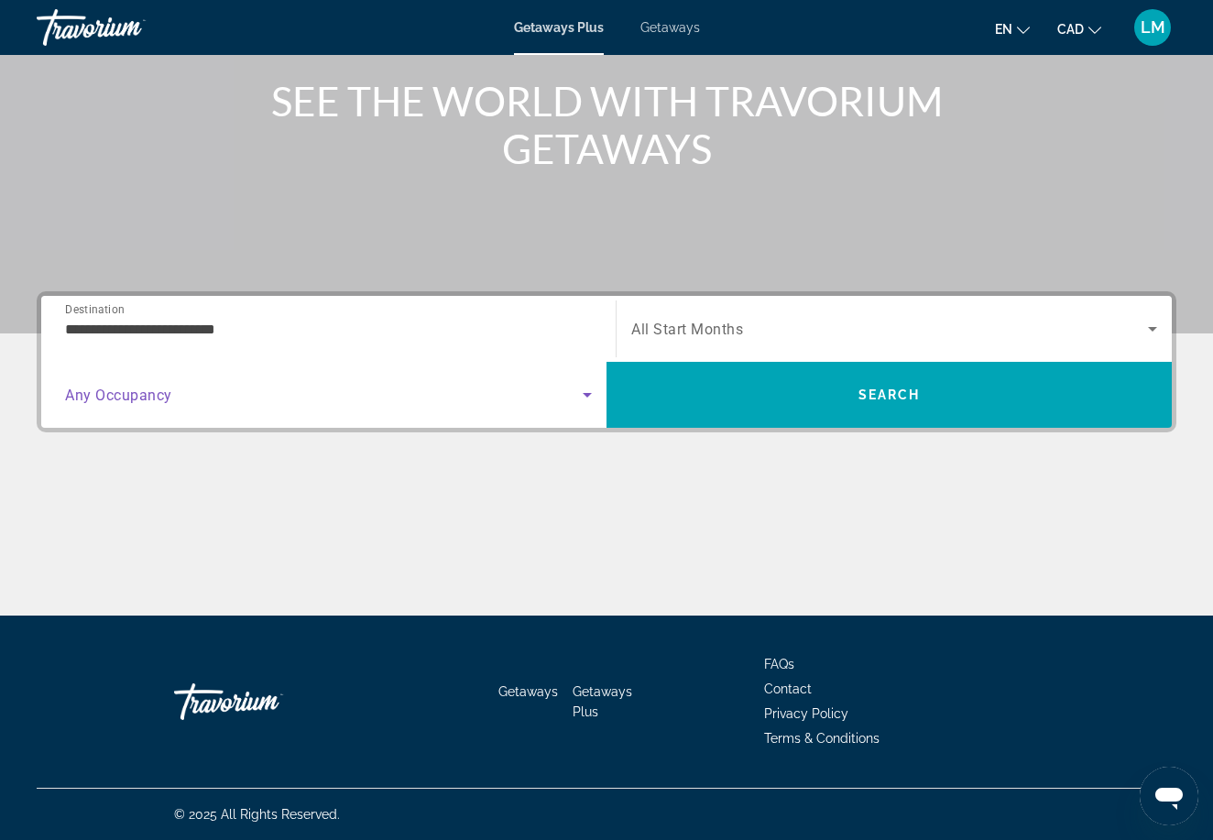
click at [370, 401] on span "Search widget" at bounding box center [324, 395] width 518 height 22
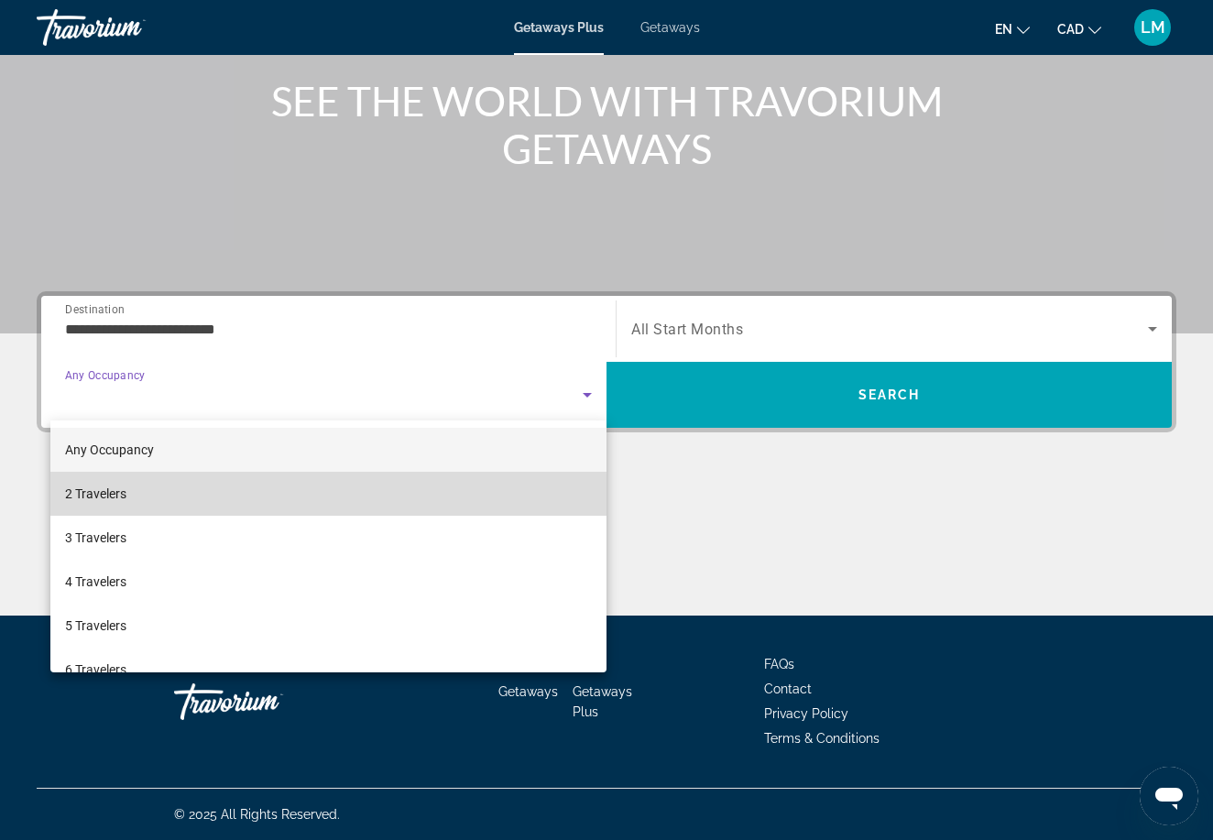
click at [304, 496] on mat-option "2 Travelers" at bounding box center [328, 494] width 556 height 44
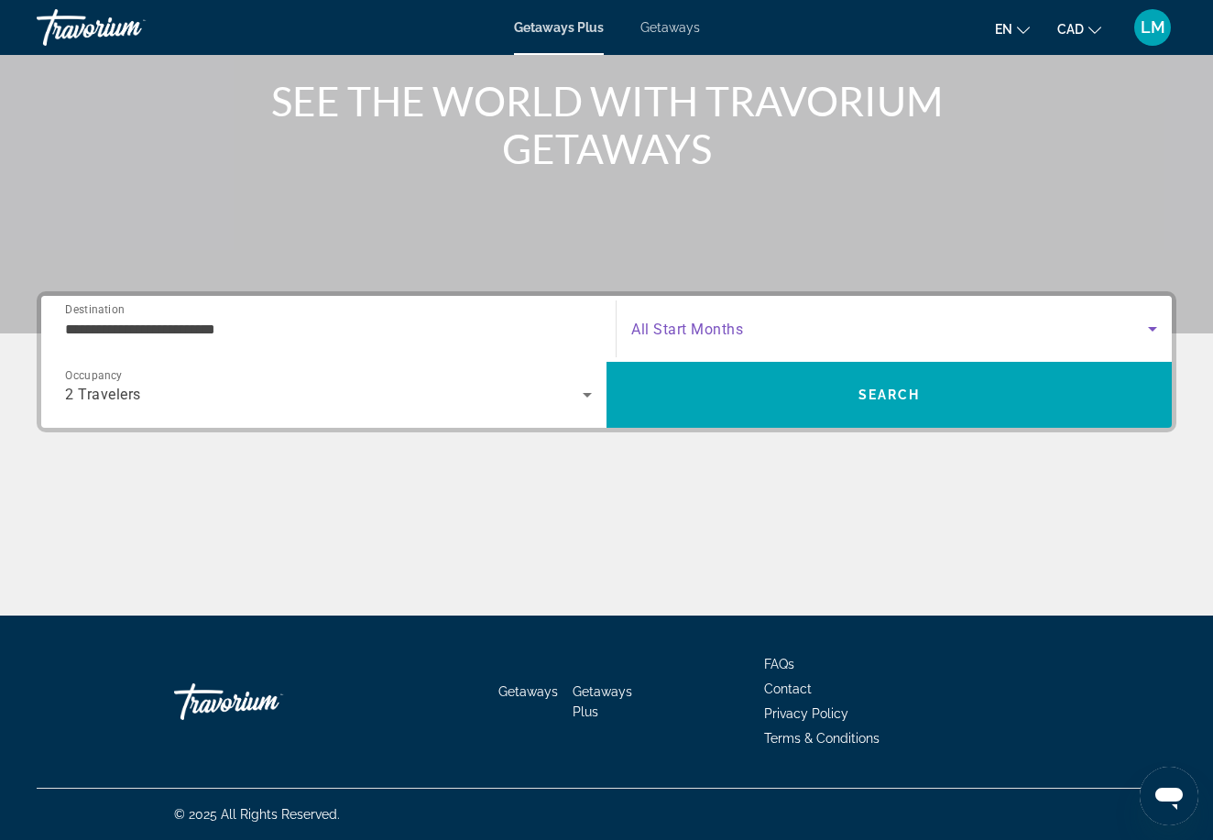
click at [671, 319] on span "Search widget" at bounding box center [889, 329] width 517 height 22
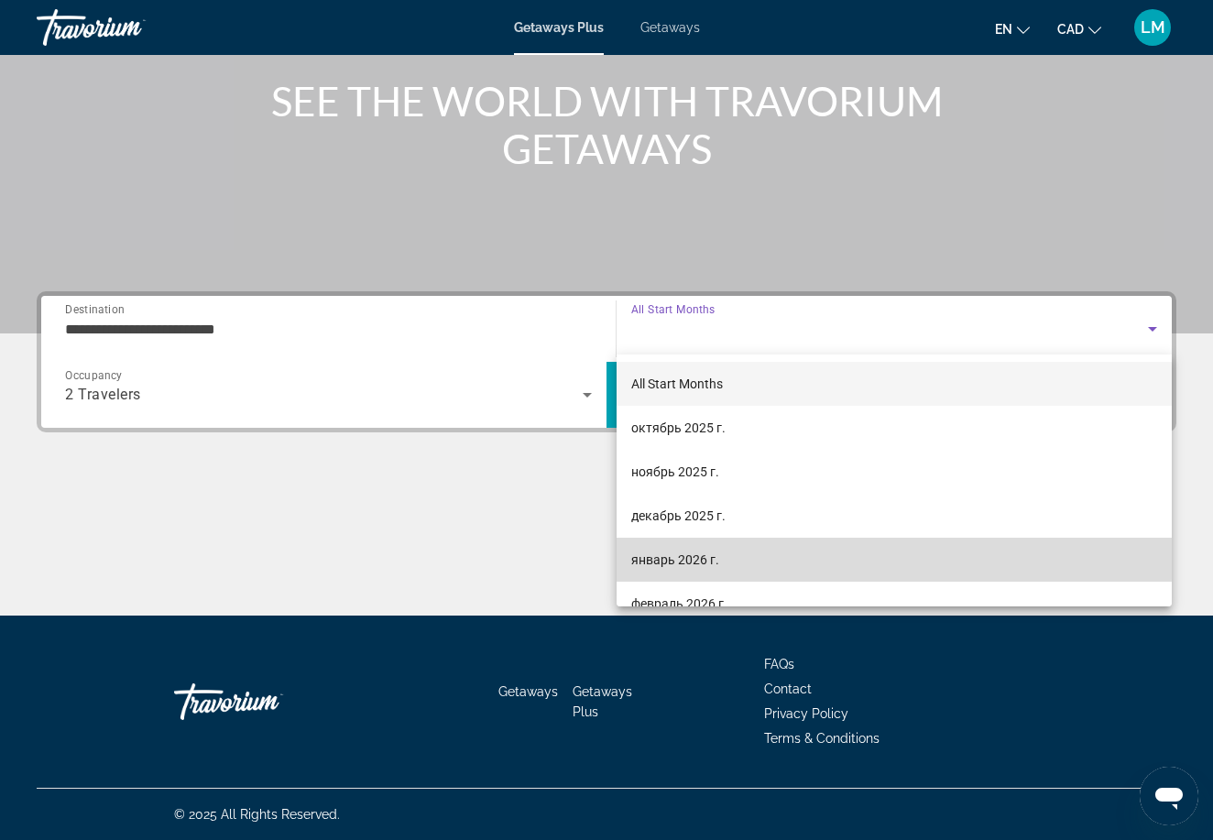
click at [677, 551] on span "январь 2026 г." at bounding box center [675, 560] width 88 height 22
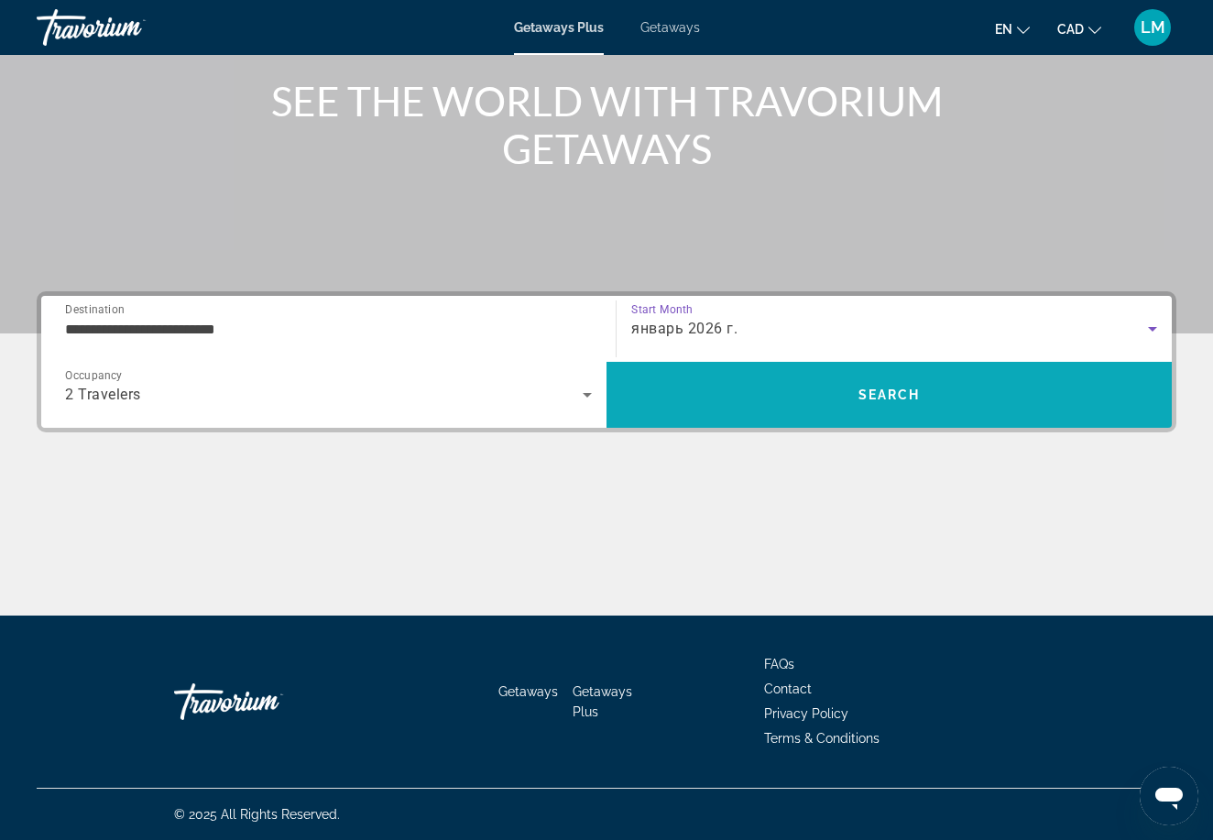
click at [728, 391] on span "Search" at bounding box center [888, 395] width 565 height 44
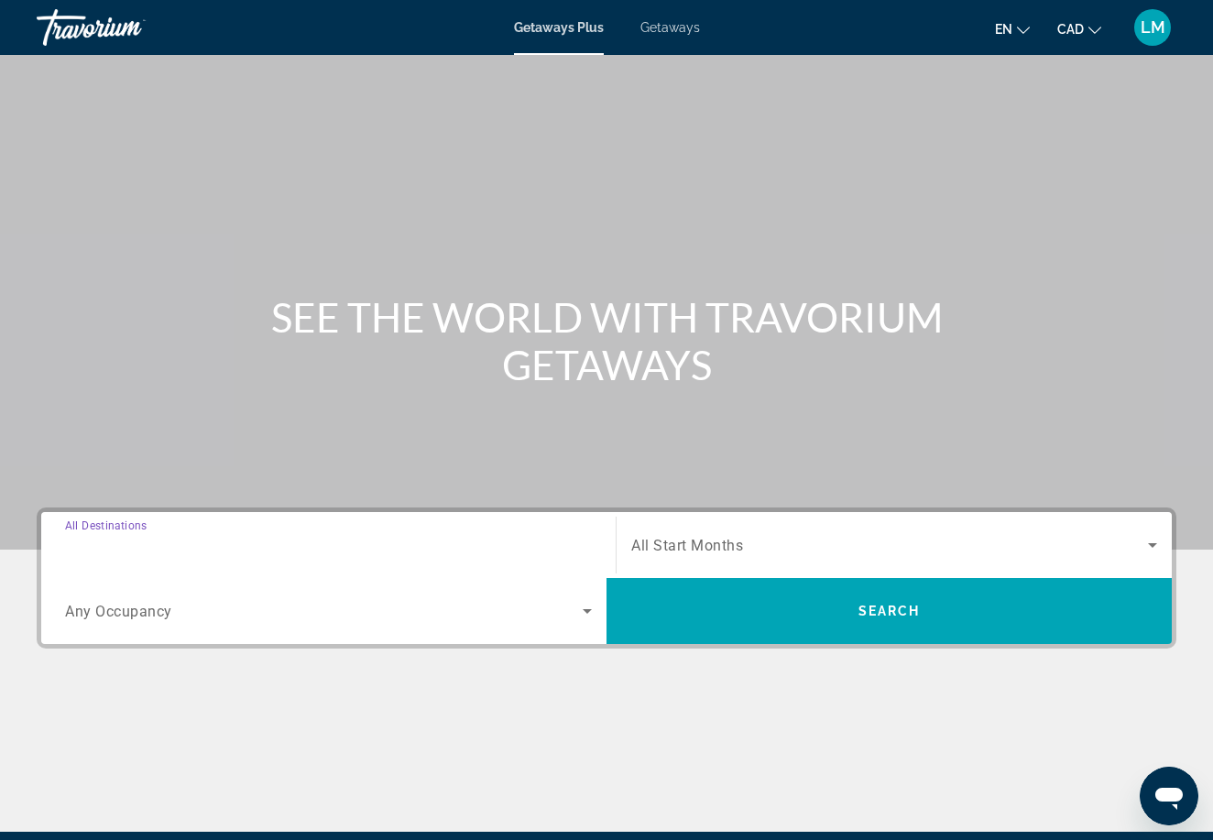
click at [346, 551] on input "Destination All Destinations" at bounding box center [328, 546] width 527 height 22
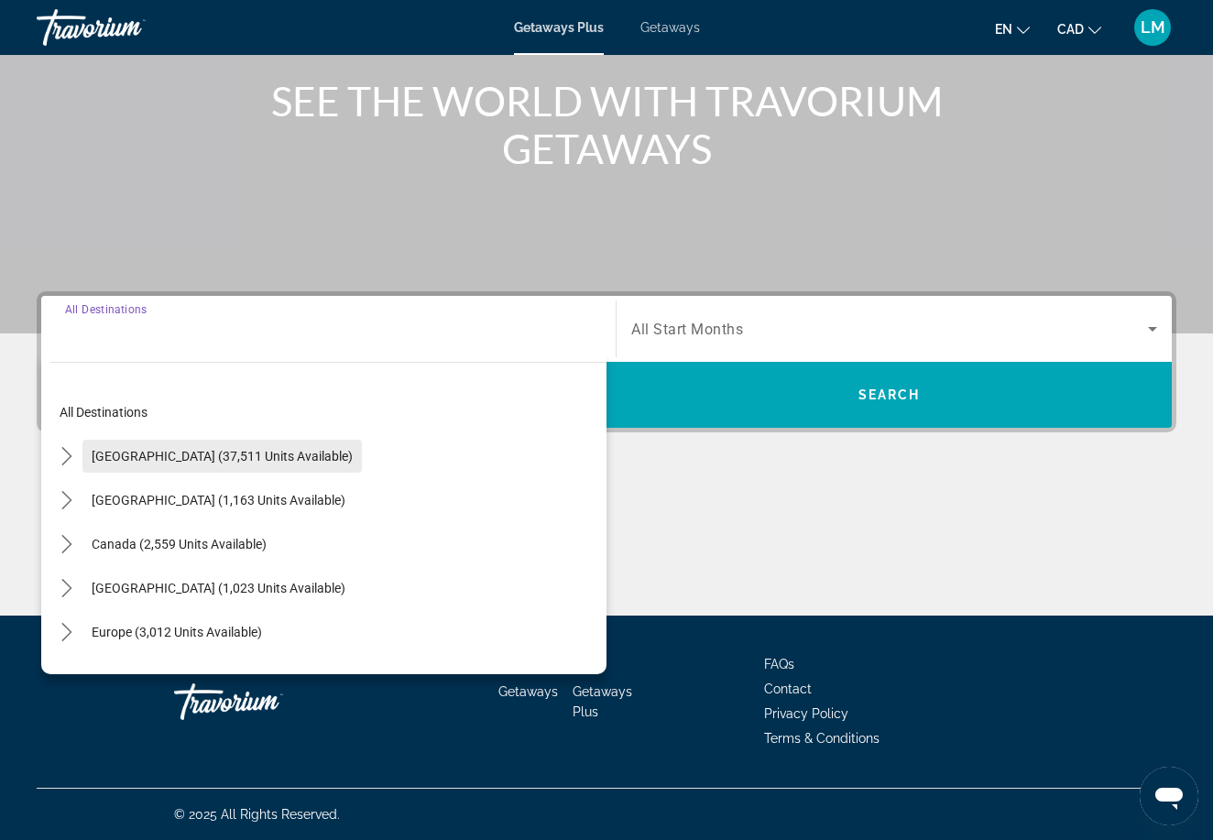
click at [300, 461] on span "[GEOGRAPHIC_DATA] (37,511 units available)" at bounding box center [222, 456] width 261 height 15
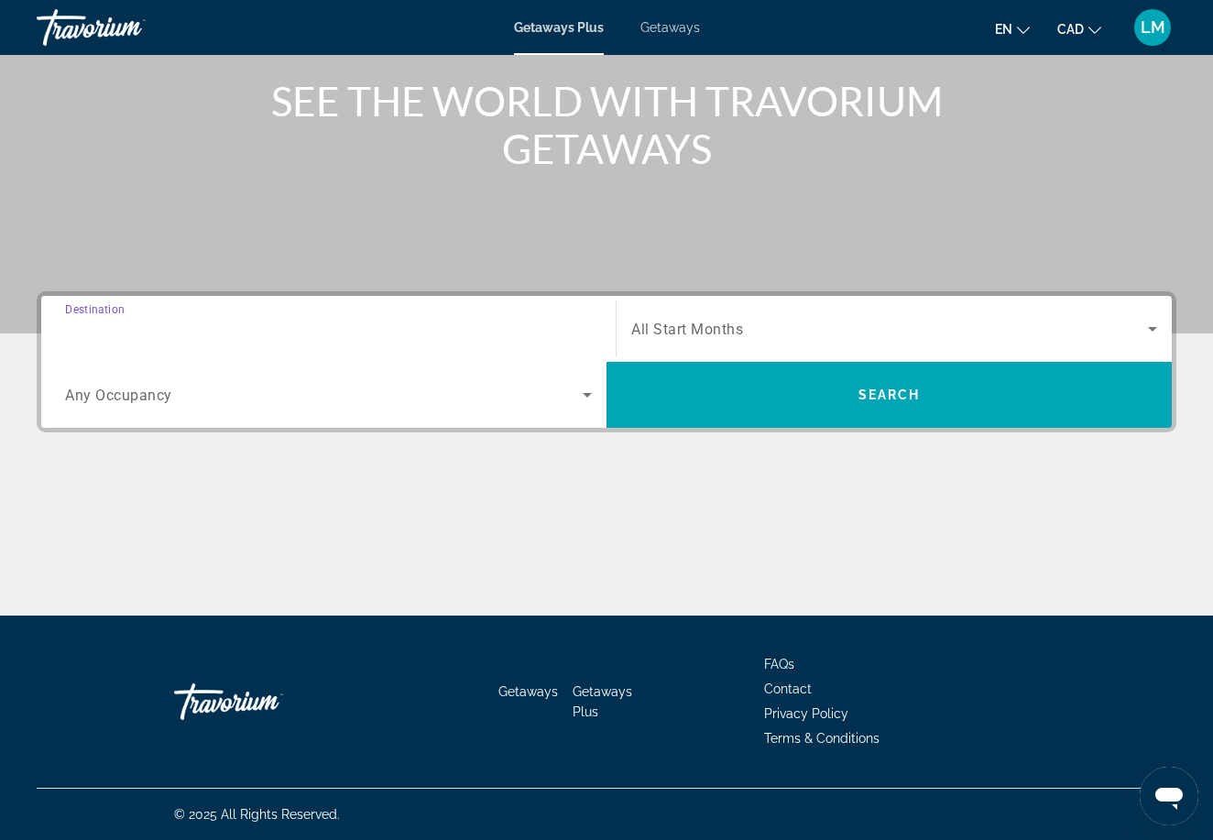
type input "**********"
click at [257, 408] on div "Search widget" at bounding box center [328, 394] width 527 height 51
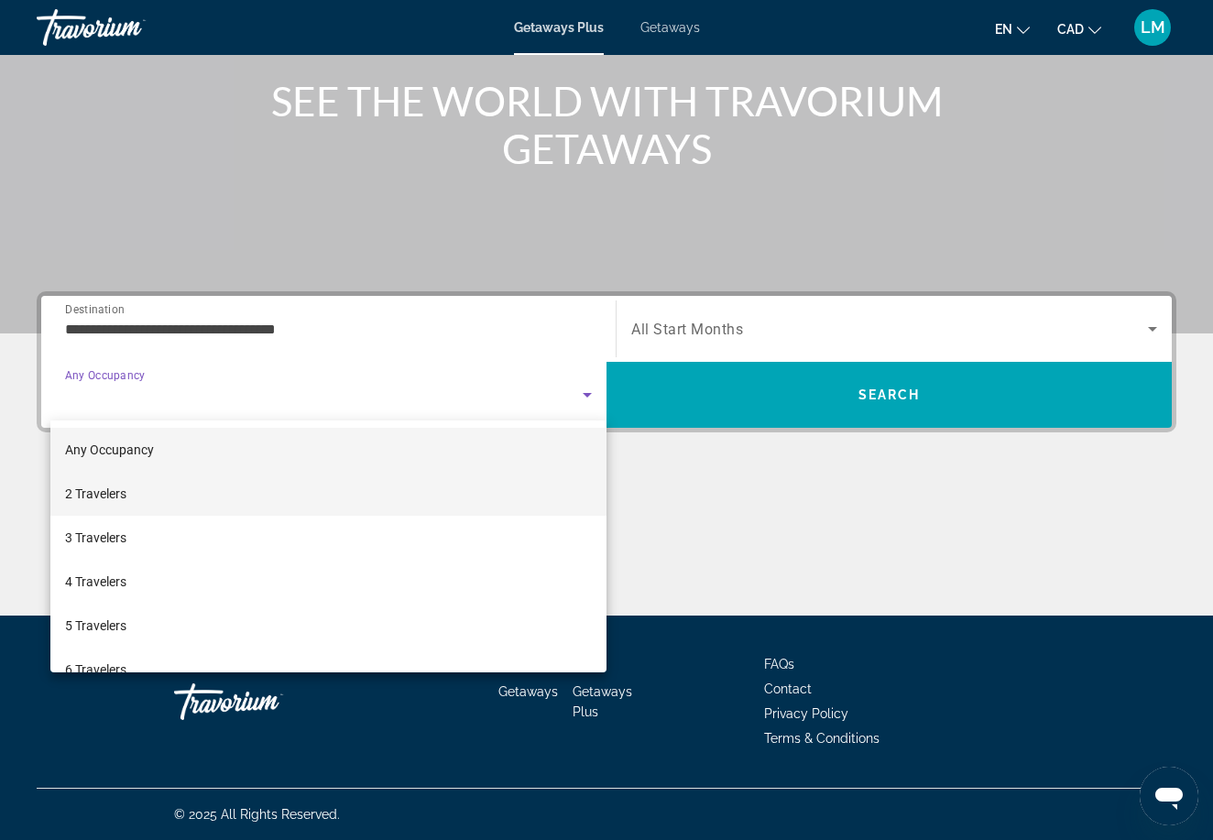
click at [215, 498] on mat-option "2 Travelers" at bounding box center [328, 494] width 556 height 44
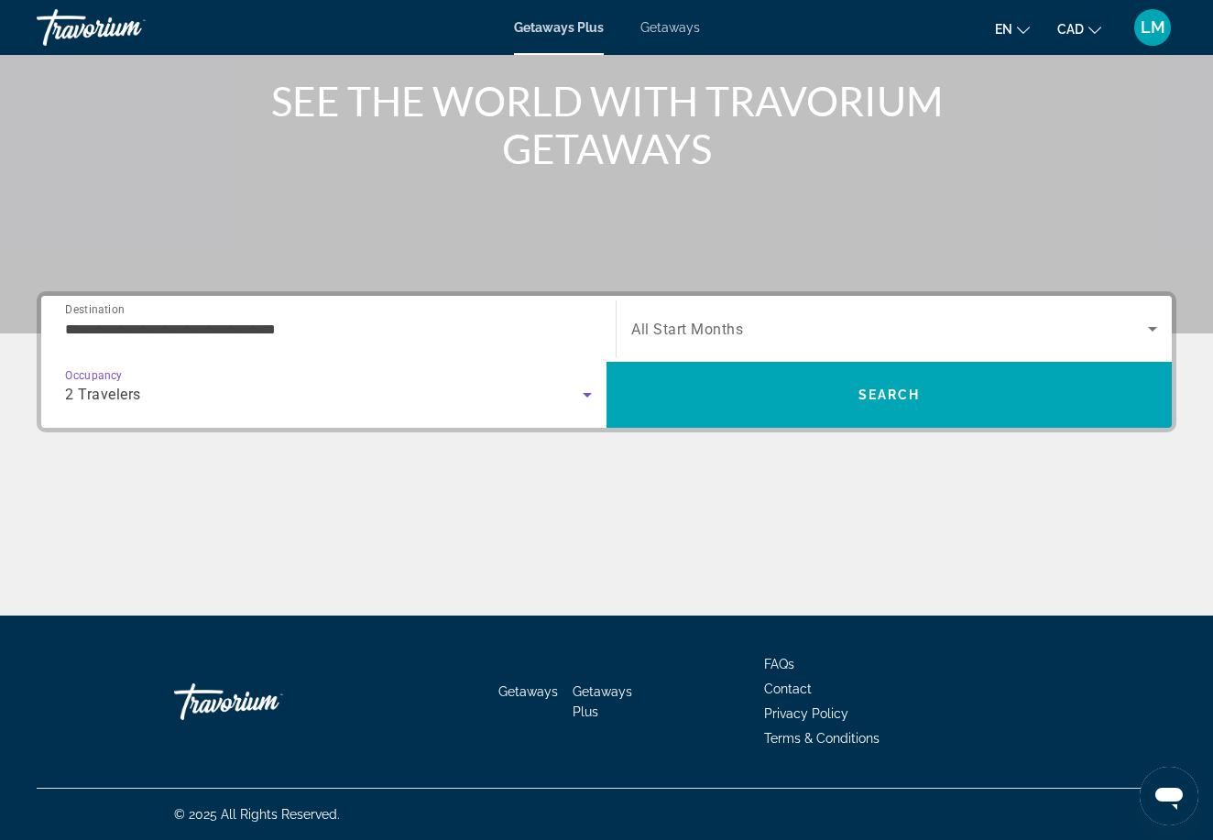
click at [654, 325] on span "All Start Months" at bounding box center [687, 329] width 112 height 17
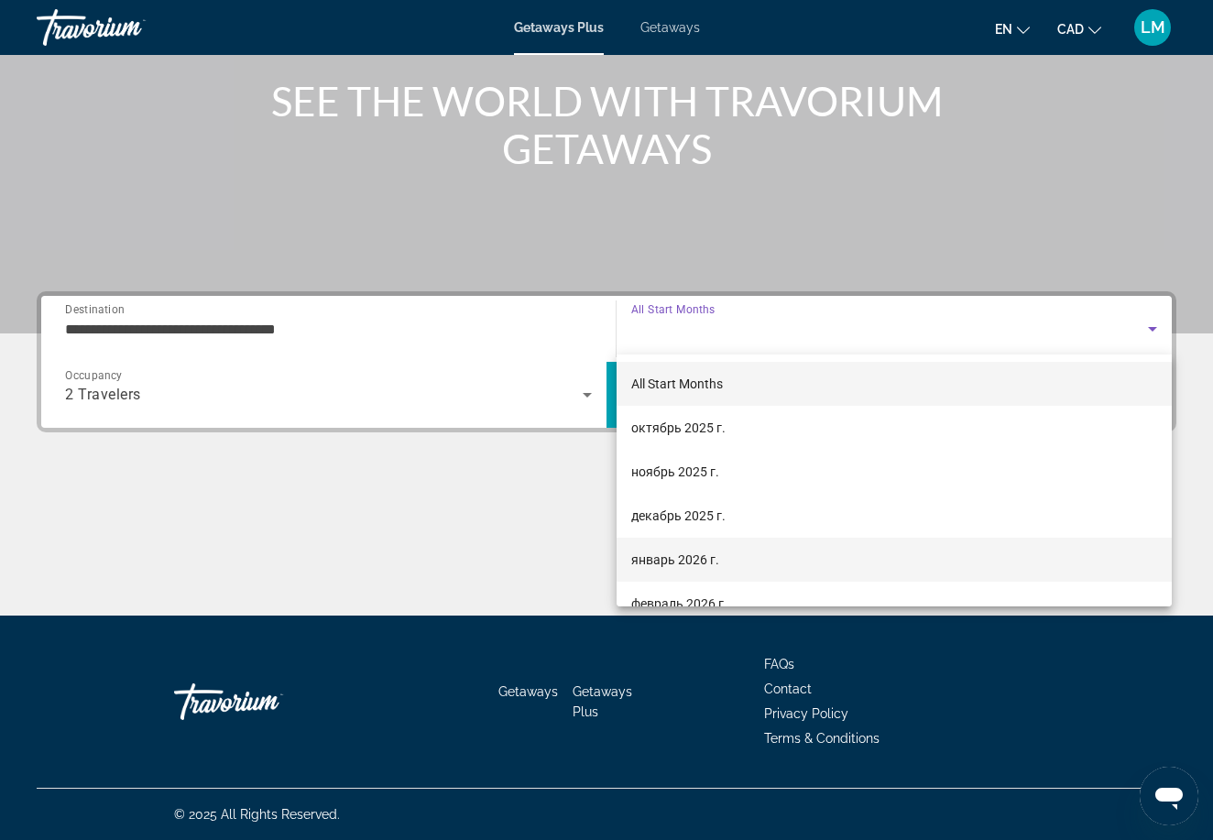
click at [670, 556] on span "январь 2026 г." at bounding box center [675, 560] width 88 height 22
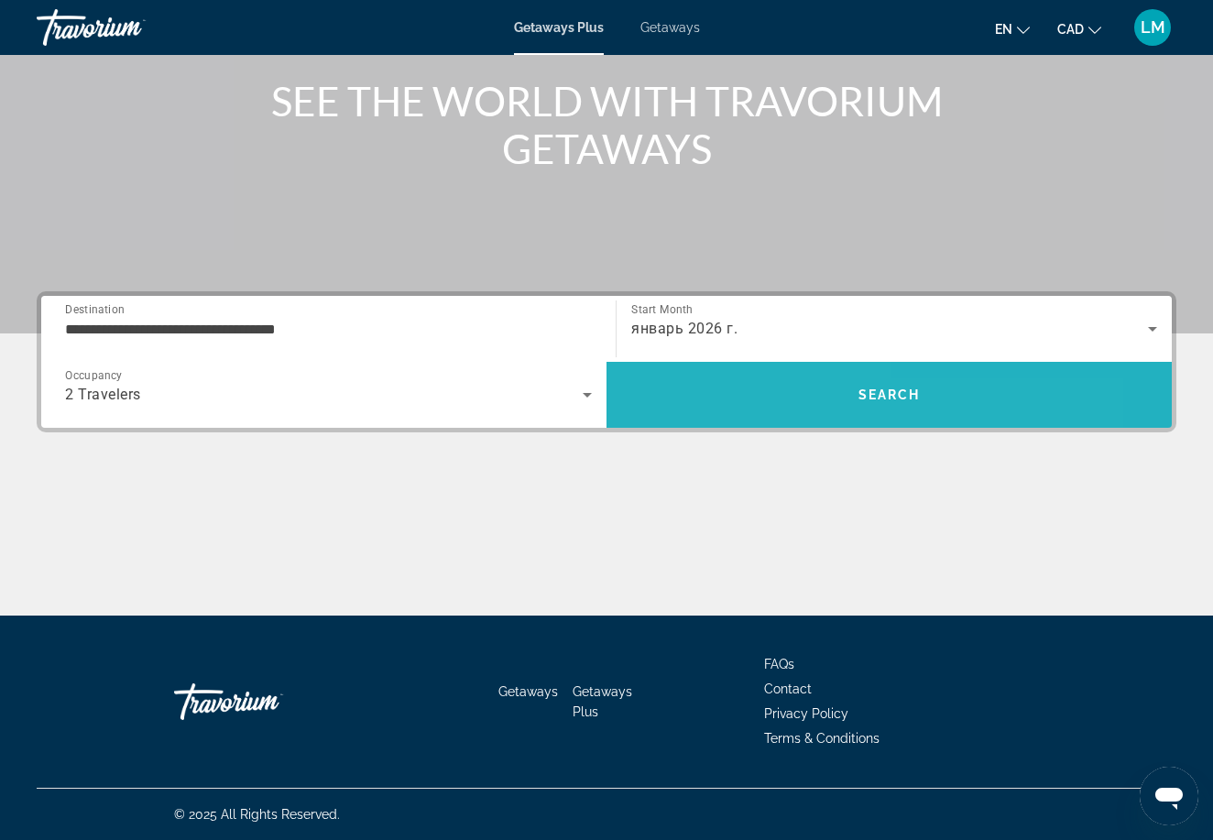
click at [682, 403] on span "Search" at bounding box center [888, 395] width 565 height 44
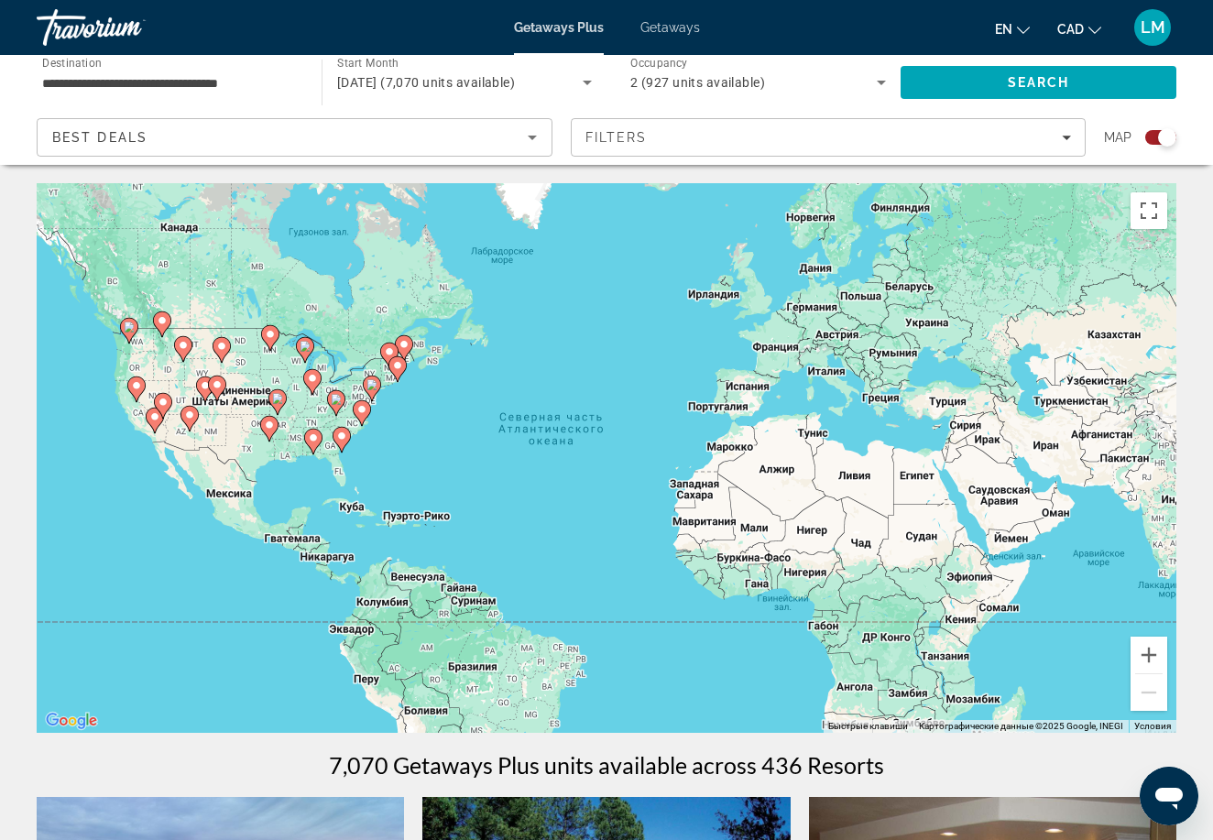
click at [270, 81] on input "**********" at bounding box center [170, 83] width 256 height 22
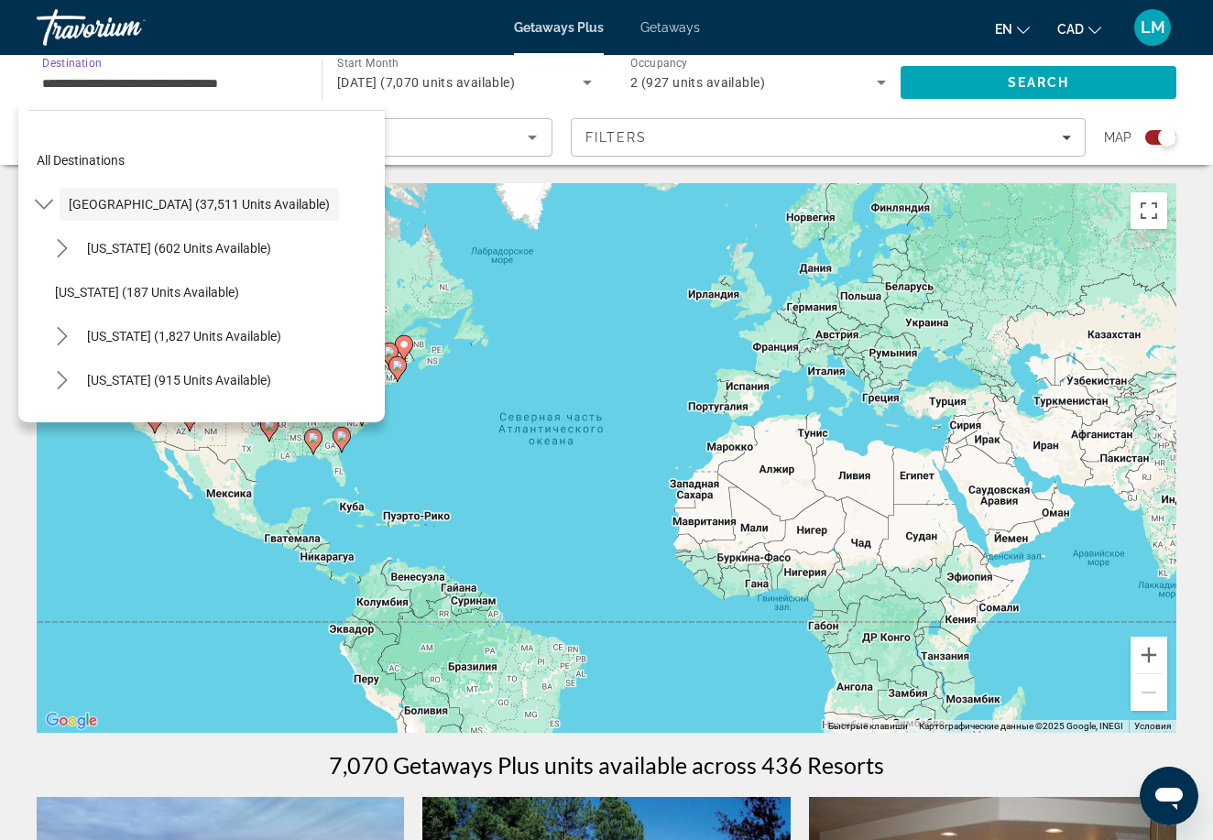
click at [89, 486] on div "Чтобы активировать перетаскивание с помощью клавиатуры, нажмите Alt + Ввод. Пос…" at bounding box center [607, 458] width 1140 height 550
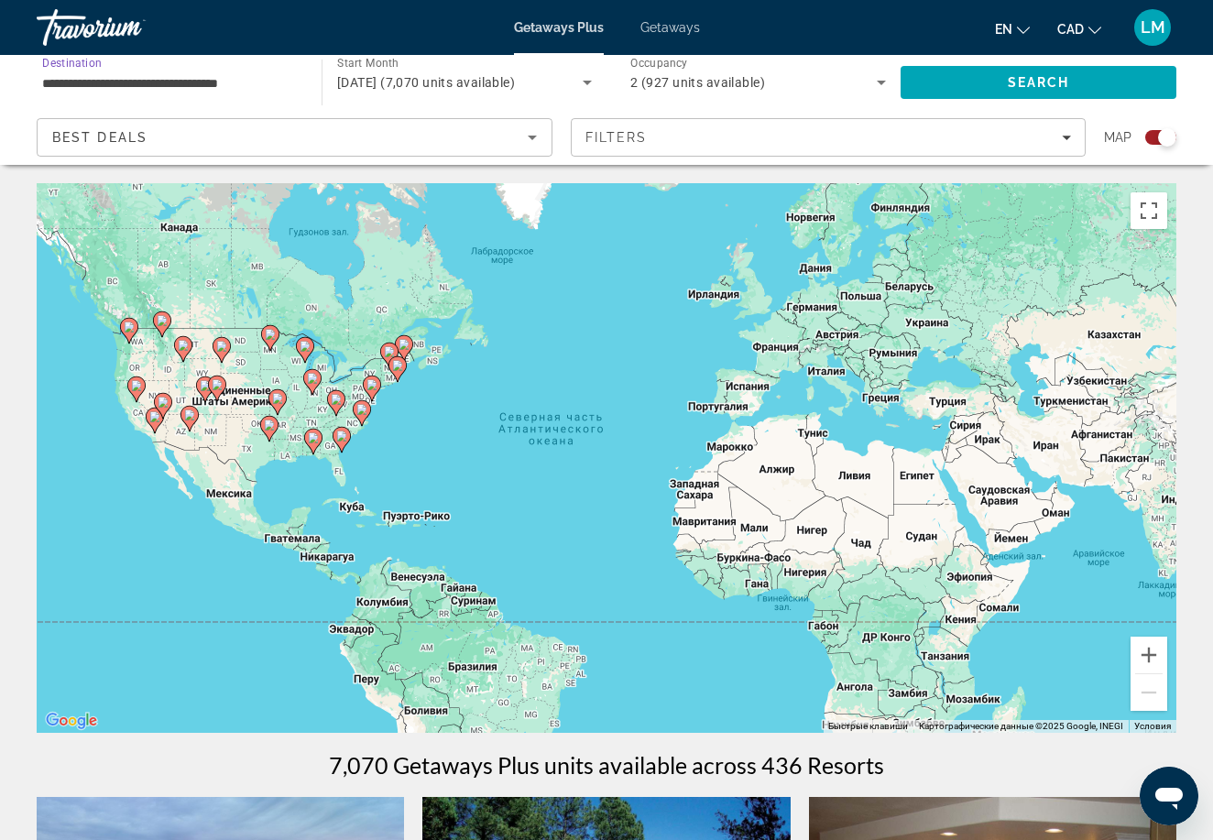
click at [217, 74] on input "**********" at bounding box center [170, 83] width 256 height 22
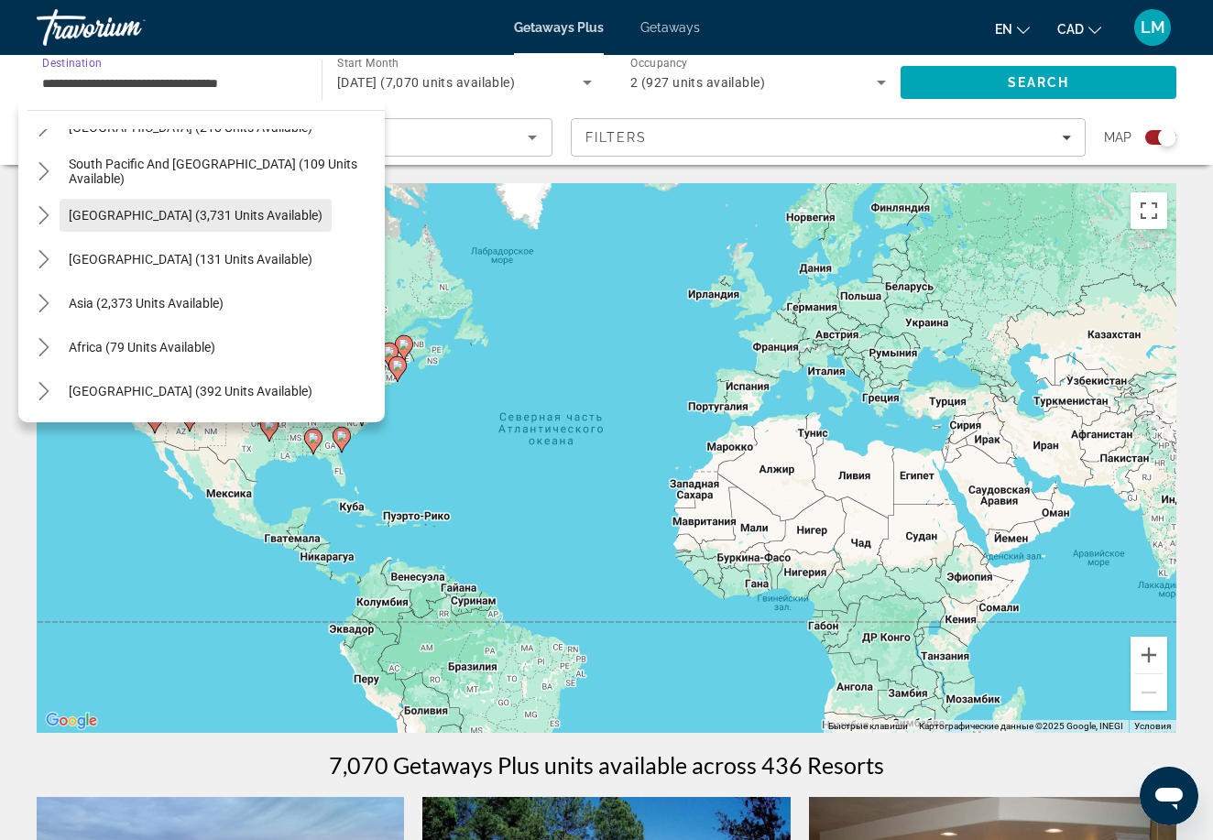
scroll to position [1968, 0]
click at [663, 14] on div "Getaways Plus Getaways en English Español Français Italiano Português русский C…" at bounding box center [606, 28] width 1213 height 48
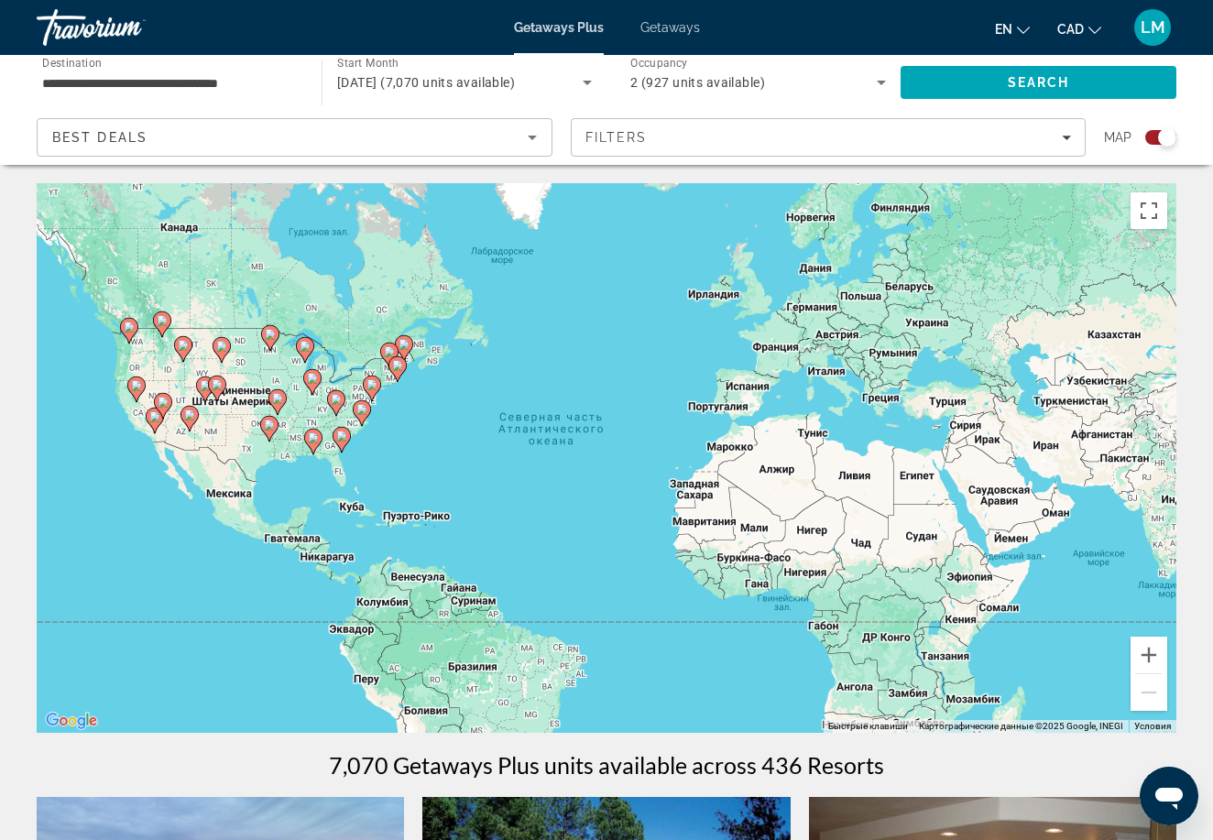
click at [665, 34] on span "Getaways" at bounding box center [670, 27] width 60 height 15
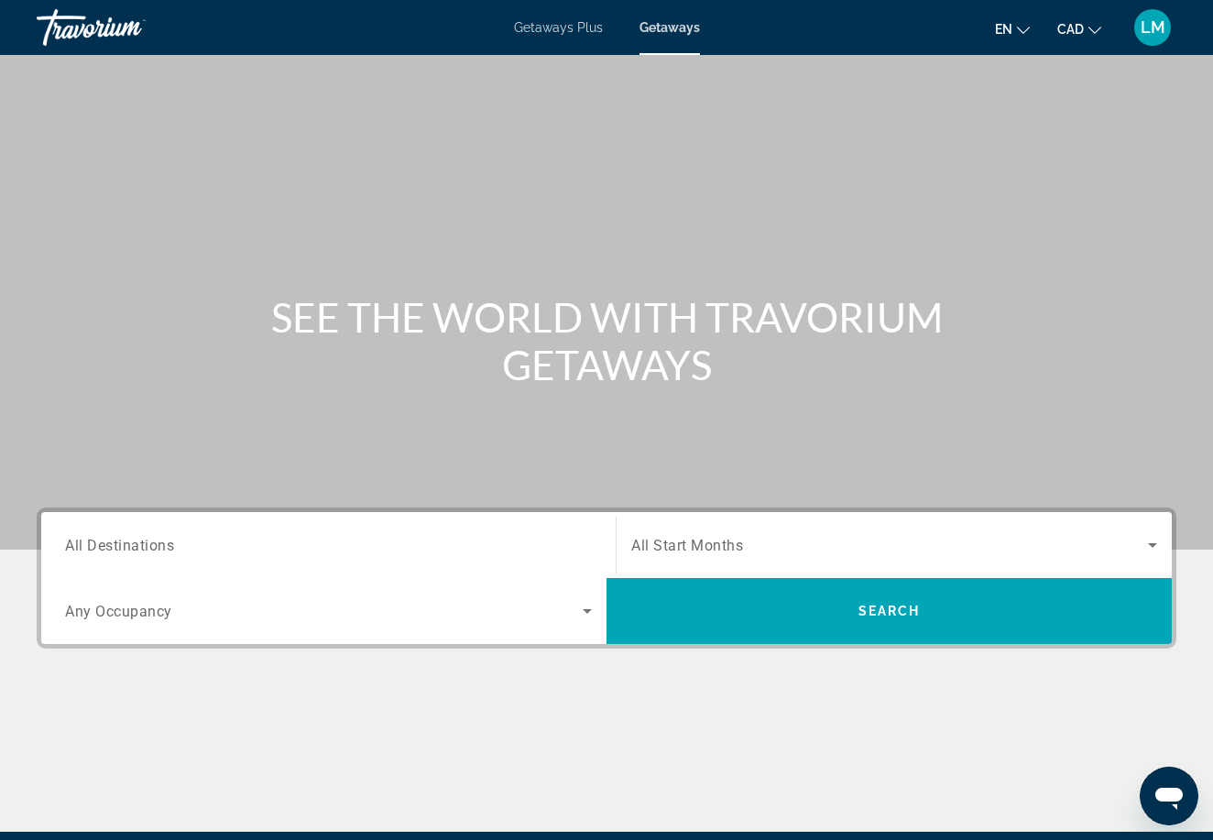
click at [229, 539] on input "Destination All Destinations" at bounding box center [328, 546] width 527 height 22
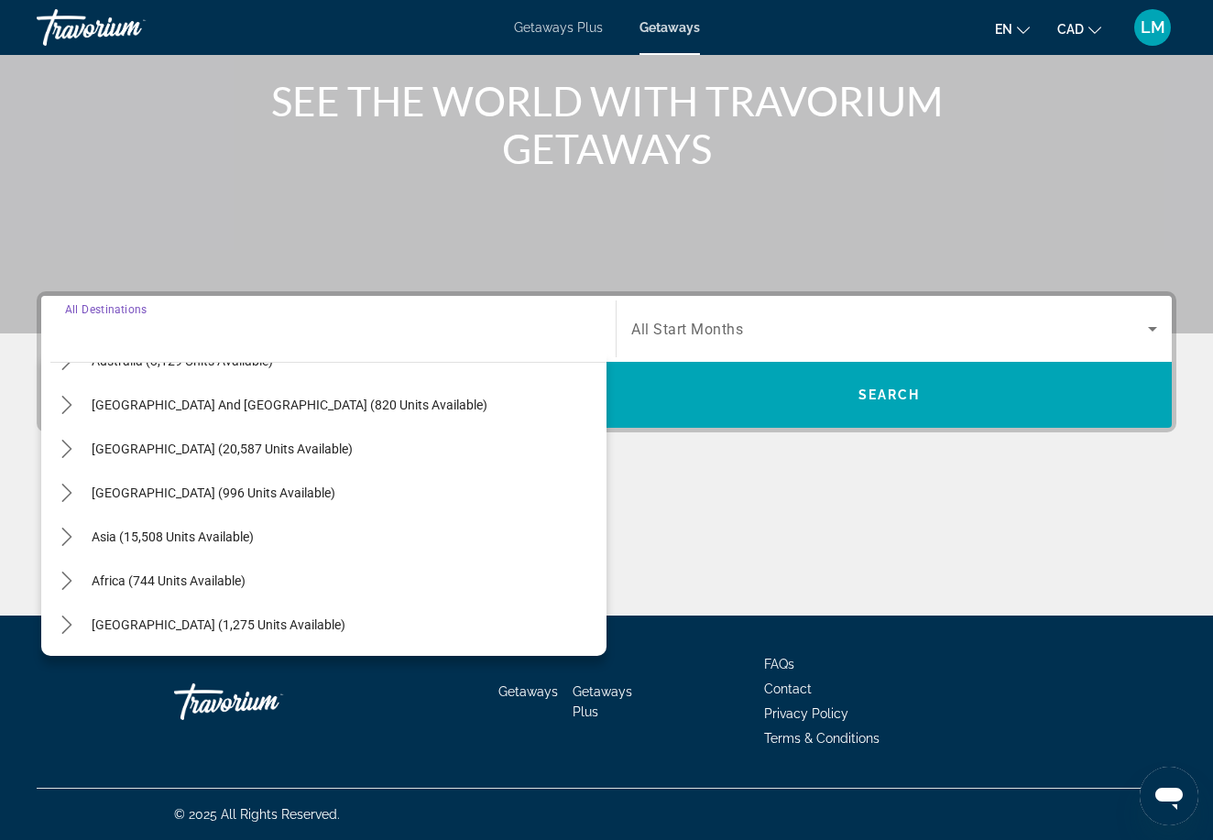
scroll to position [297, 0]
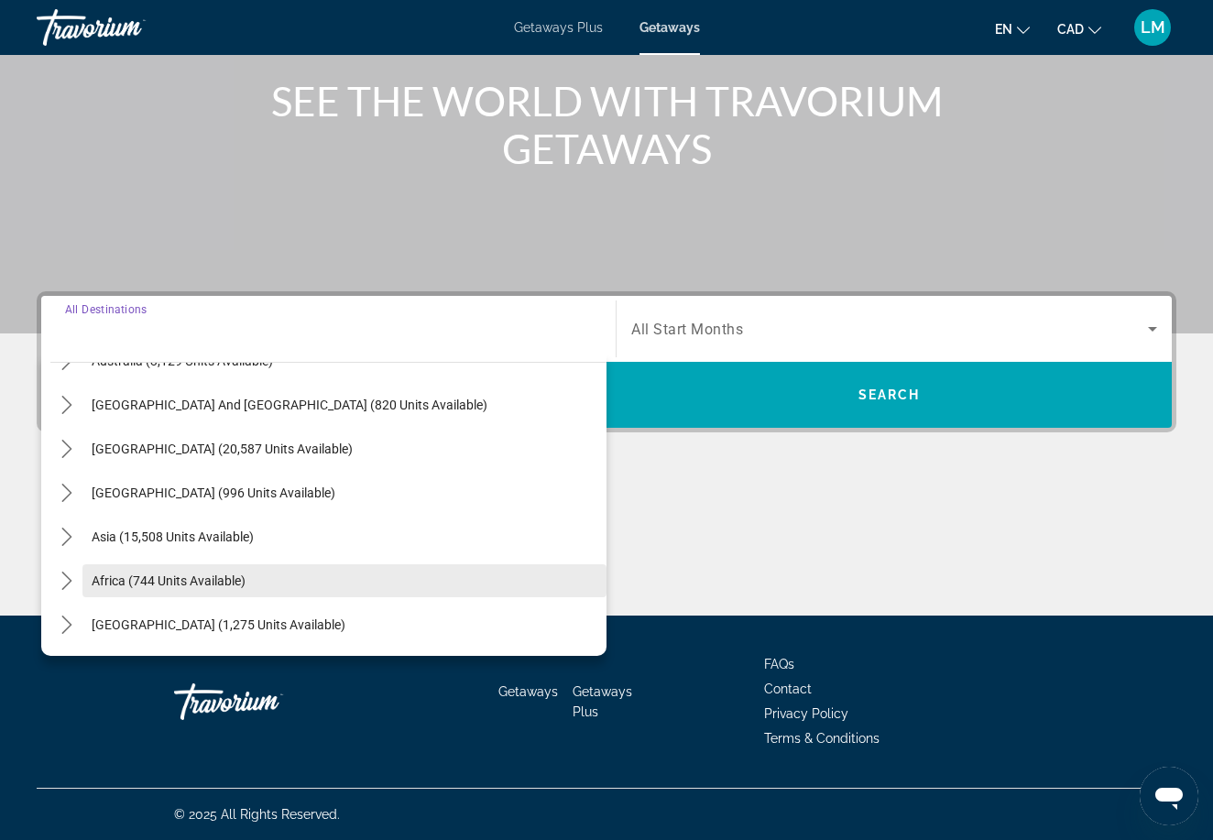
click at [202, 586] on span "Africa (744 units available)" at bounding box center [169, 580] width 154 height 15
type input "**********"
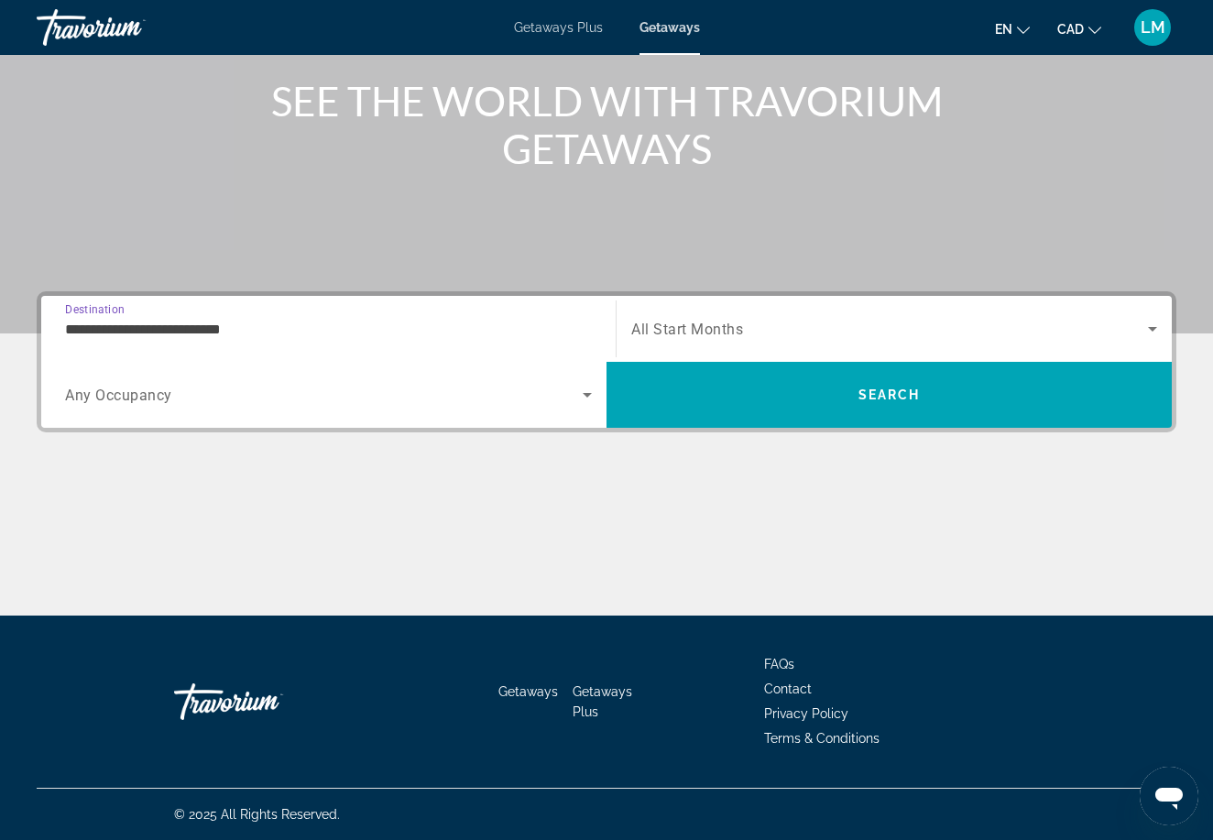
click at [526, 394] on span "Search widget" at bounding box center [324, 395] width 518 height 22
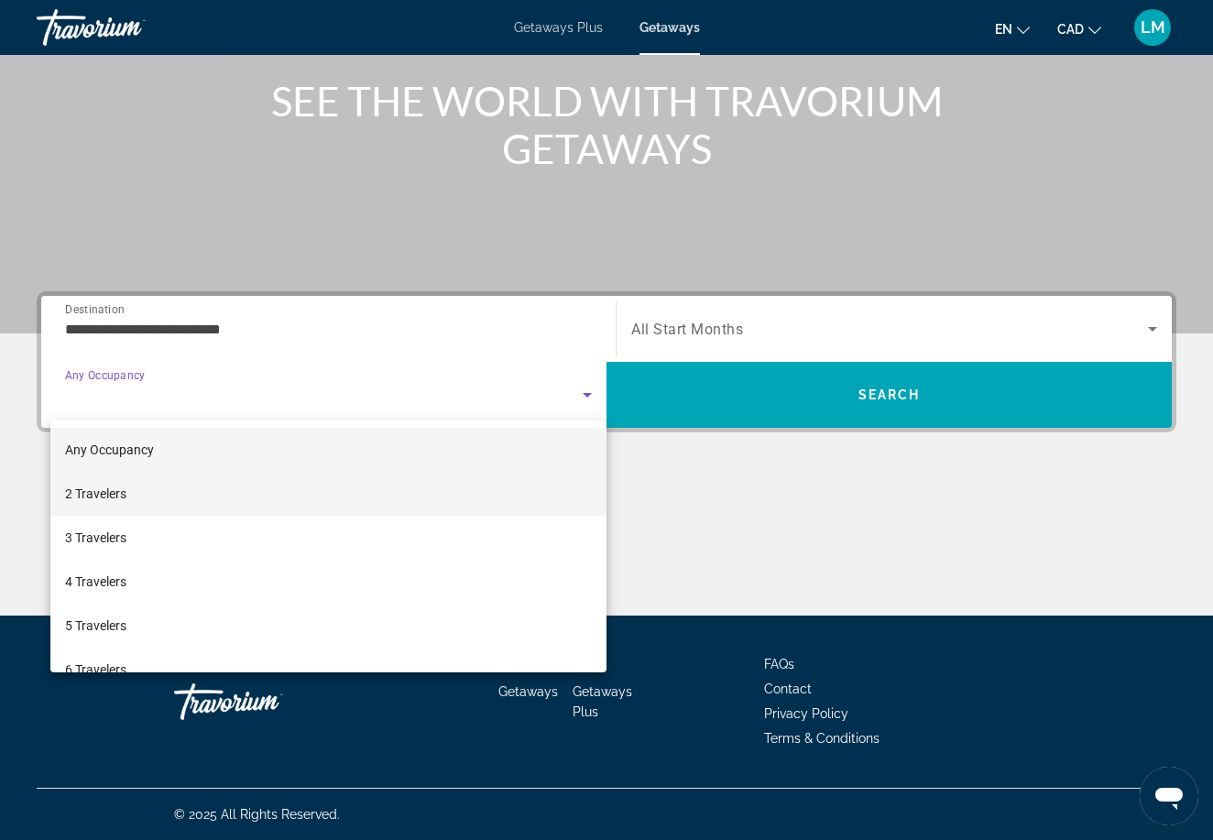
click at [392, 495] on mat-option "2 Travelers" at bounding box center [328, 494] width 556 height 44
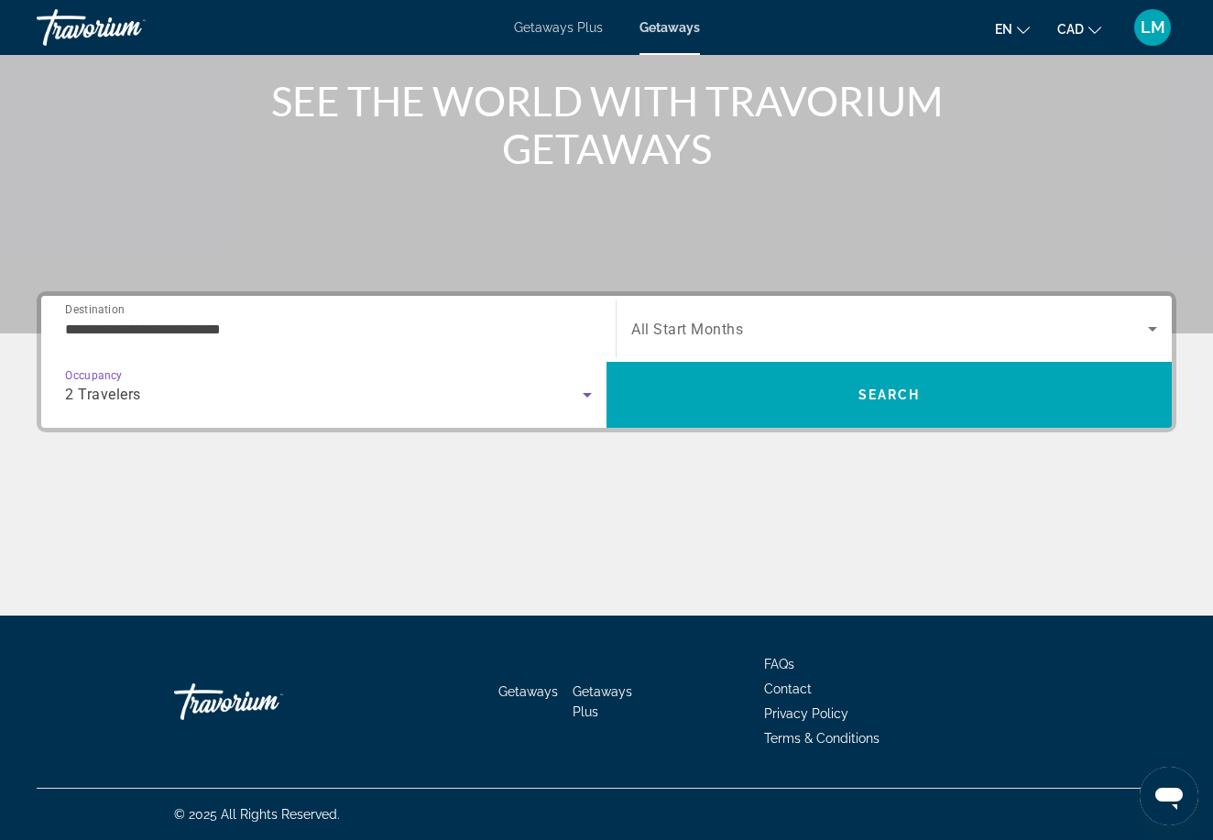
click at [675, 314] on div "Search widget" at bounding box center [894, 328] width 526 height 51
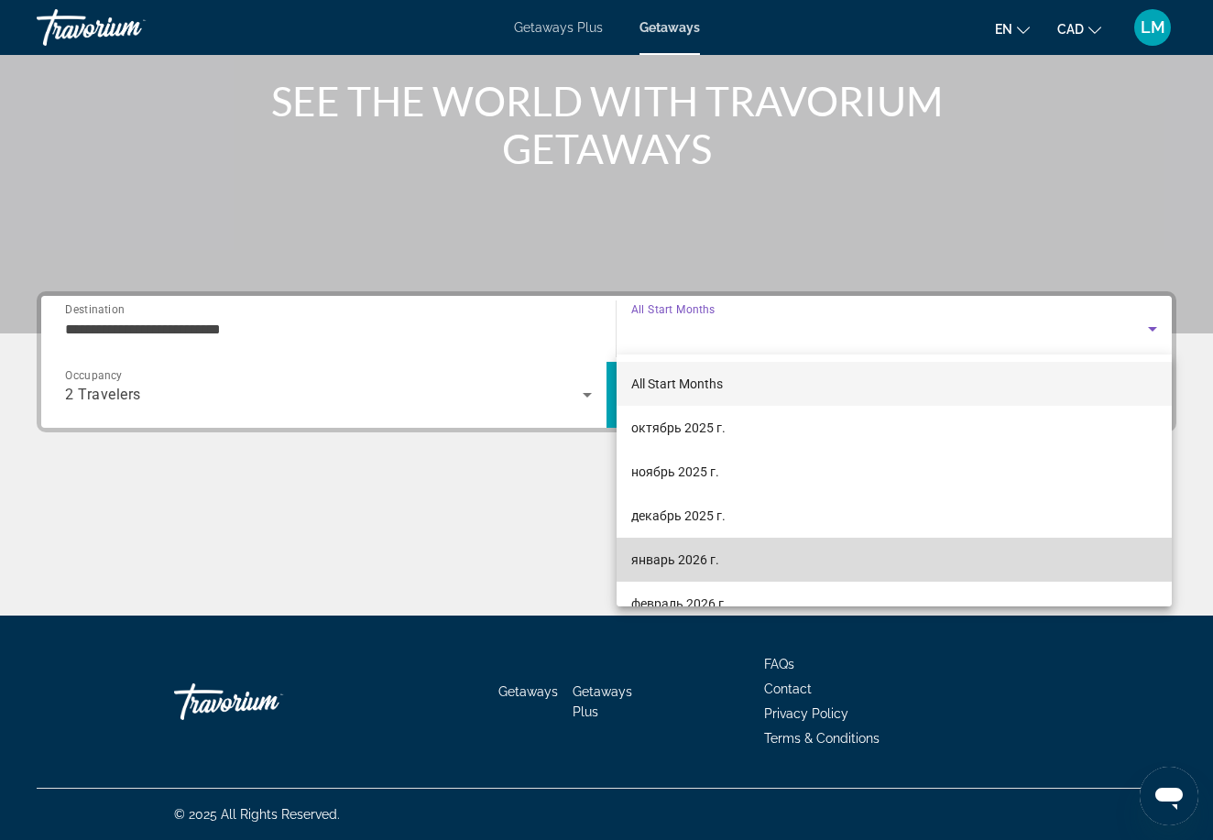
click at [650, 551] on span "январь 2026 г." at bounding box center [675, 560] width 88 height 22
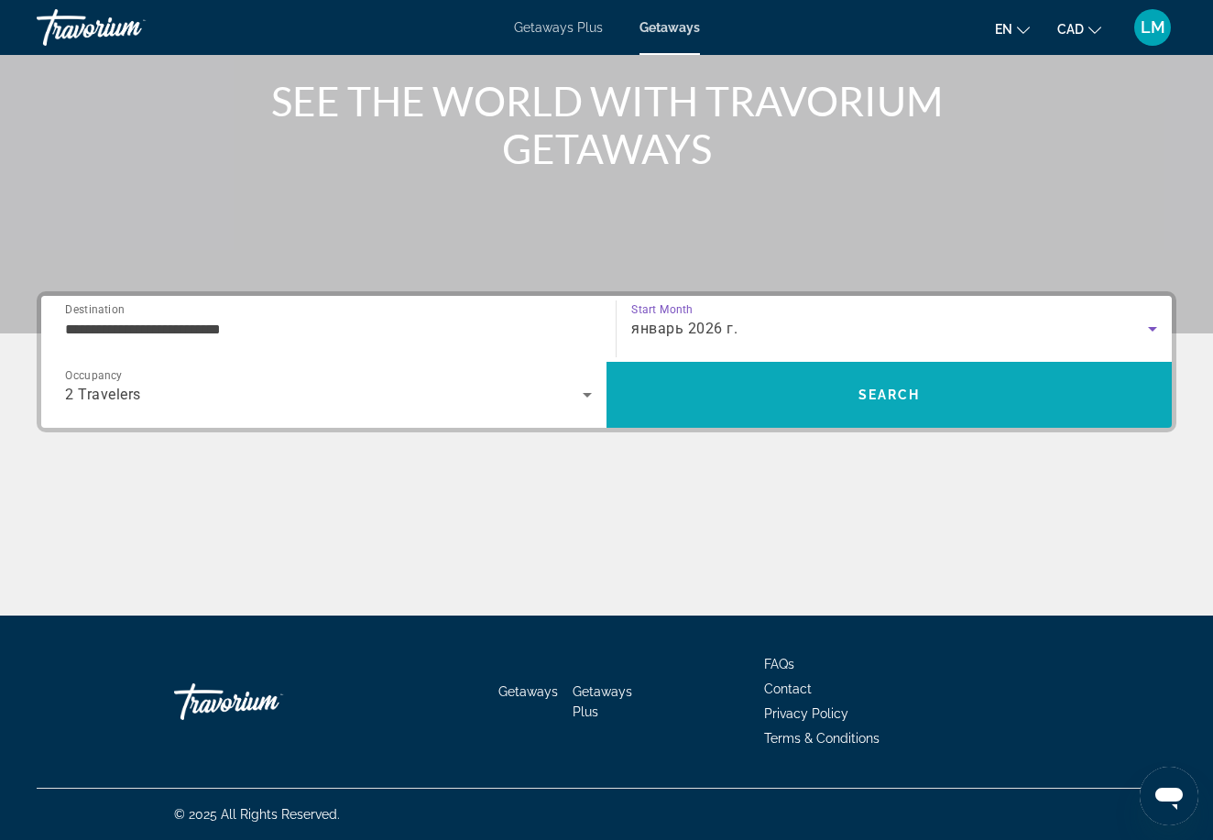
click at [703, 406] on span "Search" at bounding box center [888, 395] width 565 height 44
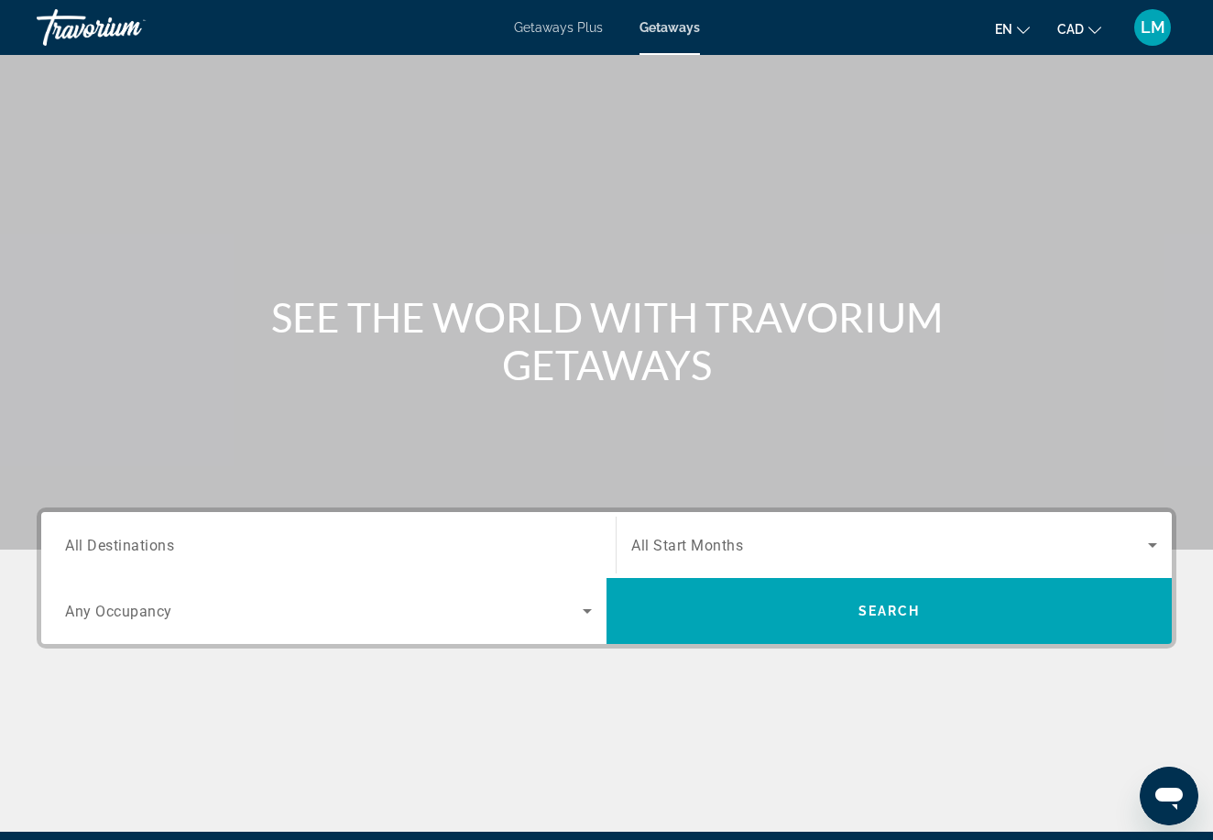
click at [199, 551] on input "Destination All Destinations" at bounding box center [328, 546] width 527 height 22
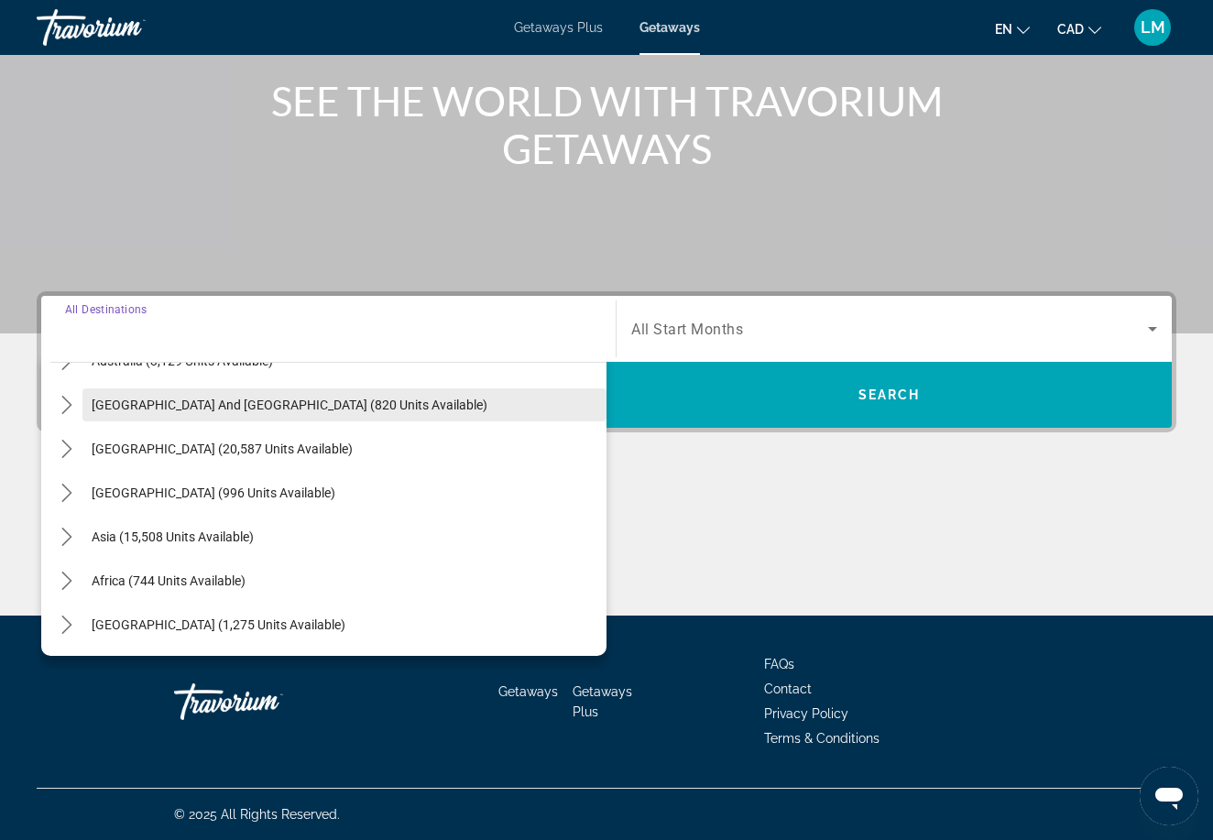
scroll to position [297, 0]
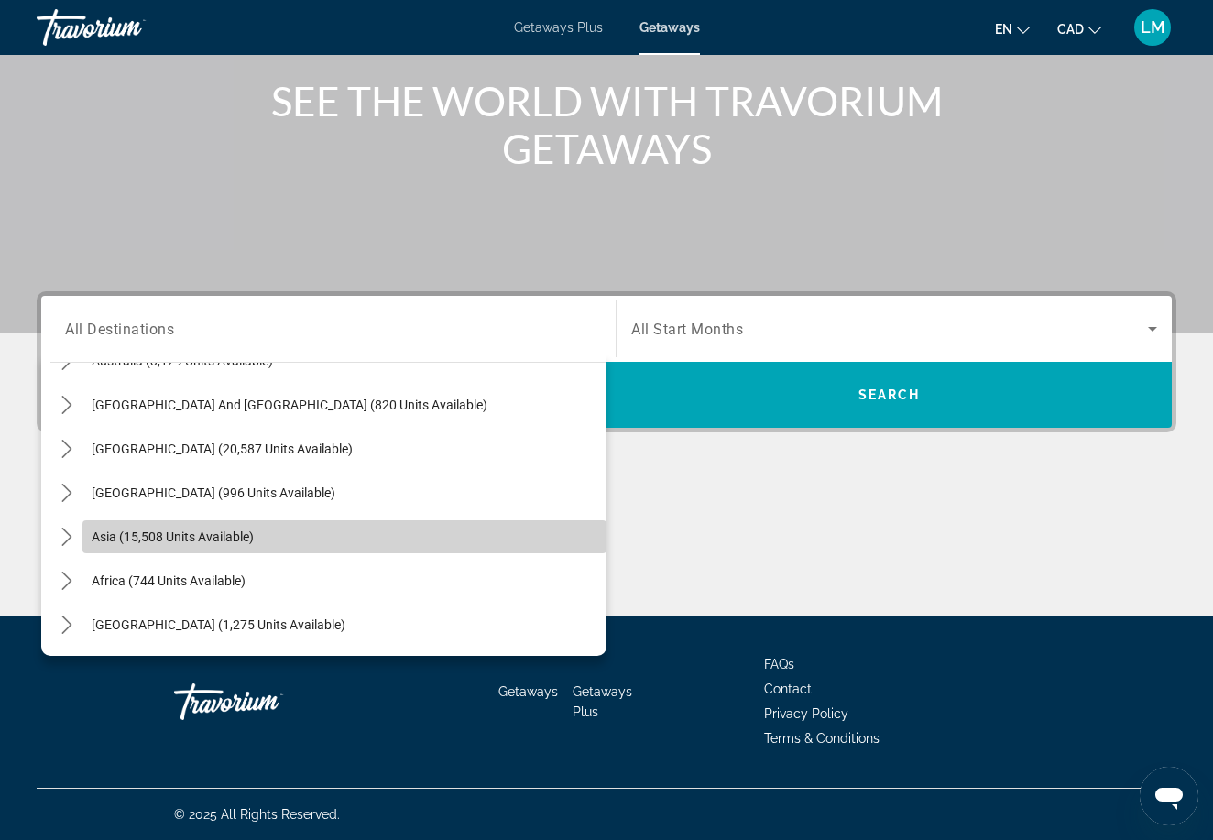
click at [199, 551] on span "Select destination: Asia (15,508 units available)" at bounding box center [344, 537] width 524 height 44
type input "**********"
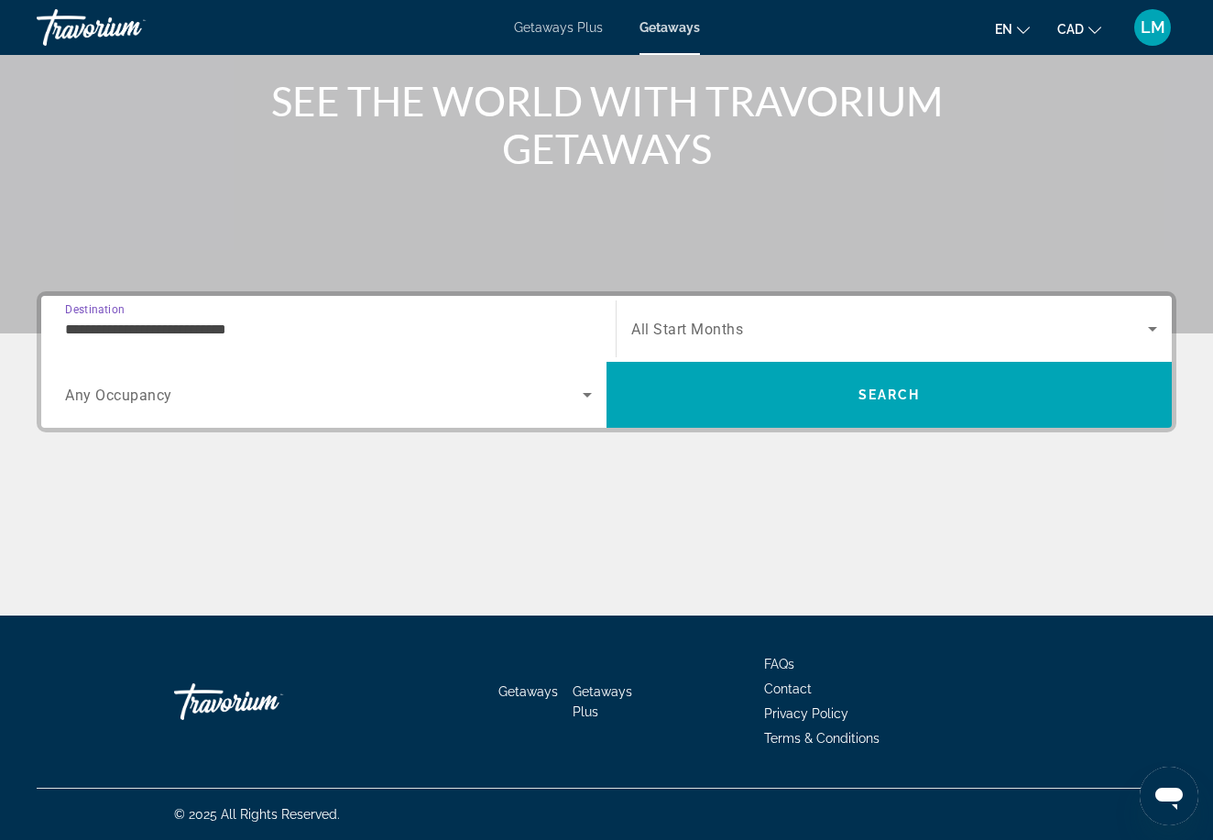
click at [365, 394] on span "Search widget" at bounding box center [324, 395] width 518 height 22
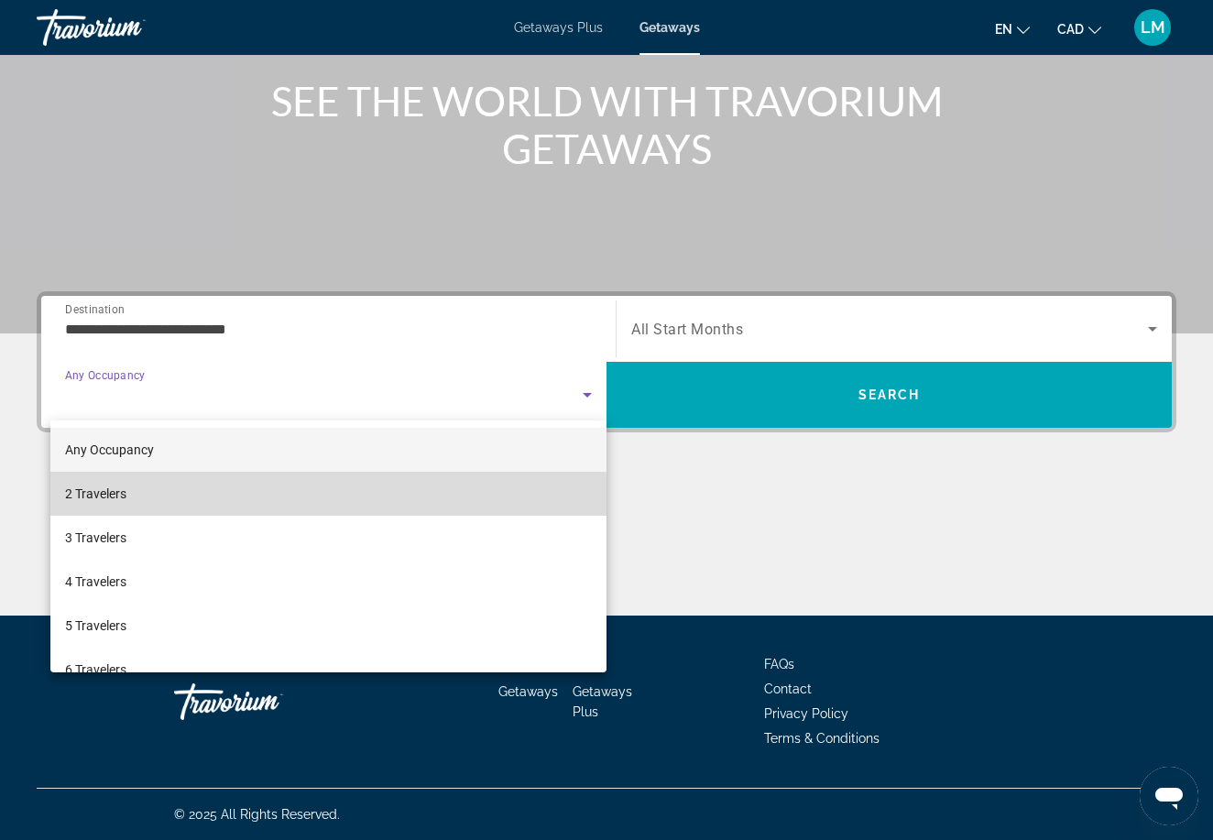
click at [268, 497] on mat-option "2 Travelers" at bounding box center [328, 494] width 556 height 44
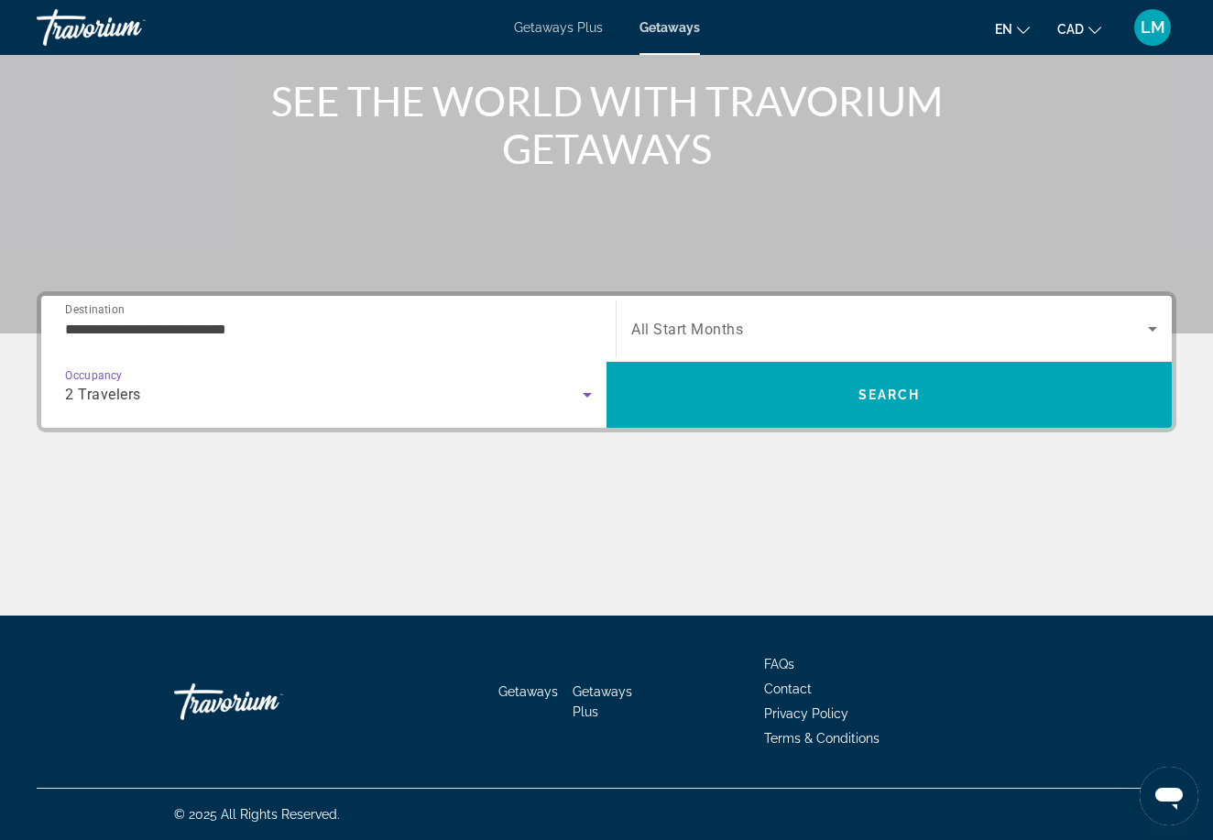
click at [676, 323] on span "All Start Months" at bounding box center [687, 329] width 112 height 17
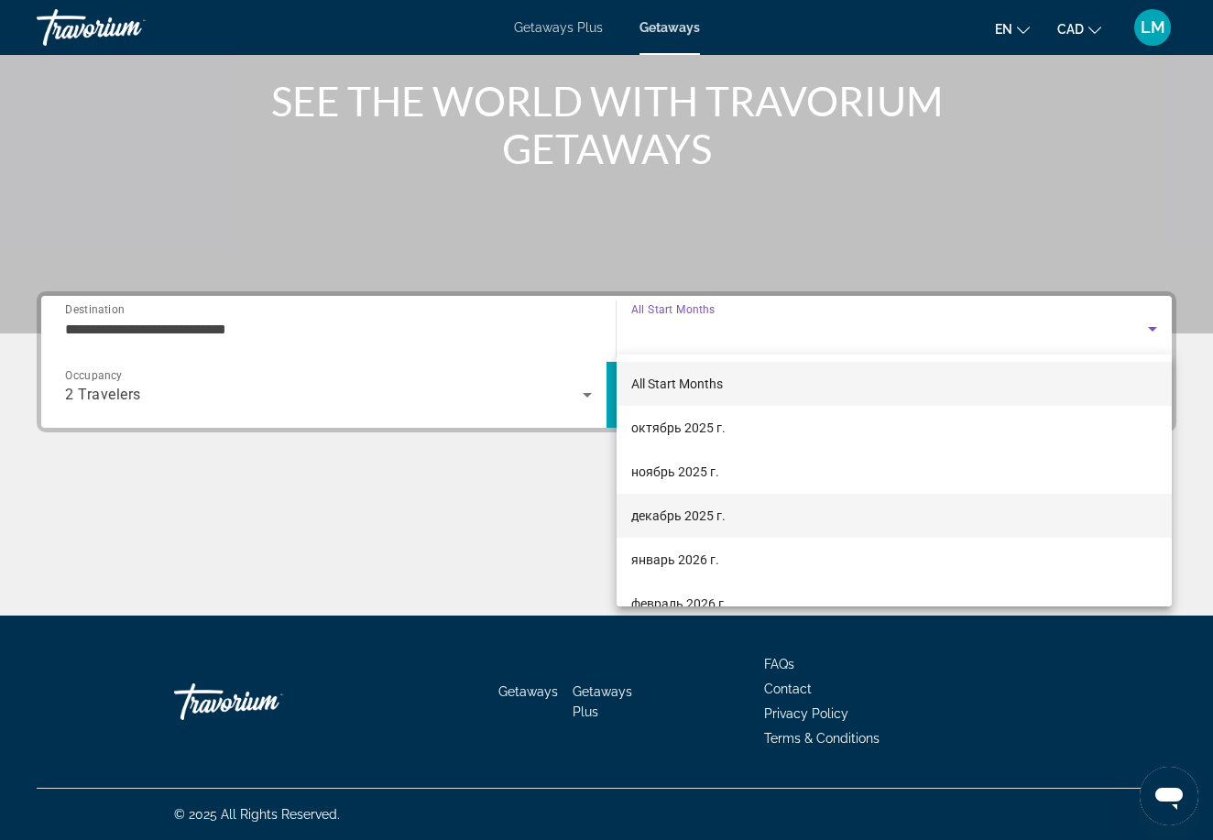
click at [682, 516] on span "декабрь 2025 г." at bounding box center [678, 516] width 94 height 22
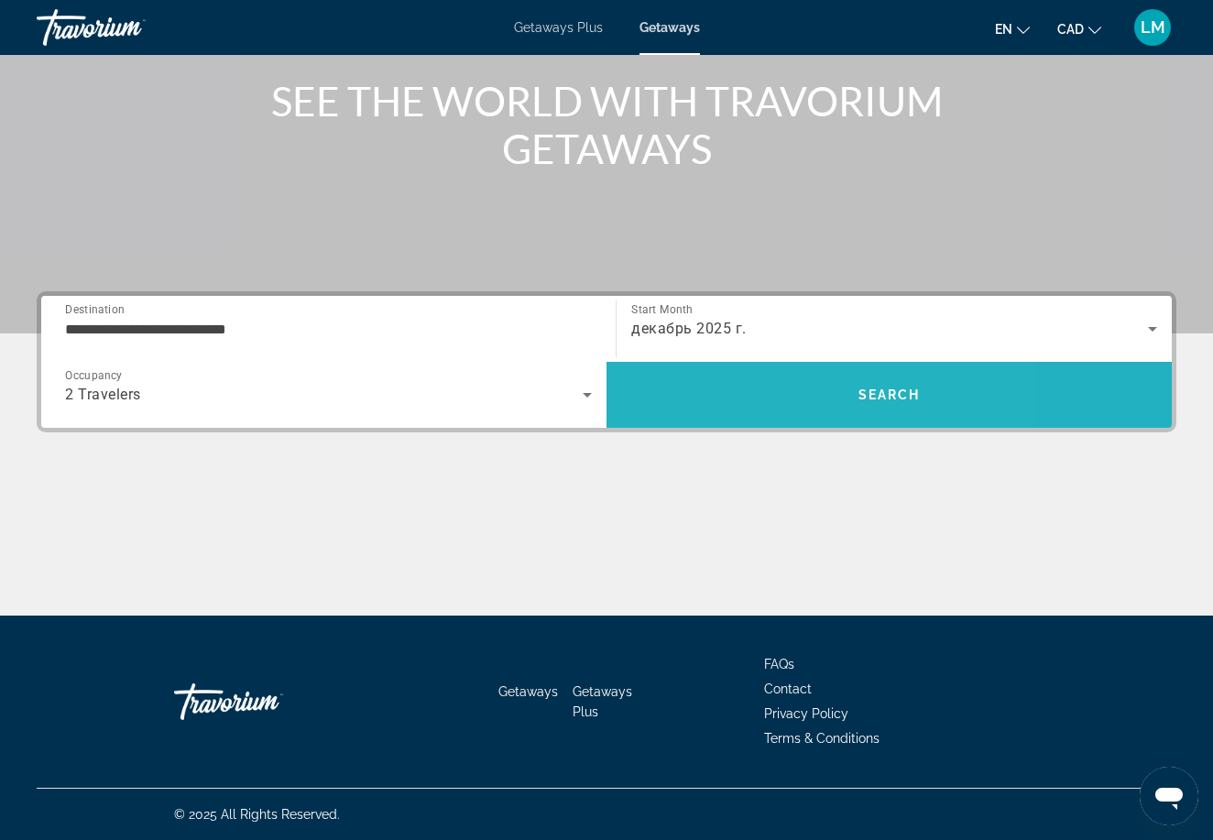
click at [755, 385] on span "Search" at bounding box center [888, 395] width 565 height 44
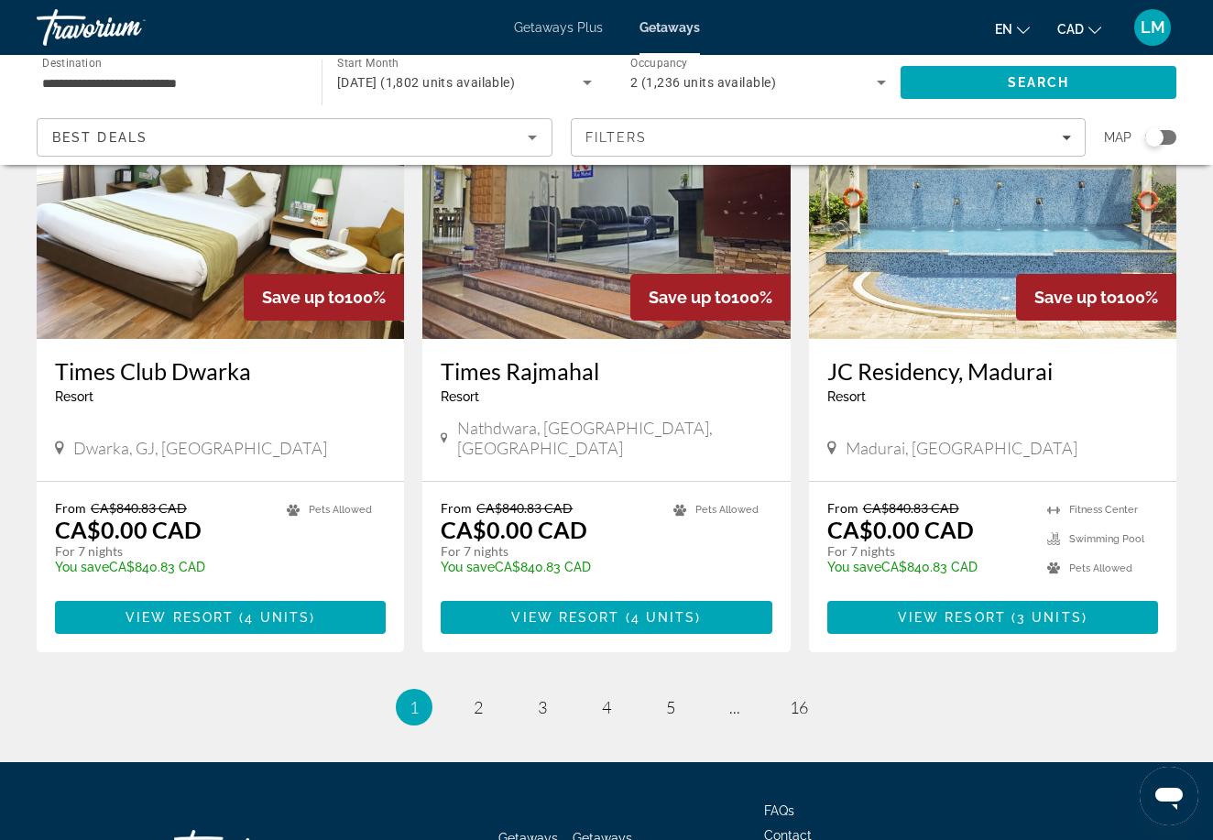
scroll to position [2179, 0]
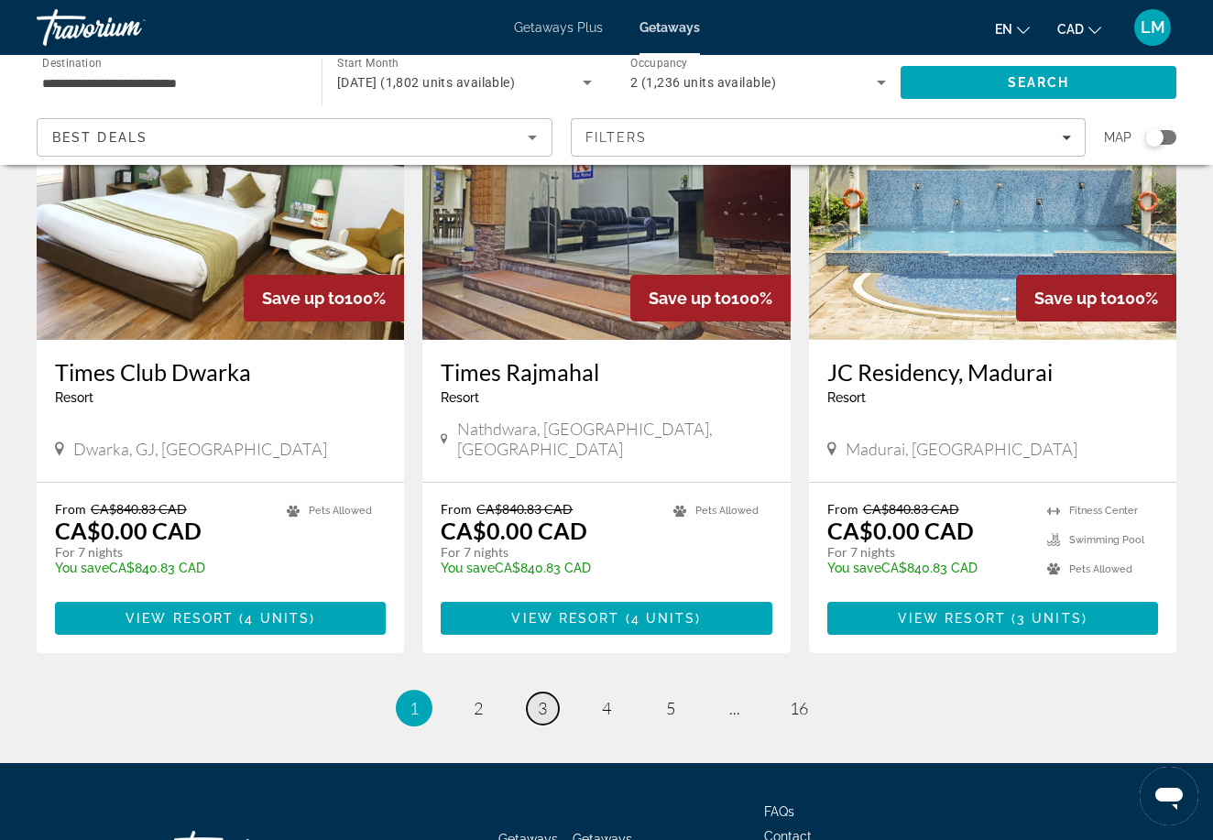
click at [542, 698] on span "3" at bounding box center [542, 708] width 9 height 20
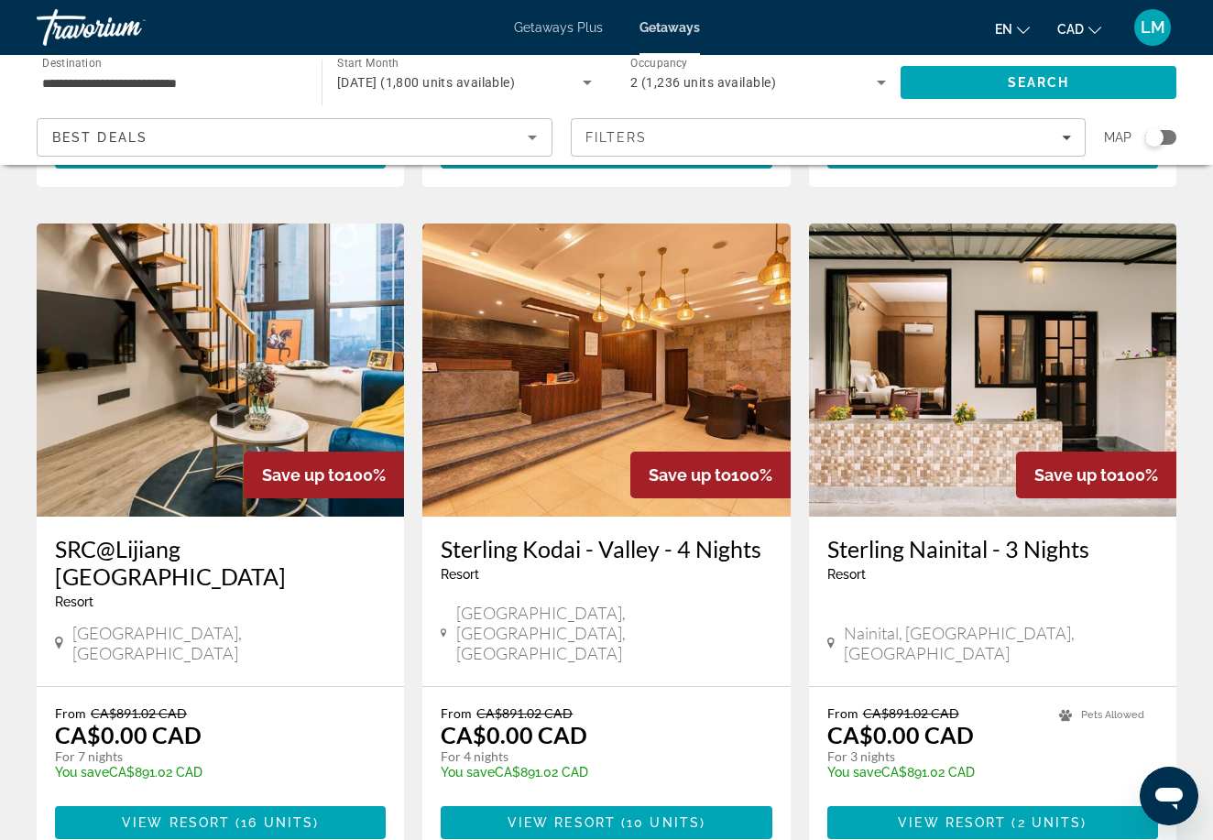
scroll to position [2093, 0]
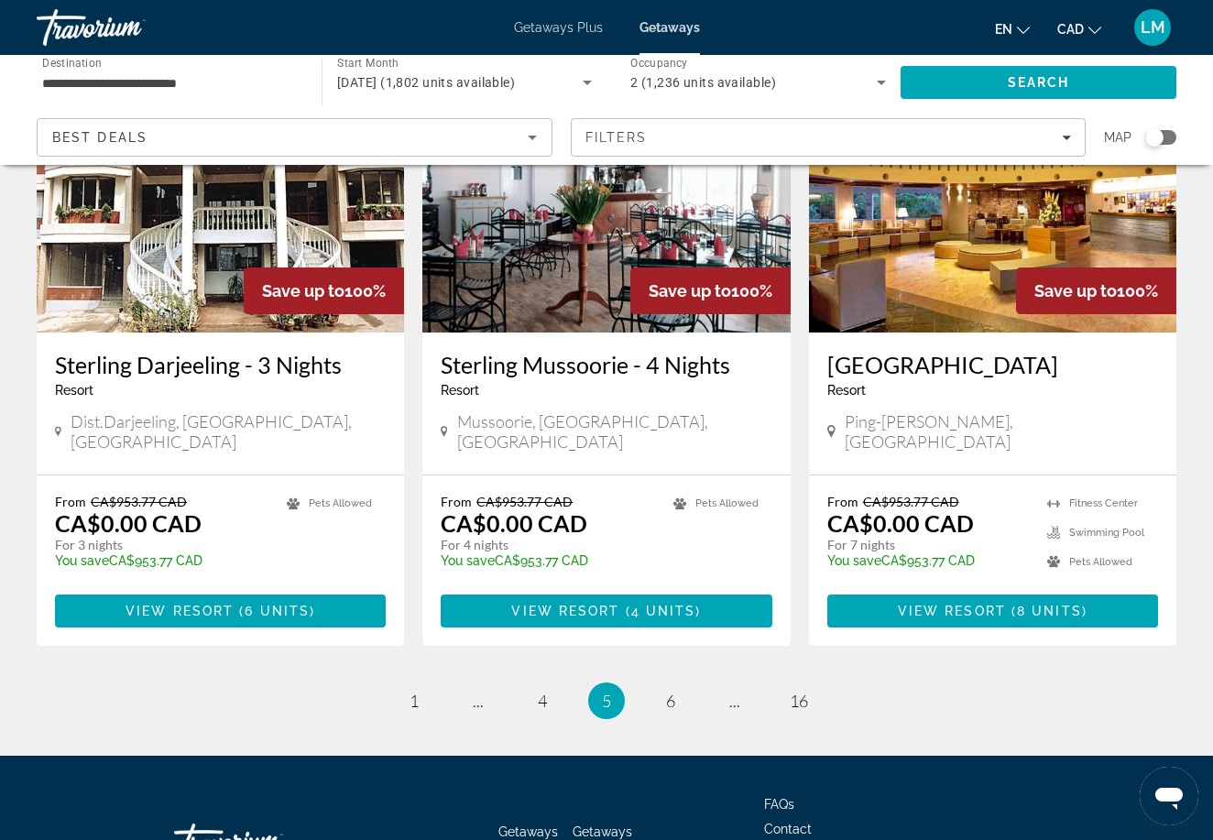
scroll to position [2234, 0]
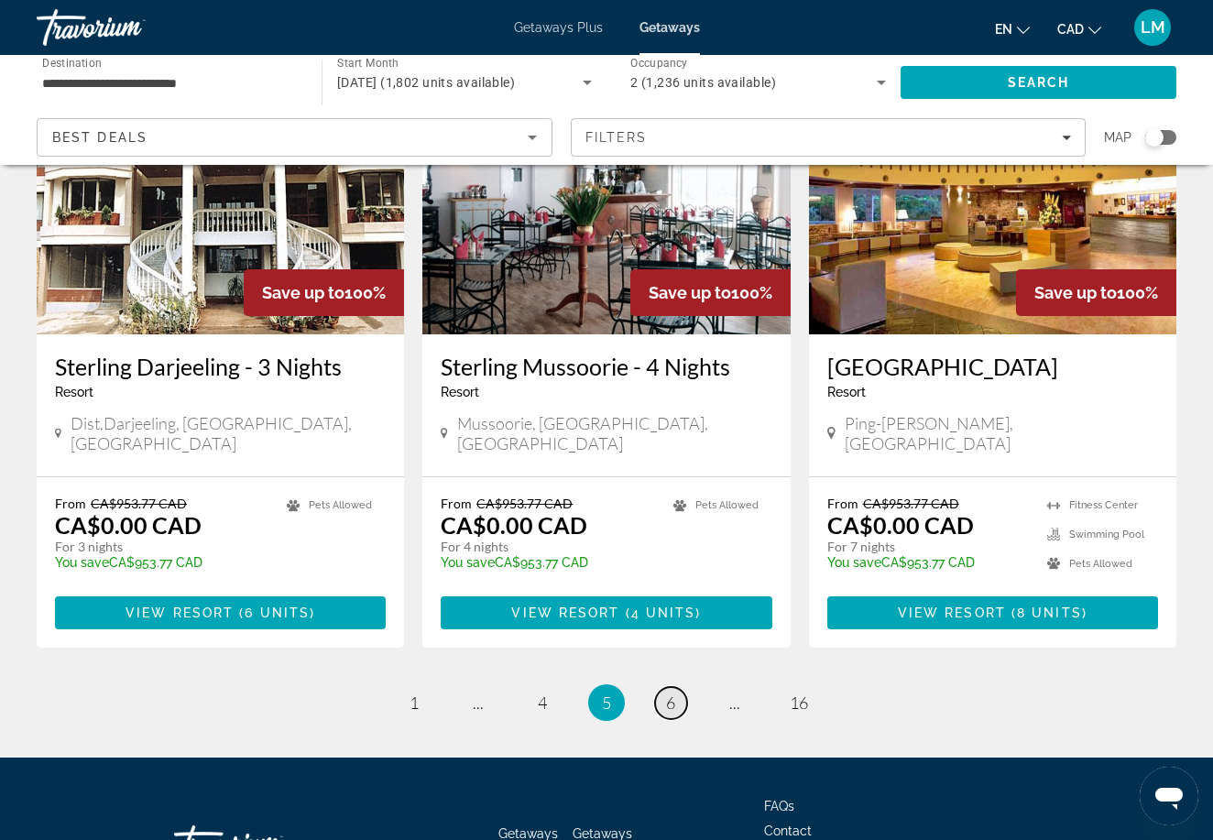
click at [667, 693] on span "6" at bounding box center [670, 703] width 9 height 20
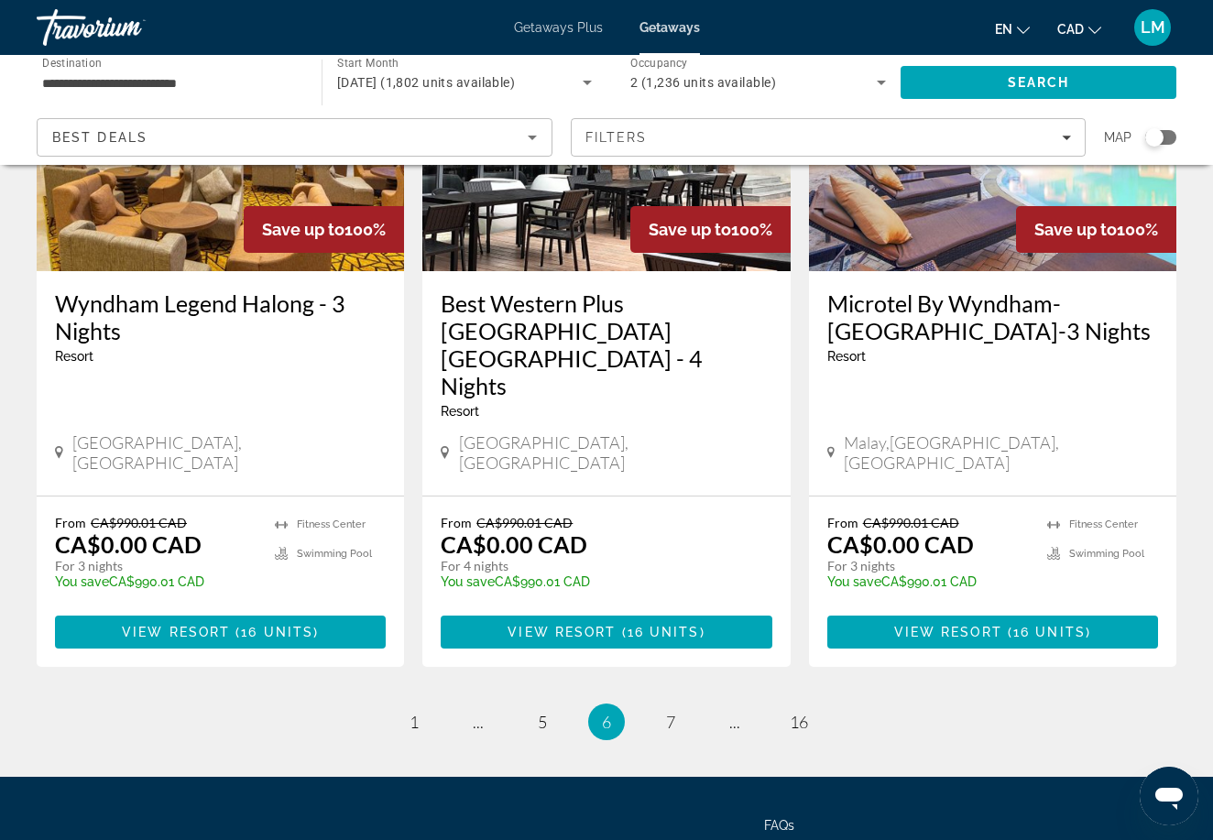
scroll to position [2262, 0]
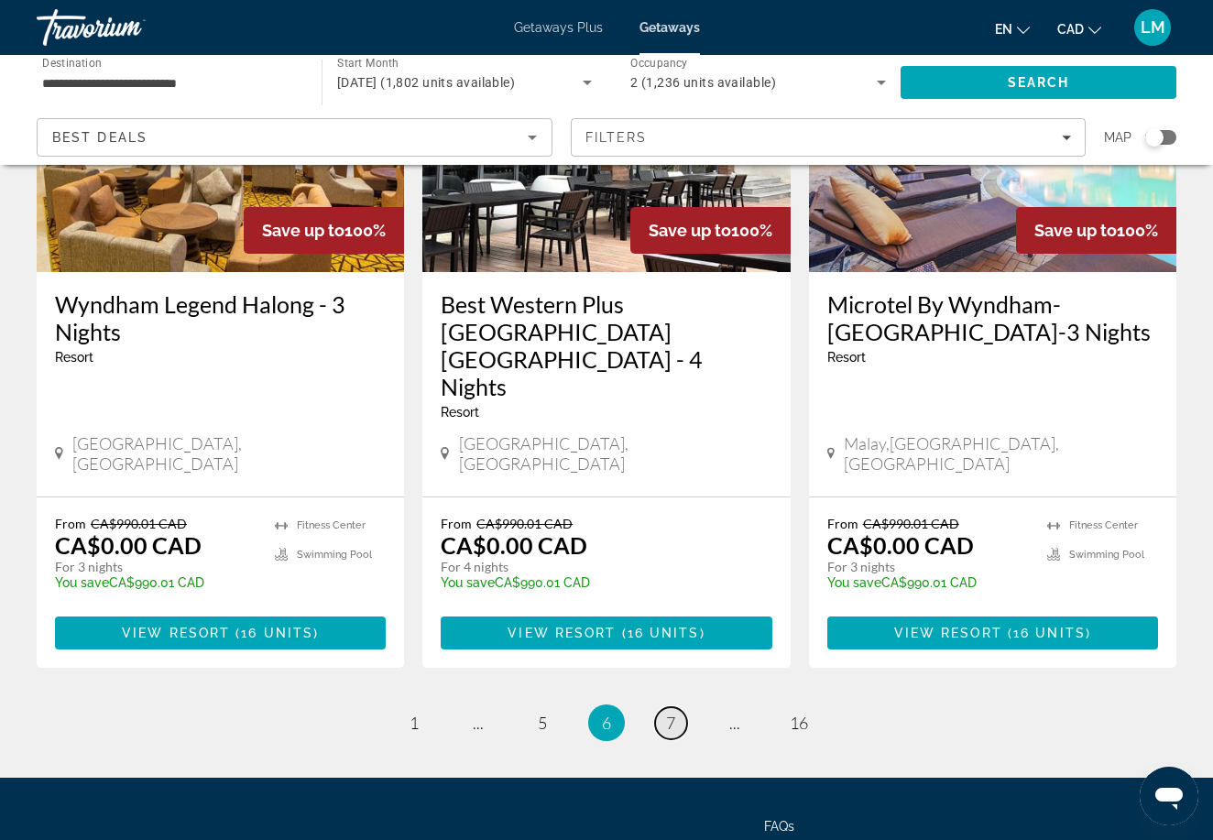
click at [677, 707] on link "page 7" at bounding box center [671, 723] width 32 height 32
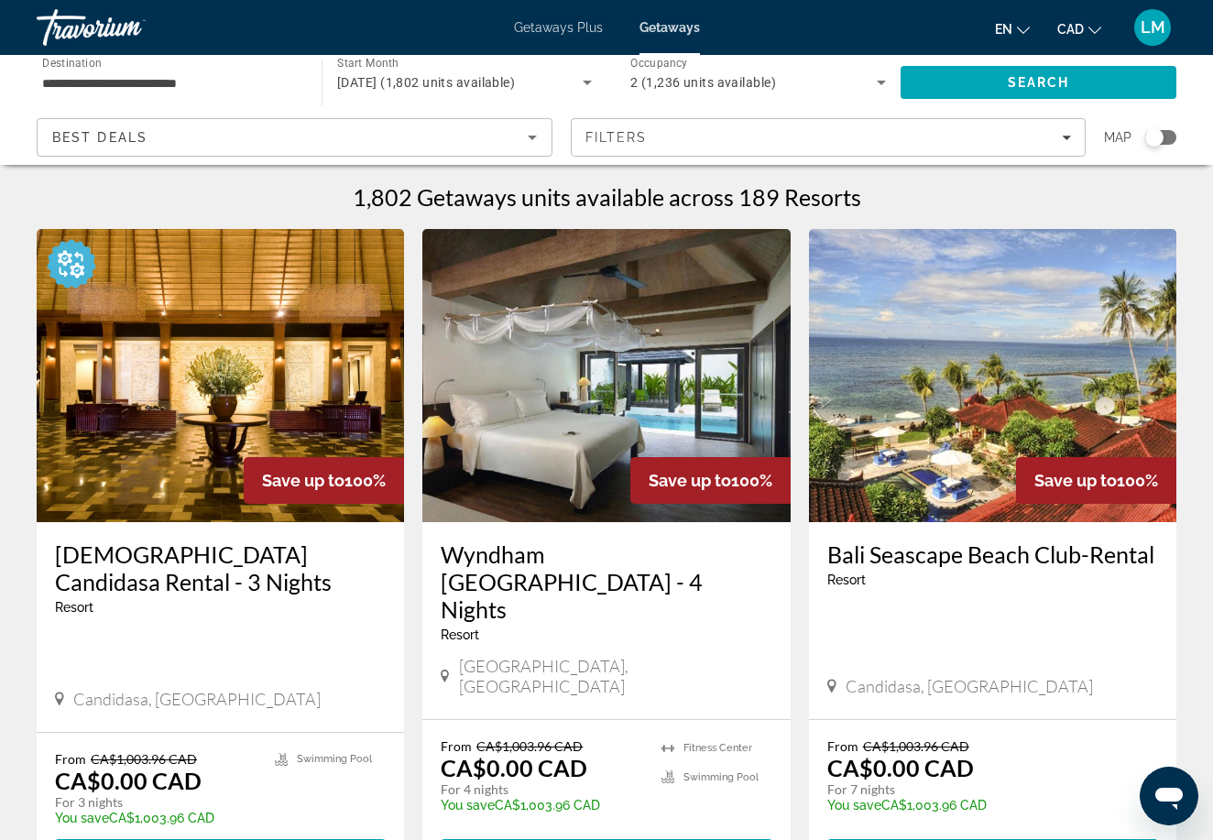
click at [567, 568] on h3 "Wyndham [GEOGRAPHIC_DATA] - 4 Nights" at bounding box center [606, 581] width 331 height 82
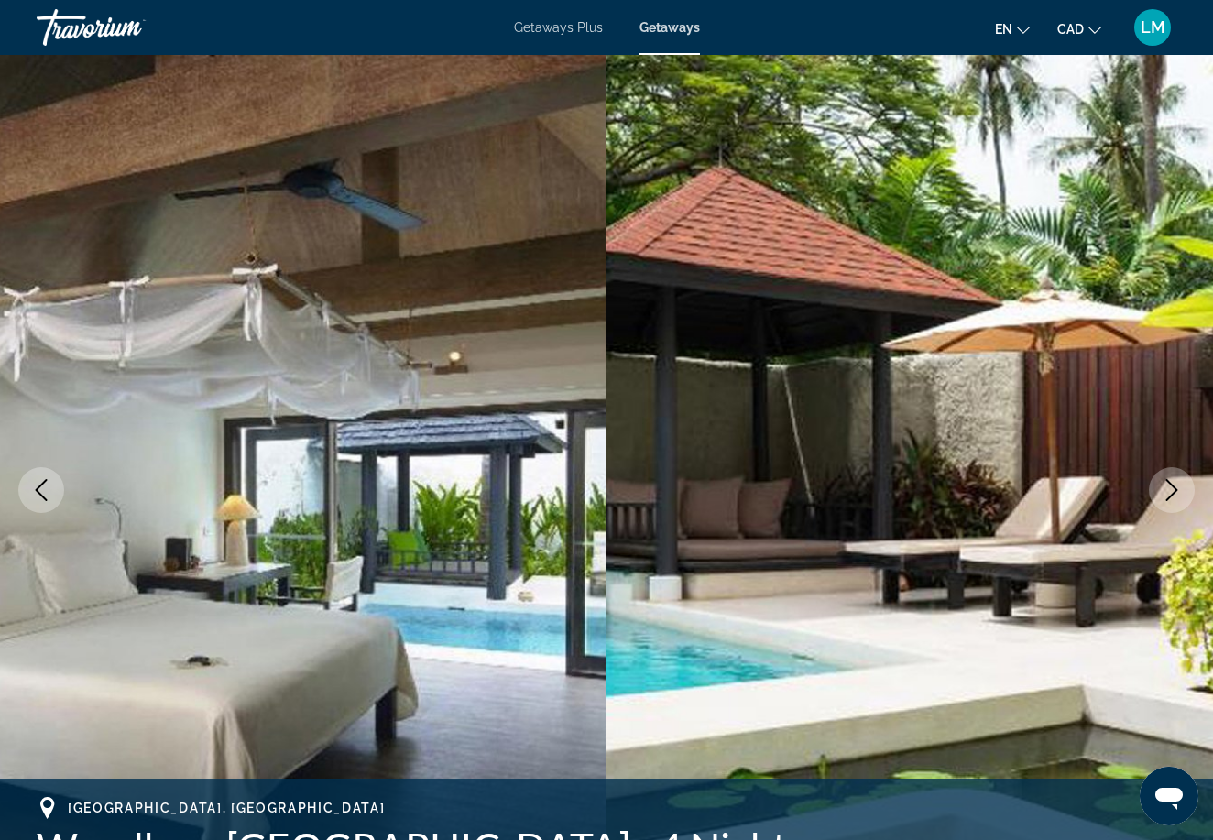
click at [1172, 486] on icon "Next image" at bounding box center [1172, 490] width 22 height 22
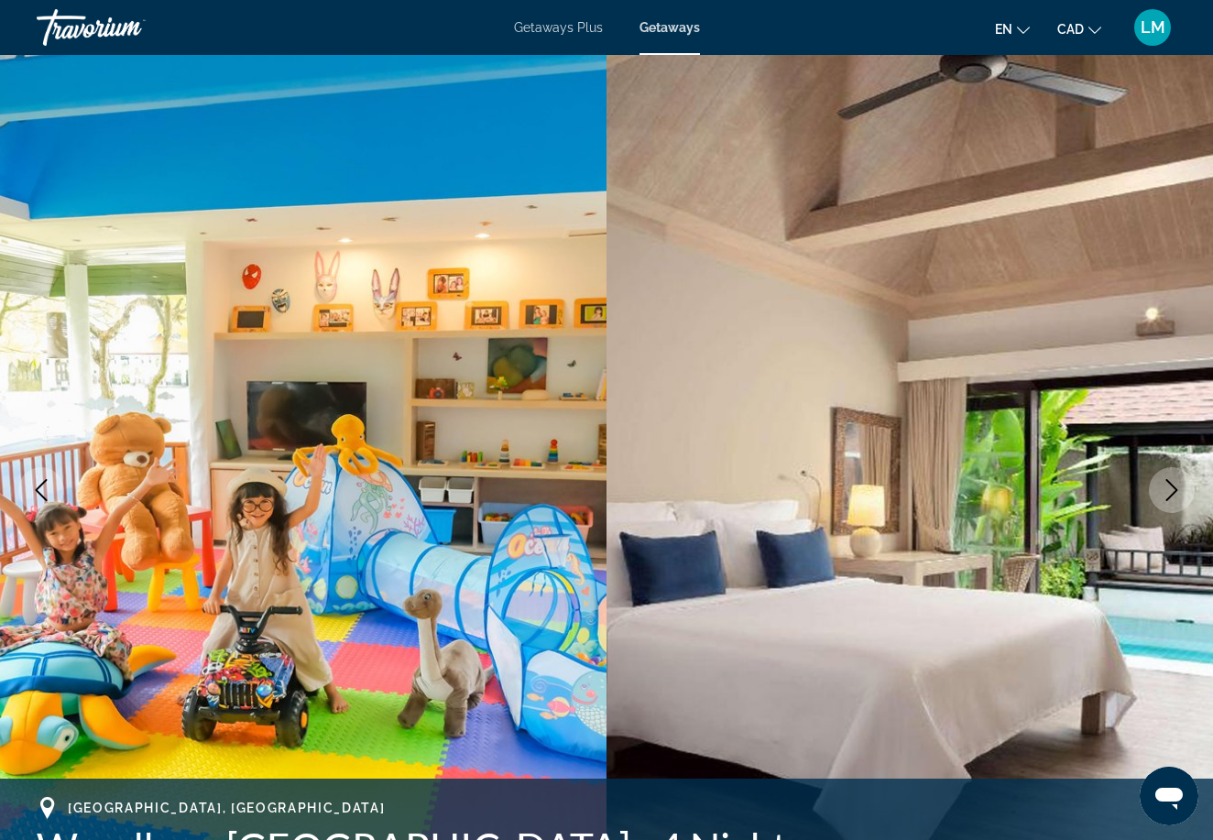
click at [1171, 486] on icon "Next image" at bounding box center [1172, 490] width 22 height 22
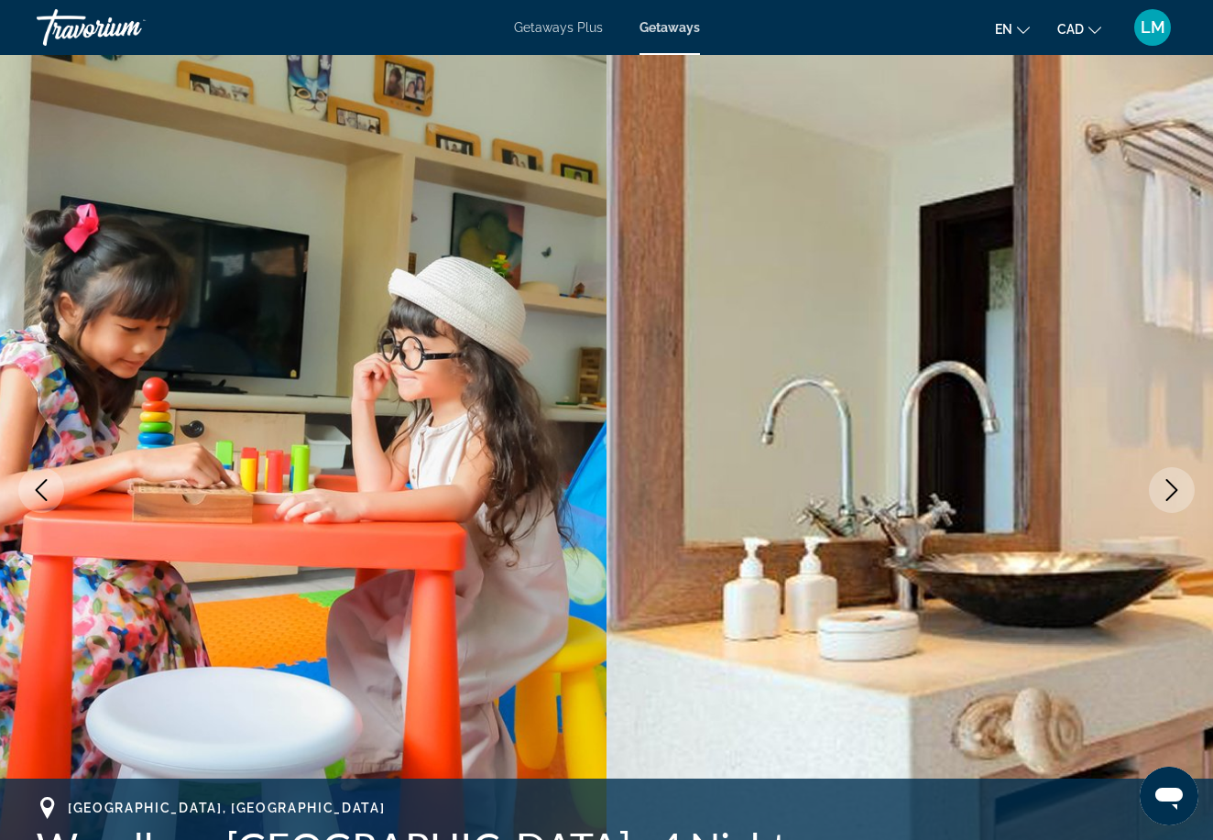
click at [1171, 488] on icon "Next image" at bounding box center [1172, 490] width 22 height 22
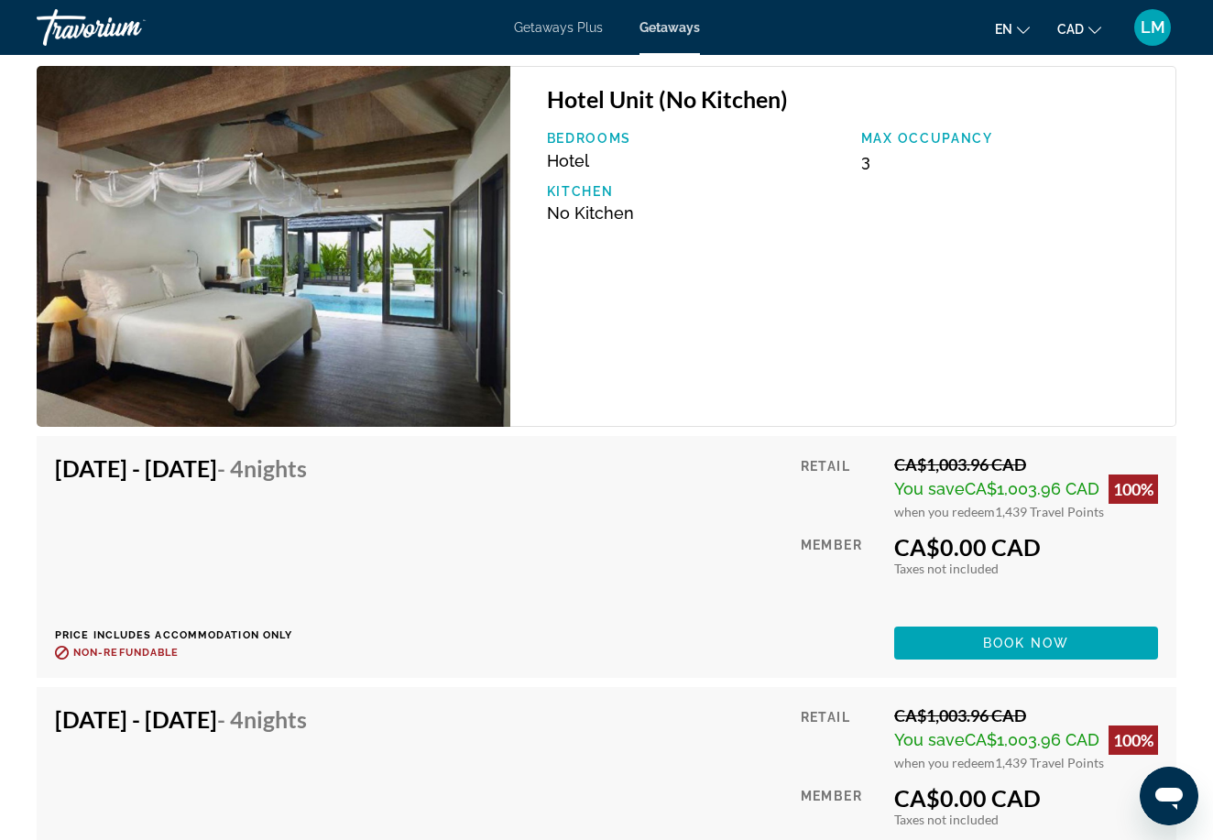
scroll to position [3270, 0]
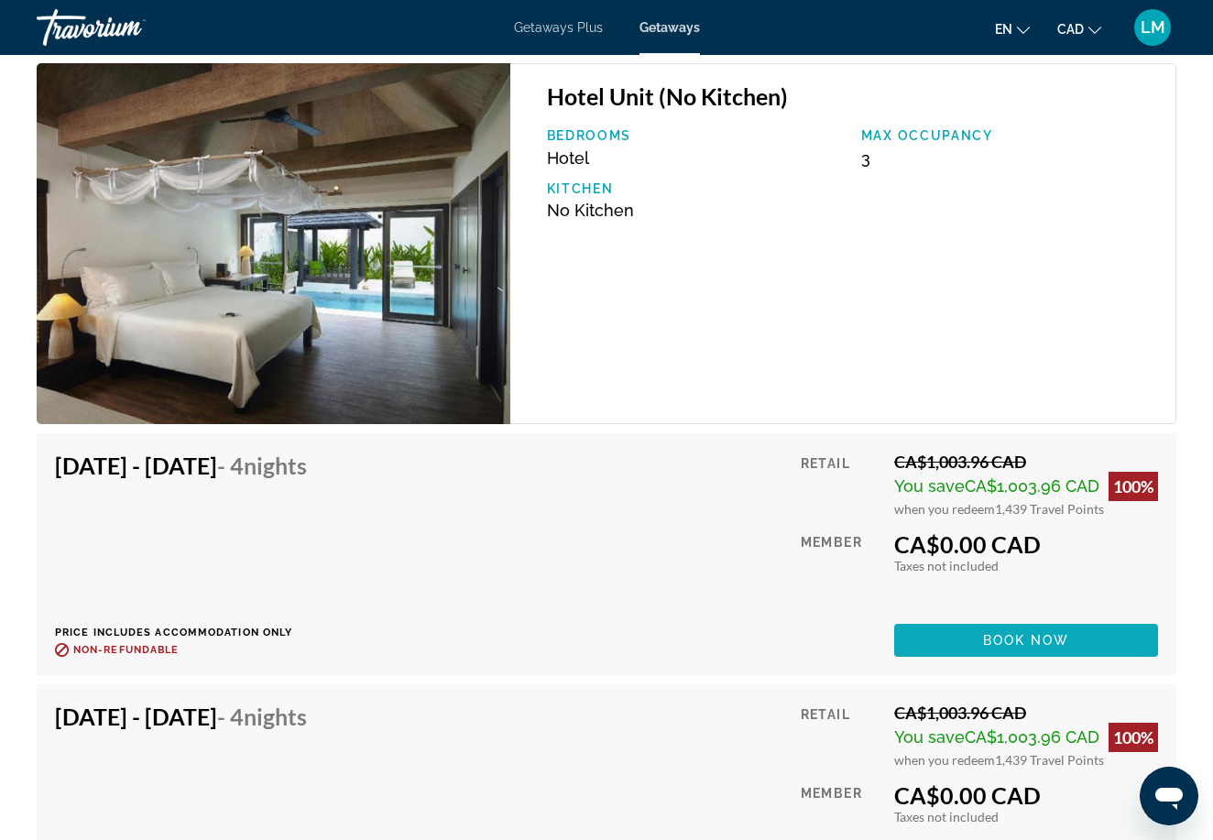
click at [933, 626] on span "Main content" at bounding box center [1026, 640] width 264 height 44
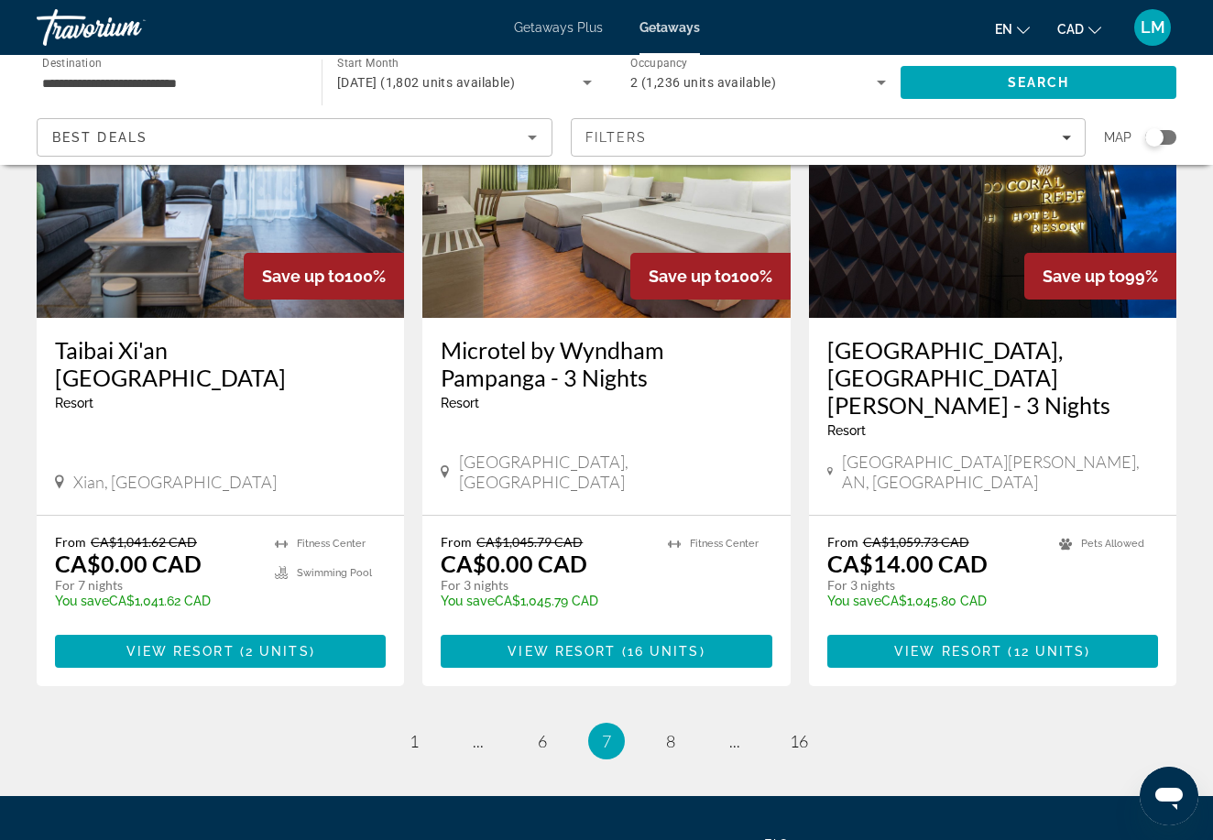
scroll to position [2289, 0]
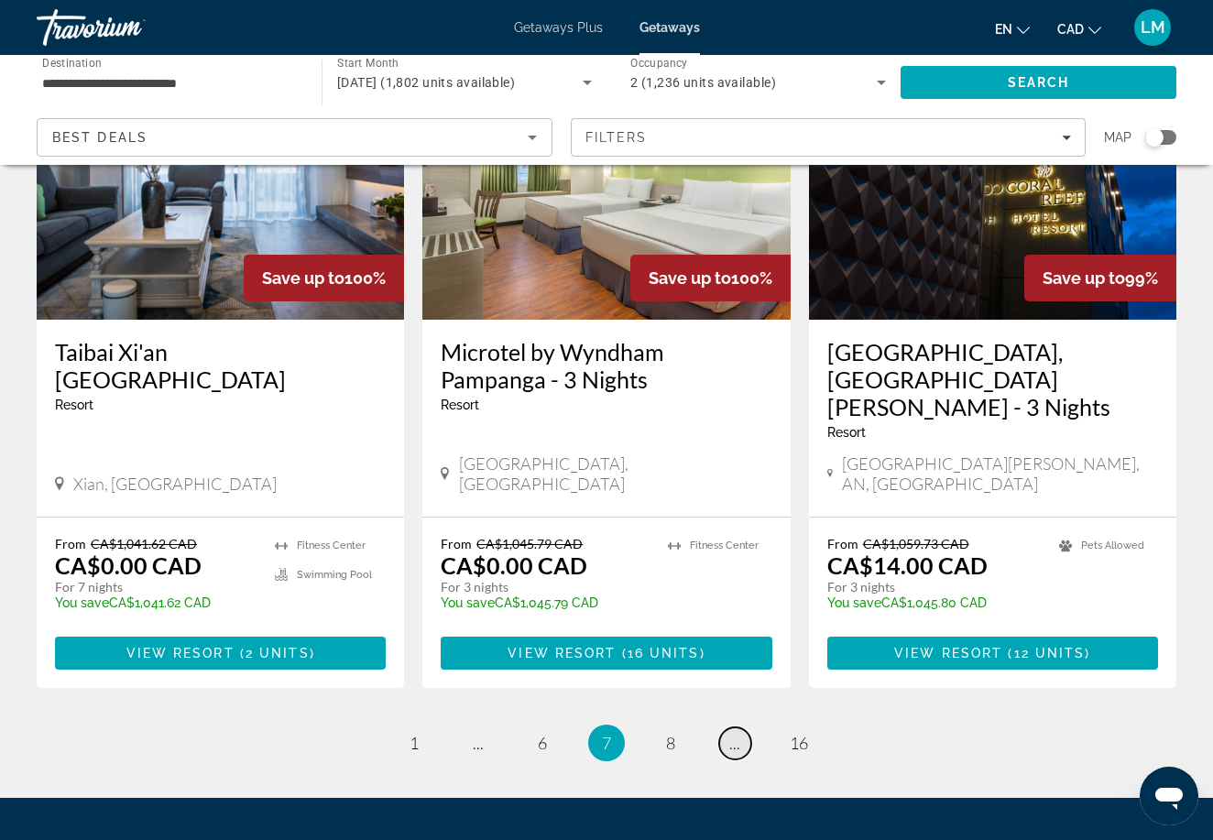
click at [733, 727] on link "page ..." at bounding box center [735, 743] width 32 height 32
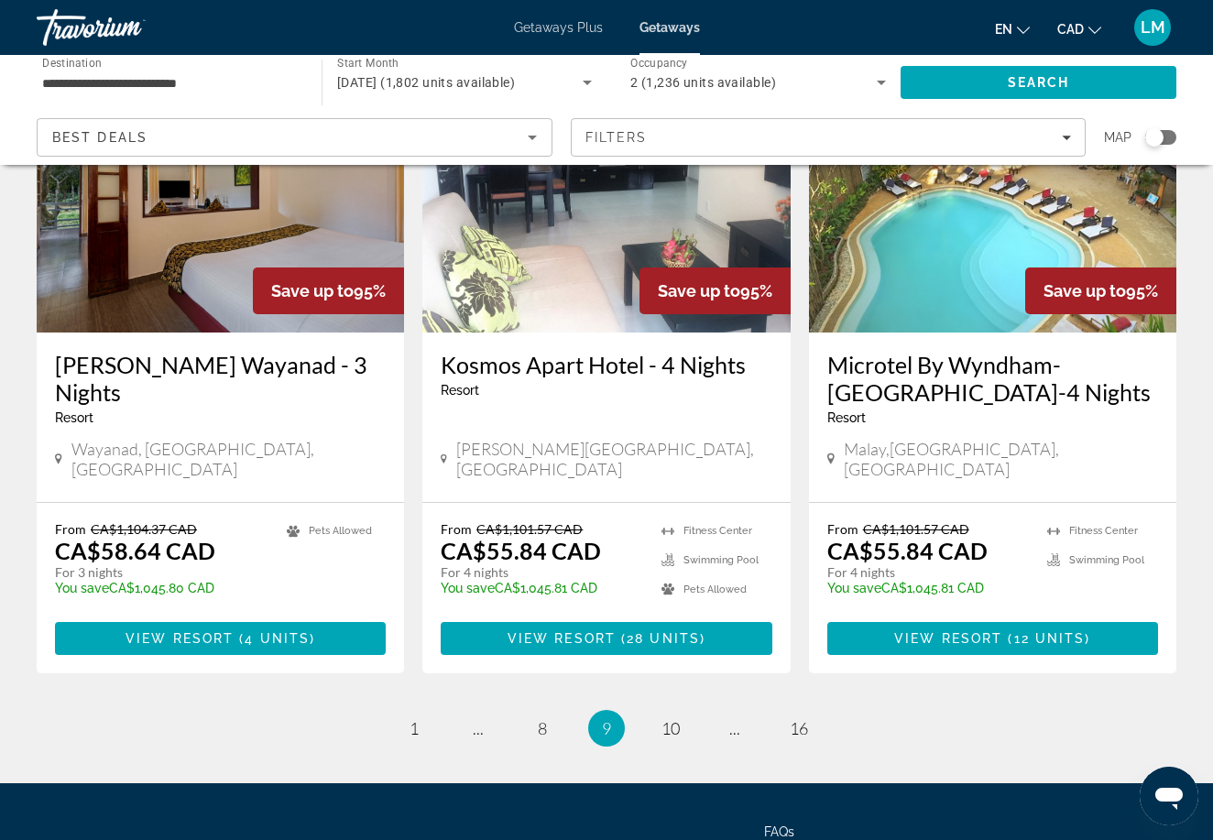
scroll to position [2237, 0]
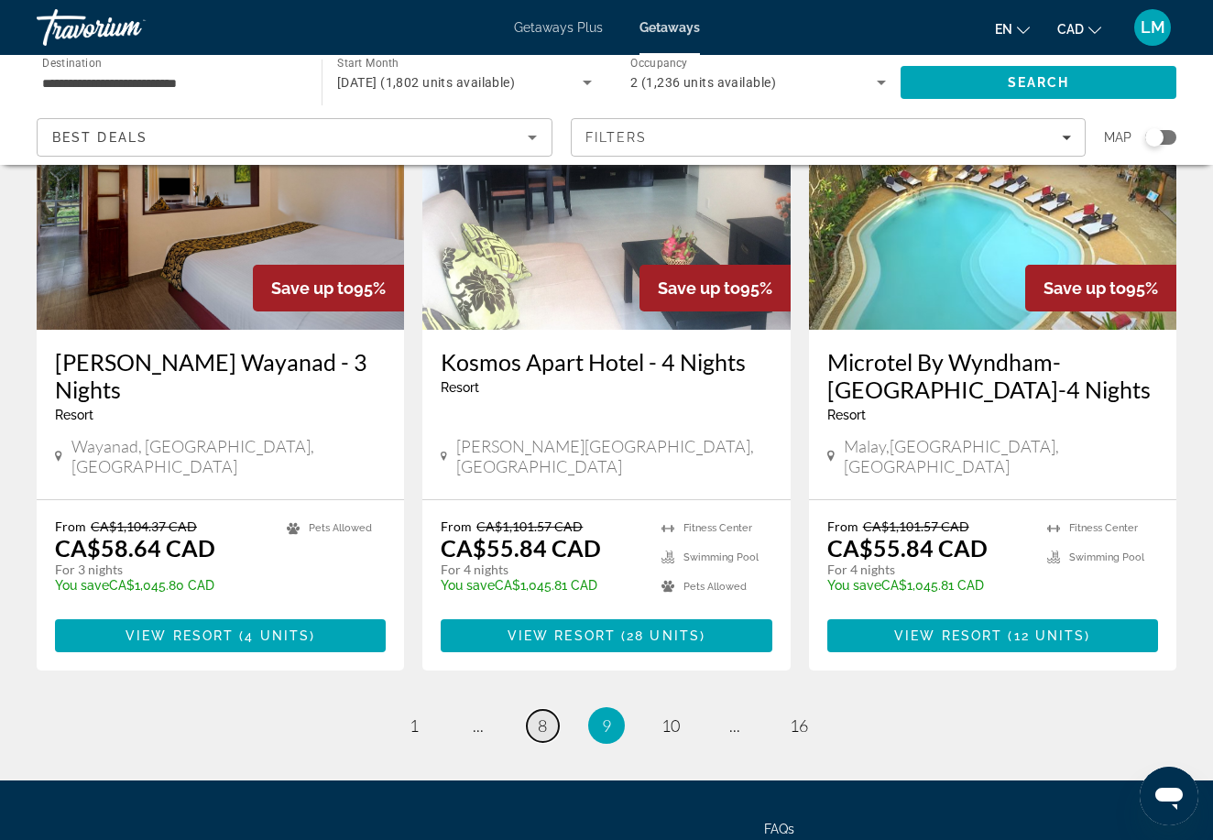
click at [543, 715] on span "8" at bounding box center [542, 725] width 9 height 20
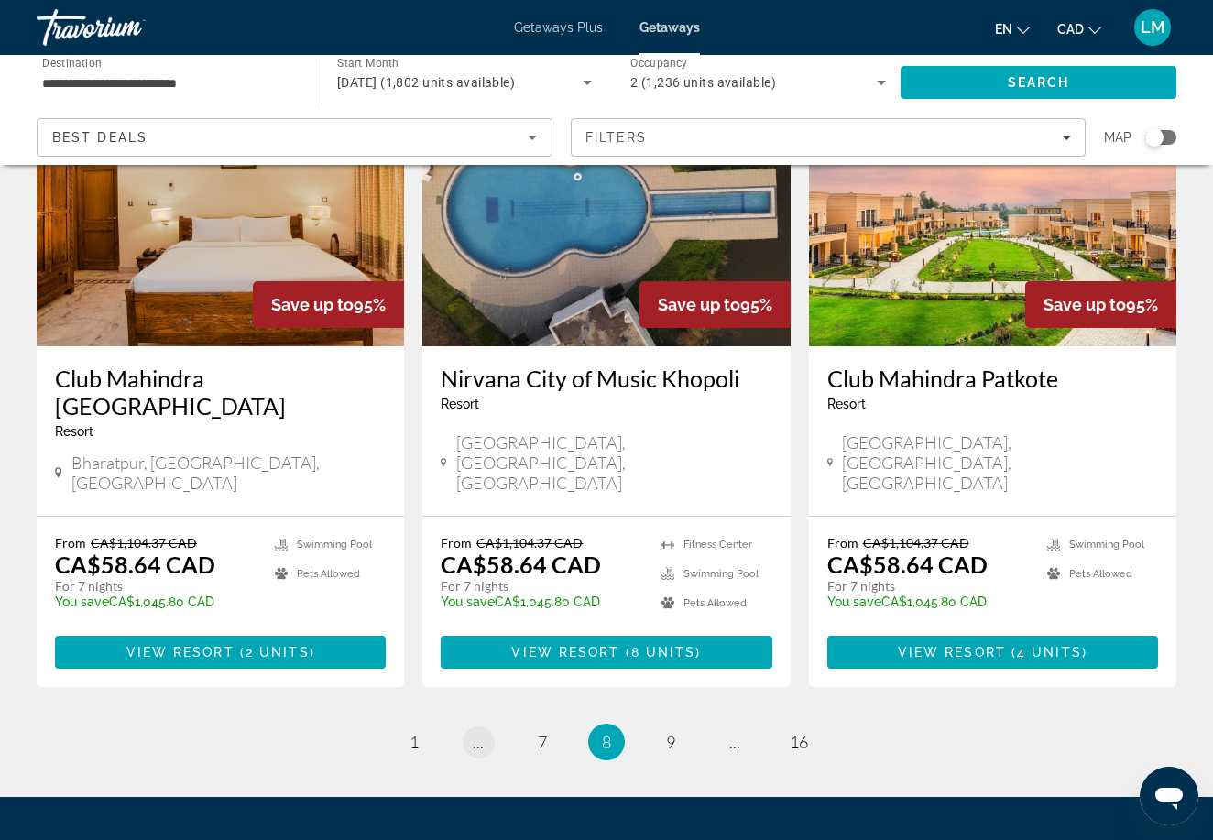
scroll to position [2207, 0]
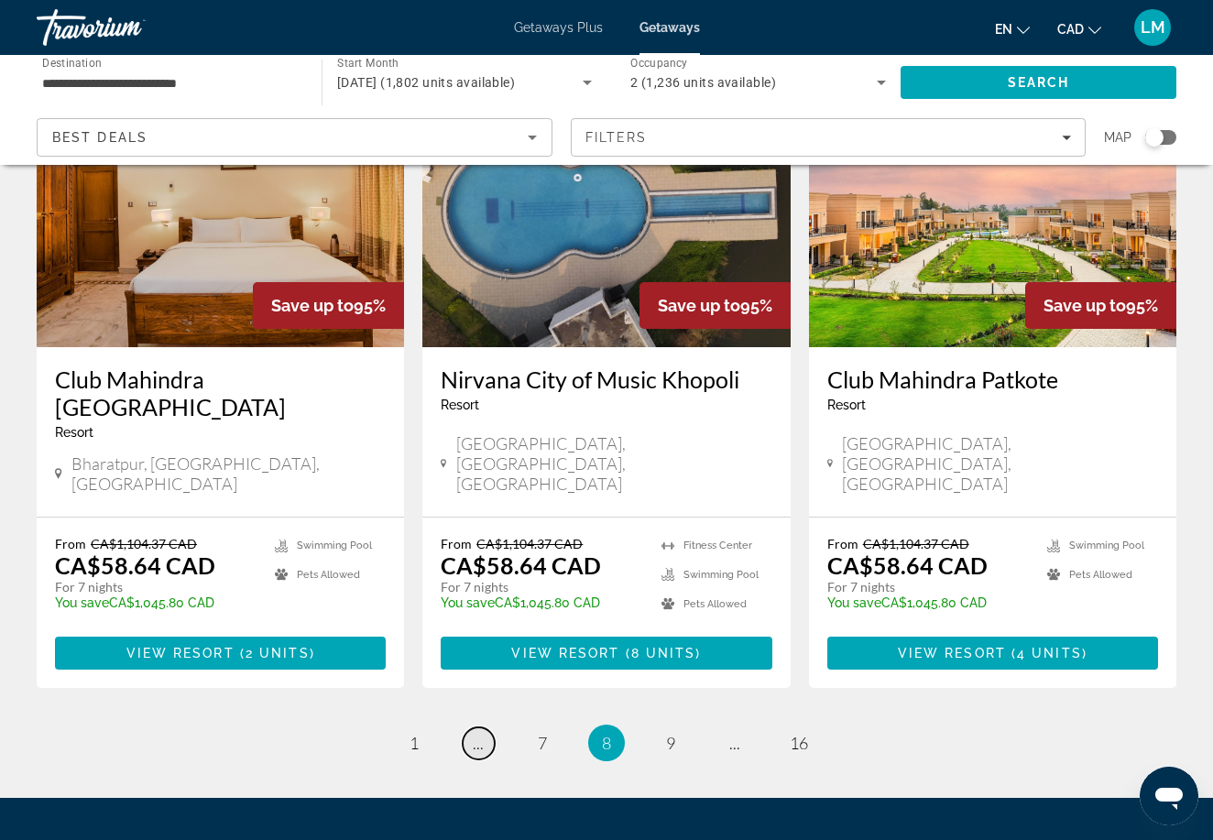
click at [482, 733] on span "..." at bounding box center [478, 743] width 11 height 20
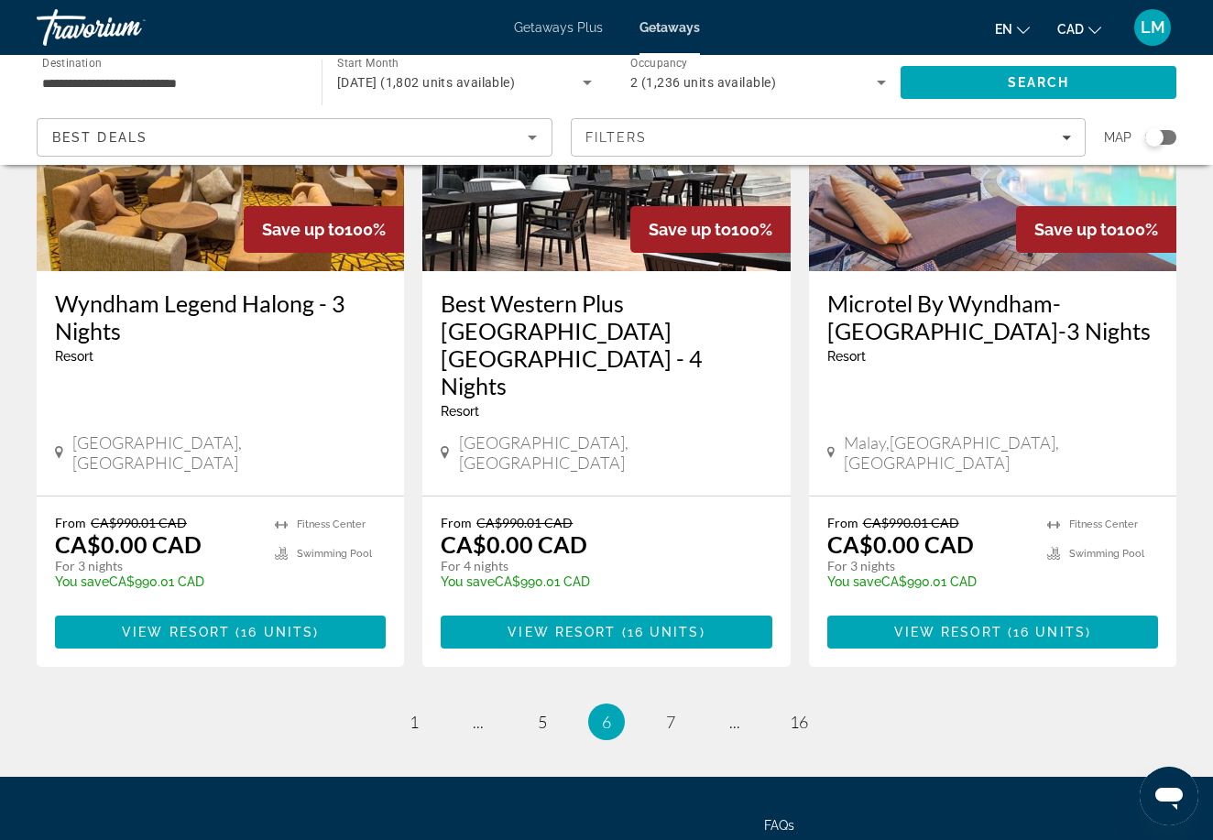
scroll to position [2262, 0]
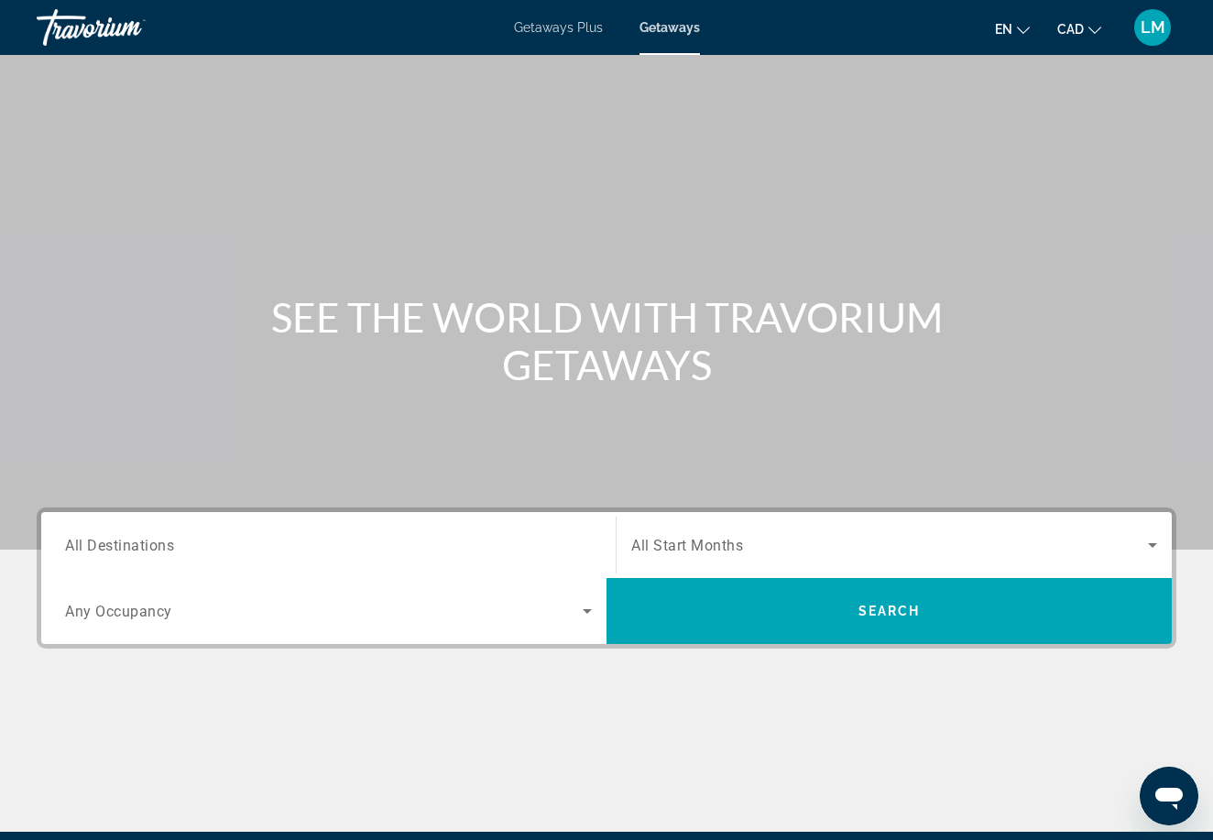
click at [207, 539] on input "Destination All Destinations" at bounding box center [328, 546] width 527 height 22
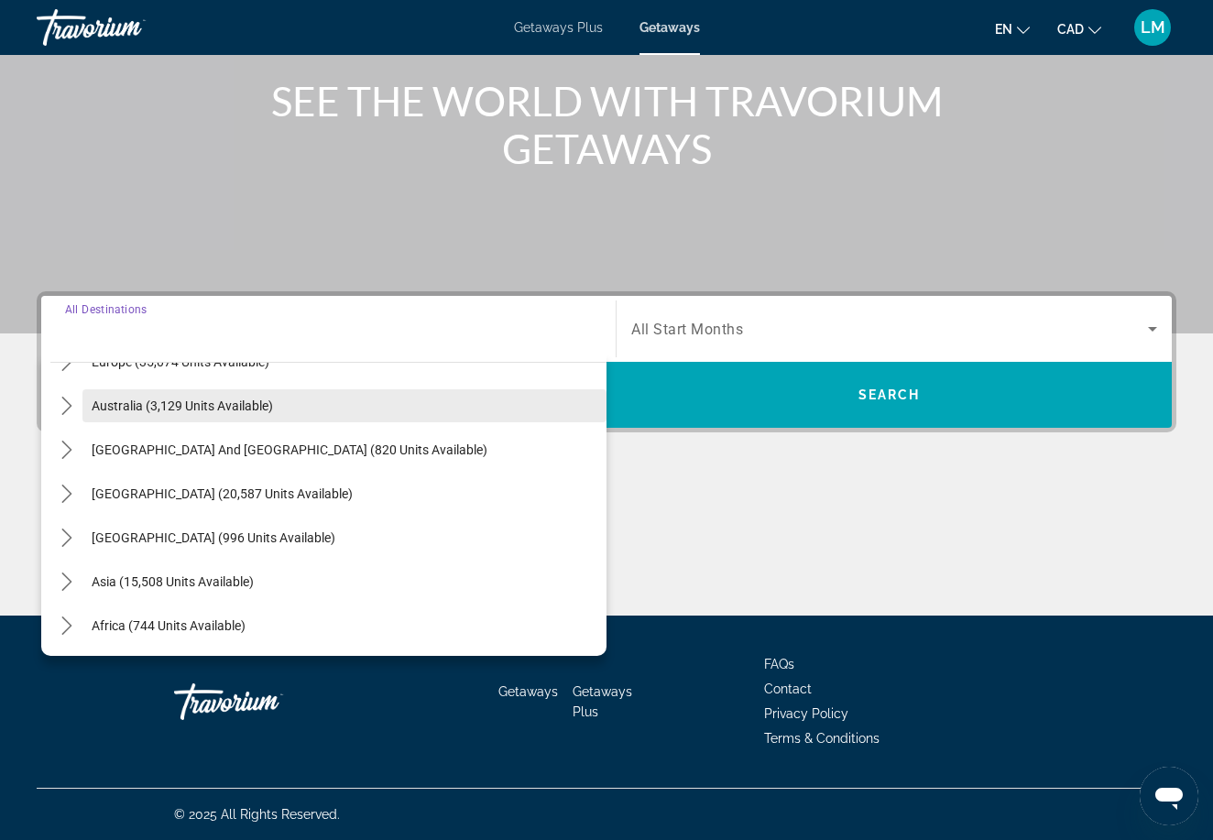
scroll to position [256, 0]
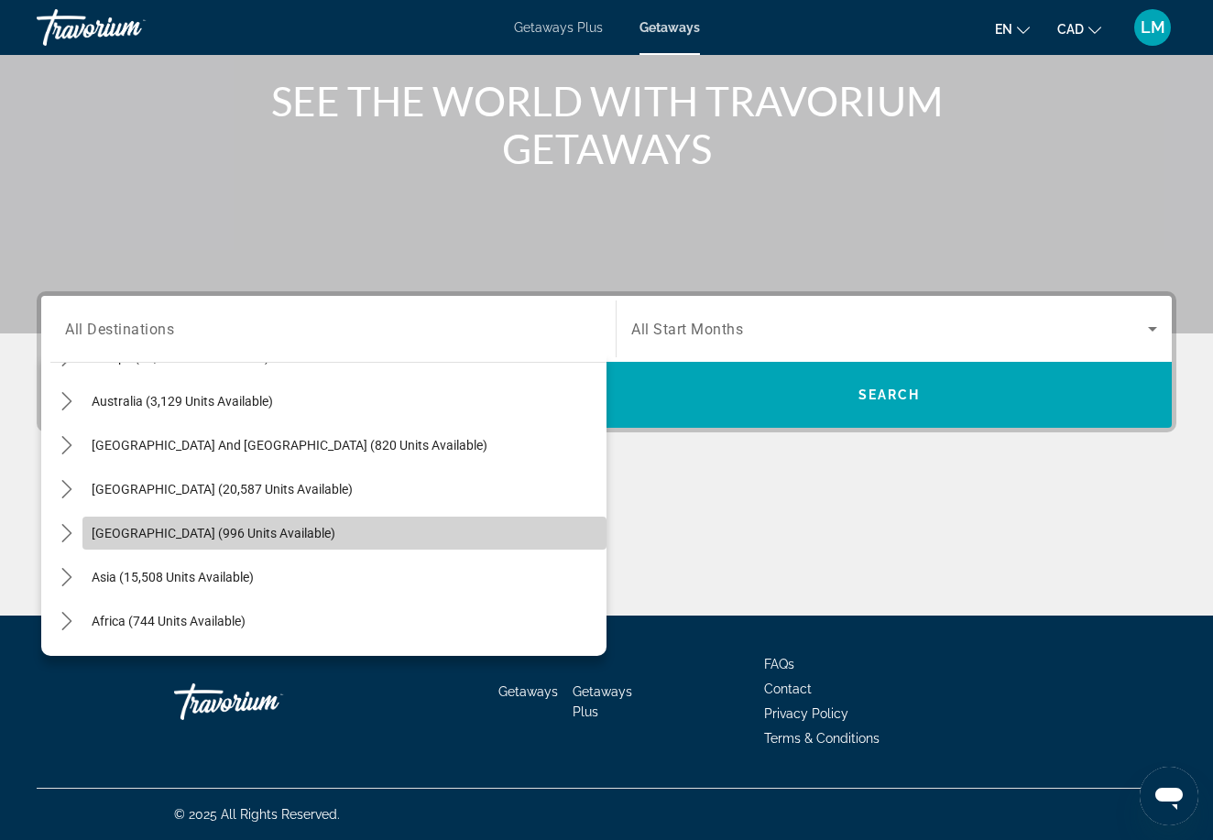
click at [237, 530] on span "[GEOGRAPHIC_DATA] (996 units available)" at bounding box center [214, 533] width 244 height 15
type input "**********"
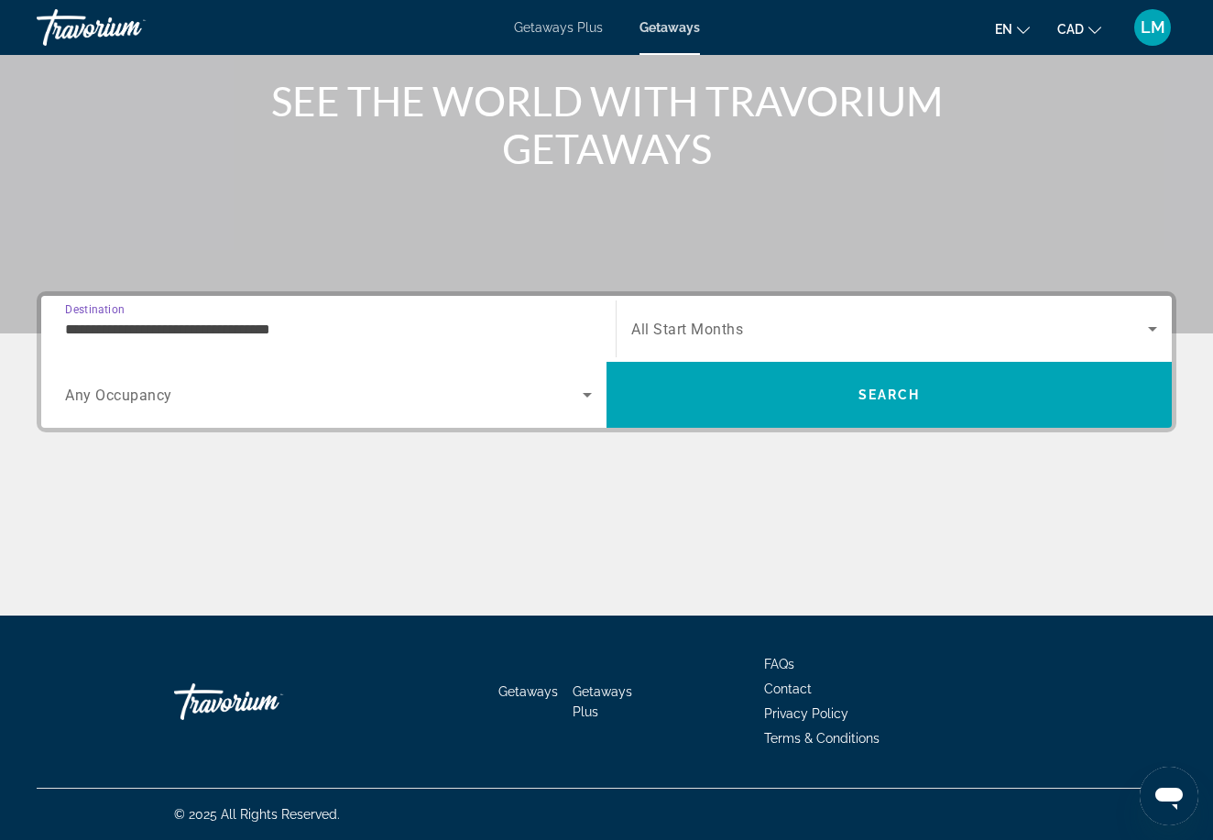
click at [279, 408] on div "Search widget" at bounding box center [328, 394] width 527 height 51
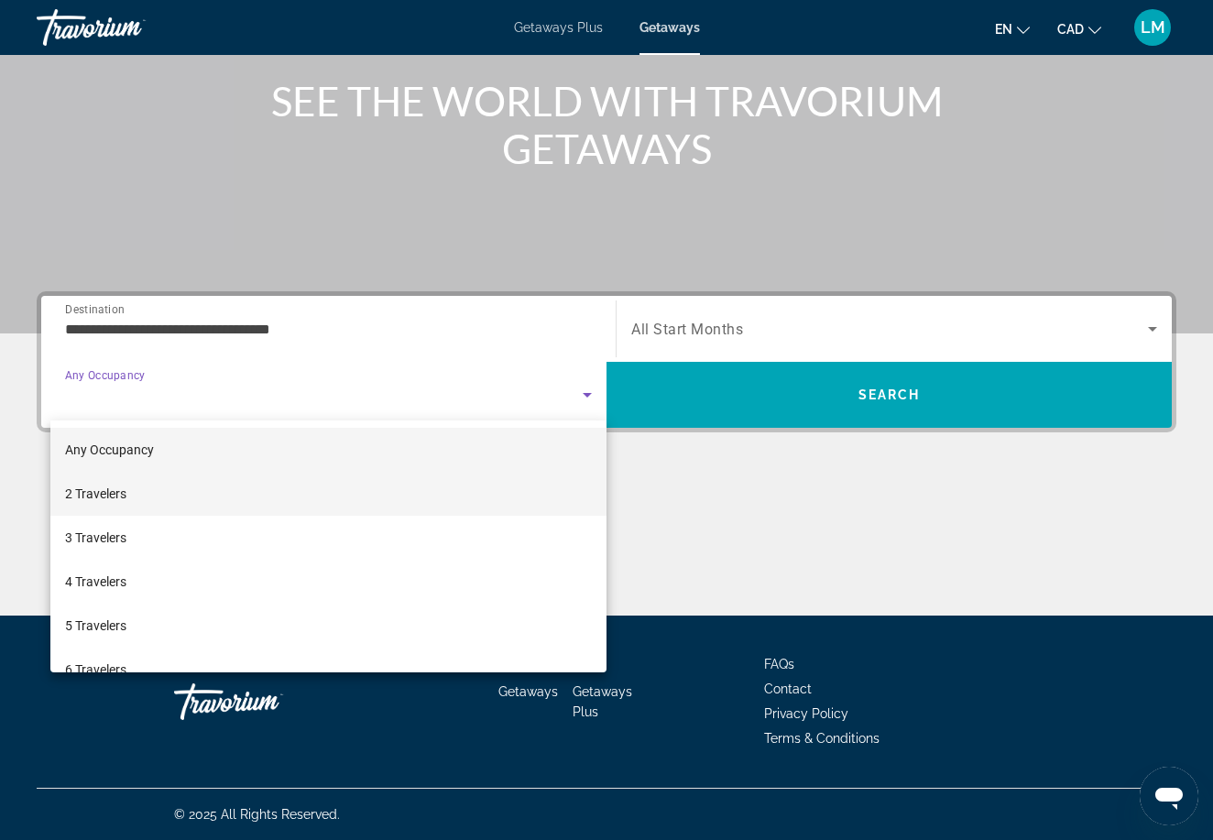
click at [255, 485] on mat-option "2 Travelers" at bounding box center [328, 494] width 556 height 44
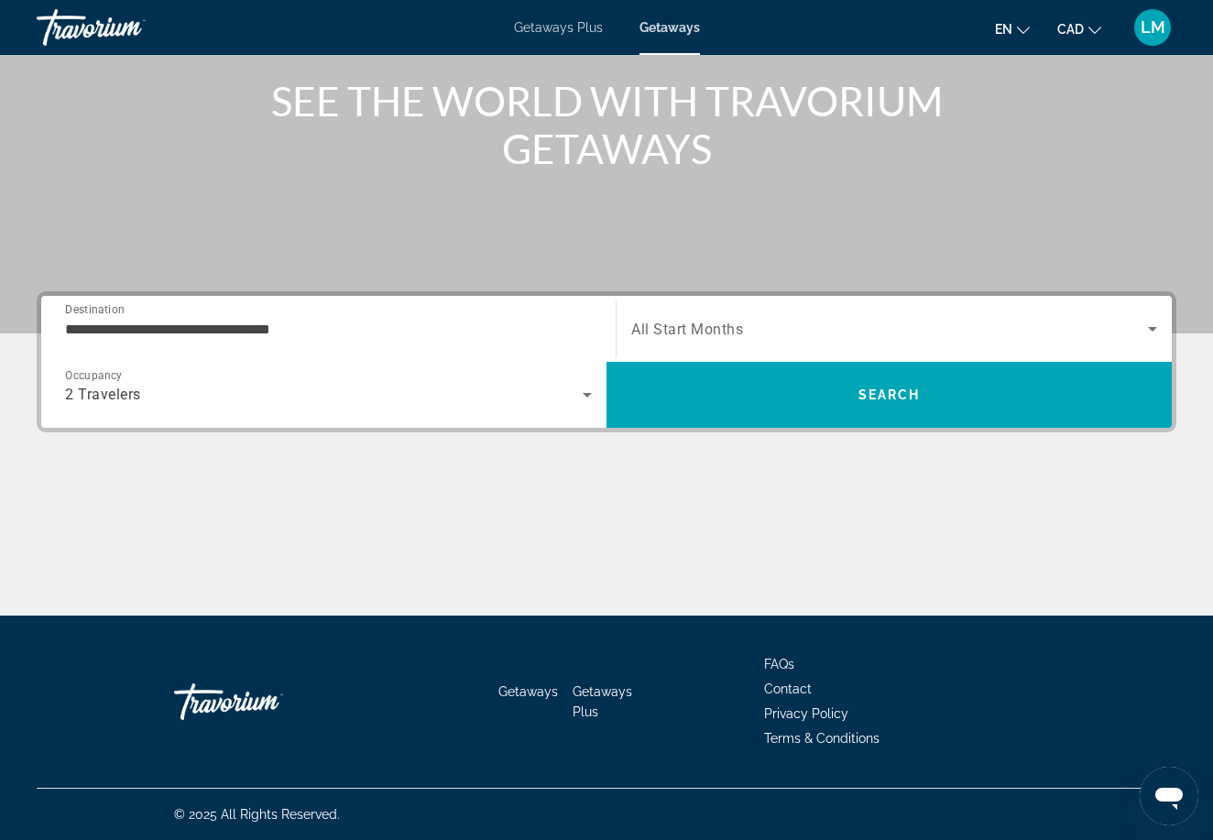
click at [674, 329] on span "All Start Months" at bounding box center [687, 329] width 112 height 17
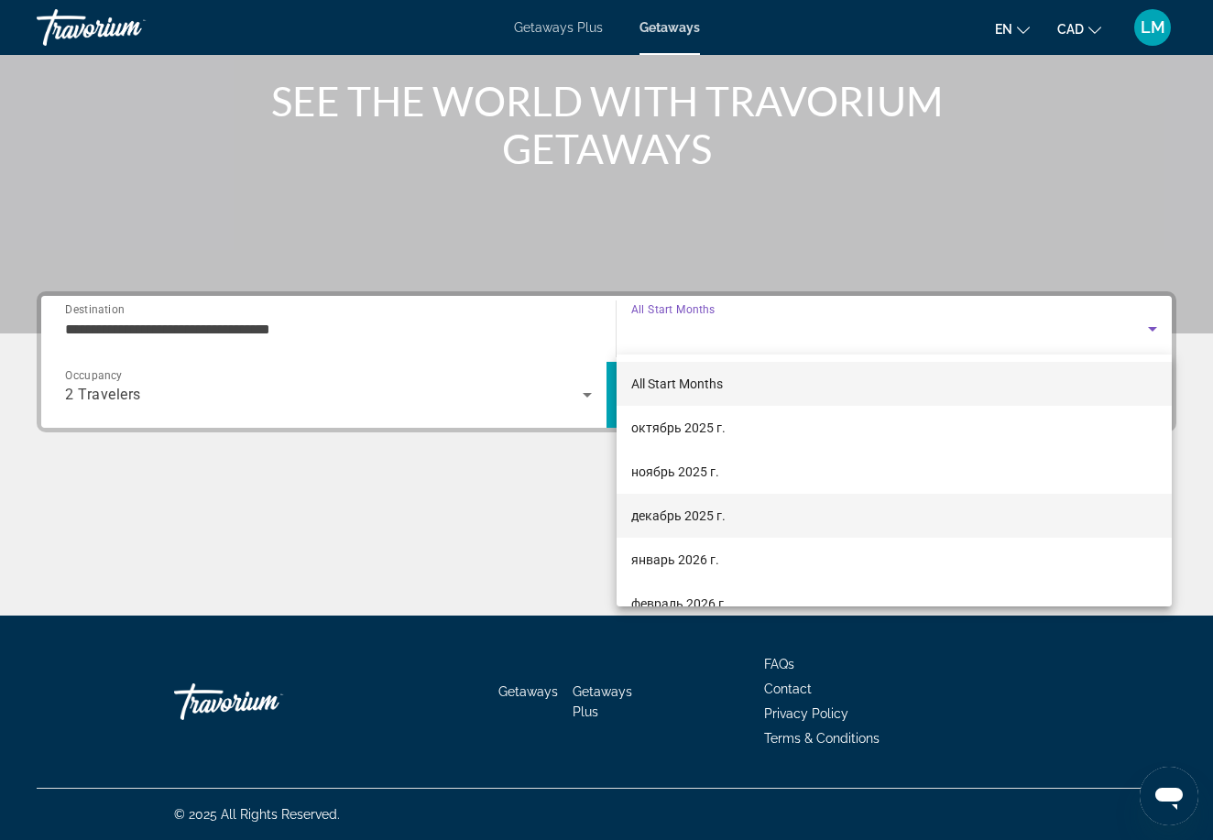
click at [665, 518] on span "декабрь 2025 г." at bounding box center [678, 516] width 94 height 22
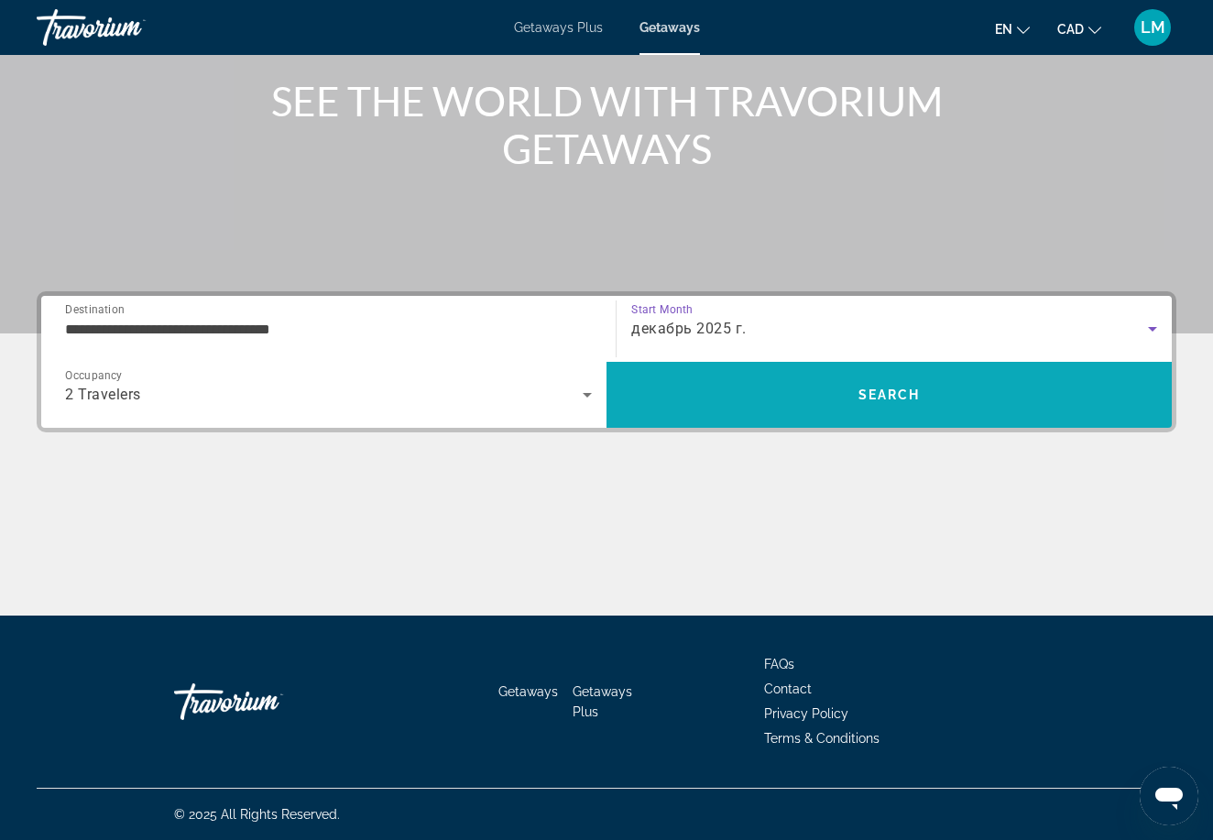
click at [714, 424] on span "Search" at bounding box center [888, 395] width 565 height 66
